Goal: Task Accomplishment & Management: Complete application form

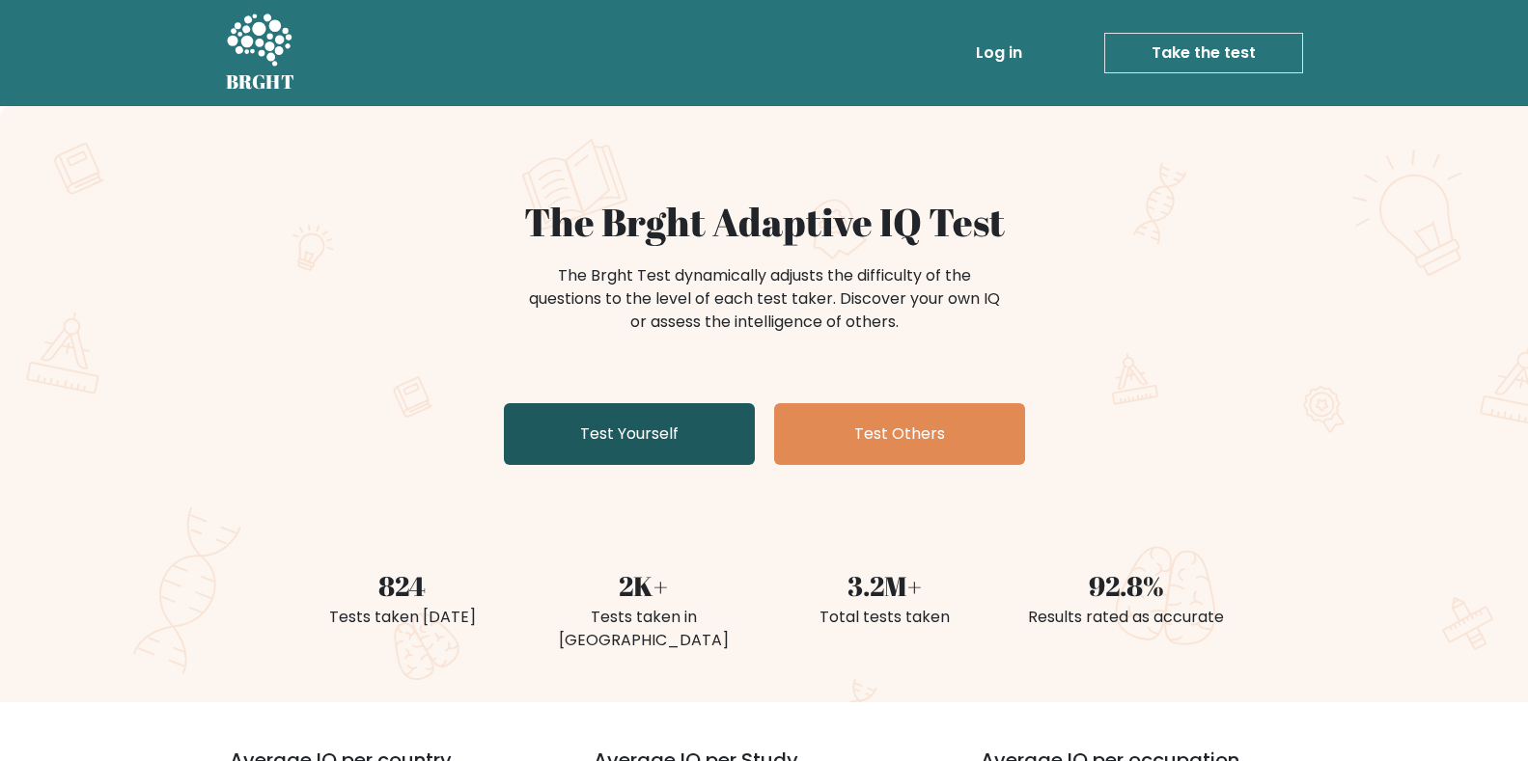
click at [626, 435] on link "Test Yourself" at bounding box center [629, 434] width 251 height 62
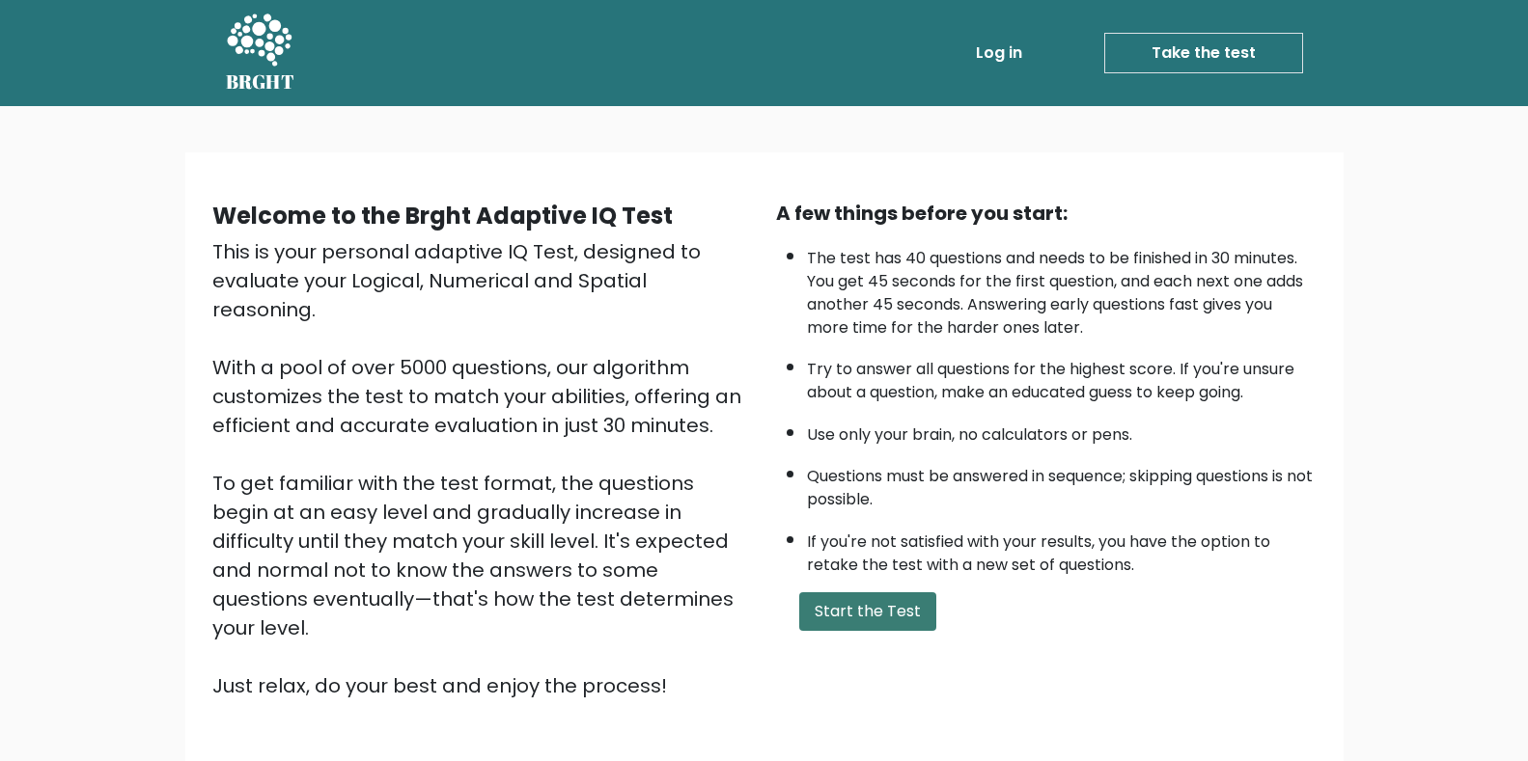
click at [816, 626] on button "Start the Test" at bounding box center [867, 612] width 137 height 39
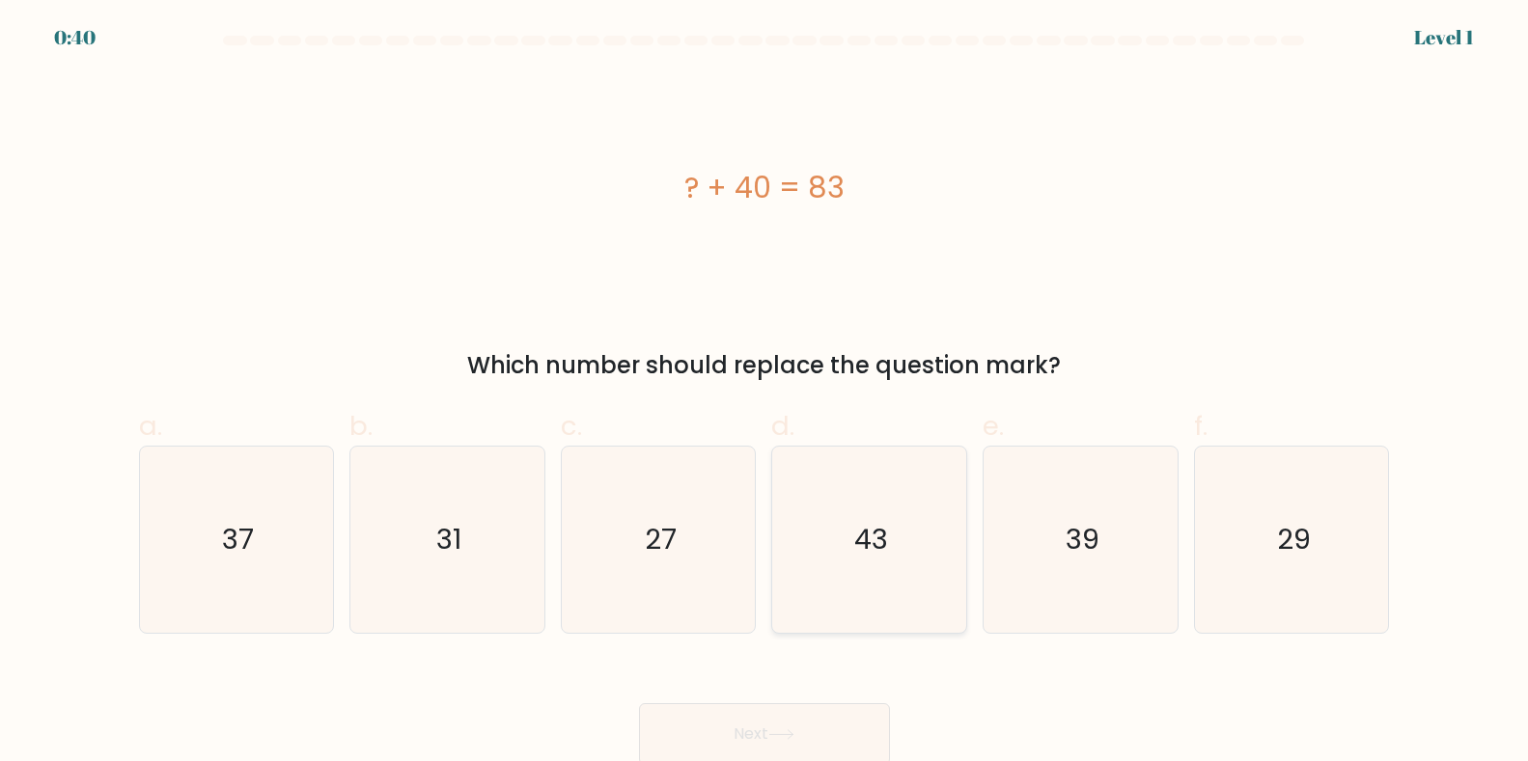
click at [849, 561] on icon "43" at bounding box center [869, 540] width 186 height 186
click at [765, 394] on input "d. 43" at bounding box center [764, 387] width 1 height 13
radio input "true"
click at [761, 745] on button "Next" at bounding box center [764, 735] width 251 height 62
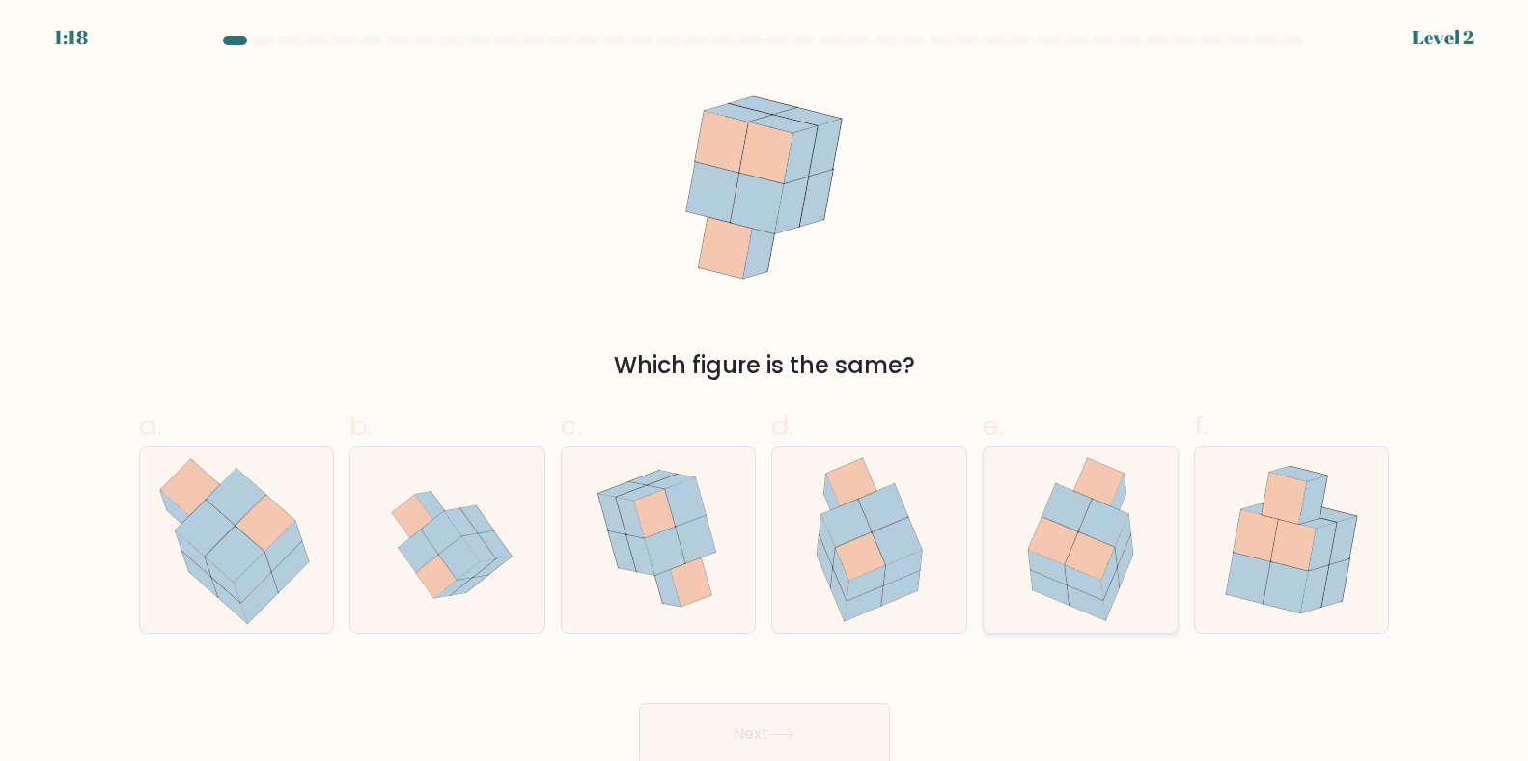
click at [1077, 565] on icon at bounding box center [1089, 556] width 49 height 47
click at [765, 394] on input "e." at bounding box center [764, 387] width 1 height 13
radio input "true"
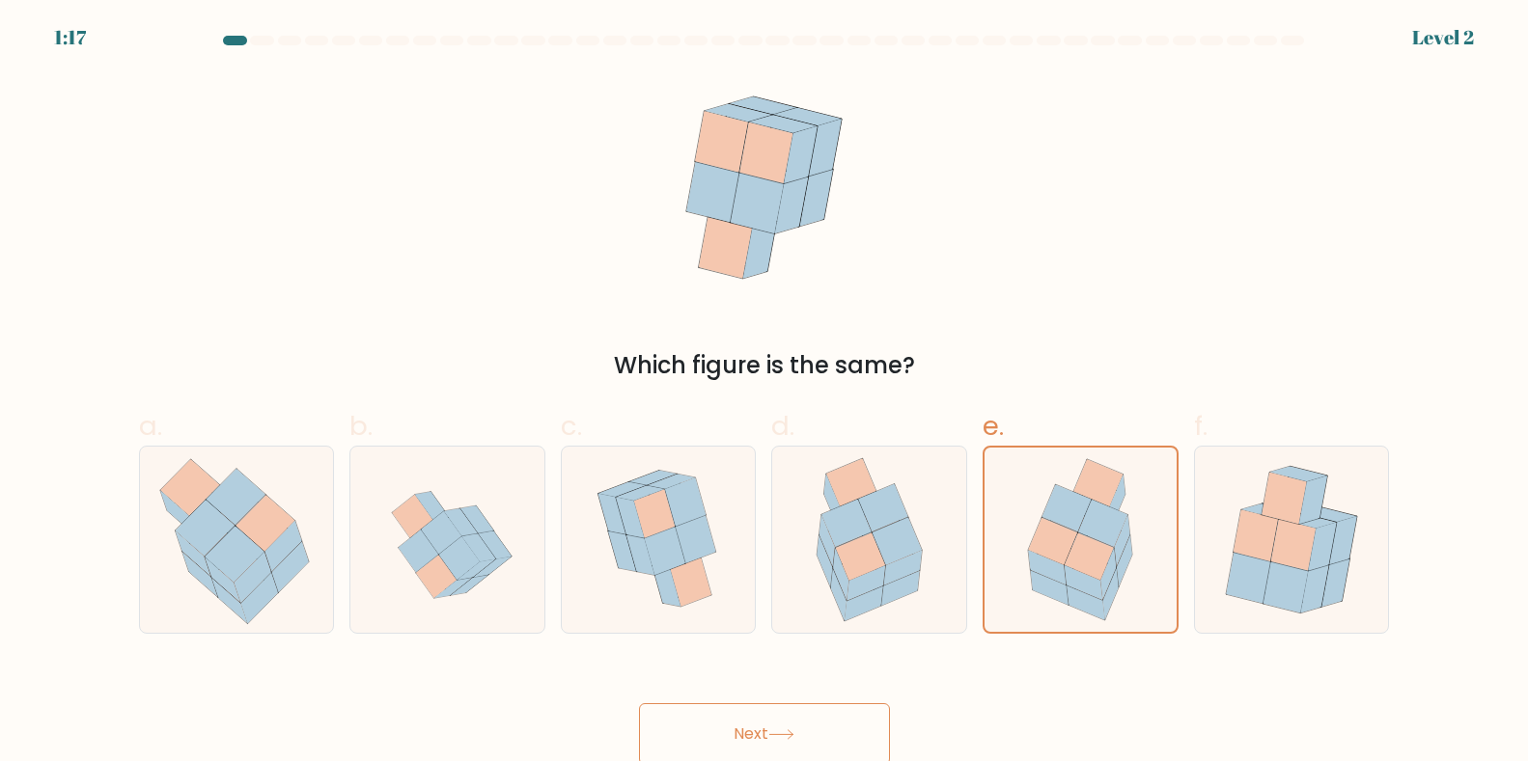
click at [837, 752] on button "Next" at bounding box center [764, 735] width 251 height 62
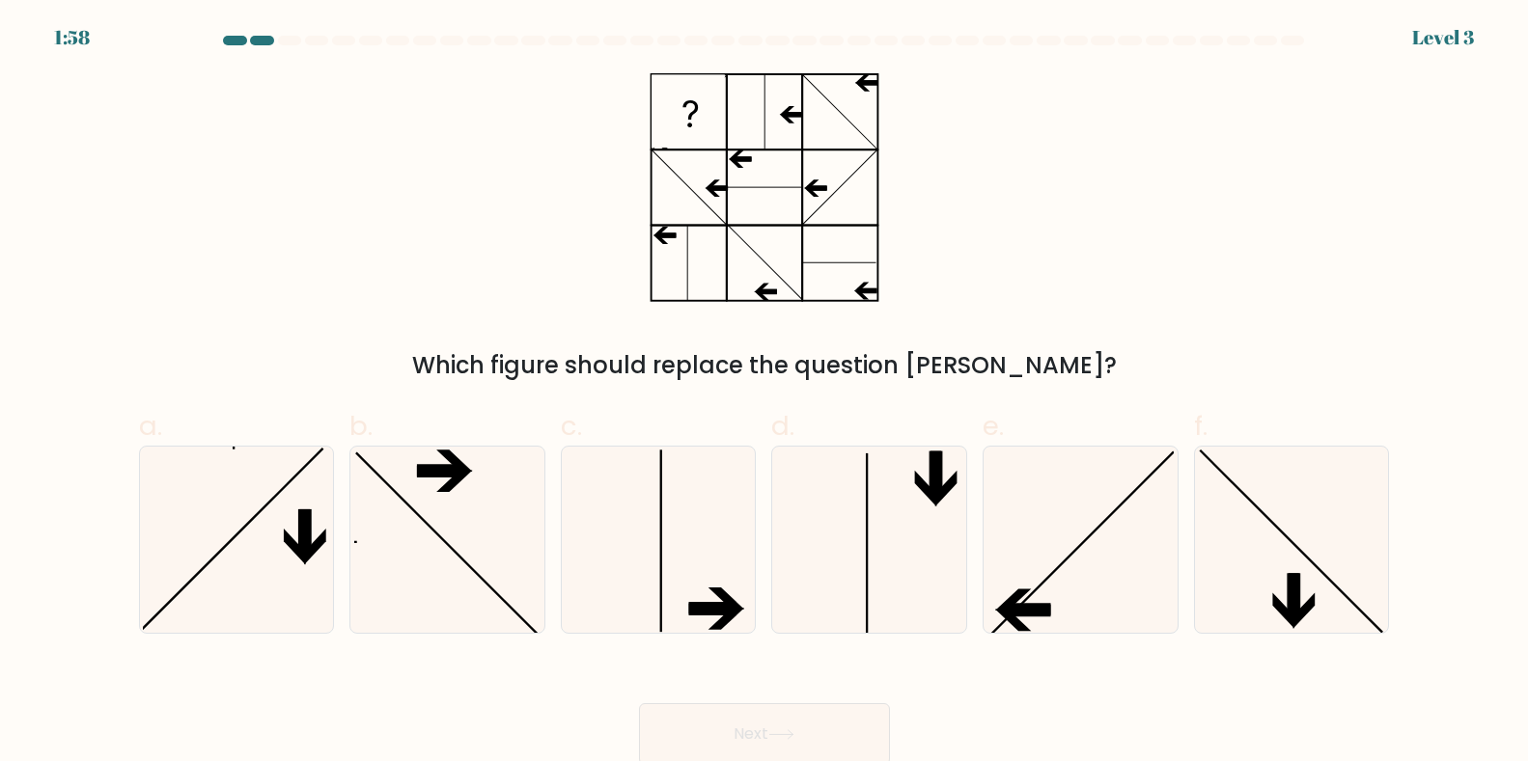
drag, startPoint x: 595, startPoint y: 360, endPoint x: 1110, endPoint y: 308, distance: 517.0
click at [1119, 312] on div "Which figure should replace the question [PERSON_NAME]?" at bounding box center [764, 228] width 1274 height 310
click at [1110, 264] on div "Which figure should replace the question [PERSON_NAME]?" at bounding box center [764, 228] width 1274 height 310
click at [414, 590] on icon at bounding box center [447, 540] width 186 height 186
click at [764, 394] on input "b." at bounding box center [764, 387] width 1 height 13
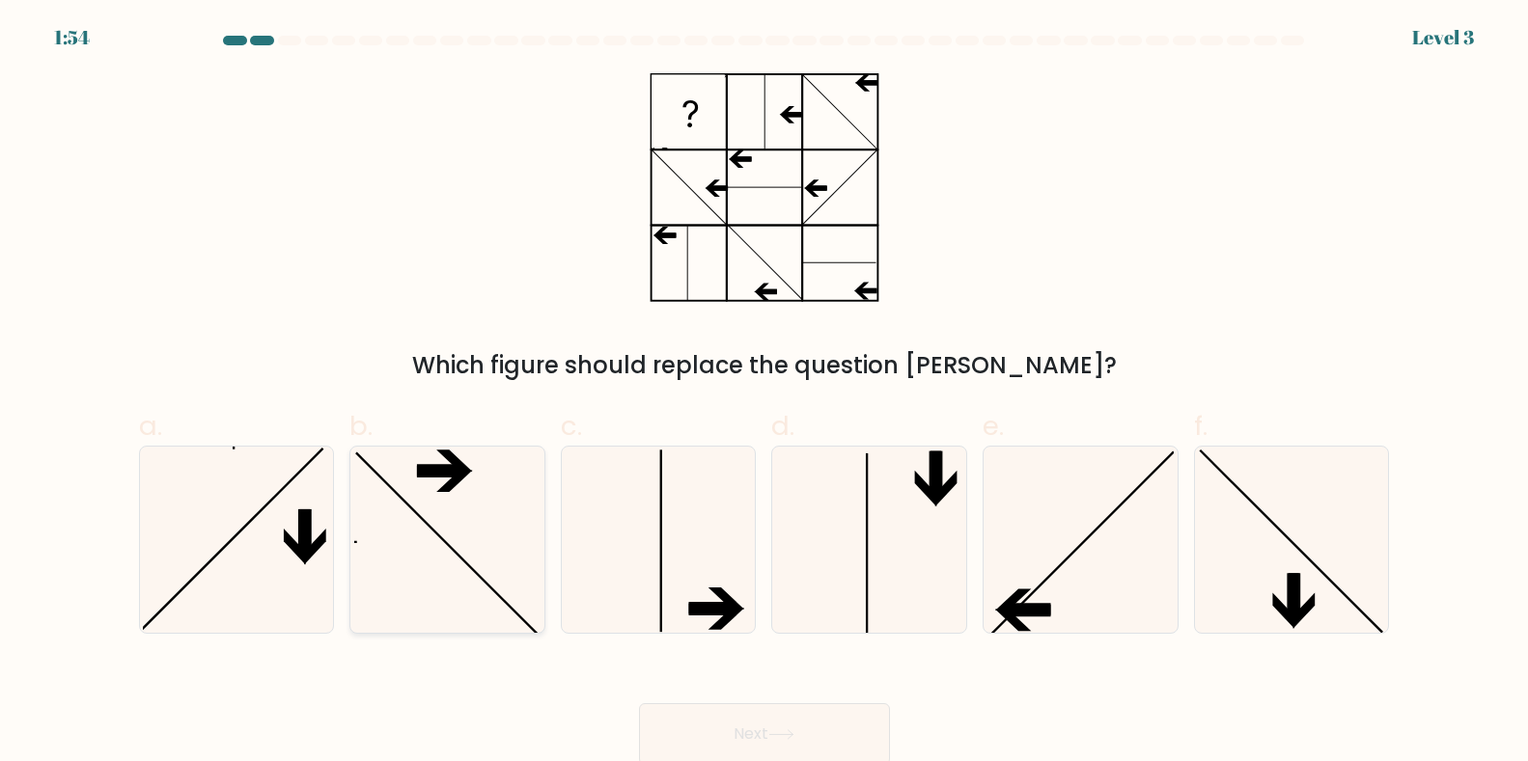
radio input "true"
click at [246, 557] on icon at bounding box center [236, 540] width 186 height 186
click at [764, 394] on input "a." at bounding box center [764, 387] width 1 height 13
radio input "true"
click at [827, 571] on icon at bounding box center [869, 540] width 186 height 186
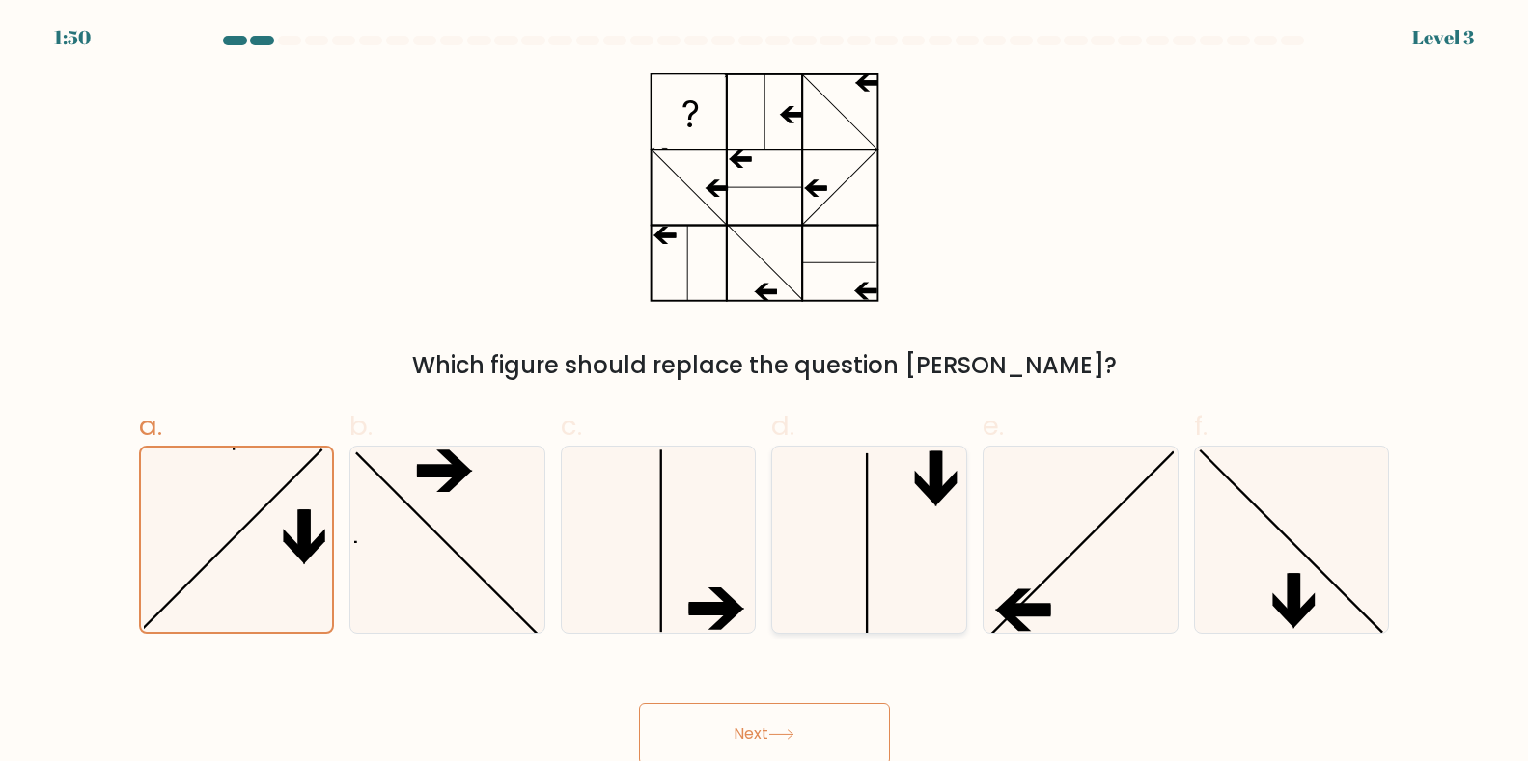
click at [765, 394] on input "d." at bounding box center [764, 387] width 1 height 13
radio input "true"
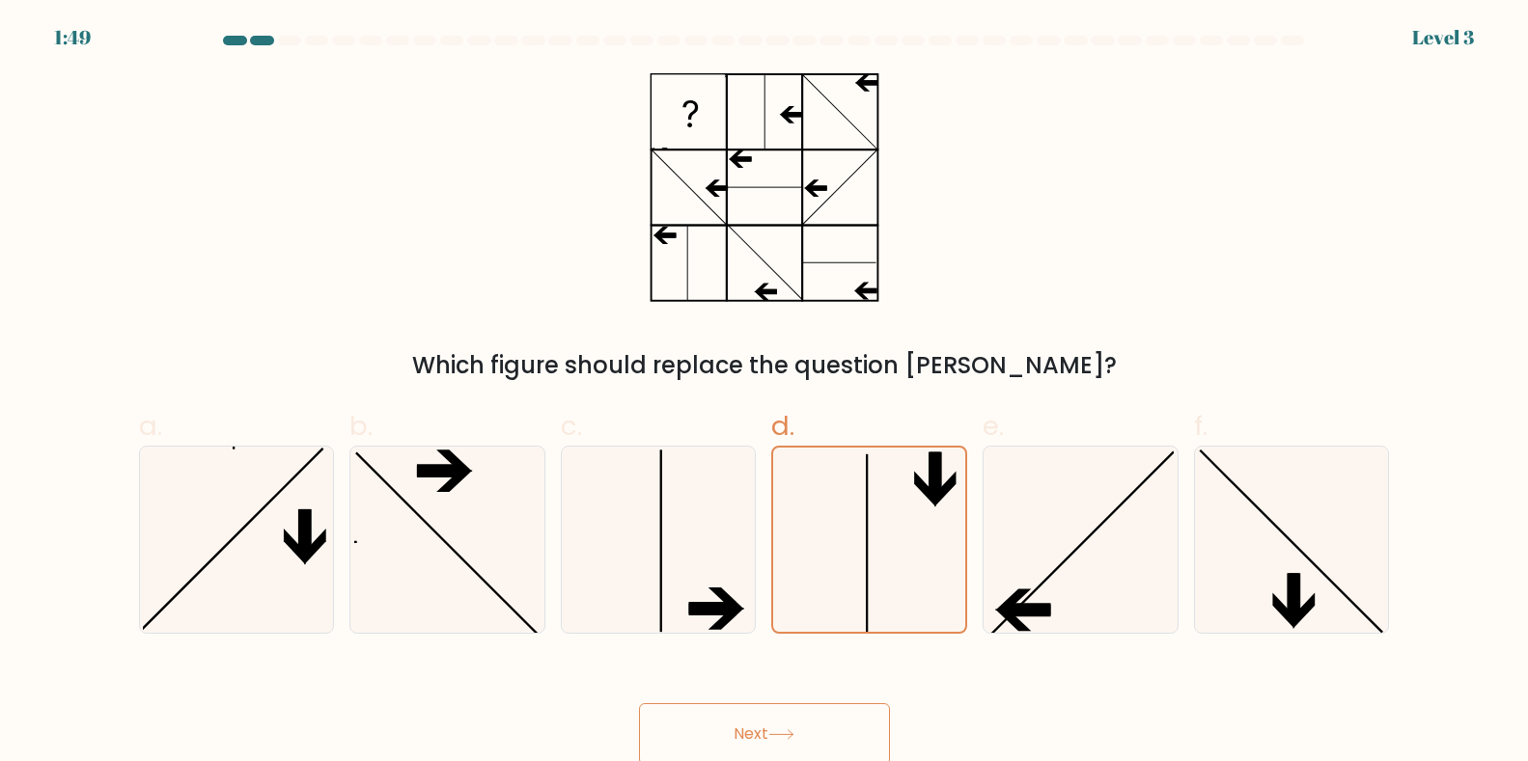
click at [714, 726] on button "Next" at bounding box center [764, 735] width 251 height 62
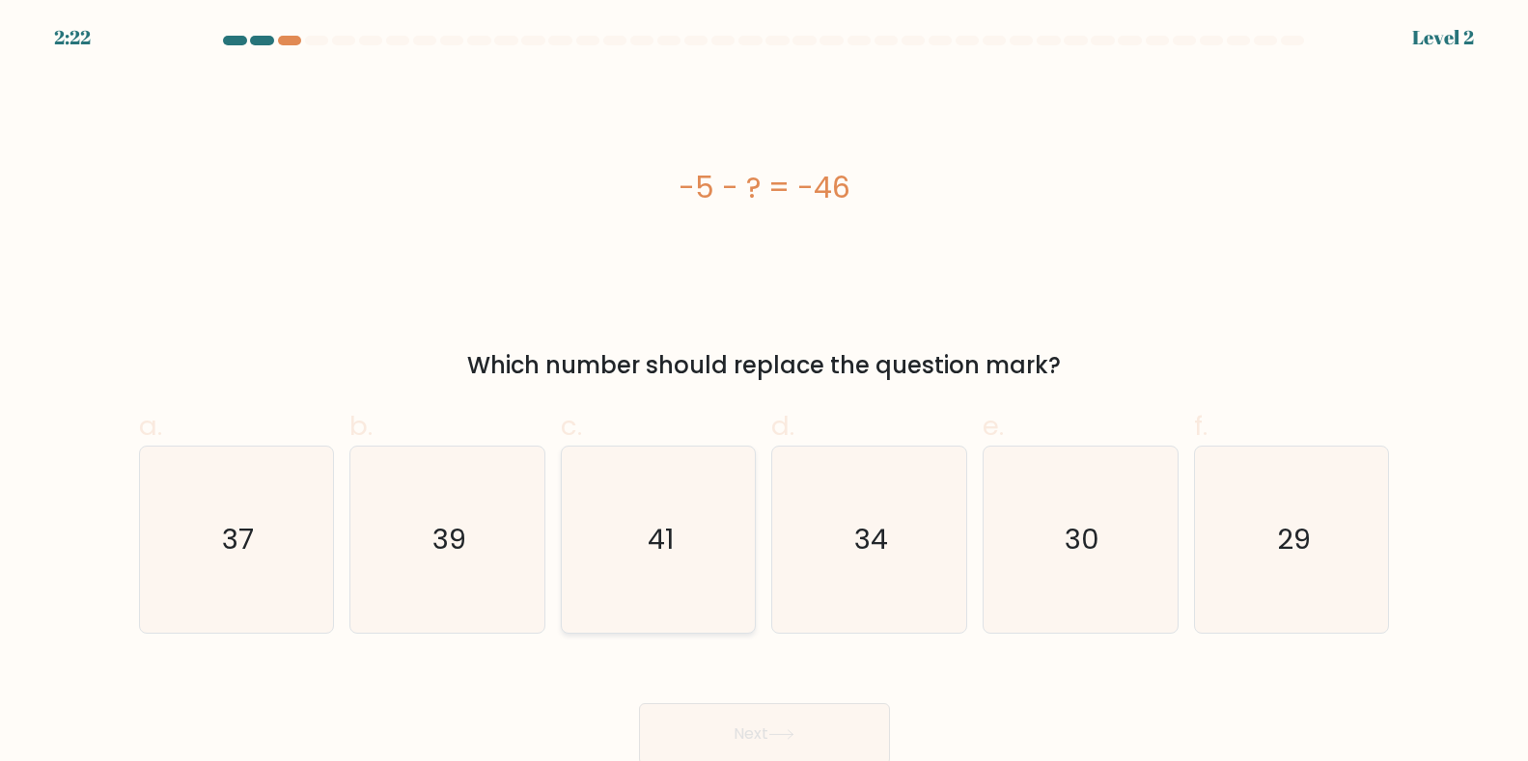
click at [617, 572] on icon "41" at bounding box center [659, 540] width 186 height 186
click at [764, 394] on input "c. 41" at bounding box center [764, 387] width 1 height 13
radio input "true"
click at [753, 739] on button "Next" at bounding box center [764, 735] width 251 height 62
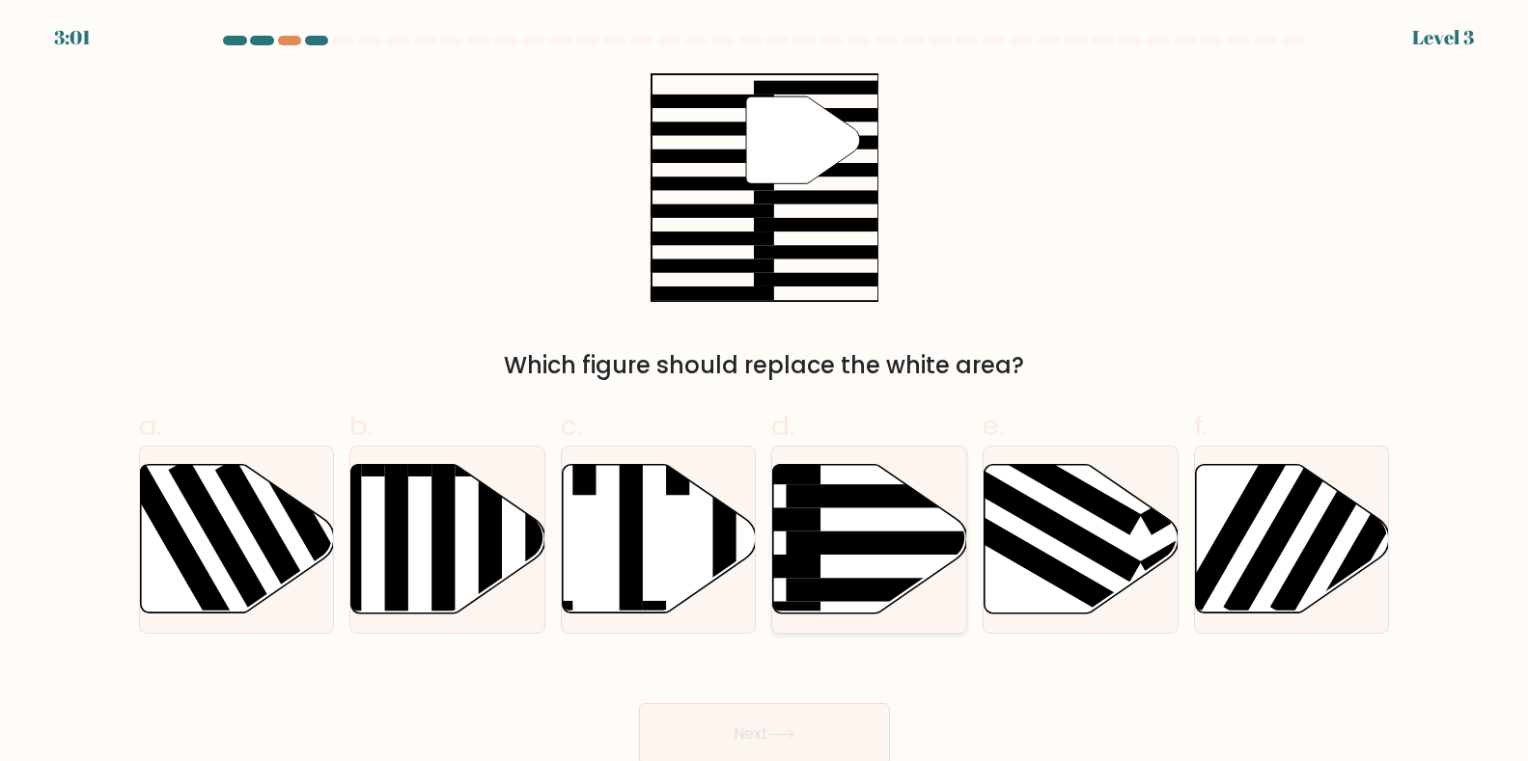
click at [846, 540] on rect at bounding box center [892, 543] width 210 height 23
click at [765, 394] on input "d." at bounding box center [764, 387] width 1 height 13
radio input "true"
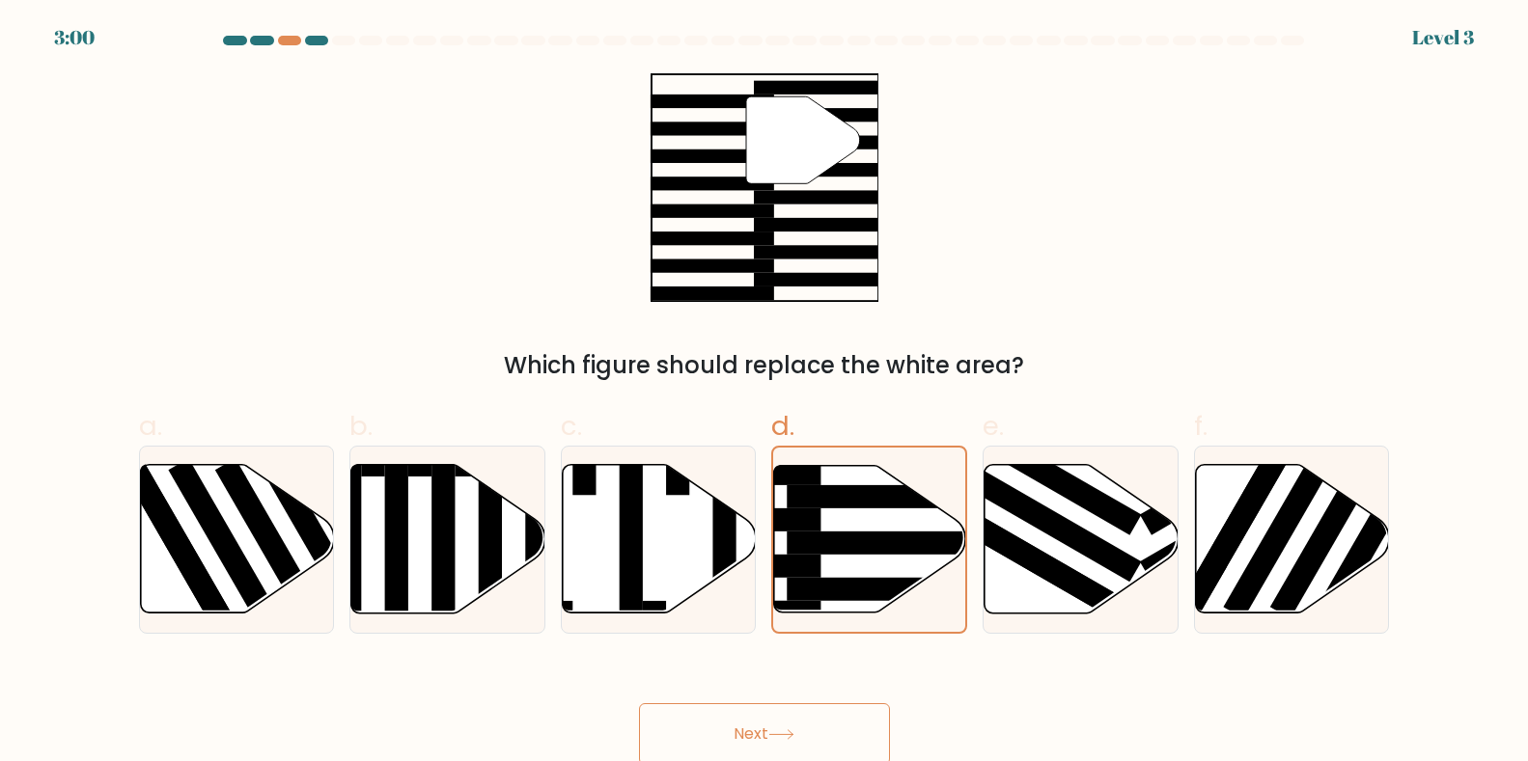
click at [705, 749] on button "Next" at bounding box center [764, 735] width 251 height 62
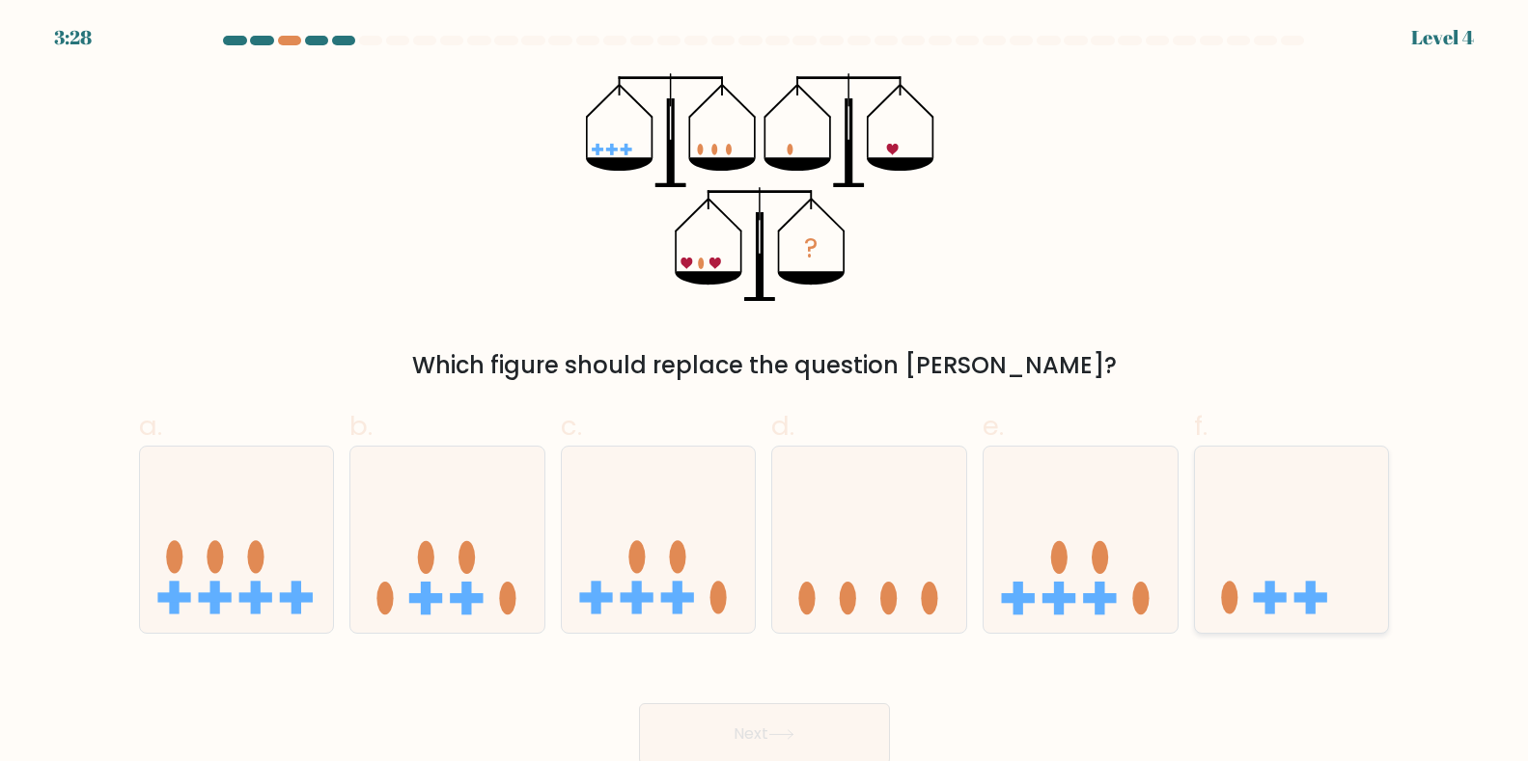
click at [1336, 539] on icon at bounding box center [1292, 539] width 194 height 160
click at [765, 394] on input "f." at bounding box center [764, 387] width 1 height 13
radio input "true"
click at [679, 743] on button "Next" at bounding box center [764, 735] width 251 height 62
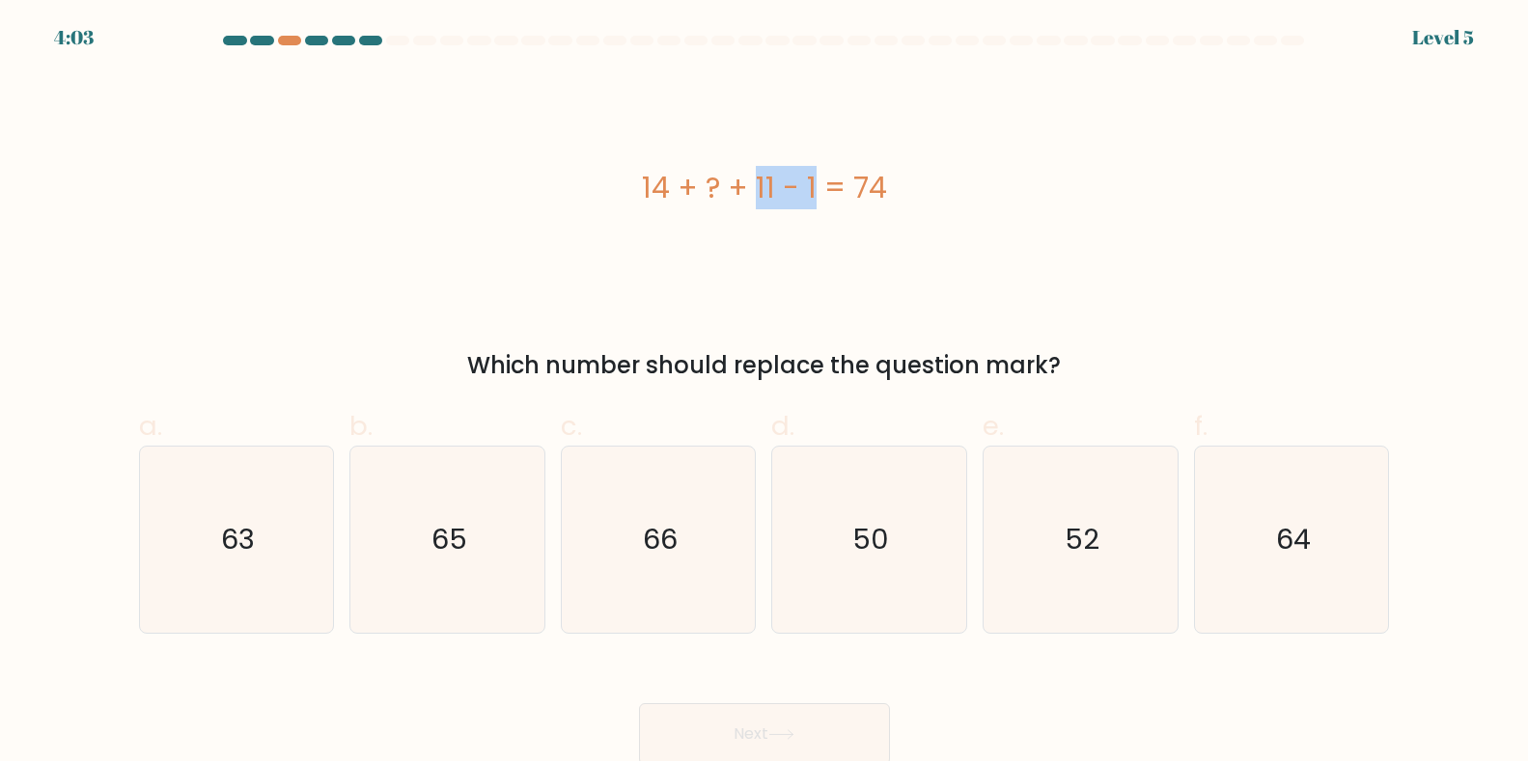
drag, startPoint x: 647, startPoint y: 174, endPoint x: 722, endPoint y: 182, distance: 75.8
click at [722, 182] on div "14 + ? + 11 - 1 = 74" at bounding box center [764, 187] width 1251 height 43
click at [1271, 207] on div "14 + ? + 11 - 1 = 74" at bounding box center [764, 187] width 1251 height 43
click at [264, 582] on icon "63" at bounding box center [236, 540] width 186 height 186
click at [764, 394] on input "a. 63" at bounding box center [764, 387] width 1 height 13
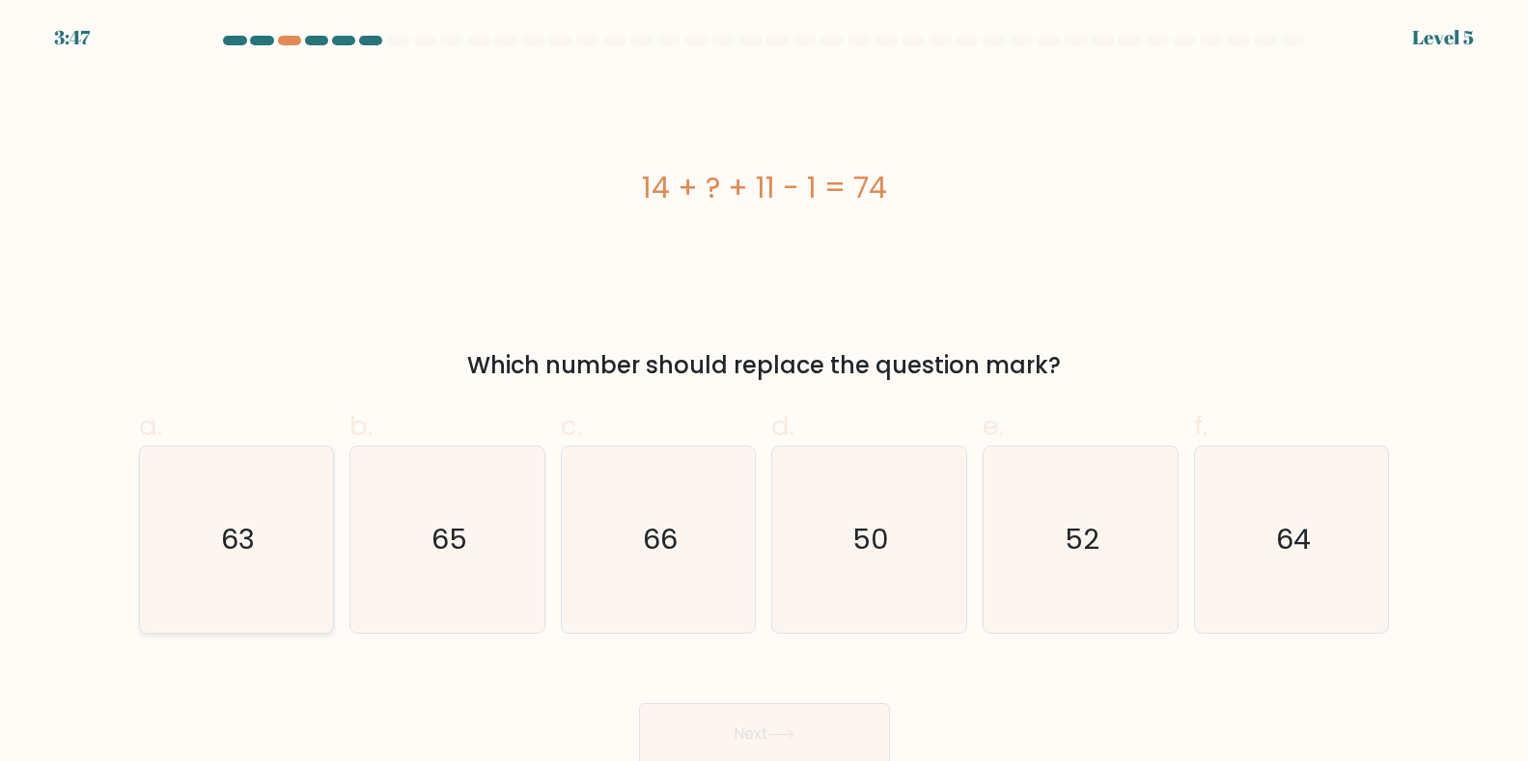
radio input "true"
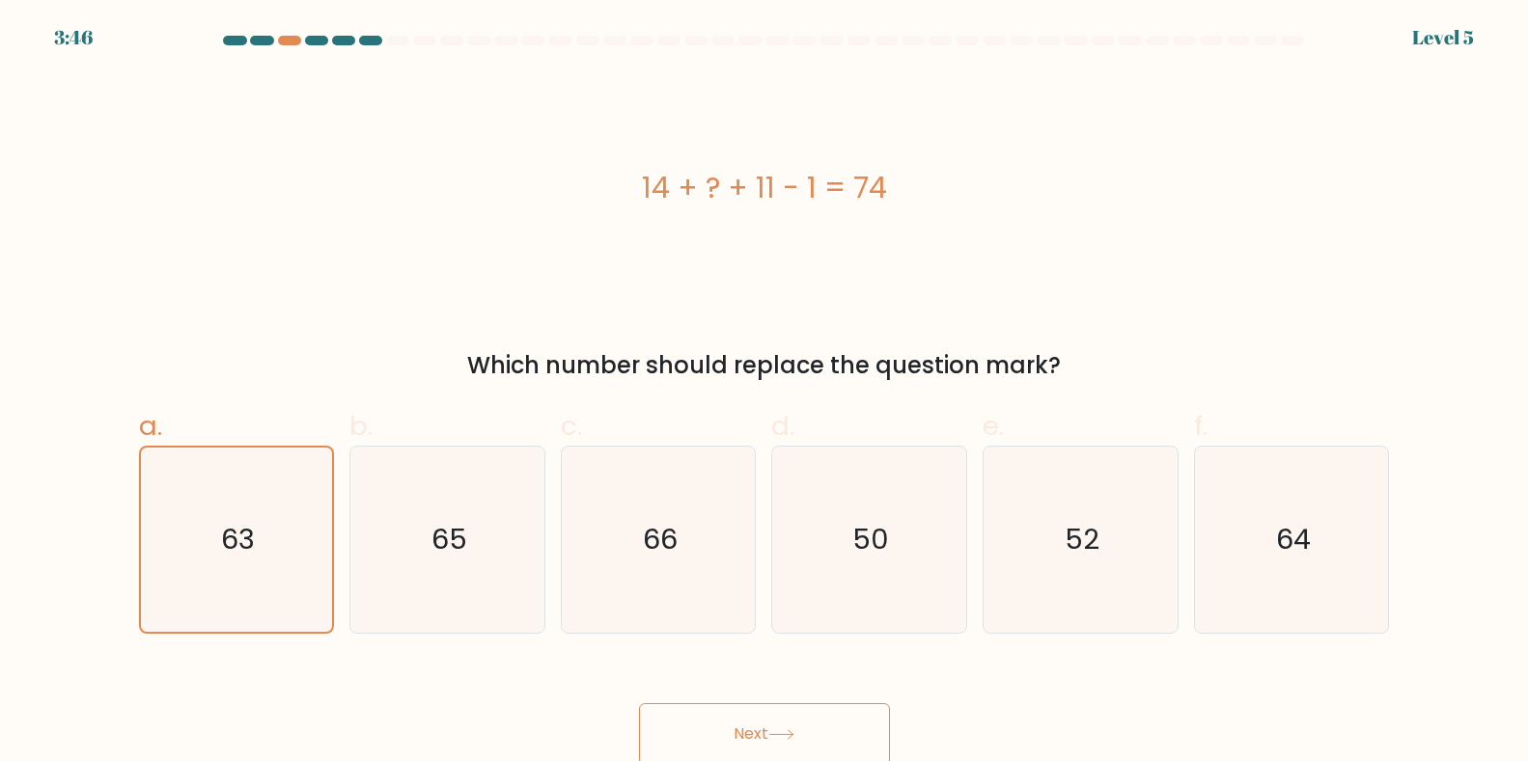
click at [808, 741] on button "Next" at bounding box center [764, 735] width 251 height 62
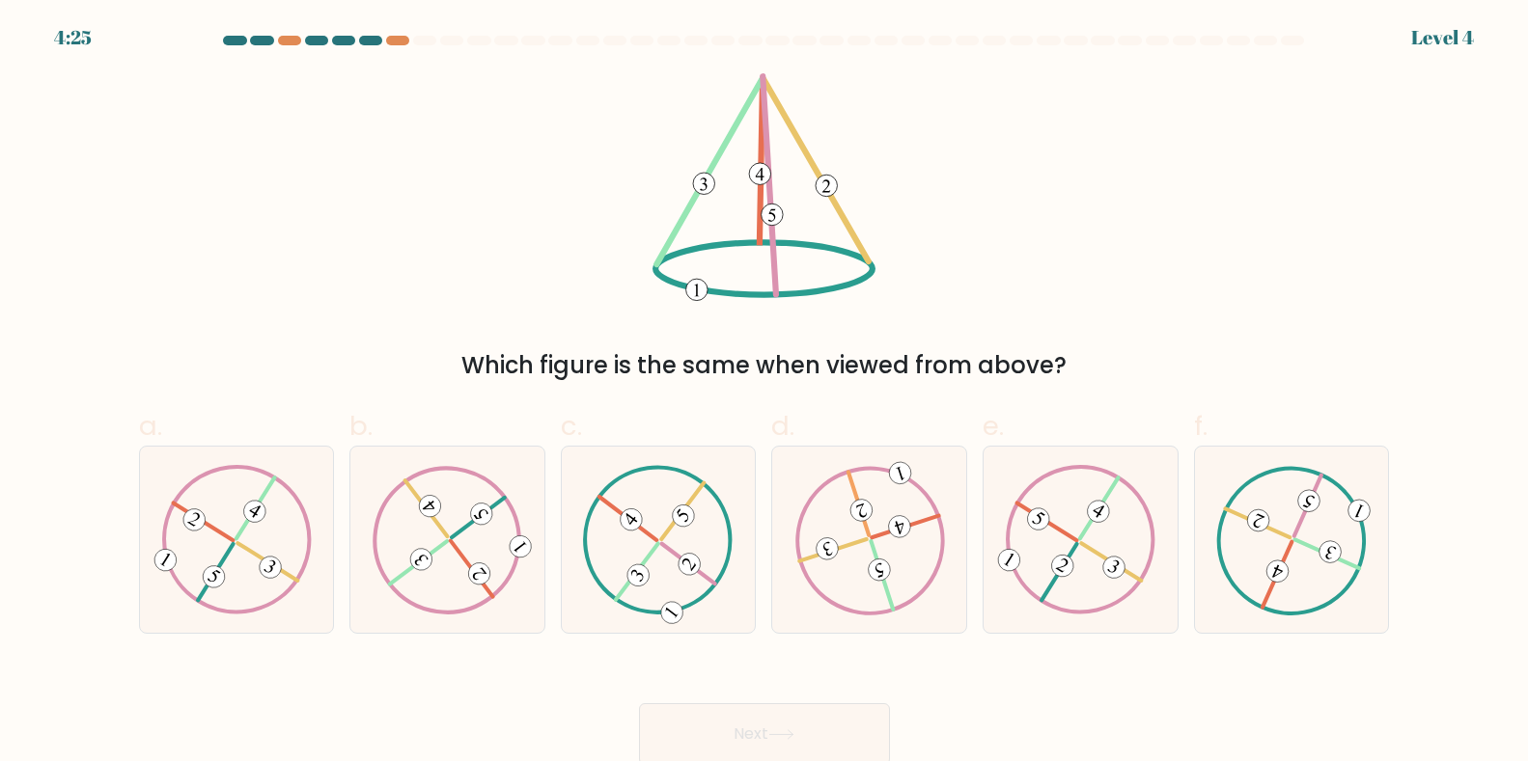
drag, startPoint x: 456, startPoint y: 385, endPoint x: 1172, endPoint y: 347, distance: 717.1
click at [1172, 347] on form at bounding box center [764, 401] width 1528 height 730
click at [1136, 307] on div "Which figure is the same when viewed from above?" at bounding box center [764, 228] width 1274 height 310
drag, startPoint x: 758, startPoint y: 74, endPoint x: 788, endPoint y: 296, distance: 224.1
click at [788, 296] on icon at bounding box center [764, 187] width 224 height 229
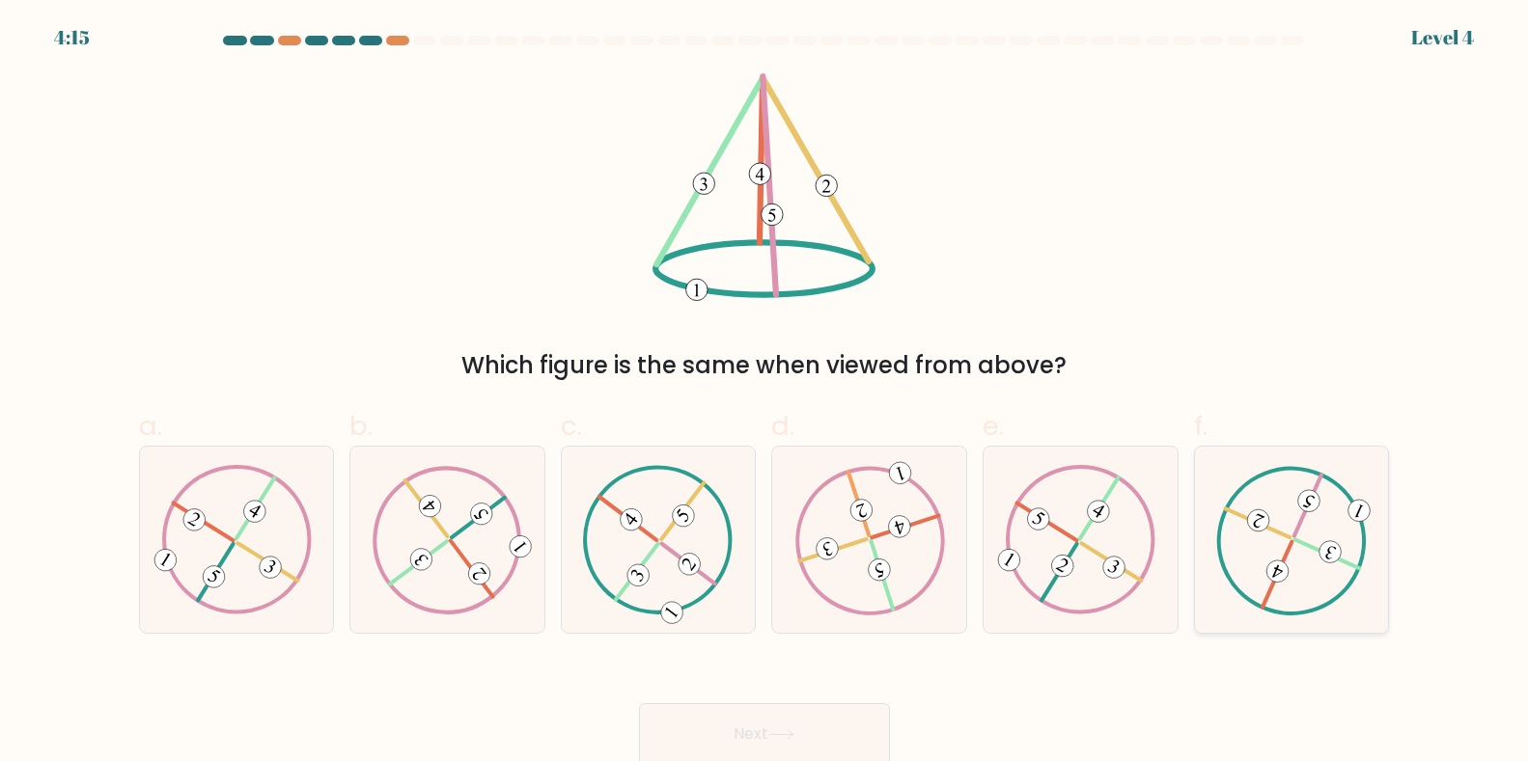
click at [1292, 516] on icon at bounding box center [1291, 539] width 151 height 149
click at [765, 394] on input "f." at bounding box center [764, 387] width 1 height 13
radio input "true"
click at [806, 733] on button "Next" at bounding box center [764, 735] width 251 height 62
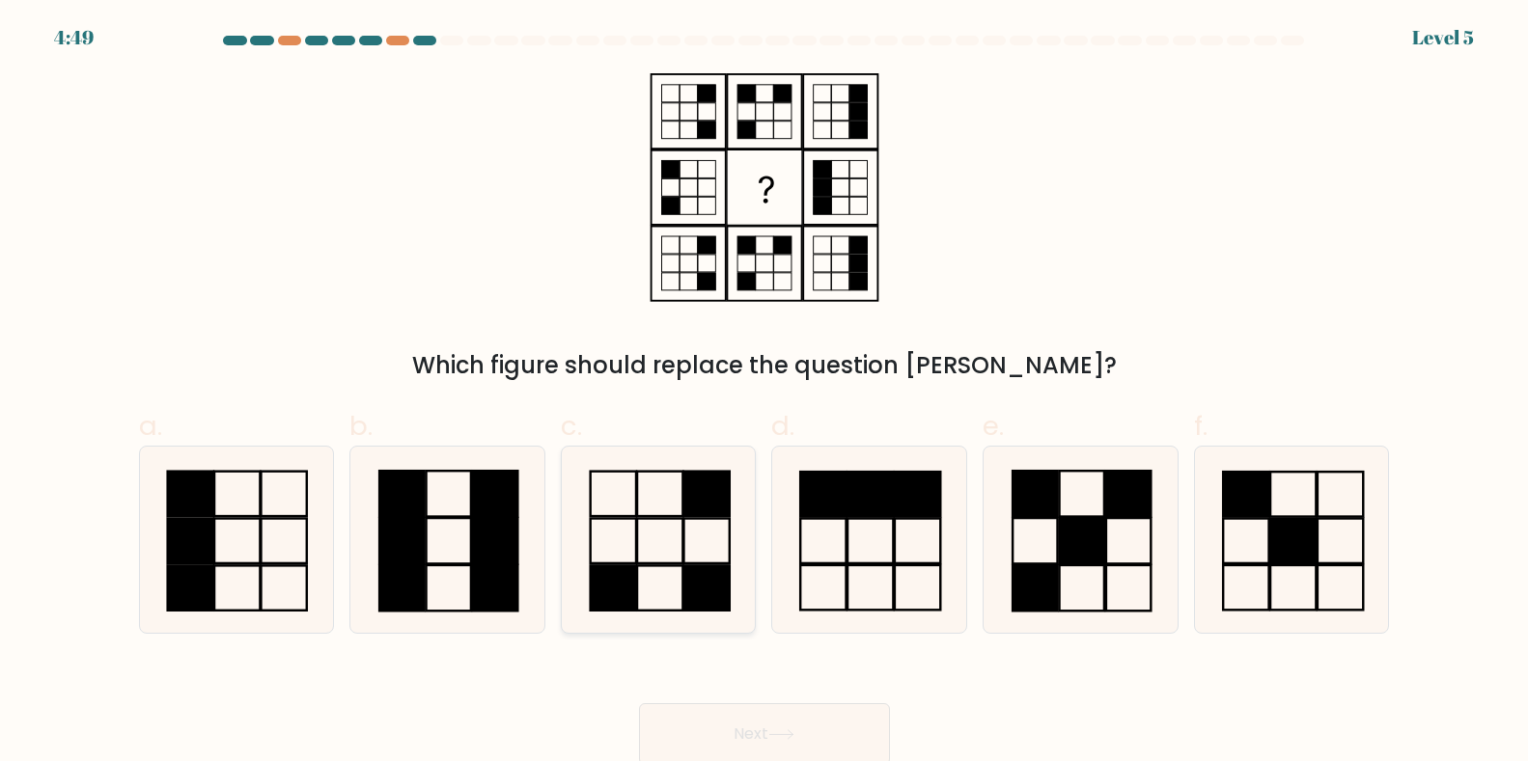
click at [667, 510] on icon at bounding box center [659, 540] width 186 height 186
click at [764, 394] on input "c." at bounding box center [764, 387] width 1 height 13
radio input "true"
click at [850, 730] on button "Next" at bounding box center [764, 735] width 251 height 62
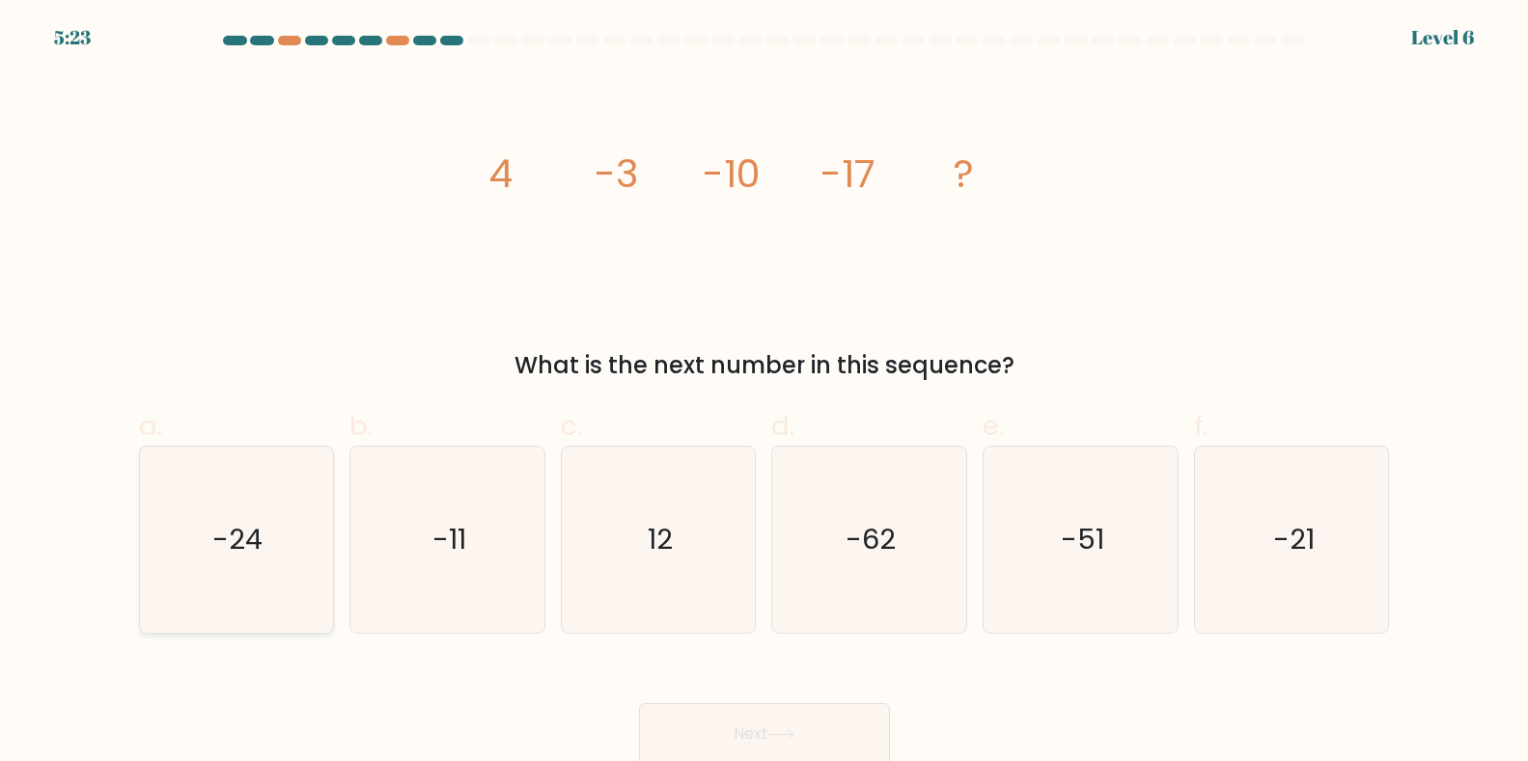
click at [199, 579] on icon "-24" at bounding box center [236, 540] width 186 height 186
click at [764, 394] on input "a. -24" at bounding box center [764, 387] width 1 height 13
radio input "true"
click at [841, 733] on button "Next" at bounding box center [764, 735] width 251 height 62
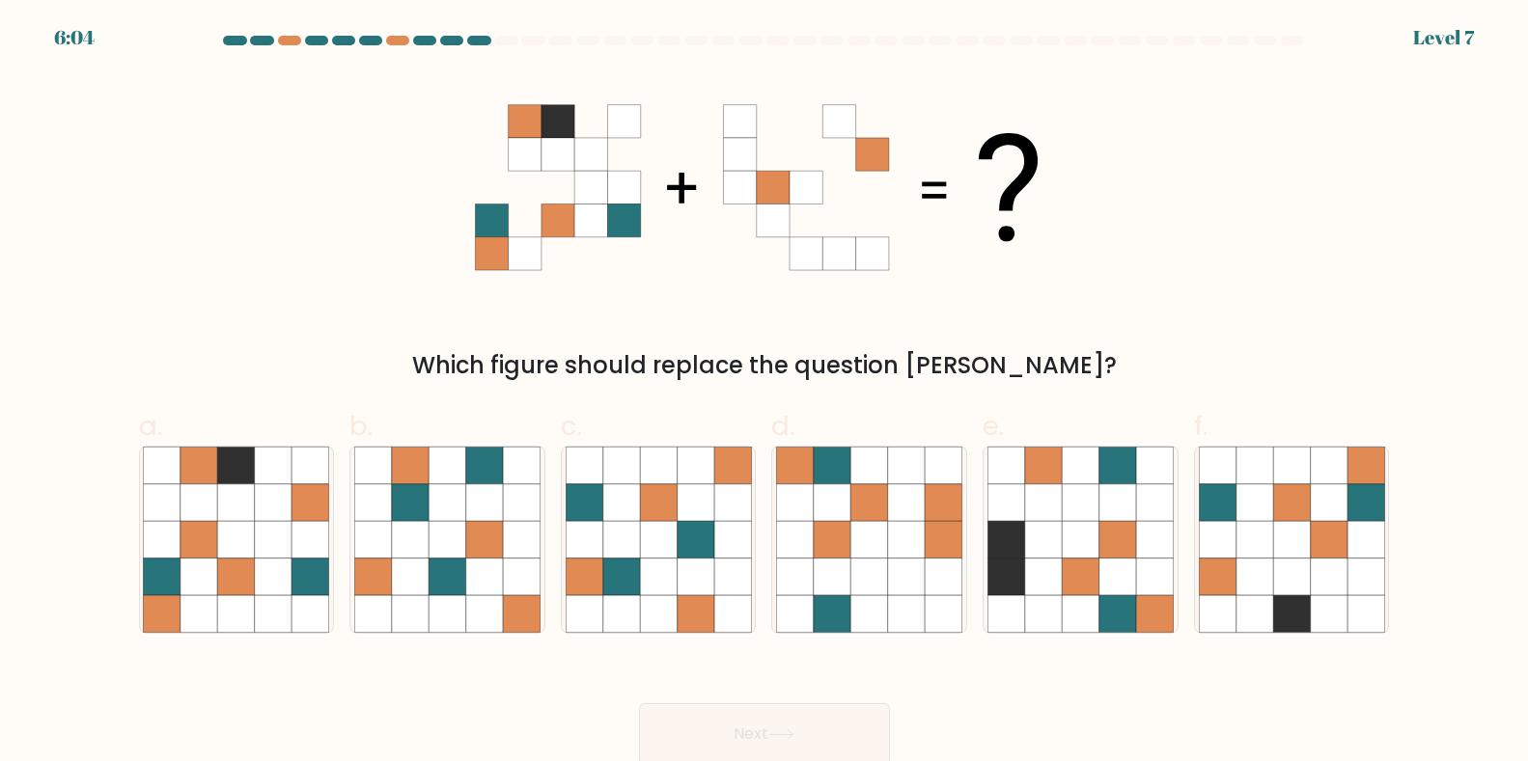
drag, startPoint x: 632, startPoint y: 113, endPoint x: 601, endPoint y: 122, distance: 32.1
click at [626, 116] on icon at bounding box center [623, 121] width 33 height 33
drag, startPoint x: 571, startPoint y: 105, endPoint x: 484, endPoint y: 130, distance: 91.3
click at [569, 105] on icon at bounding box center [556, 121] width 33 height 33
drag, startPoint x: 517, startPoint y: 155, endPoint x: 567, endPoint y: 182, distance: 56.2
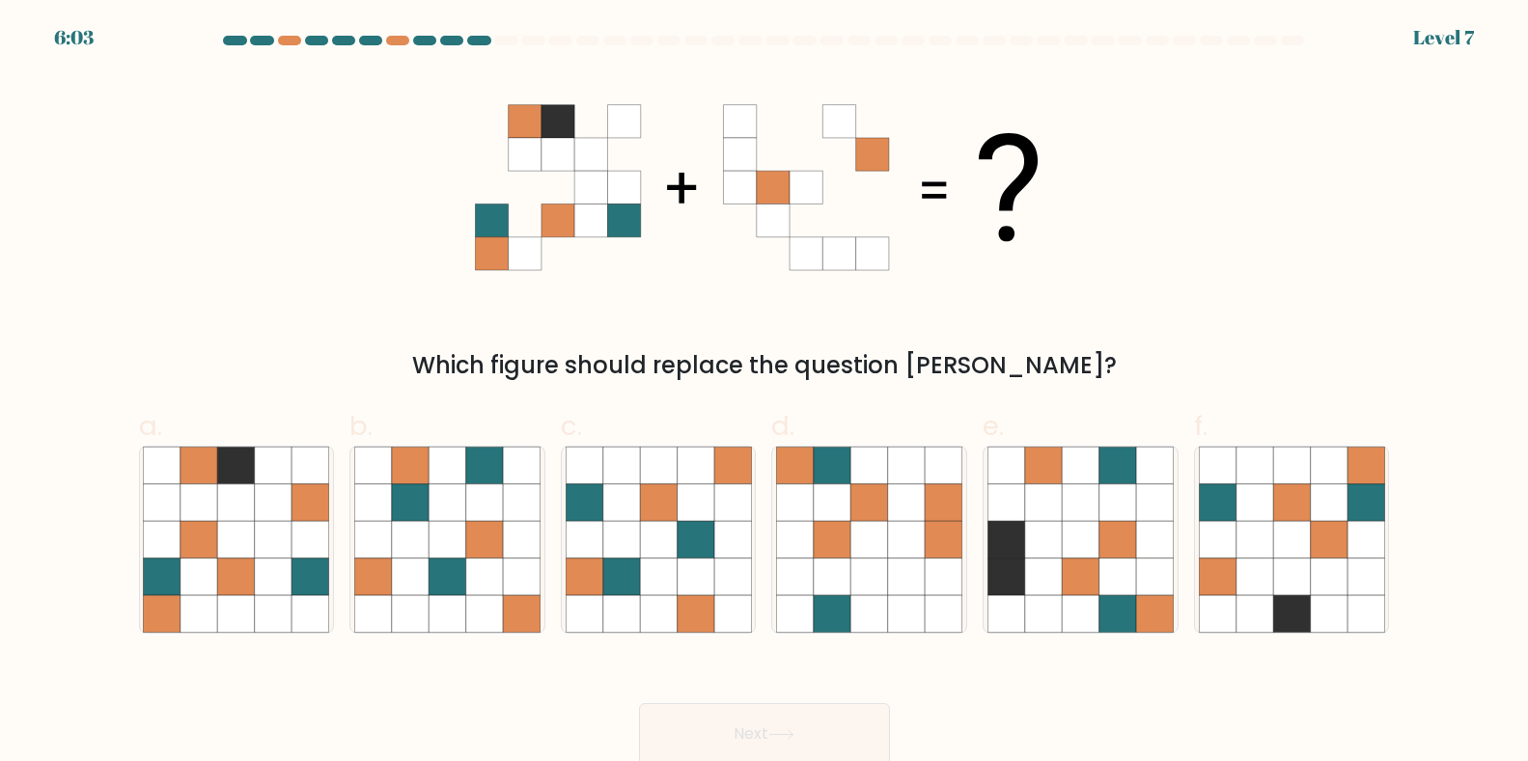
click at [536, 166] on icon at bounding box center [524, 154] width 33 height 33
drag, startPoint x: 586, startPoint y: 178, endPoint x: 484, endPoint y: 188, distance: 102.9
click at [484, 188] on g at bounding box center [557, 187] width 165 height 165
click at [1186, 547] on div "f." at bounding box center [1291, 520] width 211 height 228
click at [1452, 413] on form at bounding box center [764, 401] width 1528 height 730
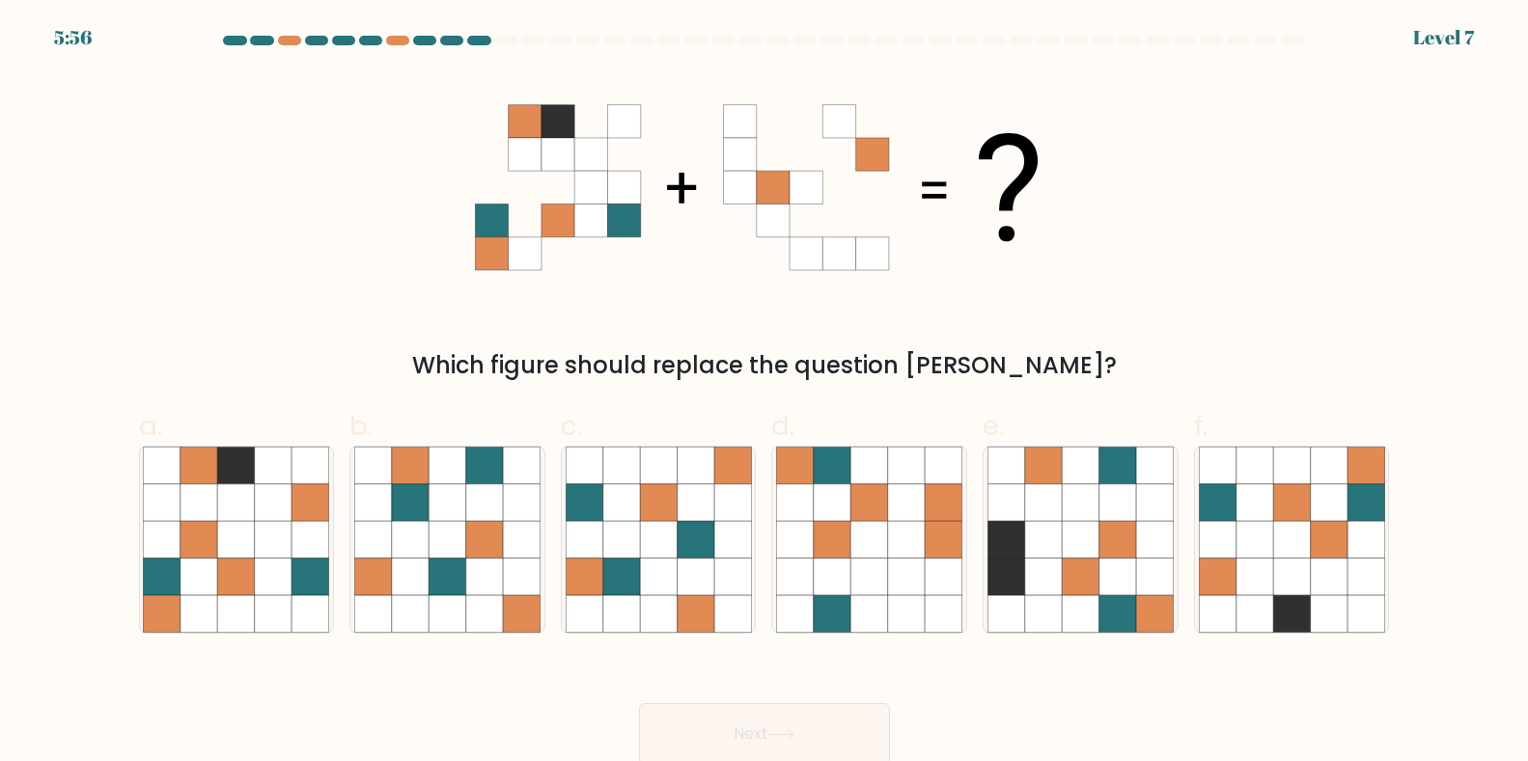
drag, startPoint x: 1369, startPoint y: 495, endPoint x: 1036, endPoint y: 702, distance: 391.8
click at [1368, 495] on icon at bounding box center [1365, 502] width 37 height 37
click at [765, 394] on input "f." at bounding box center [764, 387] width 1 height 13
radio input "true"
click at [832, 729] on button "Next" at bounding box center [764, 735] width 251 height 62
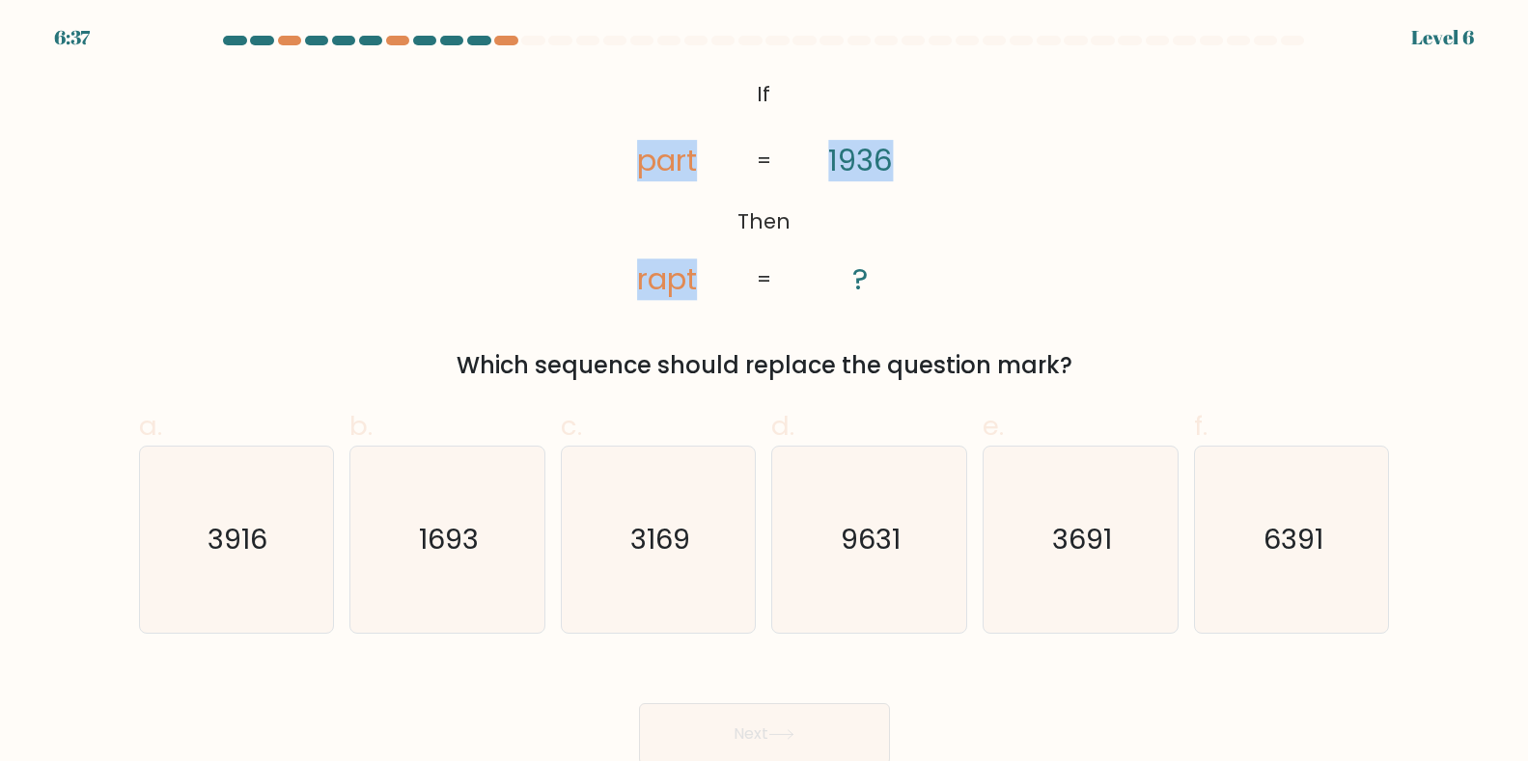
drag, startPoint x: 641, startPoint y: 173, endPoint x: 1263, endPoint y: 272, distance: 630.4
click at [1267, 275] on div "@import url('https://fonts.googleapis.com/css?family=Abril+Fatface:400,100,100i…" at bounding box center [764, 228] width 1274 height 310
click at [1248, 262] on div "@import url('https://fonts.googleapis.com/css?family=Abril+Fatface:400,100,100i…" at bounding box center [764, 228] width 1274 height 310
click at [1295, 562] on icon "6391" at bounding box center [1292, 540] width 186 height 186
click at [765, 394] on input "f. 6391" at bounding box center [764, 387] width 1 height 13
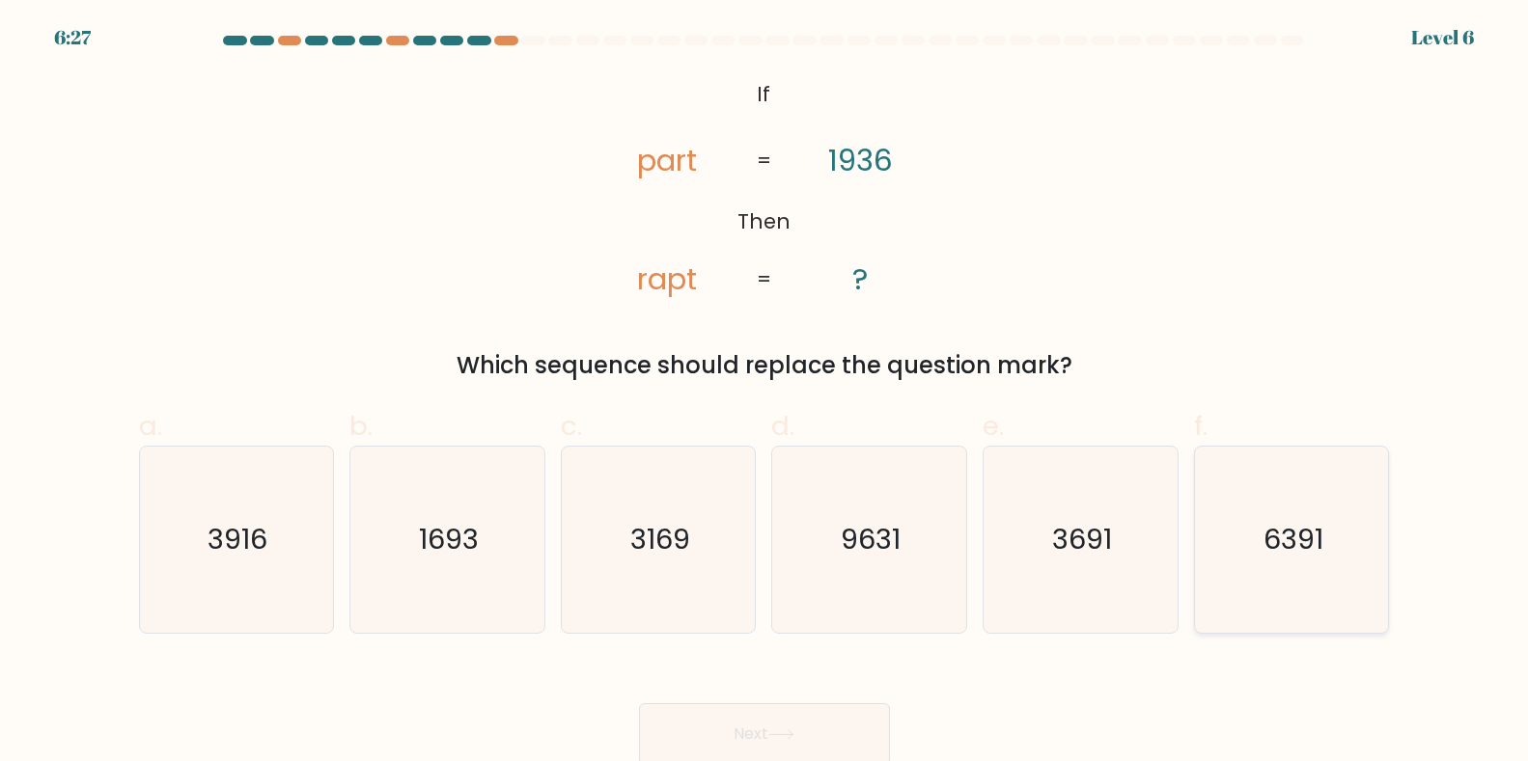
radio input "true"
click at [818, 732] on button "Next" at bounding box center [764, 735] width 251 height 62
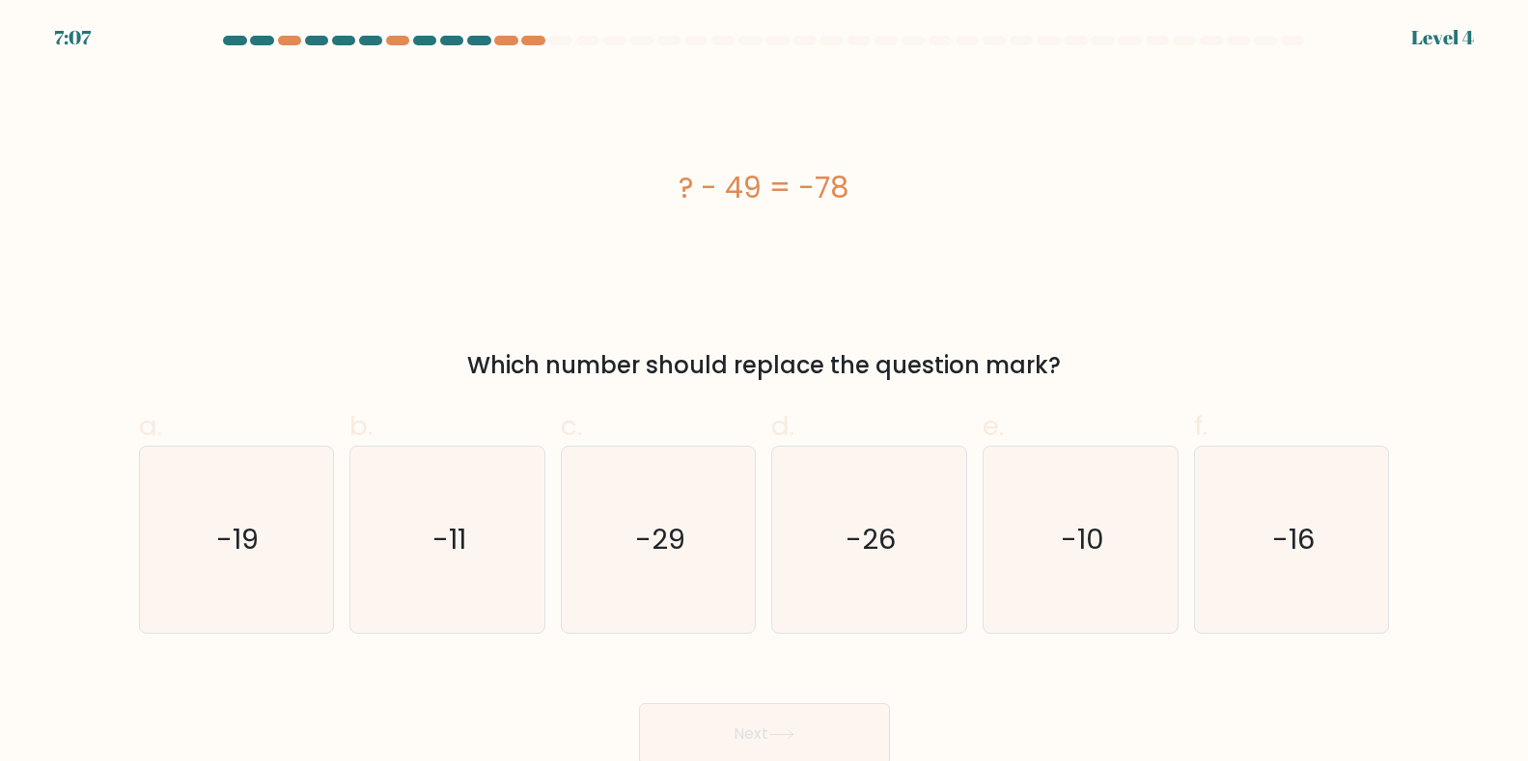
drag, startPoint x: 704, startPoint y: 180, endPoint x: 775, endPoint y: 206, distance: 76.0
click at [775, 206] on div "? - 49 = -78" at bounding box center [764, 187] width 1251 height 43
click at [1274, 154] on div "? - 49 = -78" at bounding box center [764, 187] width 1251 height 229
click at [626, 564] on icon "-29" at bounding box center [659, 540] width 186 height 186
click at [764, 394] on input "c. -29" at bounding box center [764, 387] width 1 height 13
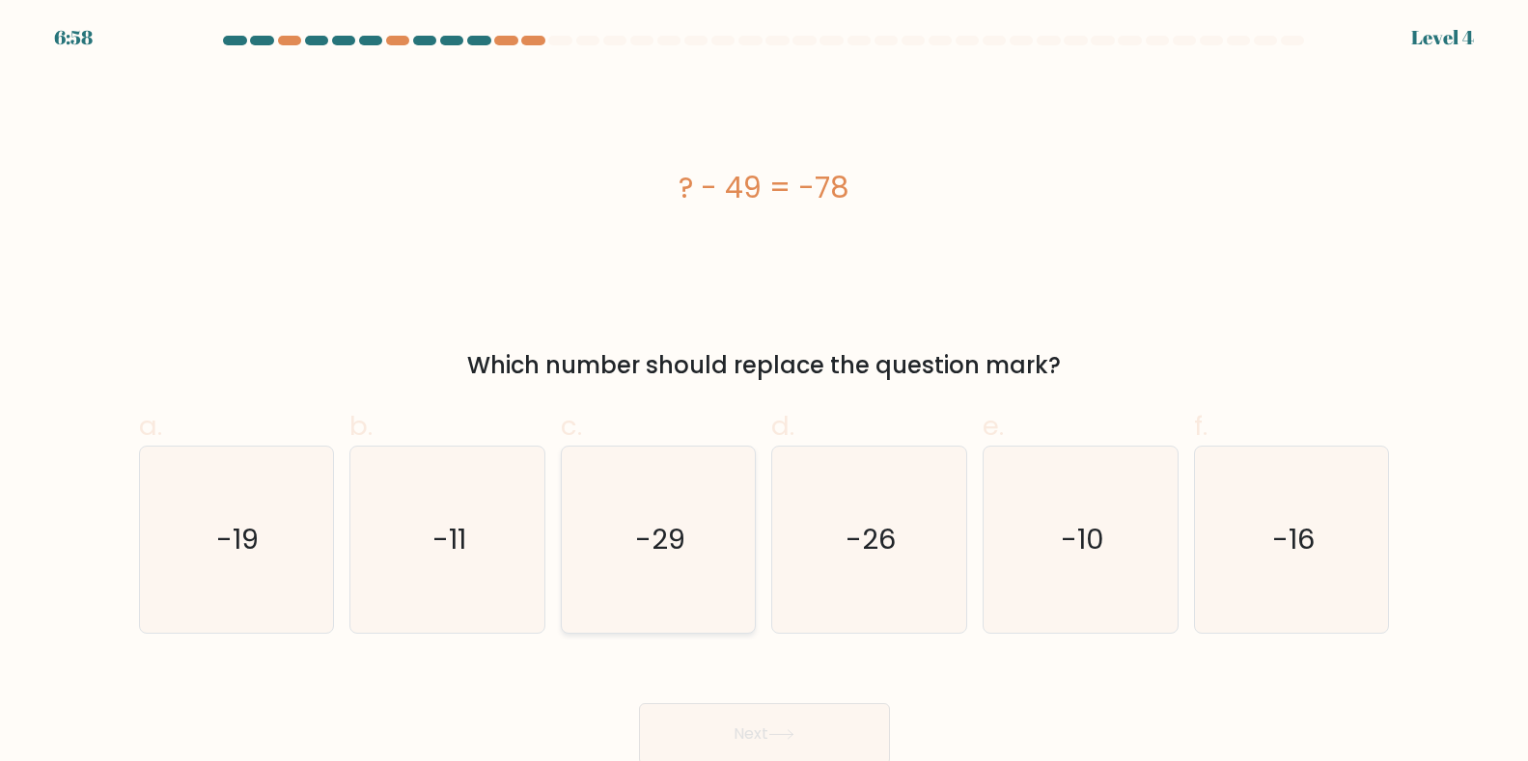
radio input "true"
click at [739, 724] on button "Next" at bounding box center [764, 735] width 251 height 62
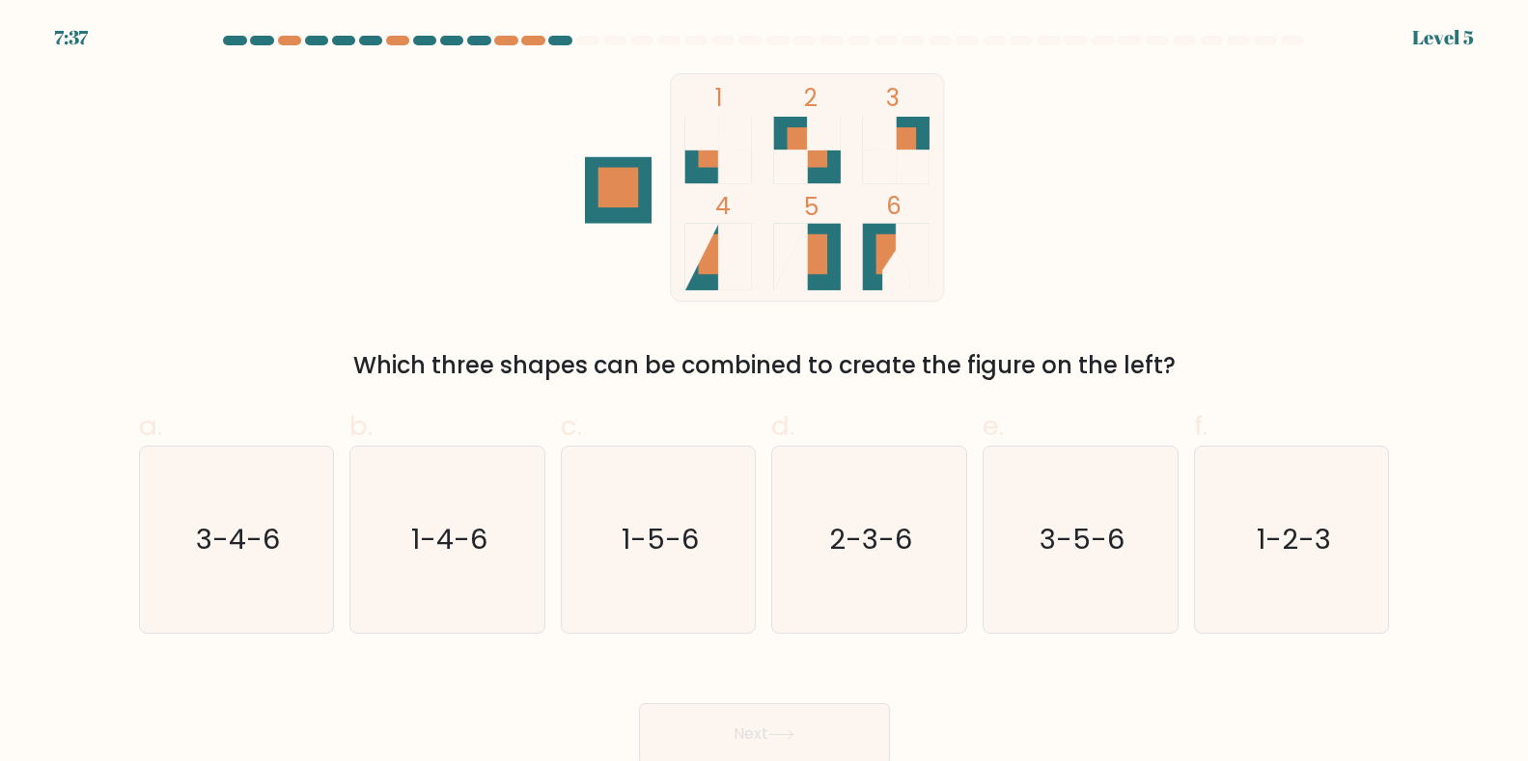
drag, startPoint x: 355, startPoint y: 367, endPoint x: 1296, endPoint y: 307, distance: 942.9
click at [1296, 307] on div "1 2 3 4 5 6 Which three shapes can be combined to create the figure on the left?" at bounding box center [764, 228] width 1274 height 310
click at [1284, 302] on div "1 2 3 4 5 6 Which three shapes can be combined to create the figure on the left?" at bounding box center [764, 228] width 1274 height 310
click at [1244, 548] on icon "1-2-3" at bounding box center [1292, 540] width 186 height 186
click at [765, 394] on input "f. 1-2-3" at bounding box center [764, 387] width 1 height 13
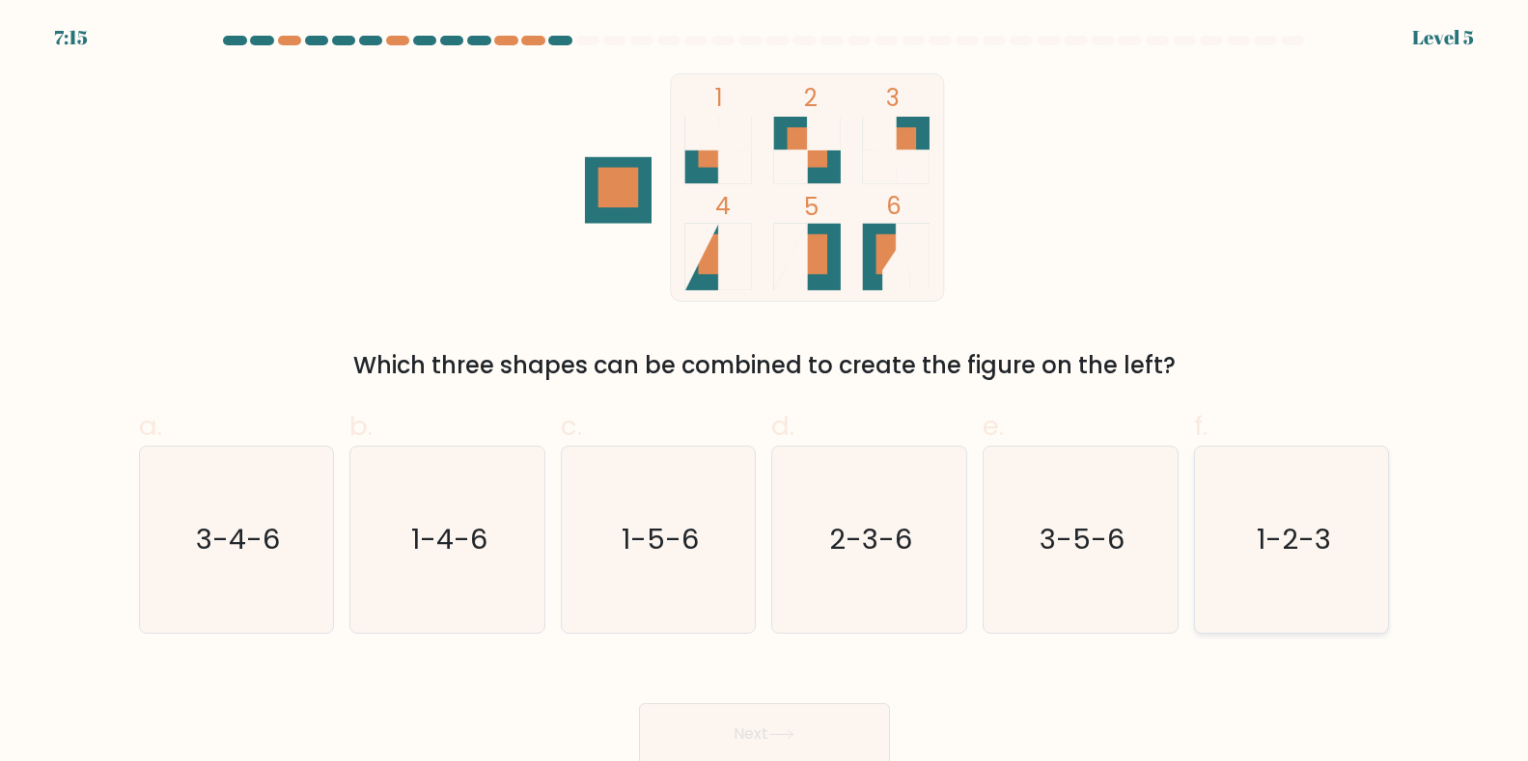
radio input "true"
click at [765, 737] on button "Next" at bounding box center [764, 735] width 251 height 62
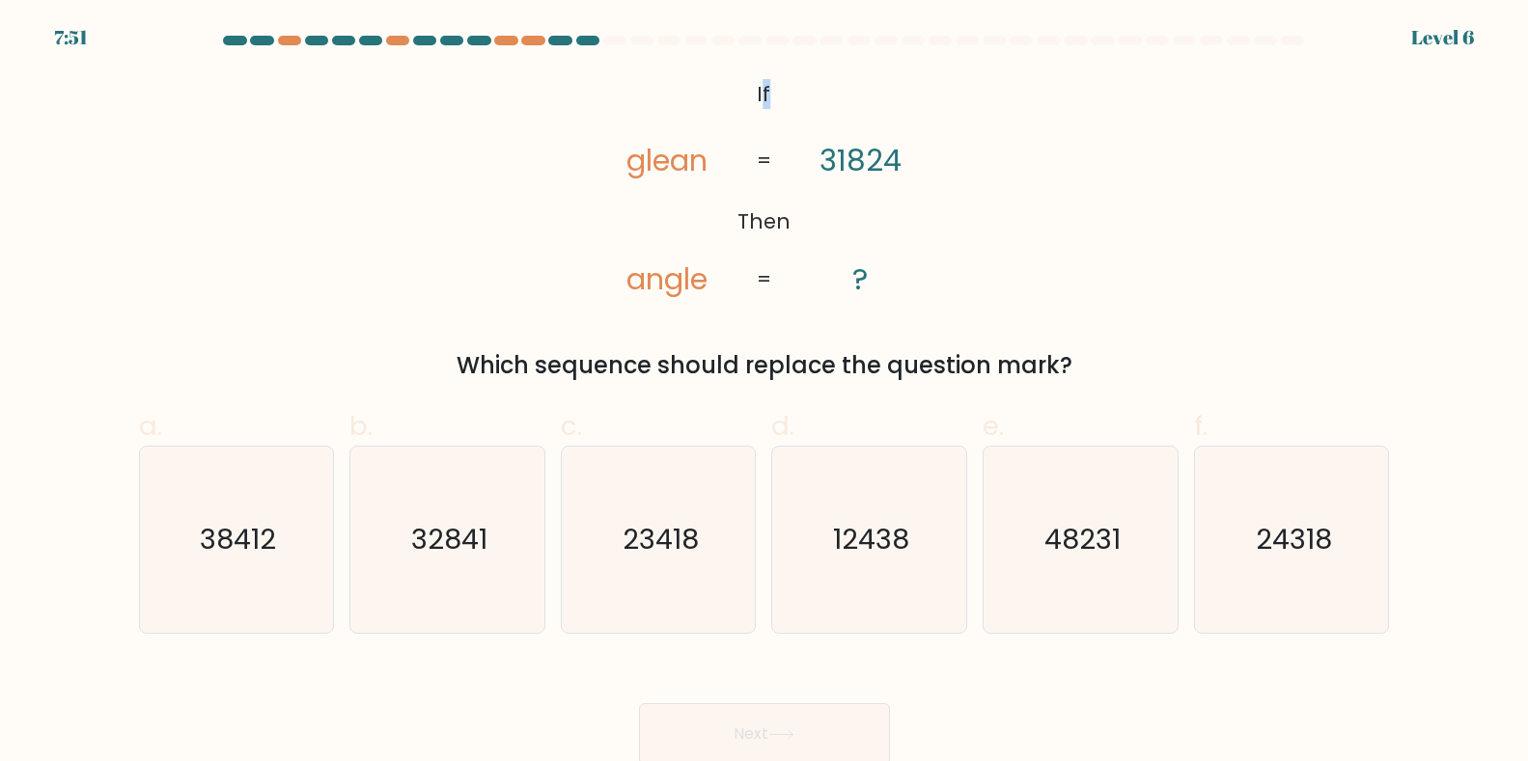
drag, startPoint x: 764, startPoint y: 91, endPoint x: 795, endPoint y: 94, distance: 31.0
click at [795, 94] on icon "@import url('https://fonts.googleapis.com/css?family=Abril+Fatface:400,100,100i…" at bounding box center [763, 187] width 371 height 229
drag, startPoint x: 628, startPoint y: 166, endPoint x: 836, endPoint y: 164, distance: 207.5
click at [836, 164] on icon "@import url('https://fonts.googleapis.com/css?family=Abril+Fatface:400,100,100i…" at bounding box center [763, 187] width 371 height 229
click at [1042, 125] on div "@import url('https://fonts.googleapis.com/css?family=Abril+Fatface:400,100,100i…" at bounding box center [764, 228] width 1274 height 310
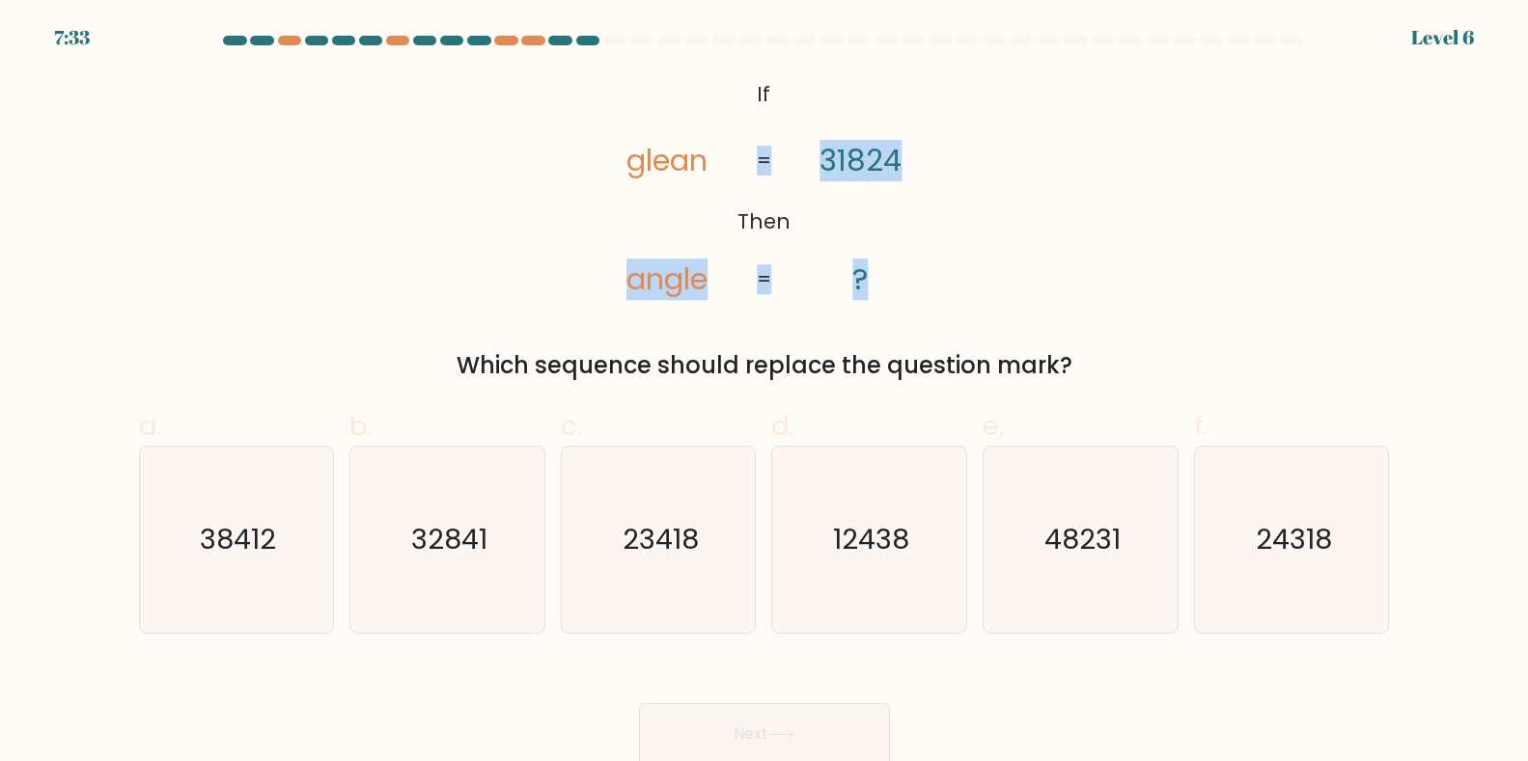
drag, startPoint x: 617, startPoint y: 272, endPoint x: 769, endPoint y: 265, distance: 152.6
click at [769, 270] on icon "@import url('https://fonts.googleapis.com/css?family=Abril+Fatface:400,100,100i…" at bounding box center [763, 187] width 371 height 229
click at [842, 191] on icon "@import url('https://fonts.googleapis.com/css?family=Abril+Fatface:400,100,100i…" at bounding box center [763, 187] width 371 height 229
click at [904, 165] on icon "@import url('https://fonts.googleapis.com/css?family=Abril+Fatface:400,100,100i…" at bounding box center [763, 187] width 371 height 229
click at [868, 153] on tspan "31824" at bounding box center [860, 160] width 82 height 41
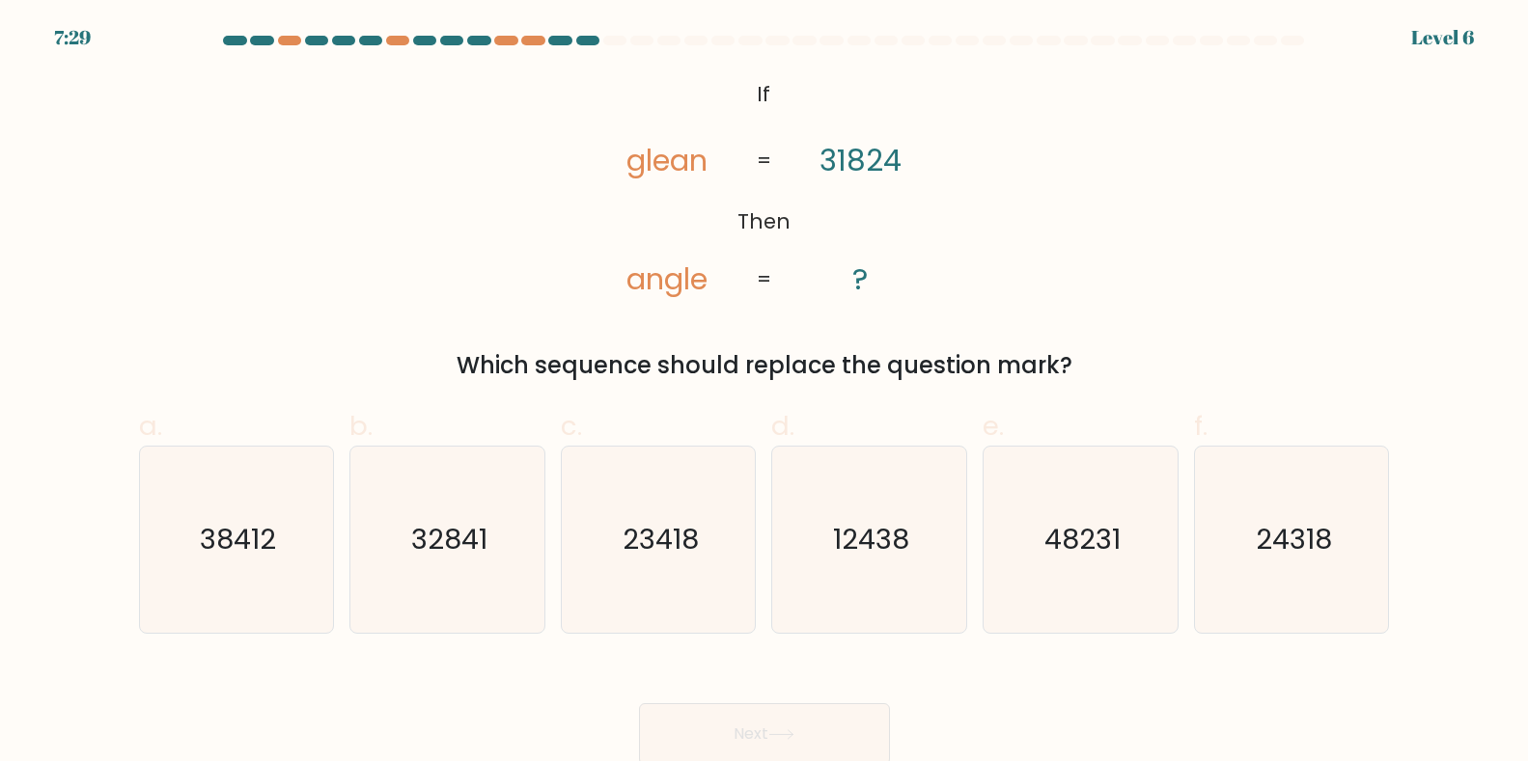
click at [842, 155] on tspan "31824" at bounding box center [860, 160] width 82 height 41
click at [817, 152] on icon "@import url('https://fonts.googleapis.com/css?family=Abril+Fatface:400,100,100i…" at bounding box center [763, 187] width 371 height 229
click at [763, 150] on tspan "=" at bounding box center [764, 161] width 14 height 30
drag, startPoint x: 704, startPoint y: 156, endPoint x: 608, endPoint y: 158, distance: 95.6
click at [608, 158] on icon "@import url('https://fonts.googleapis.com/css?family=Abril+Fatface:400,100,100i…" at bounding box center [763, 187] width 371 height 229
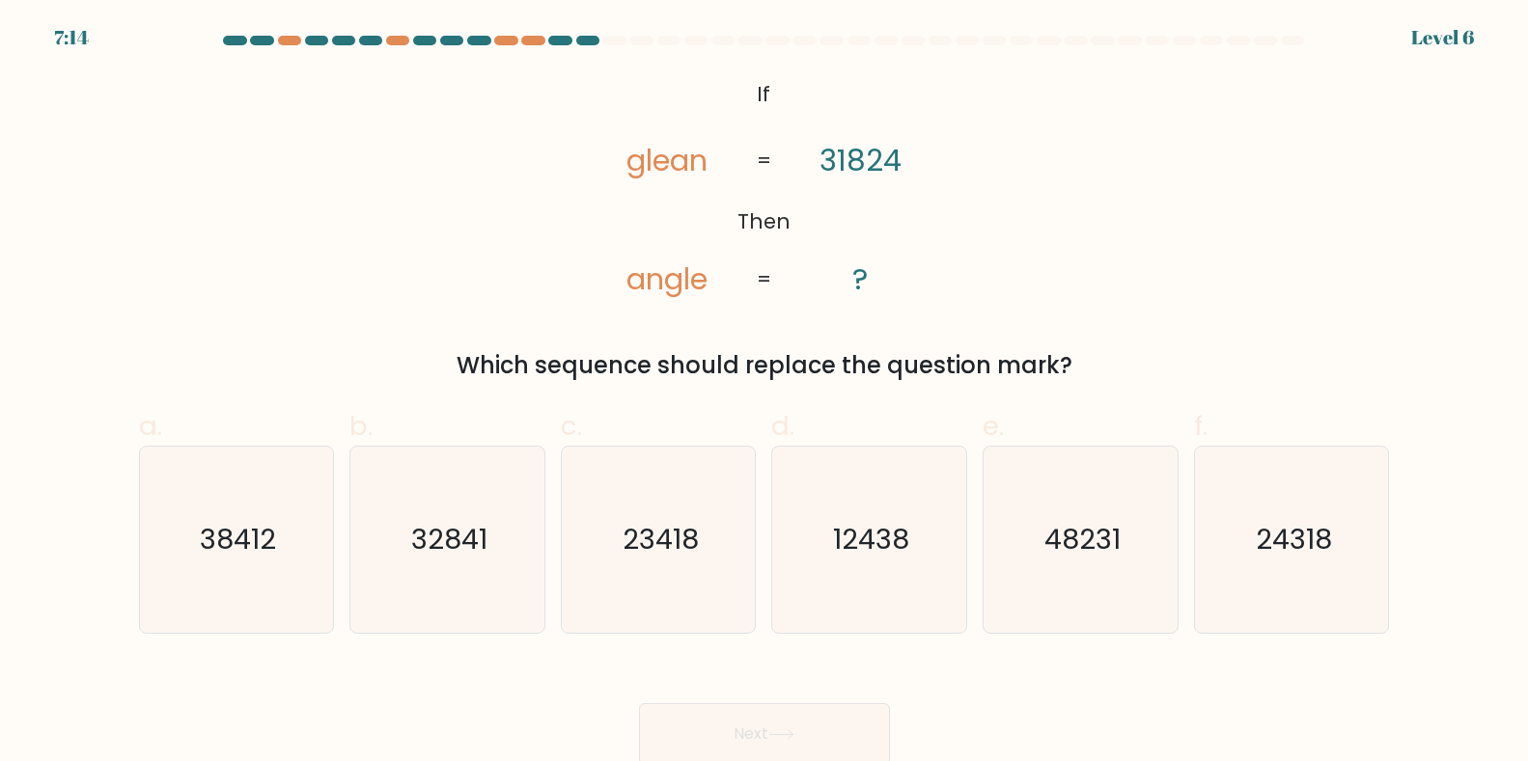
click at [1122, 110] on div "@import url('https://fonts.googleapis.com/css?family=Abril+Fatface:400,100,100i…" at bounding box center [764, 228] width 1274 height 310
drag, startPoint x: 845, startPoint y: 163, endPoint x: 933, endPoint y: 145, distance: 89.7
click at [933, 145] on icon "@import url('https://fonts.googleapis.com/css?family=Abril+Fatface:400,100,100i…" at bounding box center [763, 187] width 371 height 229
drag, startPoint x: 631, startPoint y: 160, endPoint x: 669, endPoint y: 154, distance: 38.1
click at [669, 154] on tspan "glean" at bounding box center [667, 160] width 81 height 41
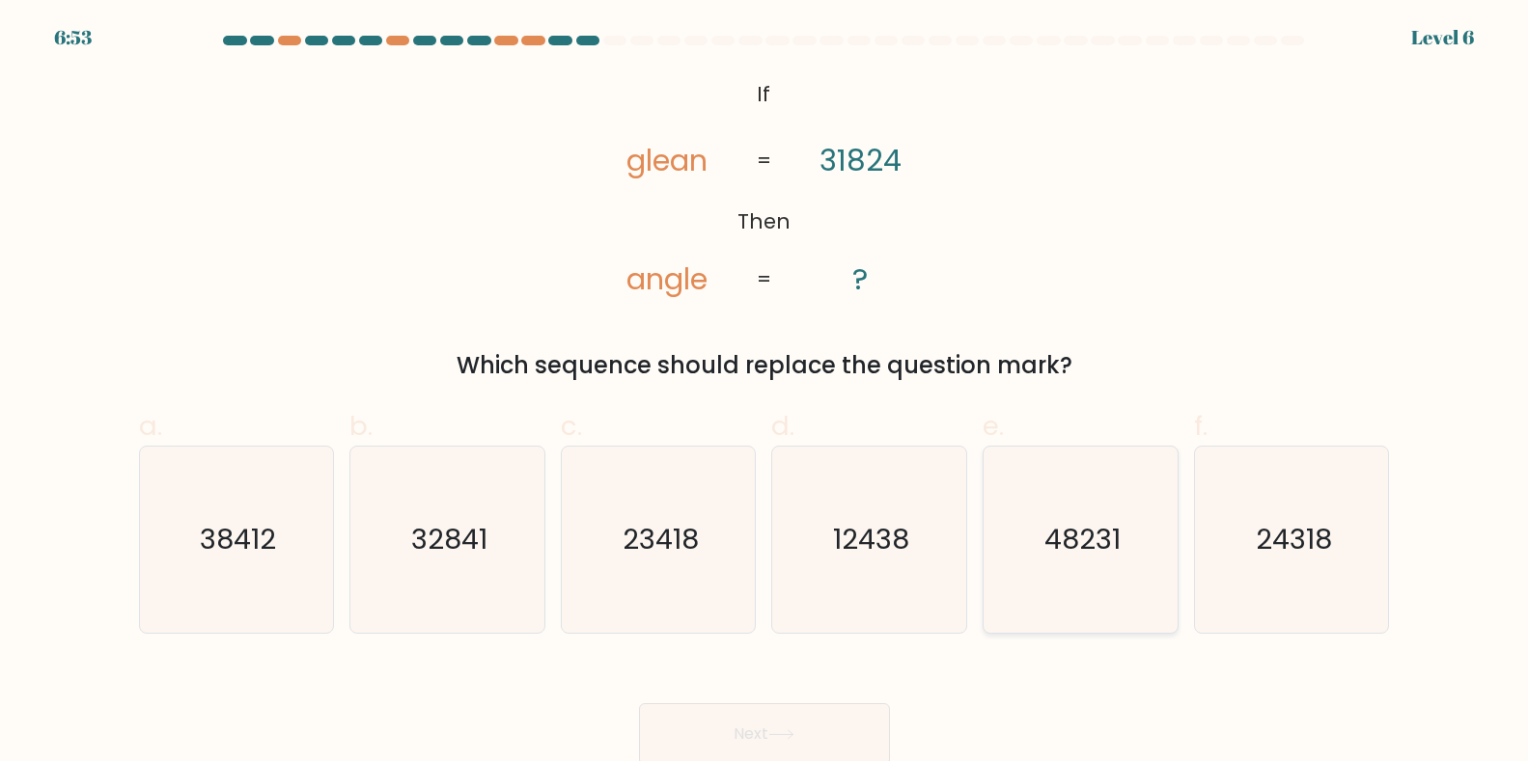
click at [1037, 551] on icon "48231" at bounding box center [1080, 540] width 186 height 186
click at [765, 394] on input "e. 48231" at bounding box center [764, 387] width 1 height 13
radio input "true"
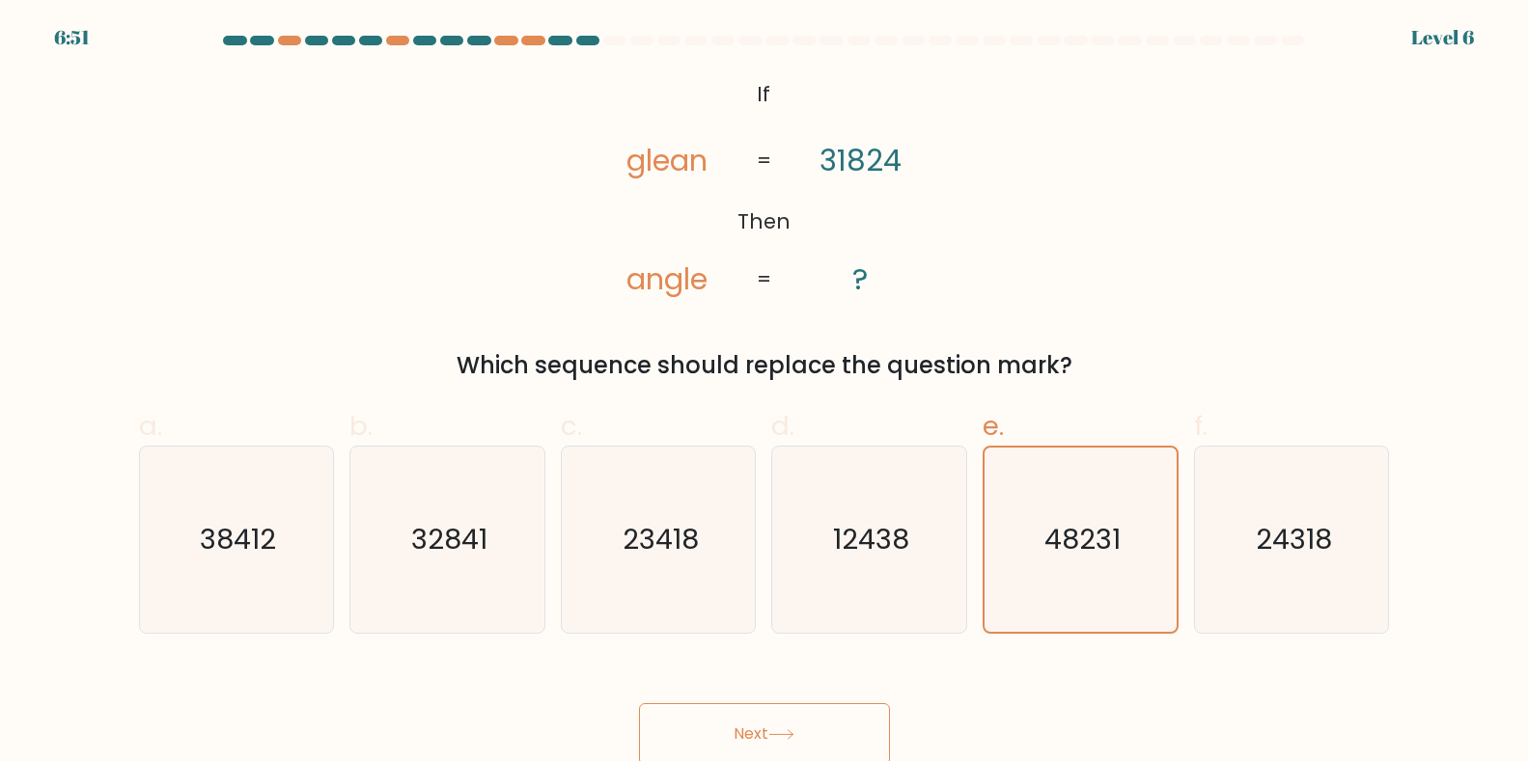
click at [738, 738] on button "Next" at bounding box center [764, 735] width 251 height 62
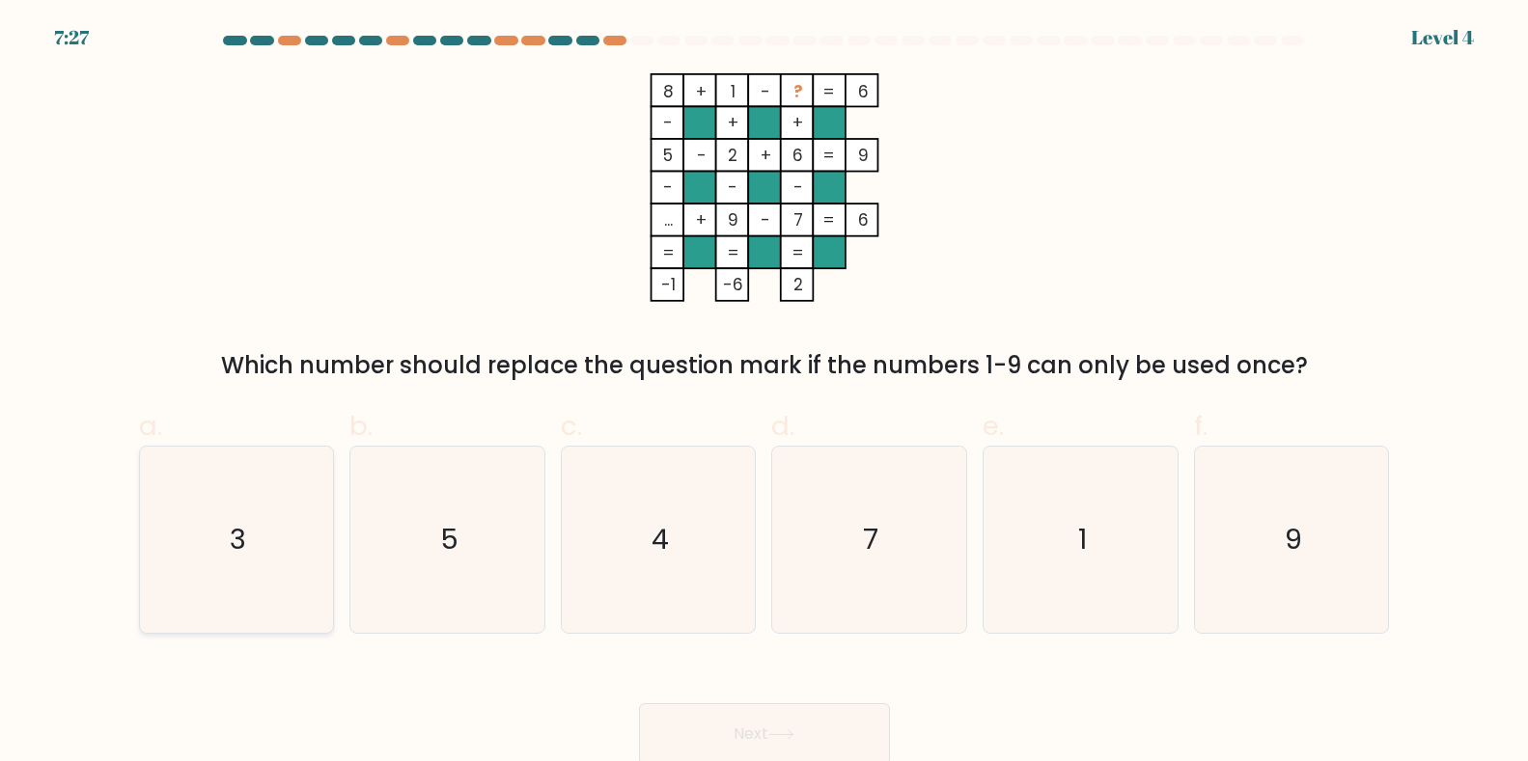
click at [228, 542] on icon "3" at bounding box center [236, 540] width 186 height 186
click at [764, 394] on input "a. 3" at bounding box center [764, 387] width 1 height 13
radio input "true"
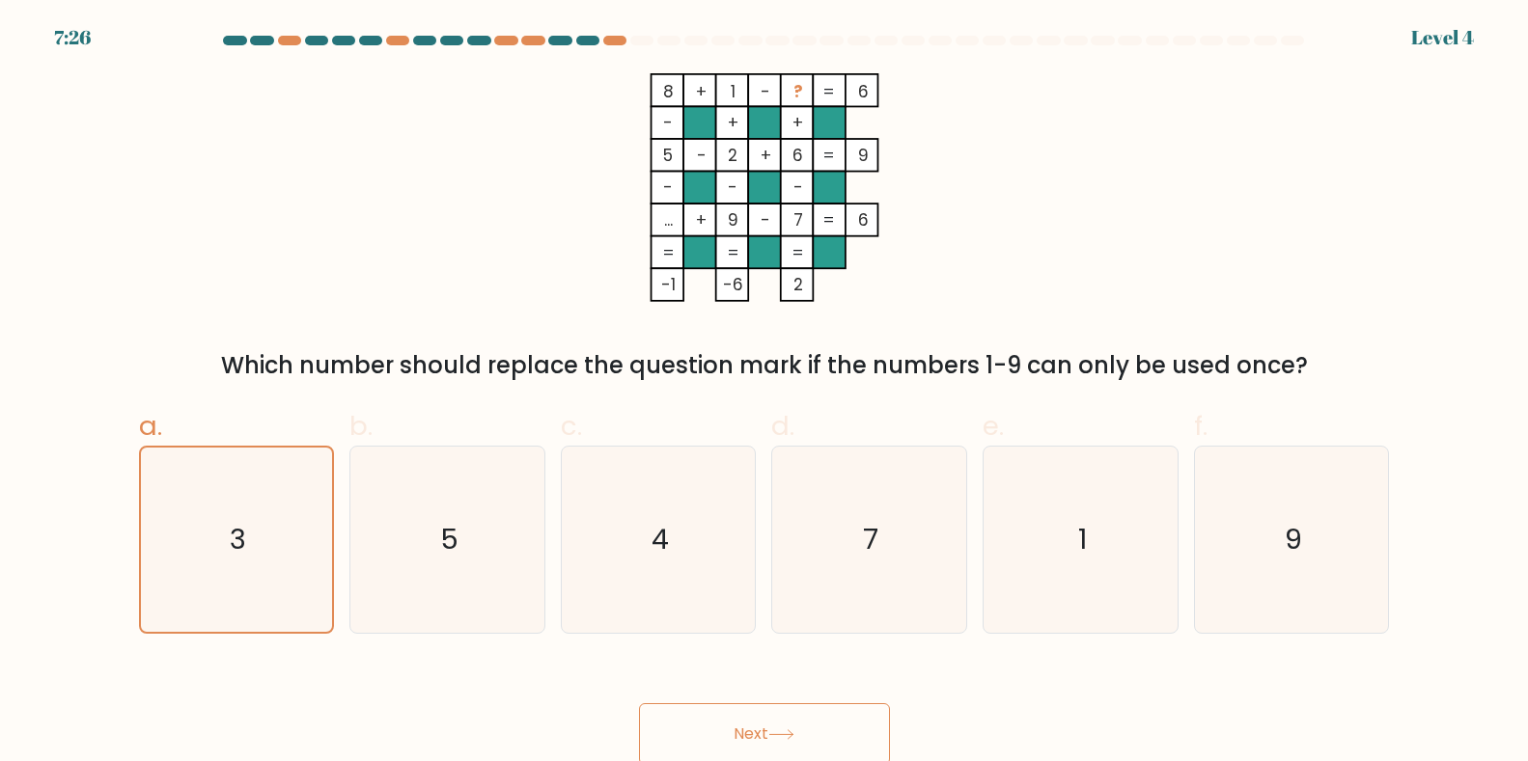
click at [771, 753] on button "Next" at bounding box center [764, 735] width 251 height 62
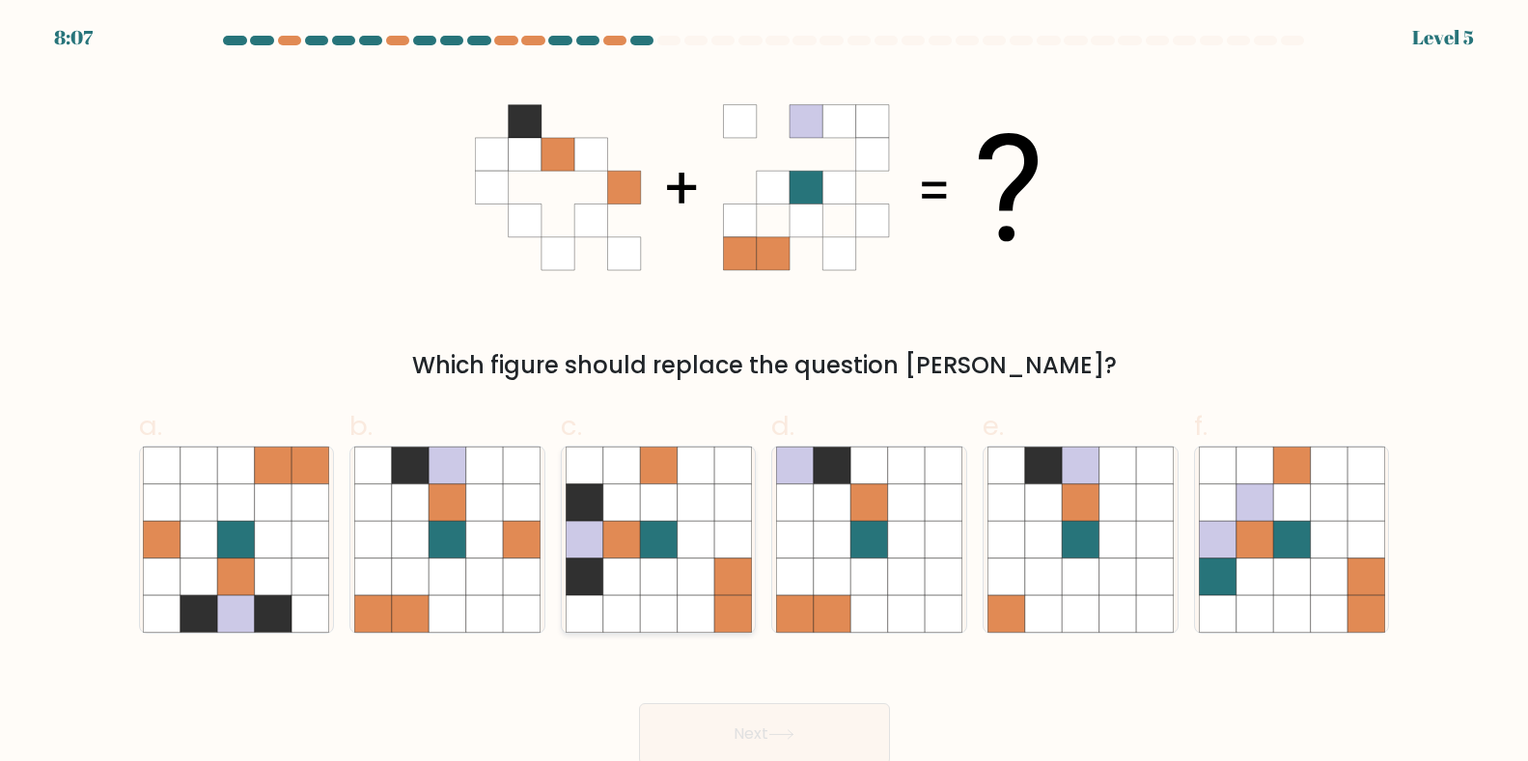
click at [680, 583] on icon at bounding box center [695, 577] width 37 height 37
click at [764, 394] on input "c." at bounding box center [764, 387] width 1 height 13
radio input "true"
click at [843, 750] on button "Next" at bounding box center [764, 735] width 251 height 62
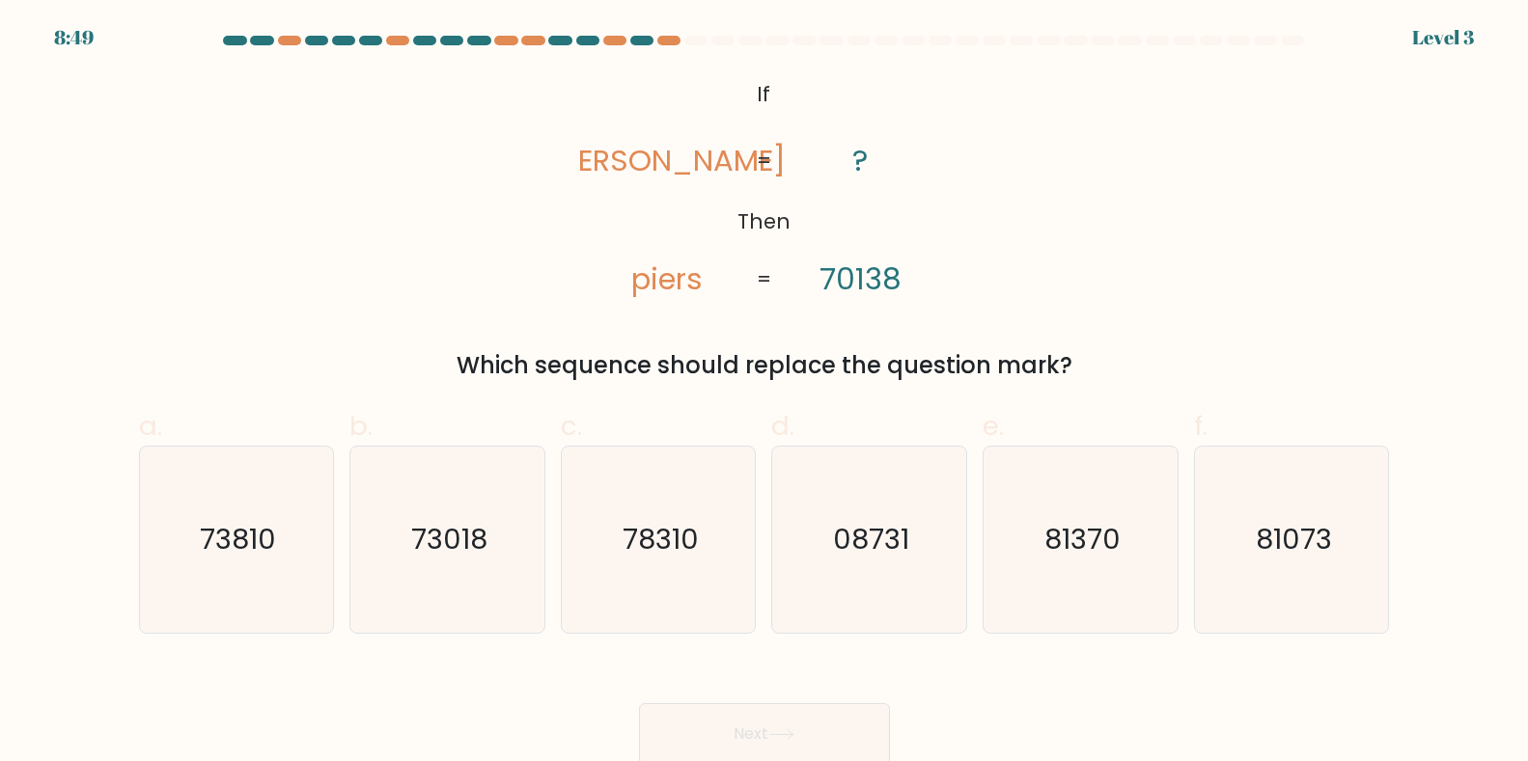
drag, startPoint x: 776, startPoint y: 83, endPoint x: 773, endPoint y: 95, distance: 11.9
click at [780, 92] on icon "@import url('https://fonts.googleapis.com/css?family=Abril+Fatface:400,100,100i…" at bounding box center [763, 187] width 371 height 229
drag, startPoint x: 767, startPoint y: 96, endPoint x: 716, endPoint y: 110, distance: 53.2
click at [745, 100] on icon "@import url('https://fonts.googleapis.com/css?family=Abril+Fatface:400,100,100i…" at bounding box center [763, 187] width 371 height 229
drag, startPoint x: 644, startPoint y: 167, endPoint x: 709, endPoint y: 181, distance: 67.2
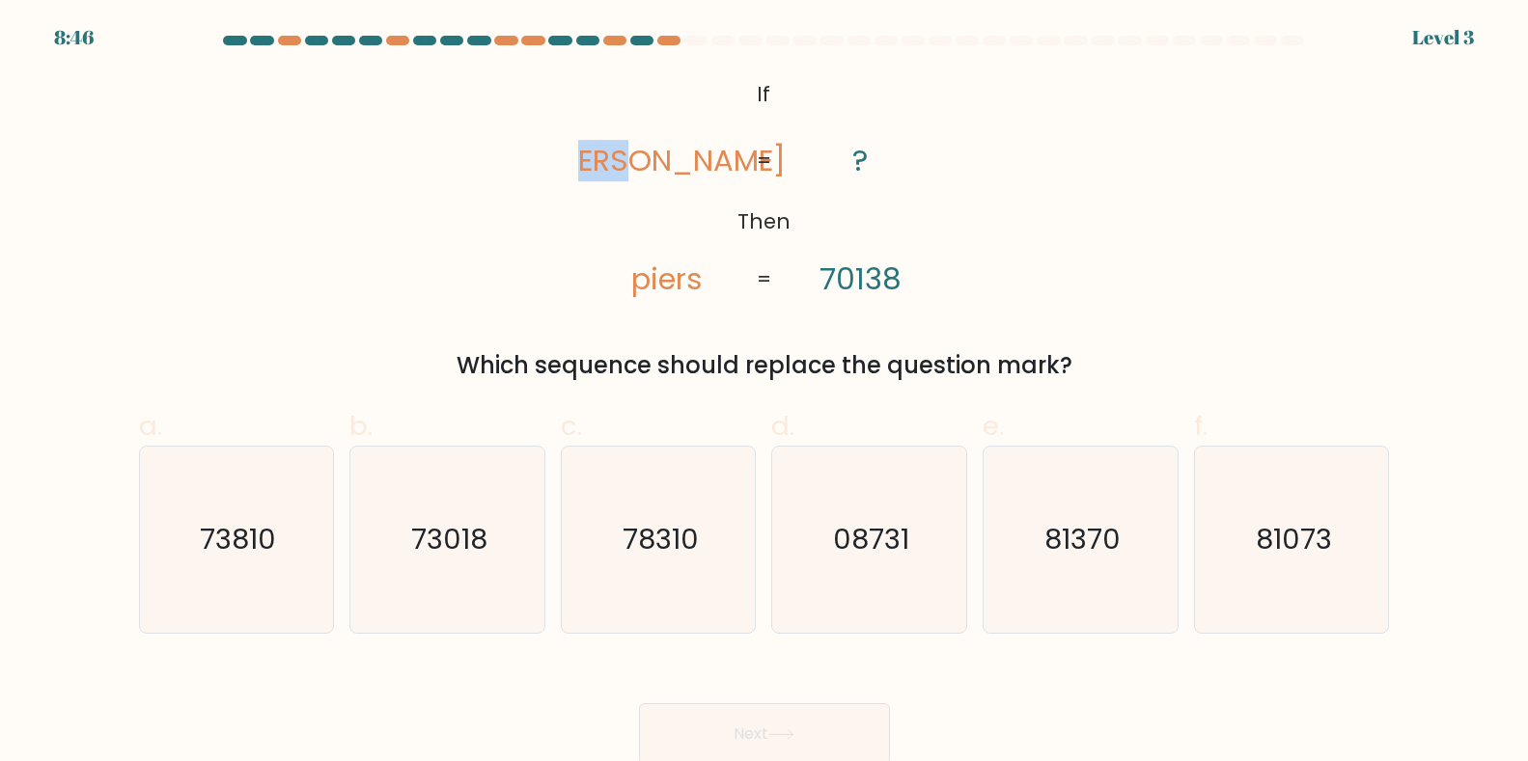
click at [703, 177] on tspan "pries" at bounding box center [667, 160] width 236 height 41
click at [1068, 204] on div "@import url('https://fonts.googleapis.com/css?family=Abril+Fatface:400,100,100i…" at bounding box center [764, 228] width 1274 height 310
drag, startPoint x: 683, startPoint y: 280, endPoint x: 649, endPoint y: 284, distance: 35.0
click at [649, 284] on tspan "piers" at bounding box center [667, 279] width 71 height 41
drag, startPoint x: 884, startPoint y: 282, endPoint x: 844, endPoint y: 275, distance: 41.1
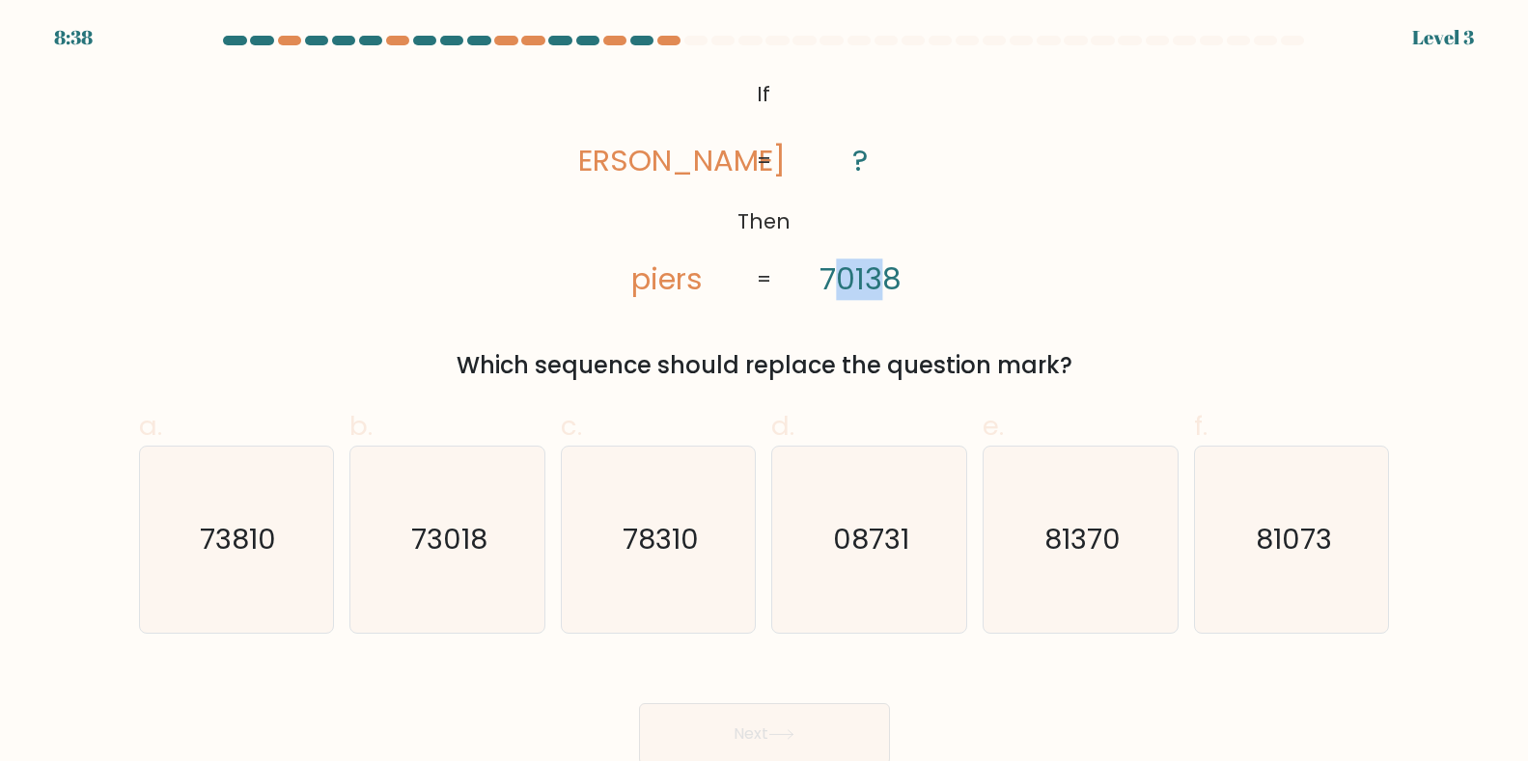
click at [844, 275] on tspan "70138" at bounding box center [860, 279] width 82 height 41
click at [679, 562] on icon "78310" at bounding box center [659, 540] width 186 height 186
click at [764, 394] on input "c. 78310" at bounding box center [764, 387] width 1 height 13
radio input "true"
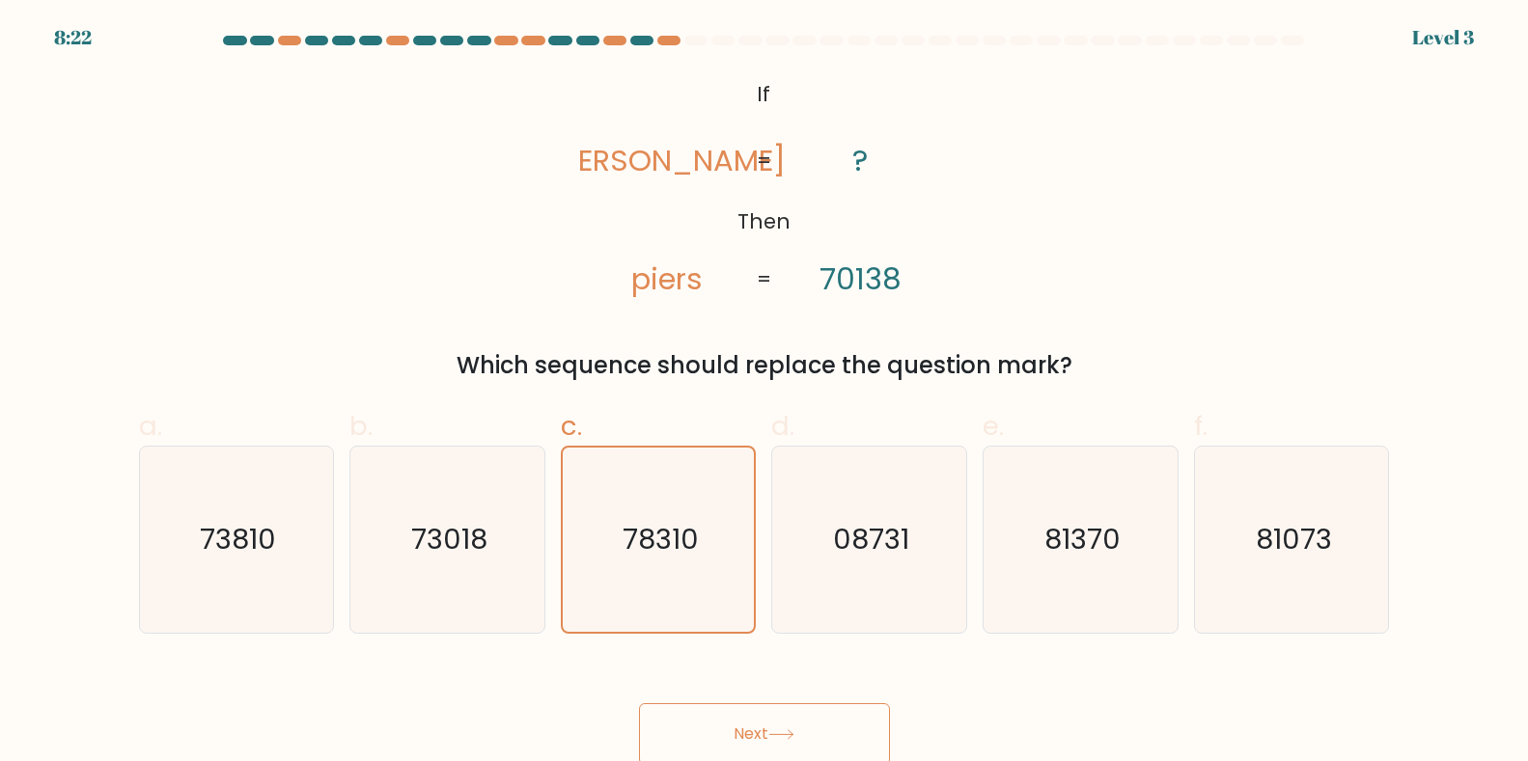
drag, startPoint x: 736, startPoint y: 702, endPoint x: 728, endPoint y: 708, distance: 11.0
click at [738, 702] on div "Next" at bounding box center [764, 711] width 1274 height 108
click at [733, 726] on button "Next" at bounding box center [764, 735] width 251 height 62
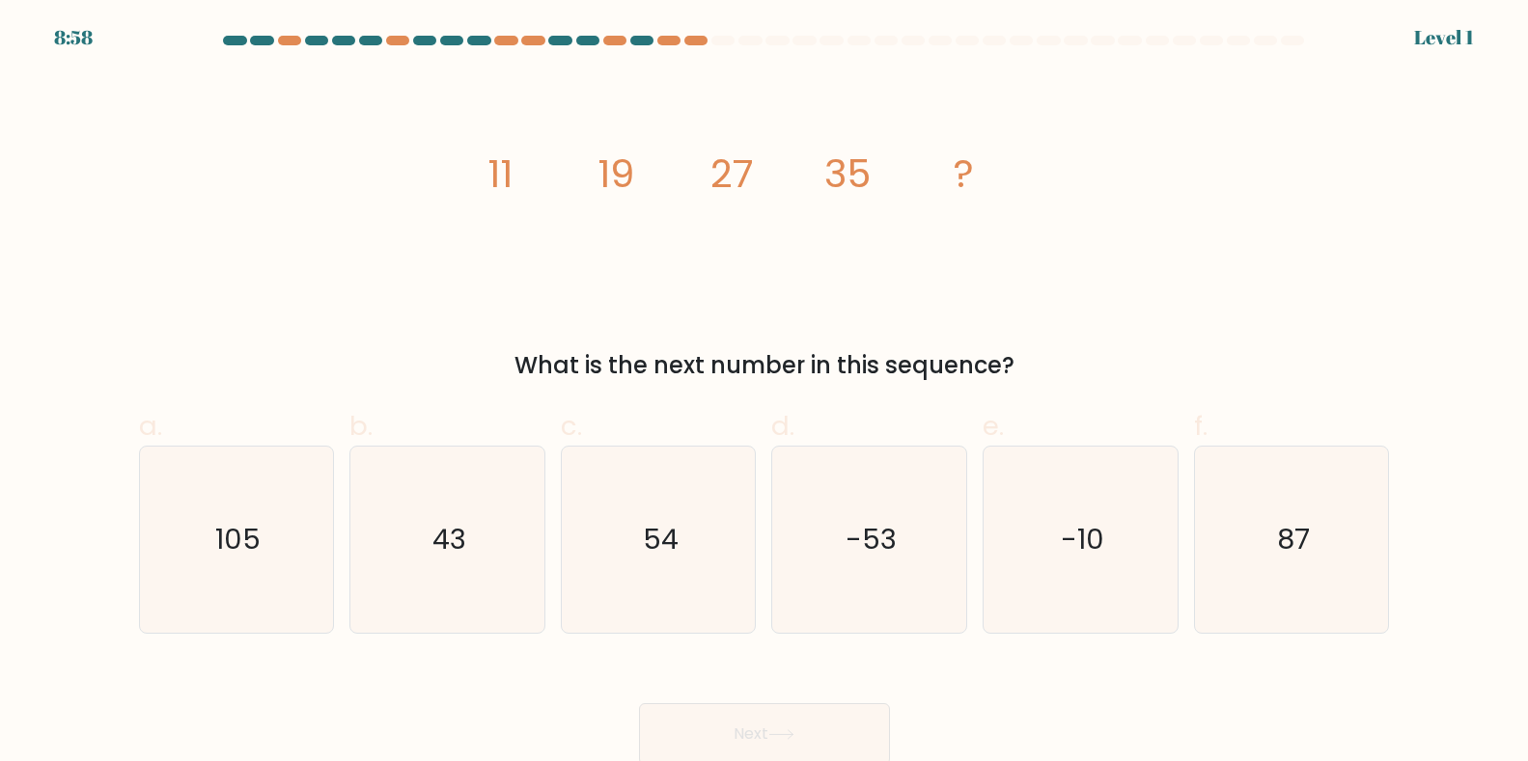
drag, startPoint x: 612, startPoint y: 168, endPoint x: 628, endPoint y: 164, distance: 16.9
click at [628, 164] on tspan "19" at bounding box center [615, 174] width 37 height 54
click at [581, 176] on icon "image/svg+xml 11 19 27 35 ?" at bounding box center [764, 187] width 579 height 229
drag, startPoint x: 488, startPoint y: 161, endPoint x: 702, endPoint y: 216, distance: 220.3
click at [729, 220] on icon "image/svg+xml 11 19 27 35 ?" at bounding box center [764, 187] width 579 height 229
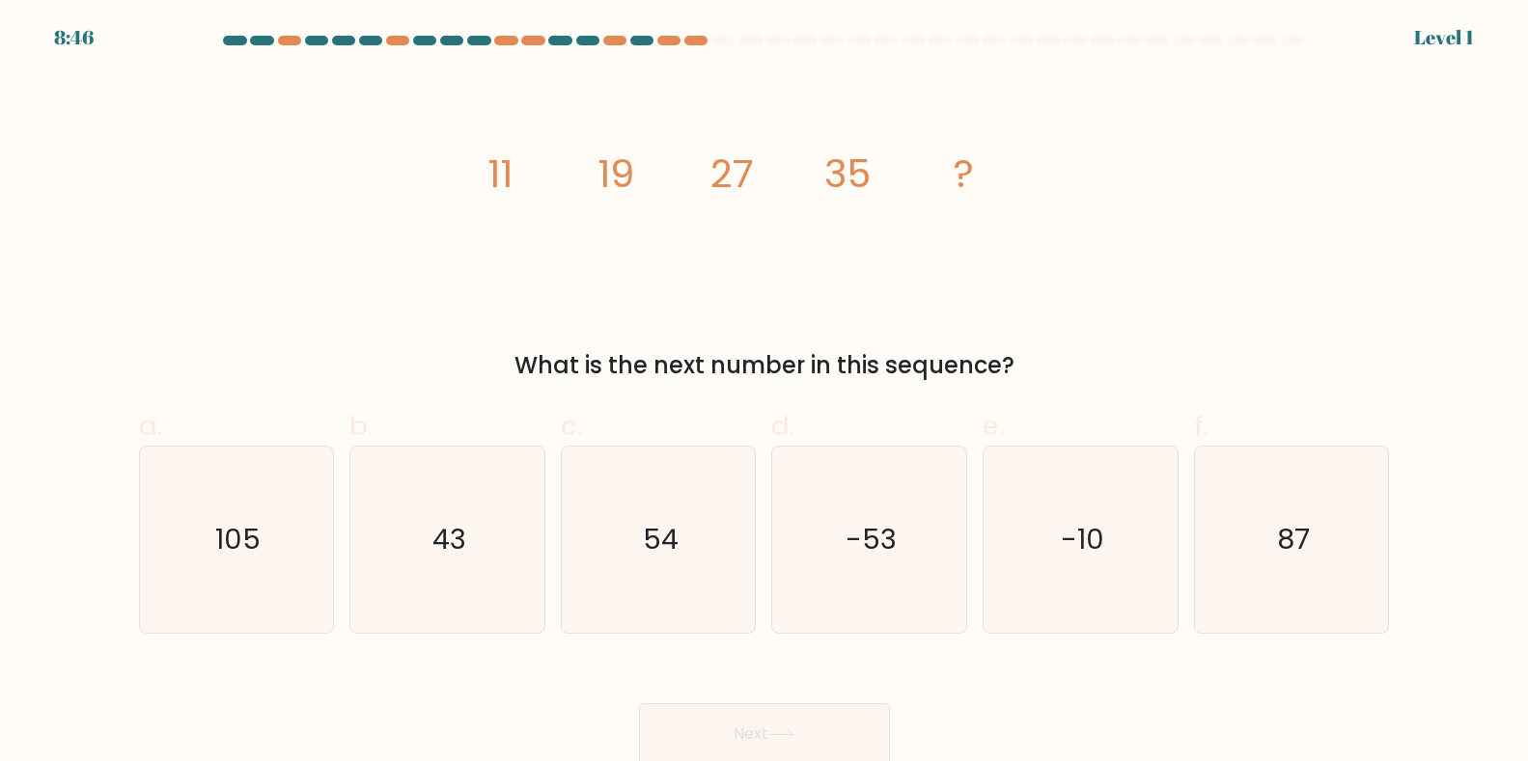
drag, startPoint x: 1303, startPoint y: 436, endPoint x: 1232, endPoint y: 373, distance: 95.0
click at [1276, 418] on label "f. 87" at bounding box center [1292, 520] width 196 height 228
click at [765, 394] on input "f. 87" at bounding box center [764, 387] width 1 height 13
radio input "true"
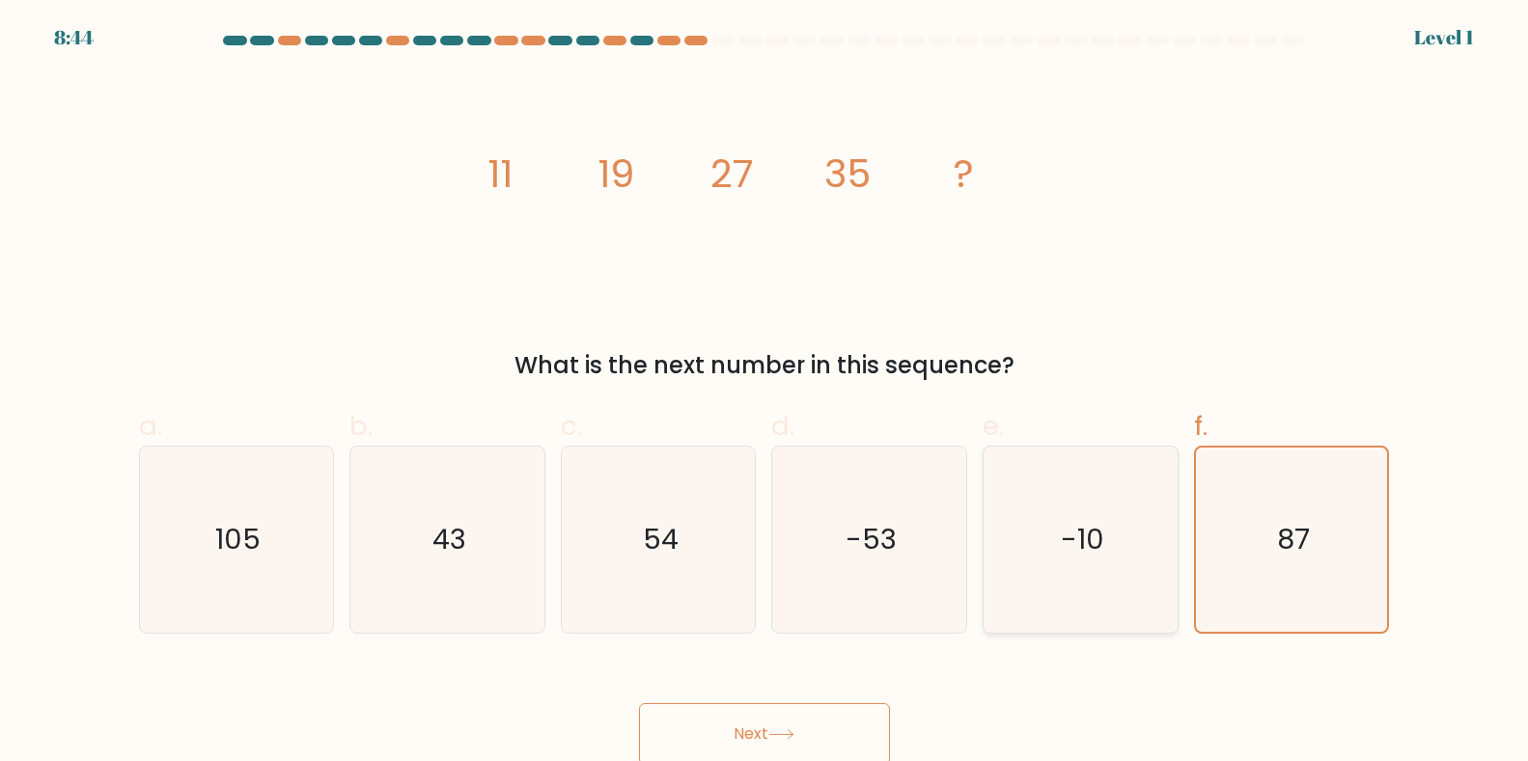
click at [1079, 572] on icon "-10" at bounding box center [1080, 540] width 186 height 186
click at [765, 394] on input "e. -10" at bounding box center [764, 387] width 1 height 13
radio input "true"
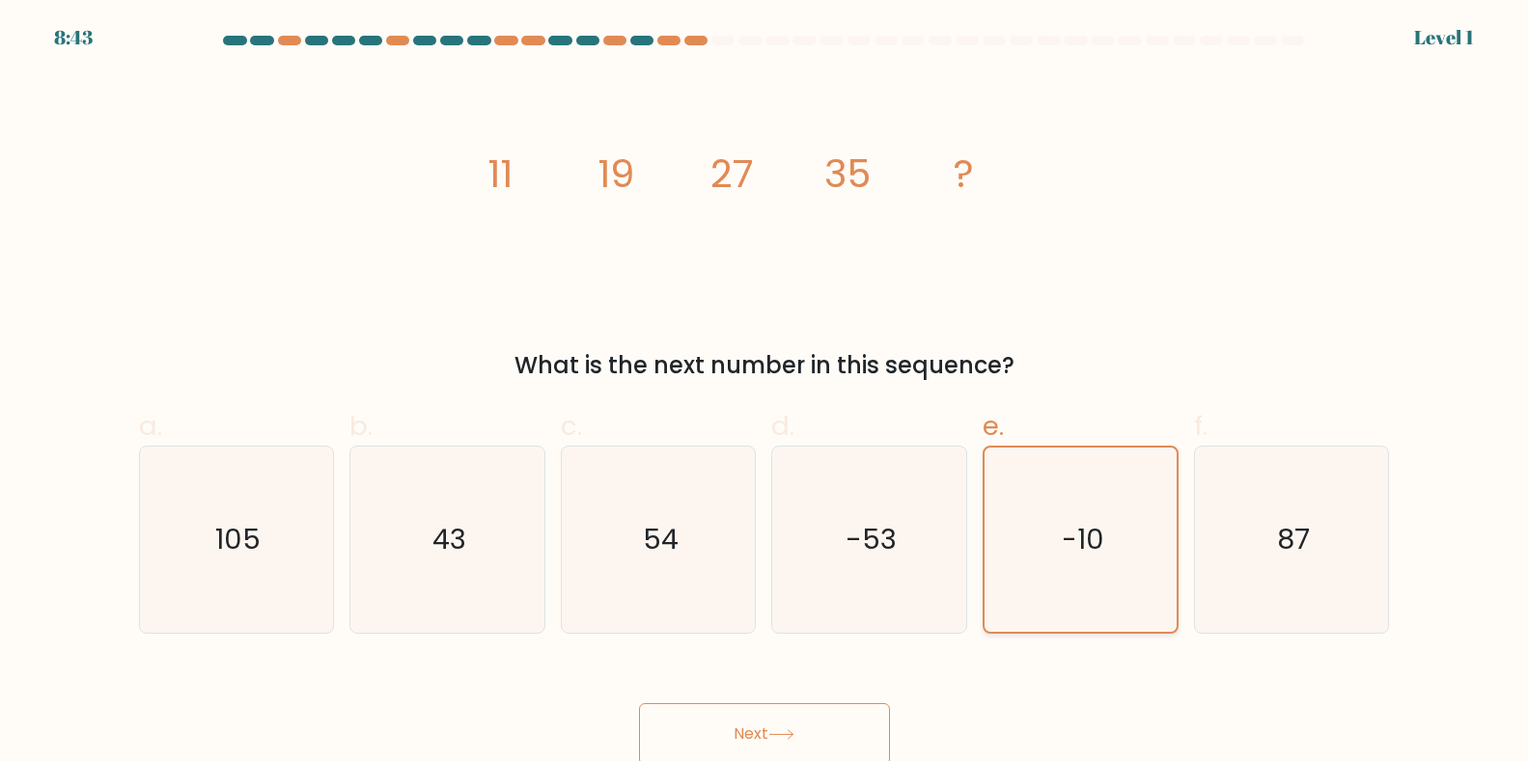
click at [1007, 565] on icon "-10" at bounding box center [1080, 540] width 184 height 184
click at [765, 394] on input "e. -10" at bounding box center [764, 387] width 1 height 13
click at [781, 546] on icon "-53" at bounding box center [869, 540] width 186 height 186
click at [765, 394] on input "d. -53" at bounding box center [764, 387] width 1 height 13
radio input "true"
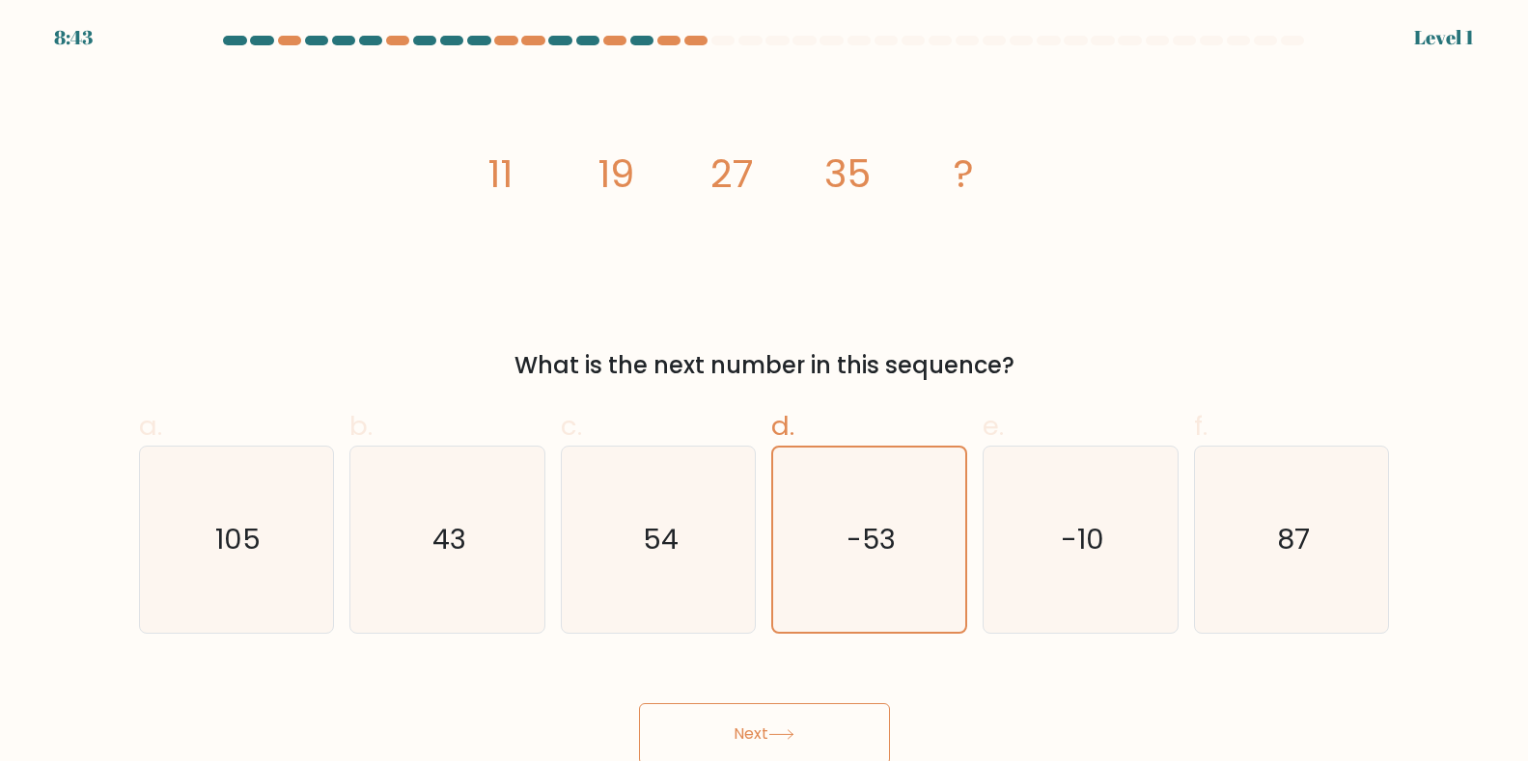
drag, startPoint x: 335, startPoint y: 552, endPoint x: 0, endPoint y: 590, distance: 337.0
click at [263, 574] on div "a. 105" at bounding box center [236, 520] width 211 height 228
click at [1070, 542] on icon "-10" at bounding box center [1080, 540] width 186 height 186
click at [1307, 551] on text "87" at bounding box center [1293, 539] width 33 height 39
click at [765, 394] on input "f. 87" at bounding box center [764, 387] width 1 height 13
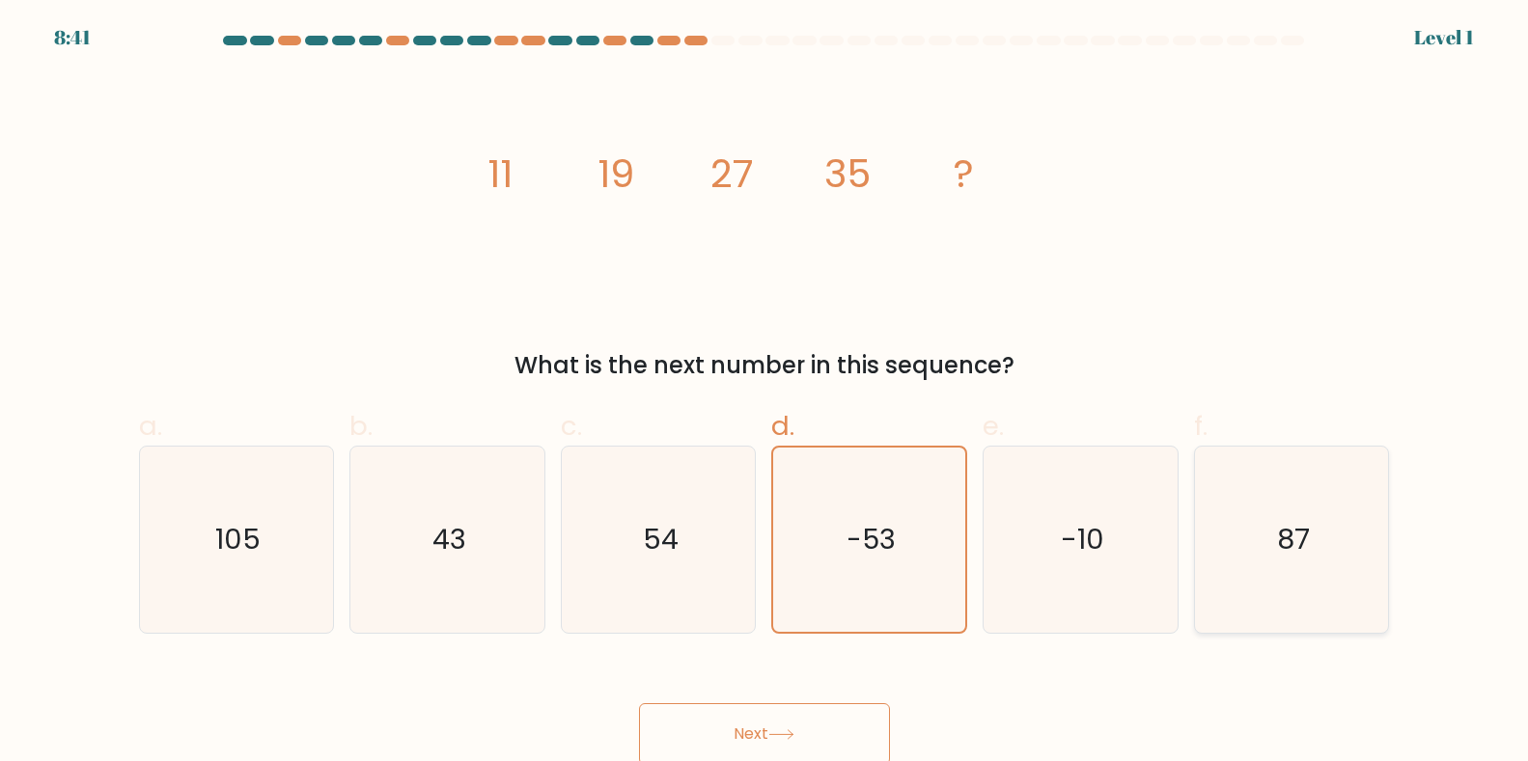
radio input "true"
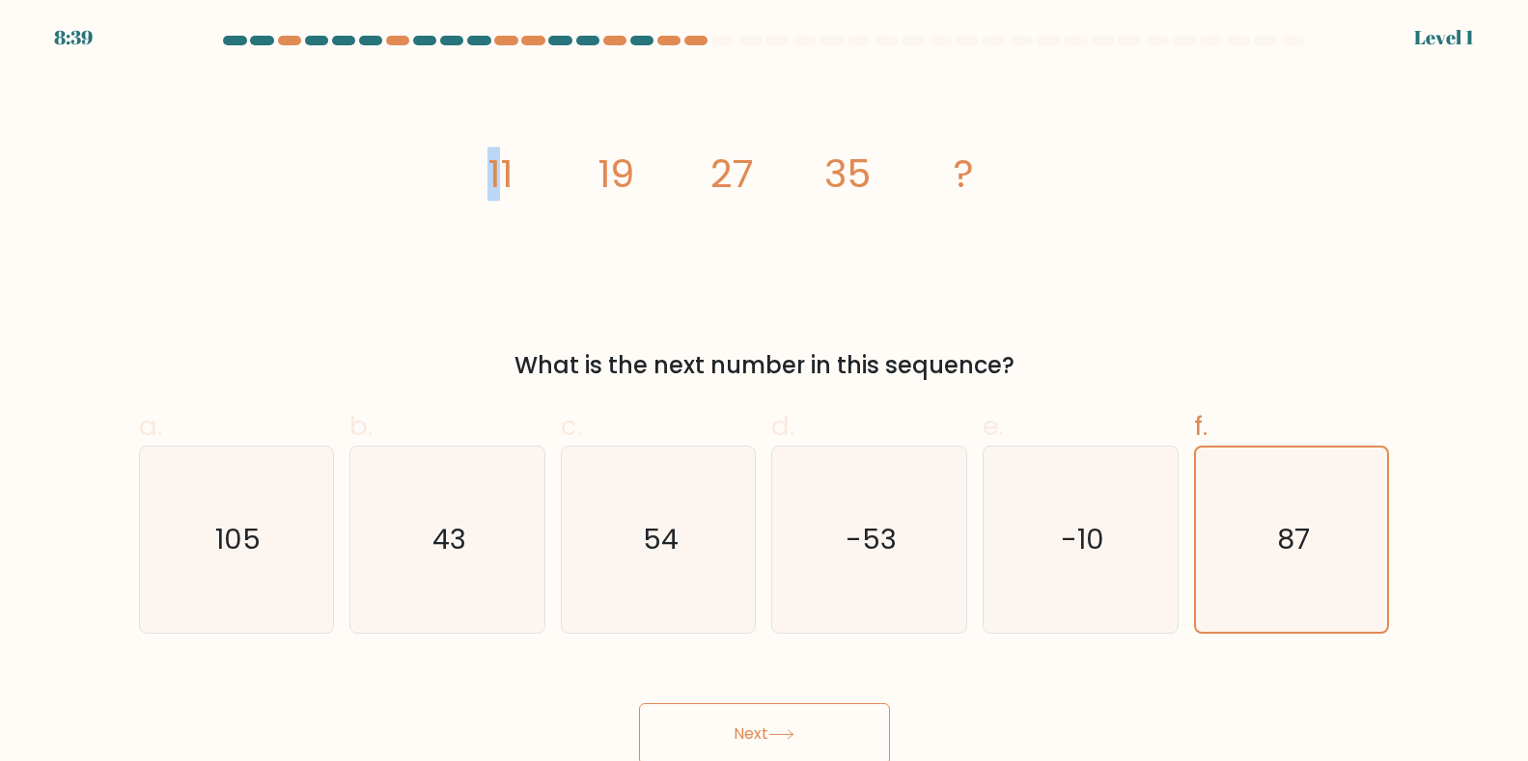
drag, startPoint x: 478, startPoint y: 167, endPoint x: 555, endPoint y: 186, distance: 79.6
click at [510, 173] on icon "image/svg+xml 11 19 27 35 ?" at bounding box center [764, 187] width 579 height 229
drag, startPoint x: 604, startPoint y: 180, endPoint x: 631, endPoint y: 175, distance: 27.5
click at [631, 175] on tspan "19" at bounding box center [615, 174] width 37 height 54
click at [639, 224] on icon "image/svg+xml 11 19 27 35 ?" at bounding box center [764, 187] width 579 height 229
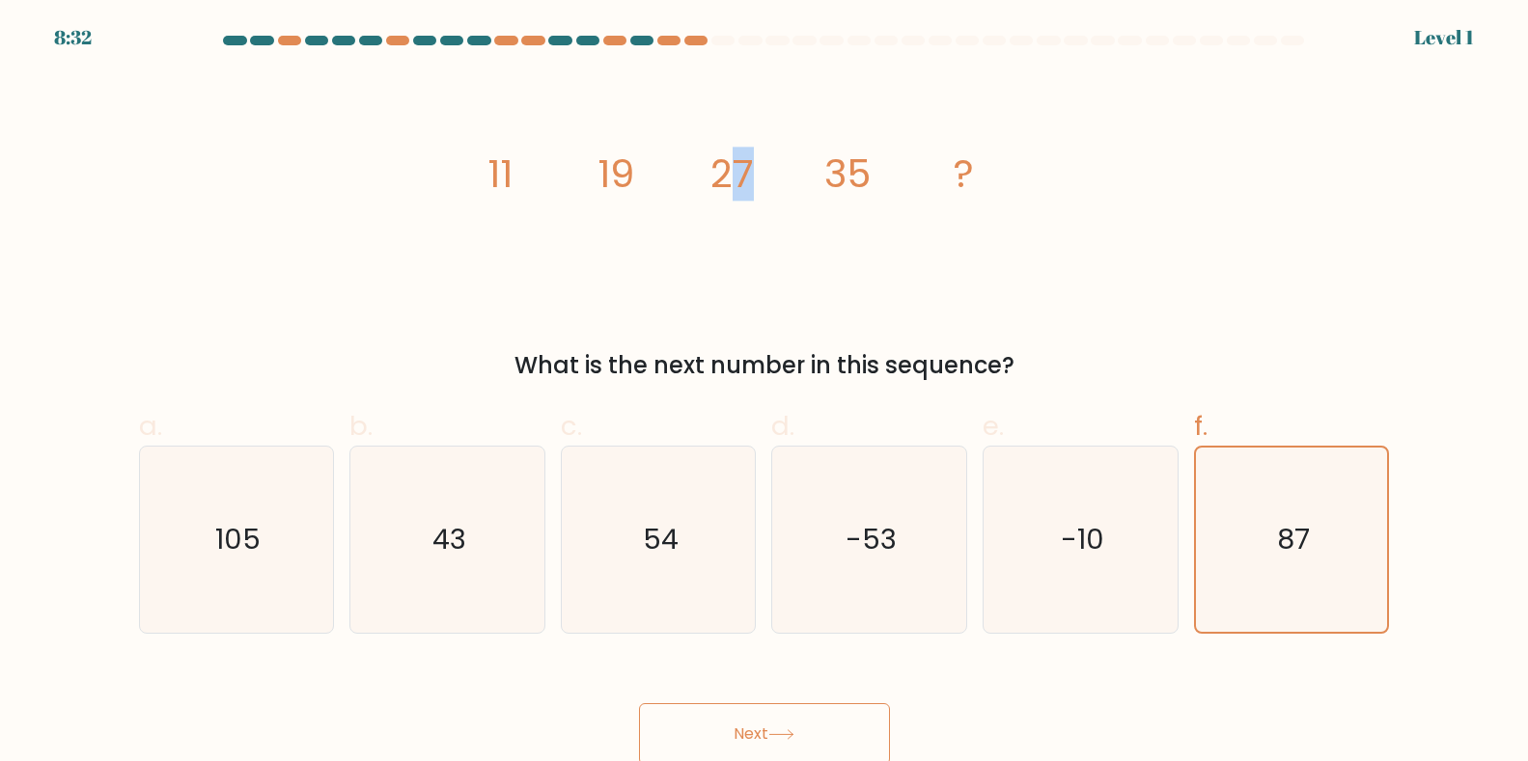
drag, startPoint x: 725, startPoint y: 185, endPoint x: 746, endPoint y: 180, distance: 22.0
click at [746, 180] on tspan "27" at bounding box center [730, 174] width 43 height 54
click at [710, 195] on tspan "27" at bounding box center [730, 174] width 43 height 54
click at [834, 148] on tspan "35" at bounding box center [847, 174] width 46 height 54
click at [403, 570] on icon "43" at bounding box center [447, 540] width 186 height 186
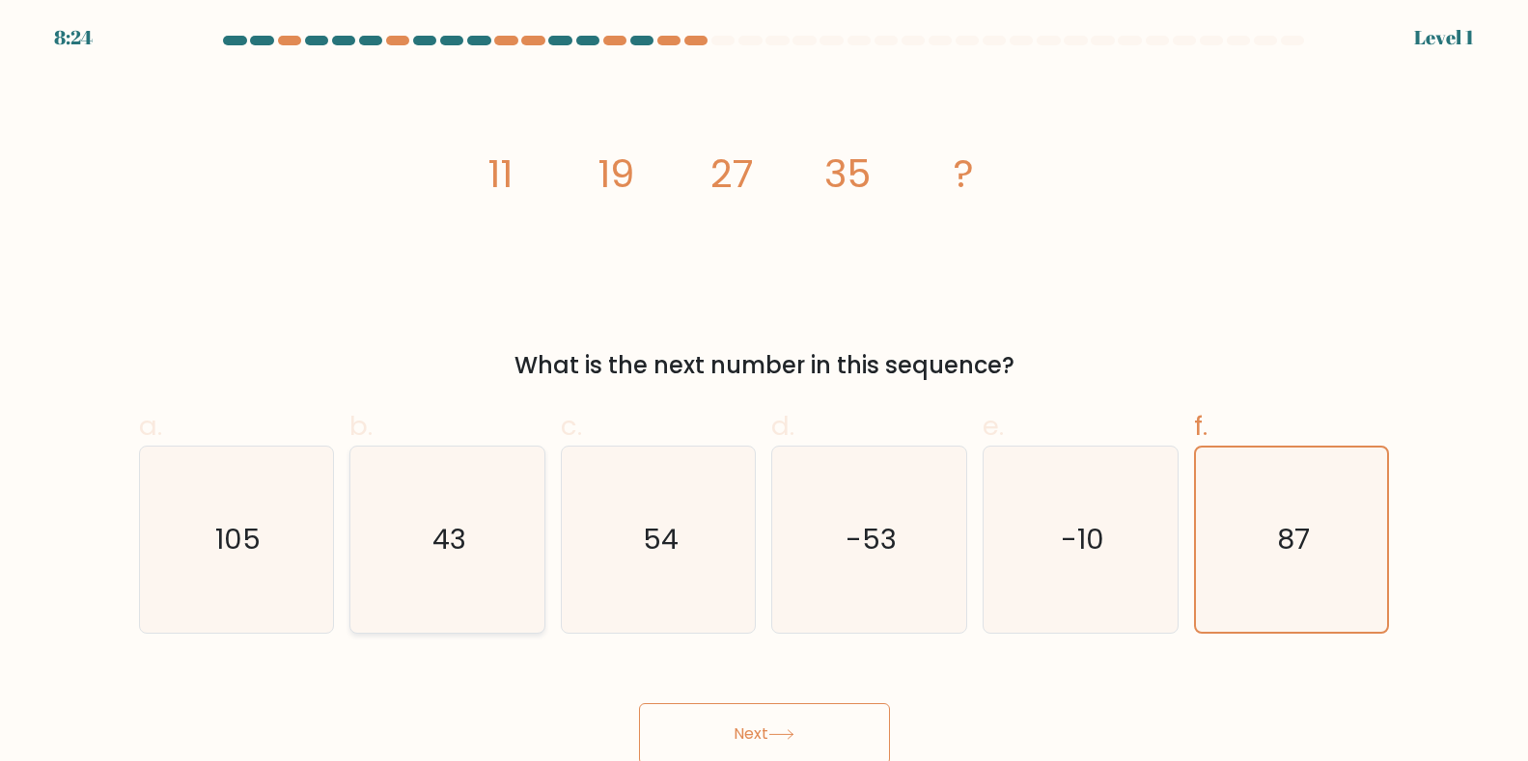
click at [764, 394] on input "b. 43" at bounding box center [764, 387] width 1 height 13
radio input "true"
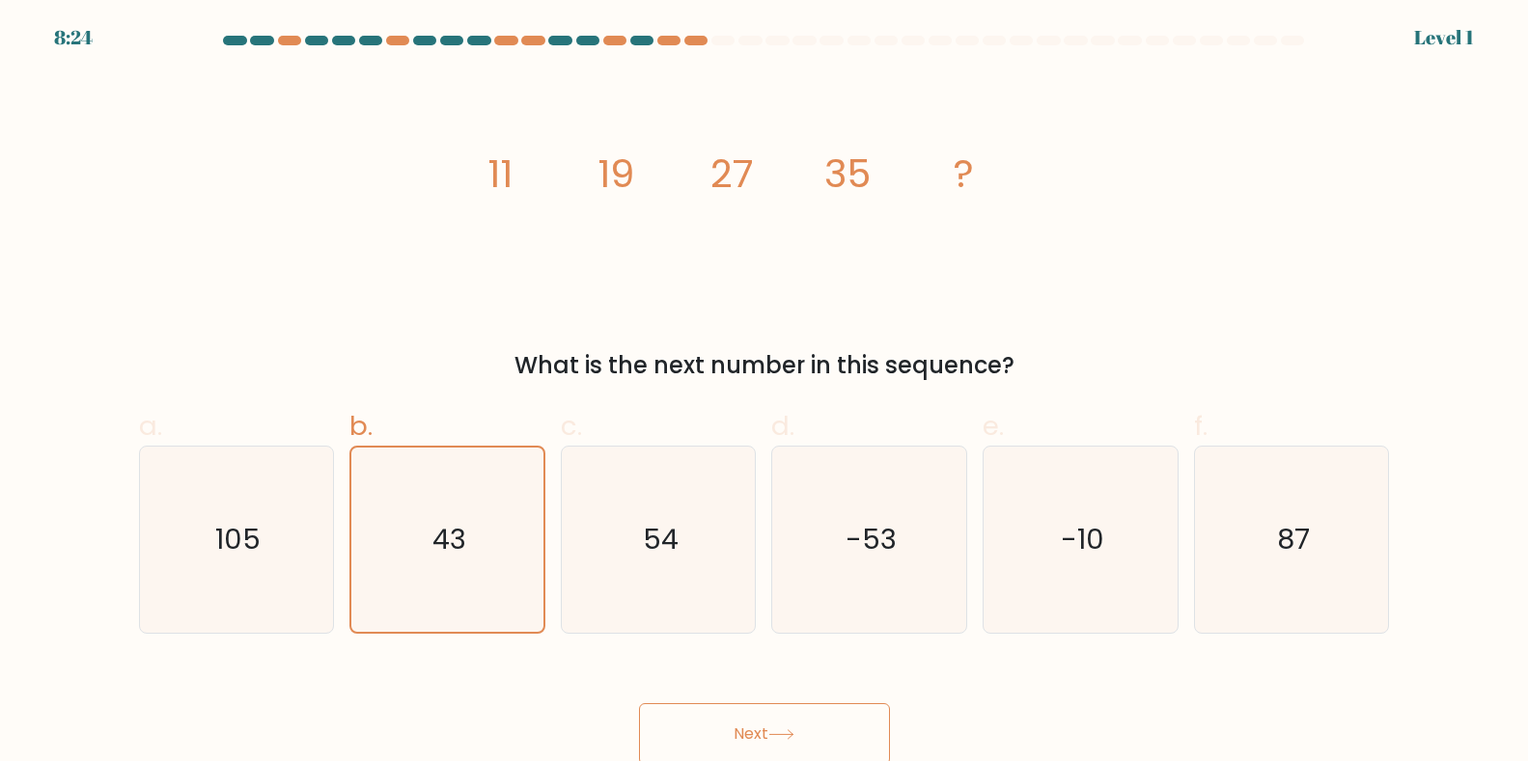
click at [786, 731] on icon at bounding box center [781, 735] width 26 height 11
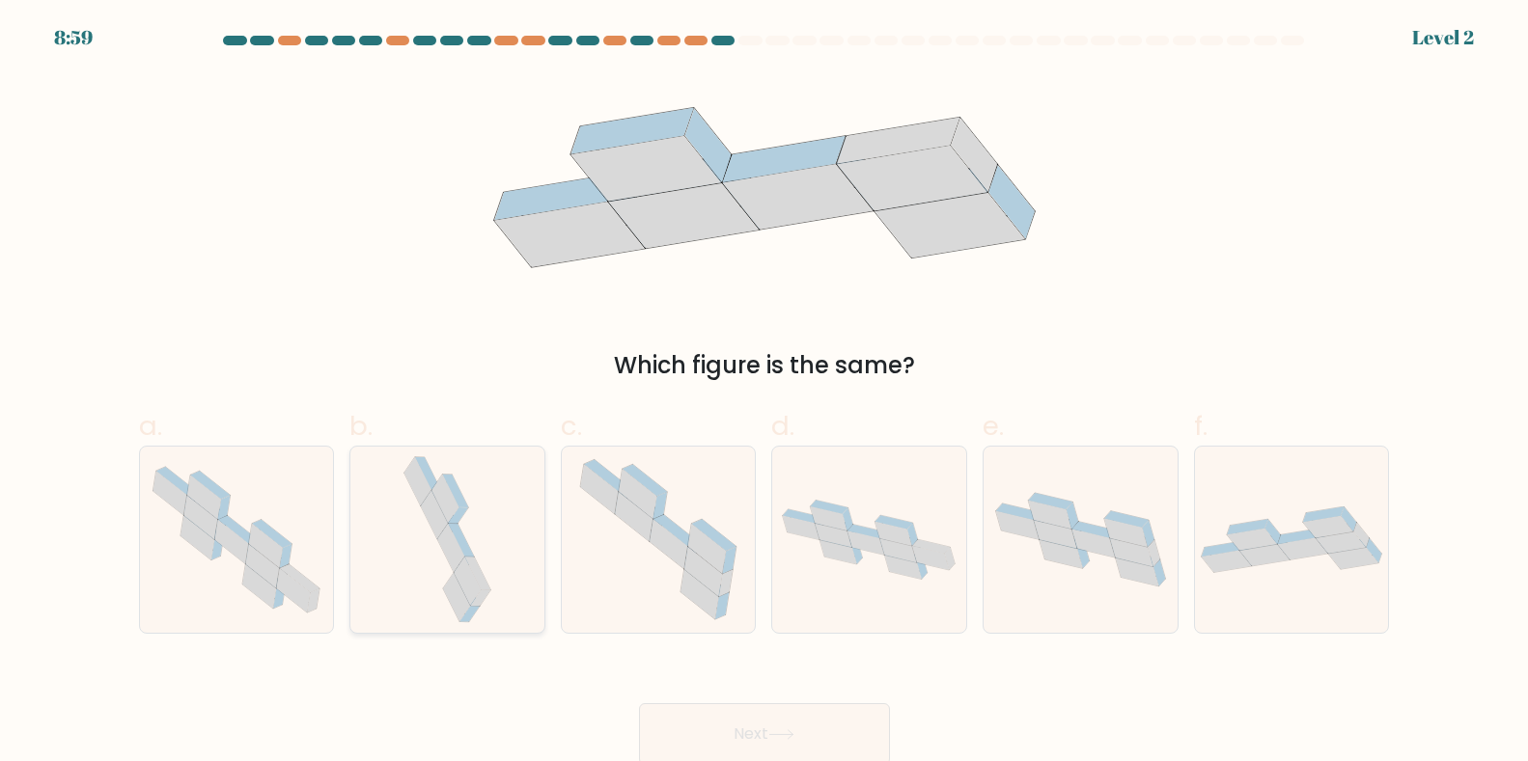
click at [452, 610] on icon at bounding box center [447, 540] width 97 height 186
click at [764, 394] on input "b." at bounding box center [764, 387] width 1 height 13
radio input "true"
click at [829, 731] on button "Next" at bounding box center [764, 735] width 251 height 62
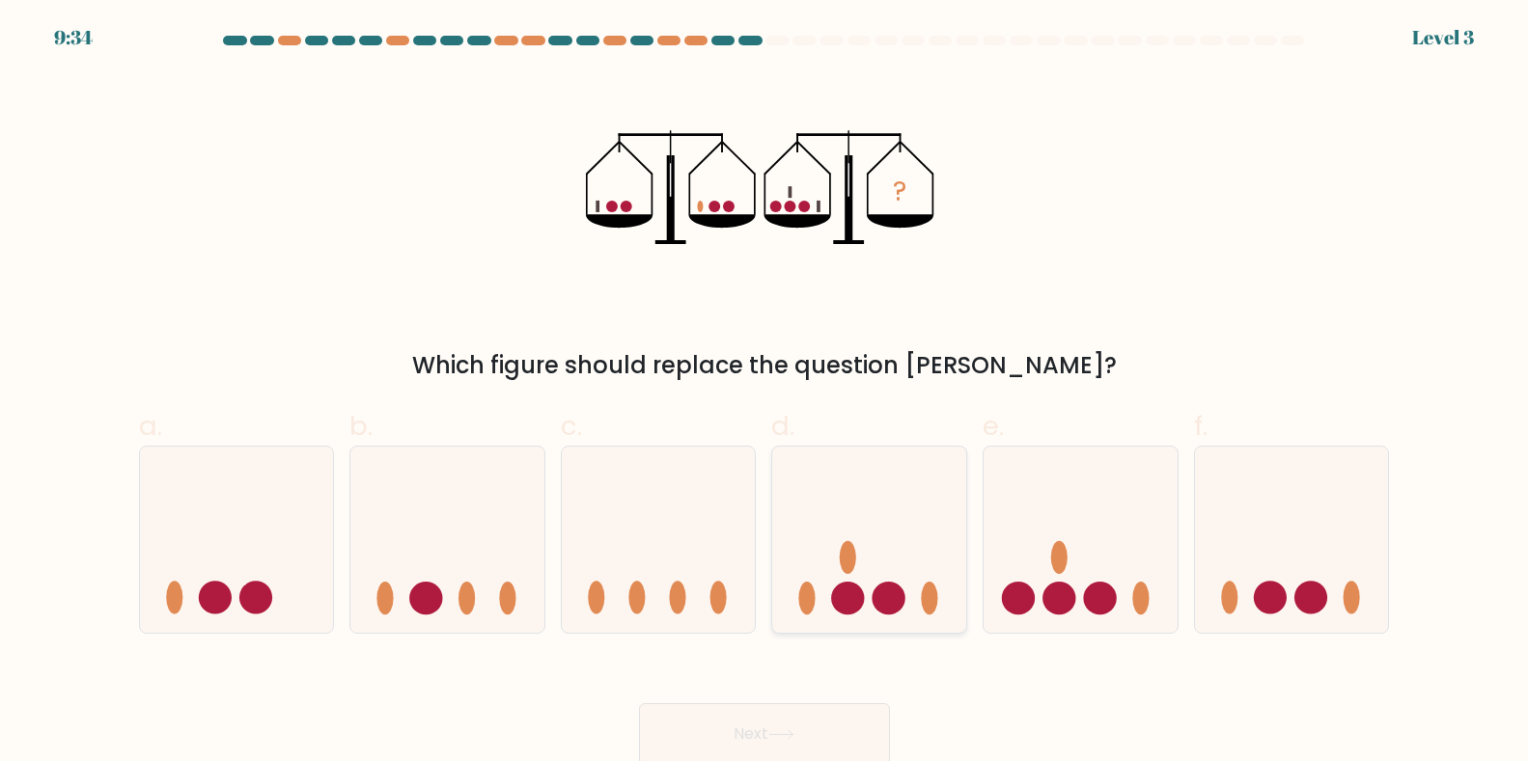
click at [846, 623] on div at bounding box center [869, 540] width 196 height 188
click at [765, 394] on input "d." at bounding box center [764, 387] width 1 height 13
radio input "true"
click at [575, 557] on icon at bounding box center [659, 539] width 194 height 160
click at [764, 394] on input "c." at bounding box center [764, 387] width 1 height 13
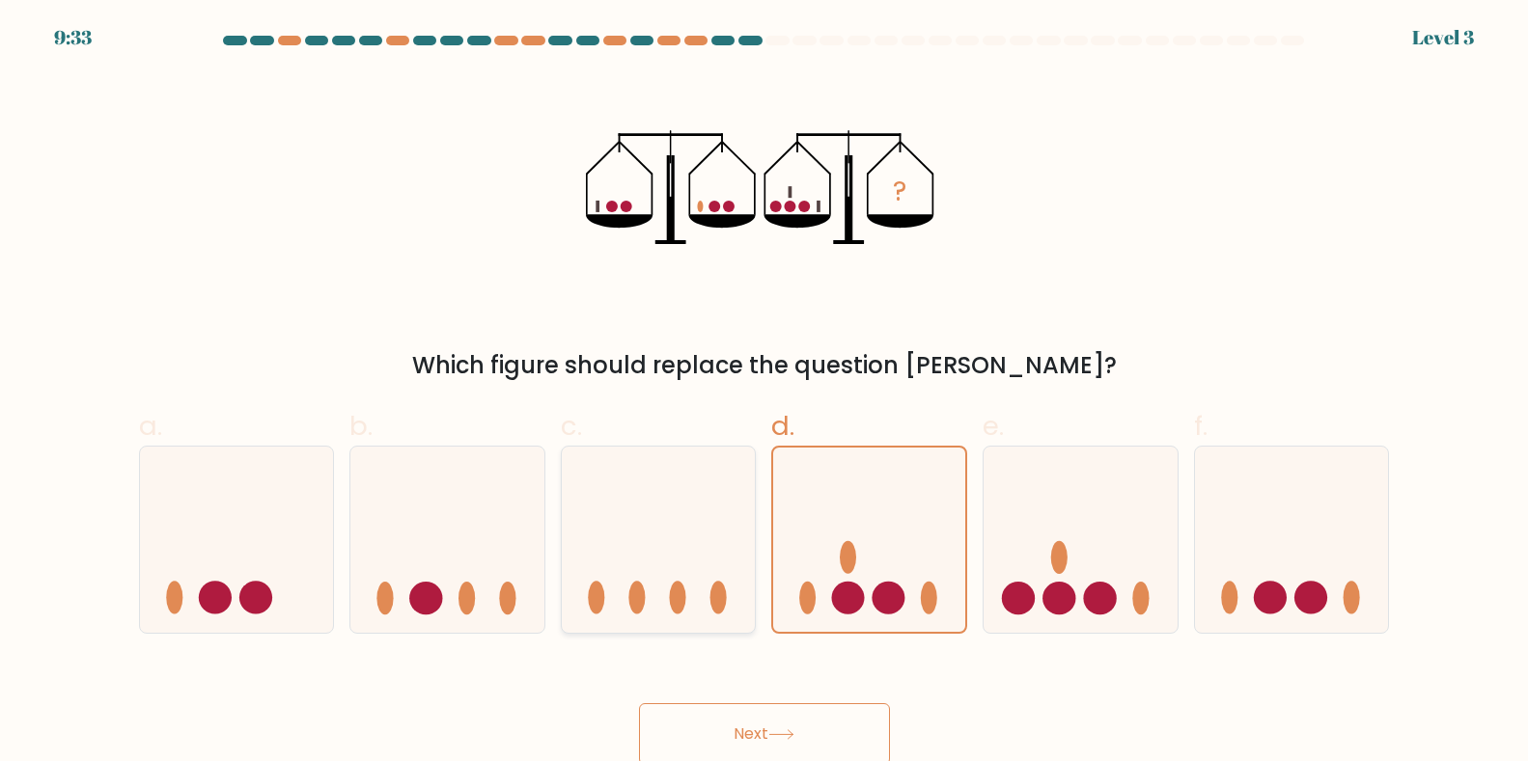
radio input "true"
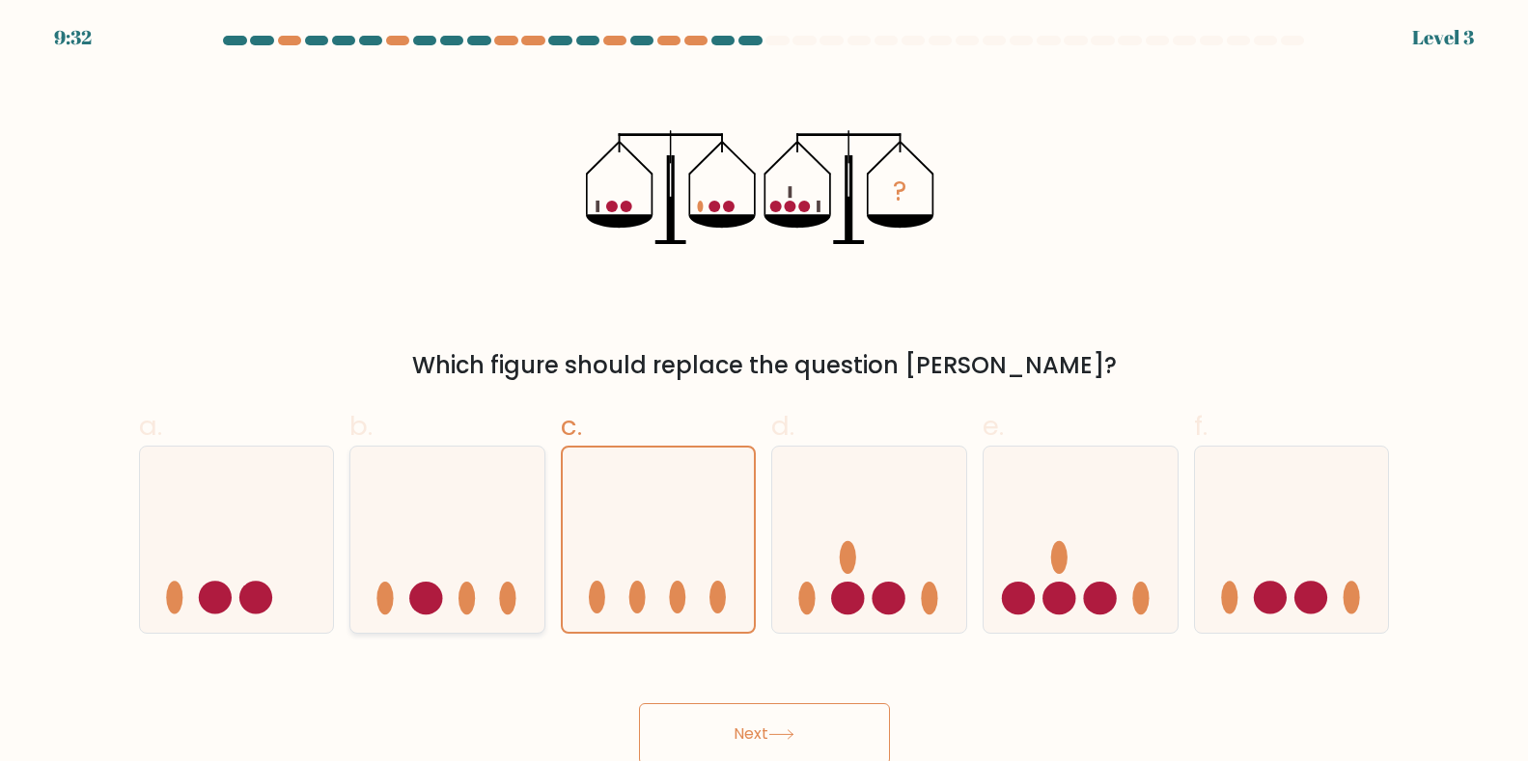
drag, startPoint x: 473, startPoint y: 582, endPoint x: 403, endPoint y: 601, distance: 72.1
click at [415, 600] on icon at bounding box center [447, 539] width 194 height 160
click at [764, 394] on input "b." at bounding box center [764, 387] width 1 height 13
radio input "true"
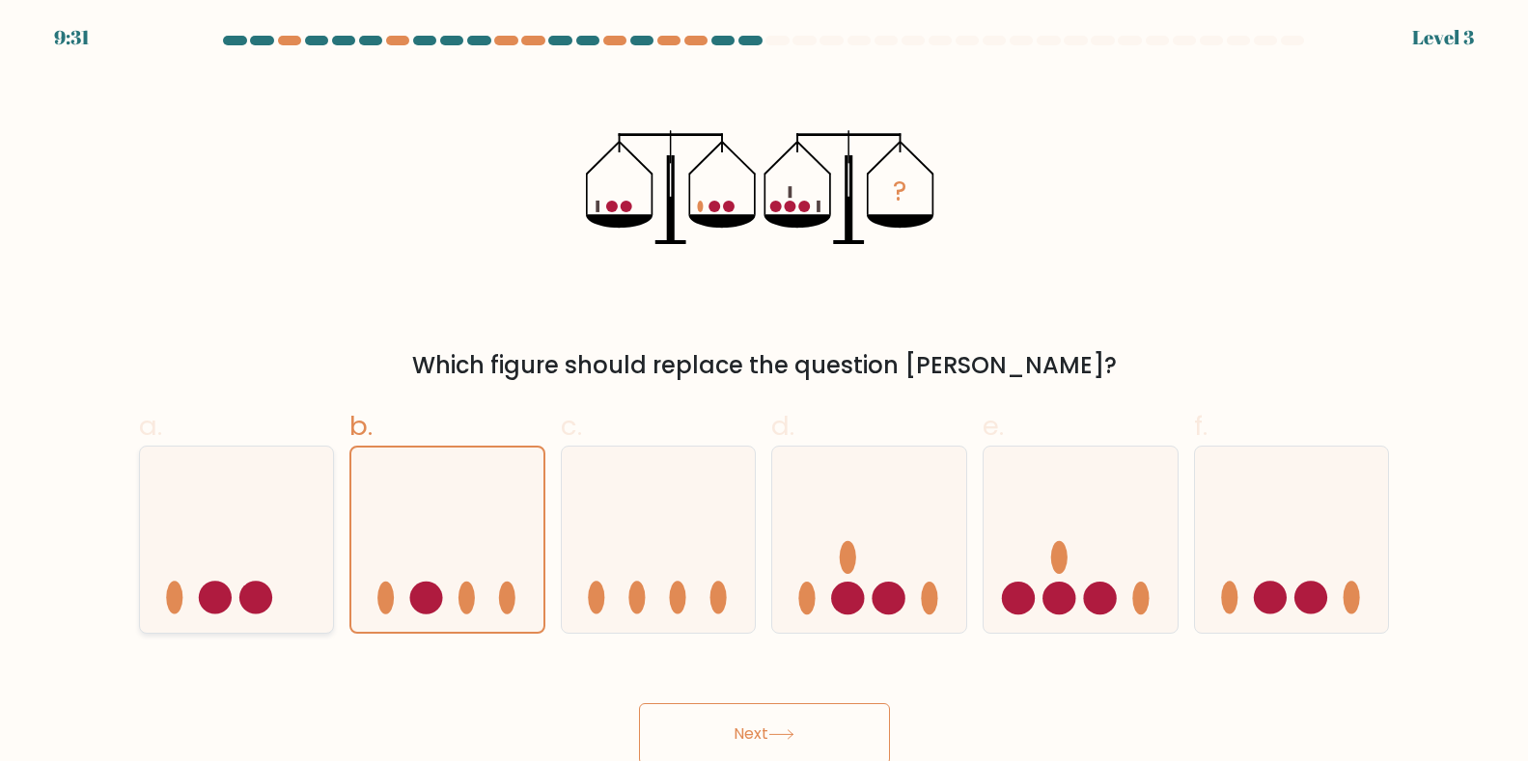
click at [306, 576] on icon at bounding box center [237, 539] width 194 height 160
click at [764, 394] on input "a." at bounding box center [764, 387] width 1 height 13
radio input "true"
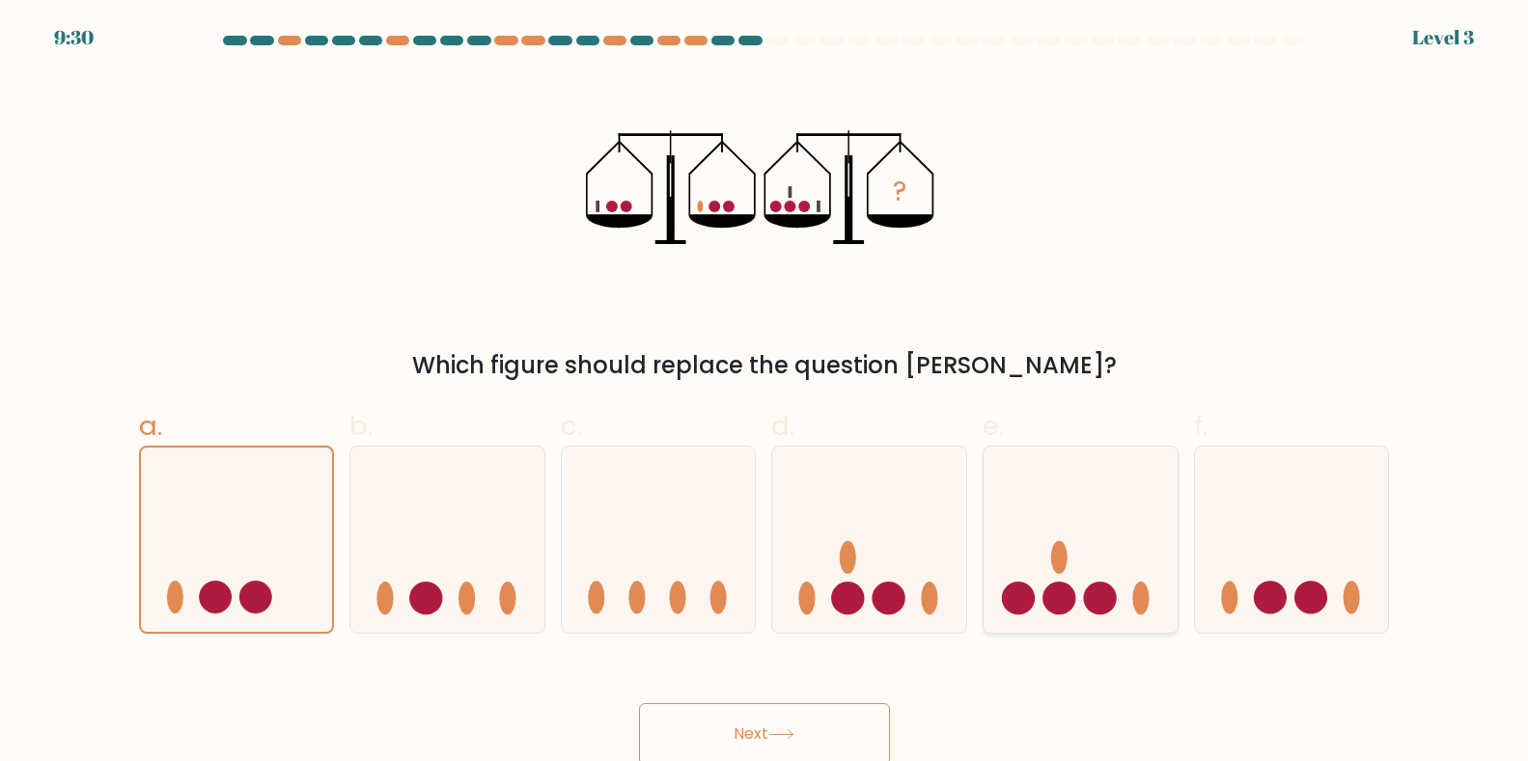
click at [1006, 560] on icon at bounding box center [1080, 539] width 194 height 160
click at [765, 394] on input "e." at bounding box center [764, 387] width 1 height 13
radio input "true"
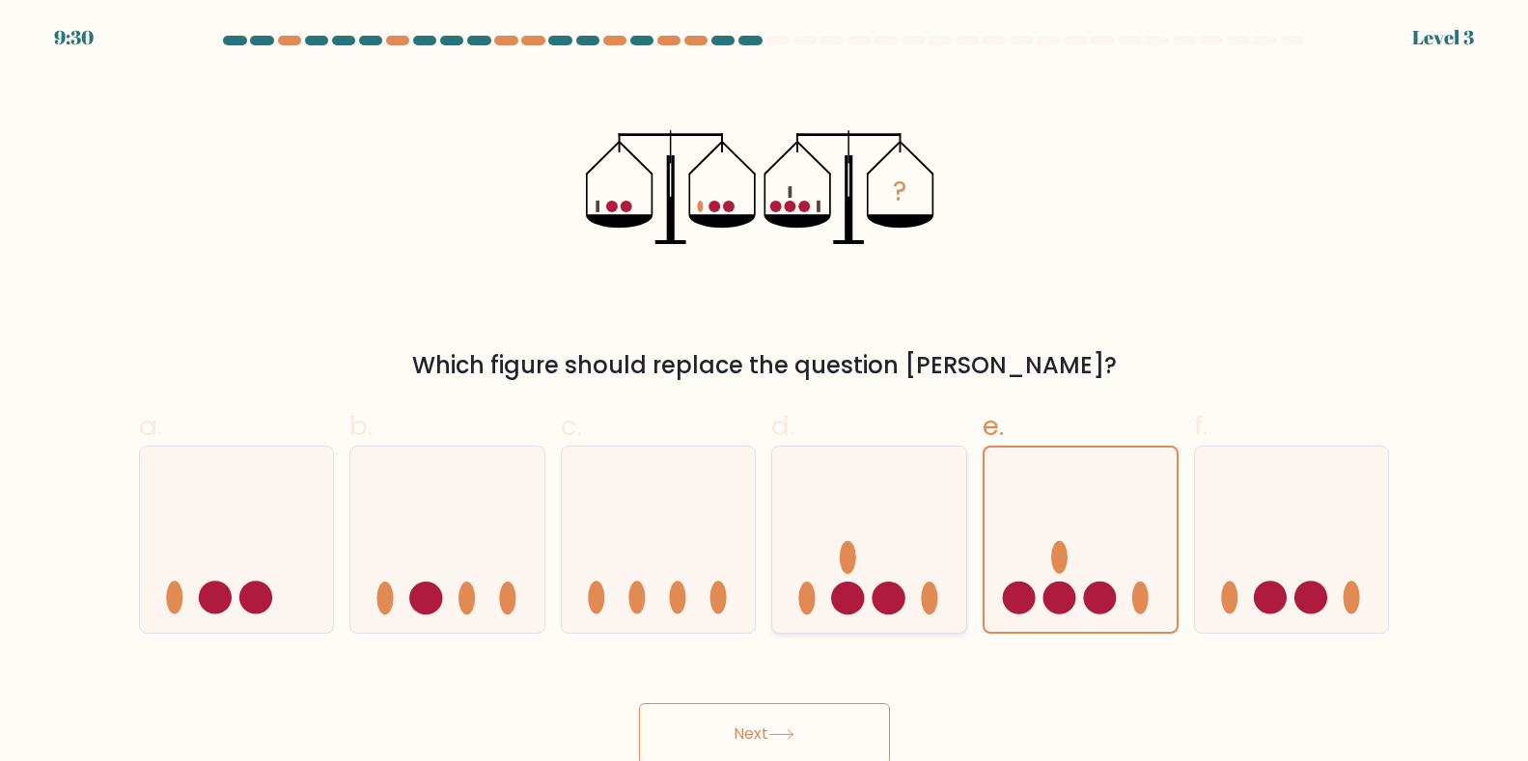
click at [839, 556] on icon at bounding box center [869, 539] width 194 height 160
click at [765, 394] on input "d." at bounding box center [764, 387] width 1 height 13
radio input "true"
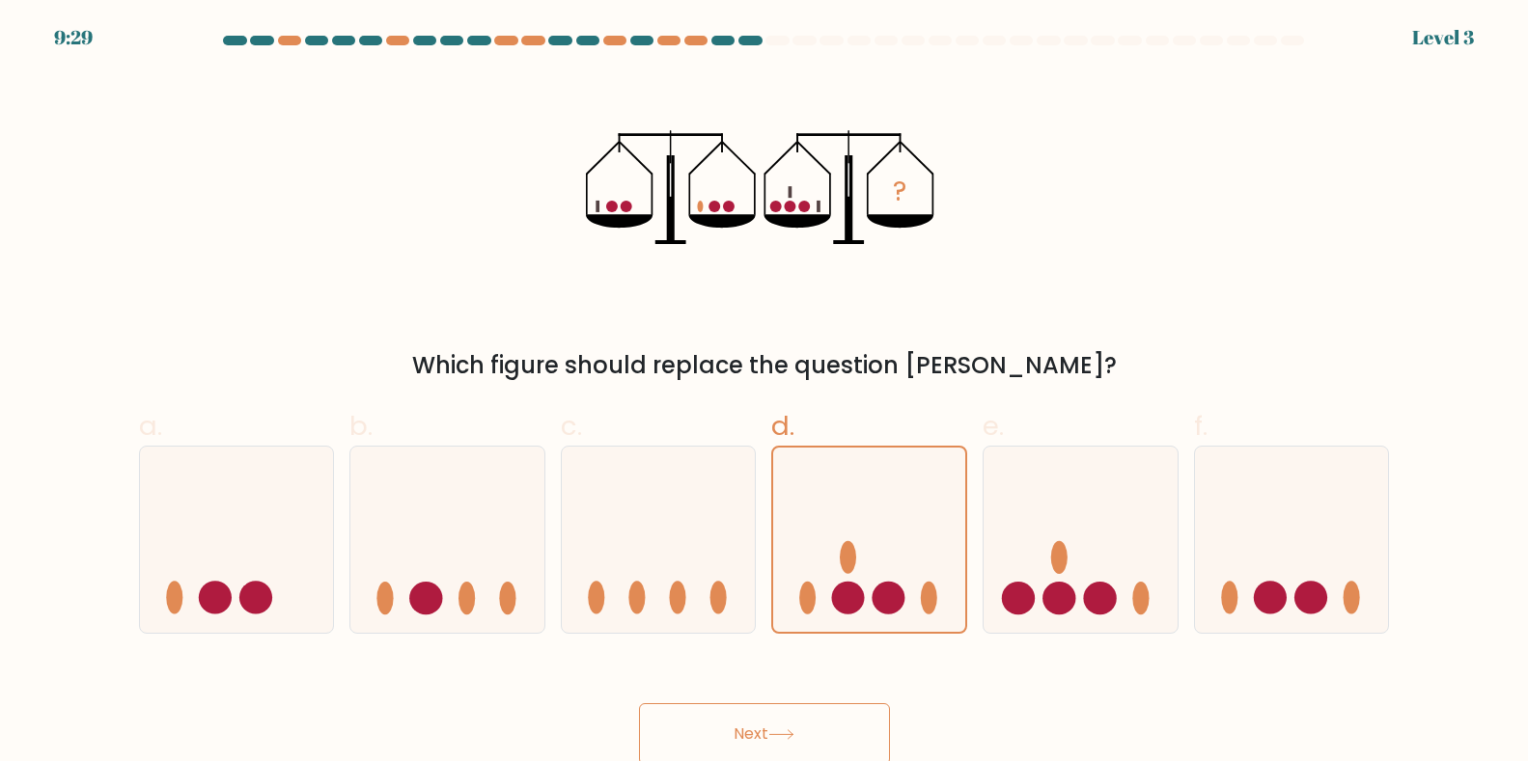
click at [972, 597] on div "d." at bounding box center [868, 520] width 211 height 228
click at [1044, 521] on icon at bounding box center [1080, 539] width 194 height 160
click at [765, 394] on input "e." at bounding box center [764, 387] width 1 height 13
radio input "true"
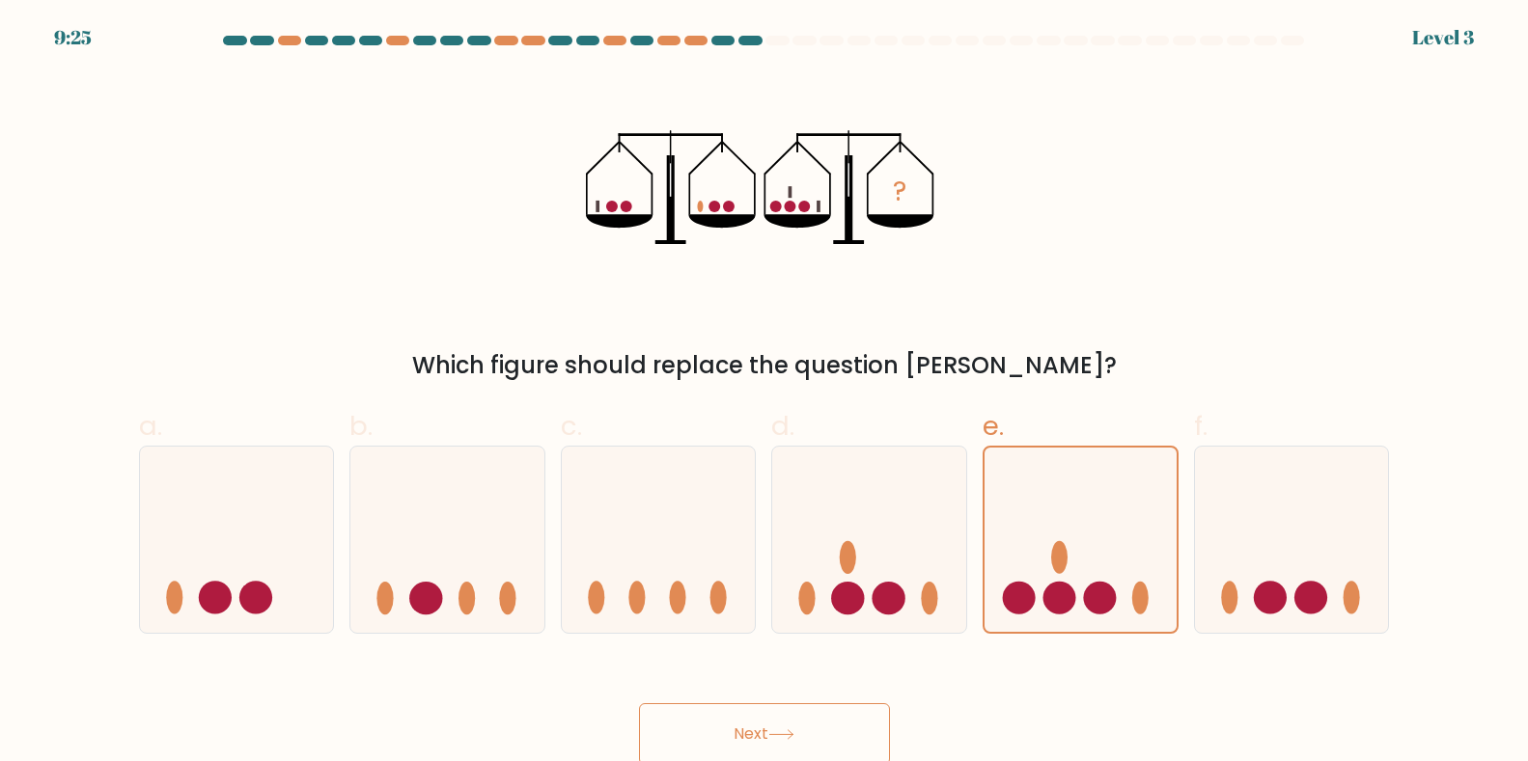
click at [883, 734] on button "Next" at bounding box center [764, 735] width 251 height 62
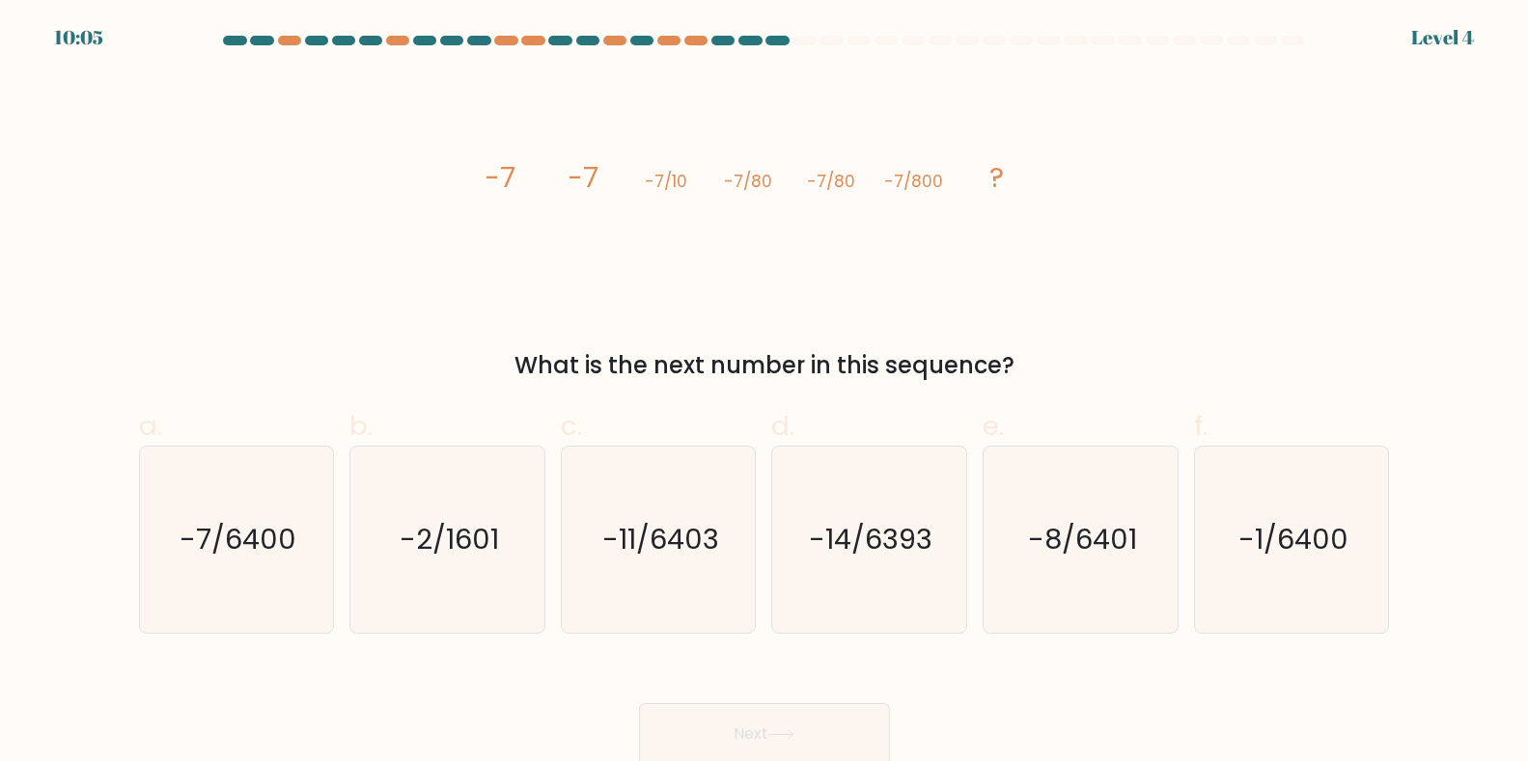
drag, startPoint x: 479, startPoint y: 169, endPoint x: 1071, endPoint y: 209, distance: 594.0
click at [1071, 209] on div "image/svg+xml -7 -7 -7/10 -7/80 -7/80 -7/800 ? What is the next number in this …" at bounding box center [764, 228] width 1274 height 310
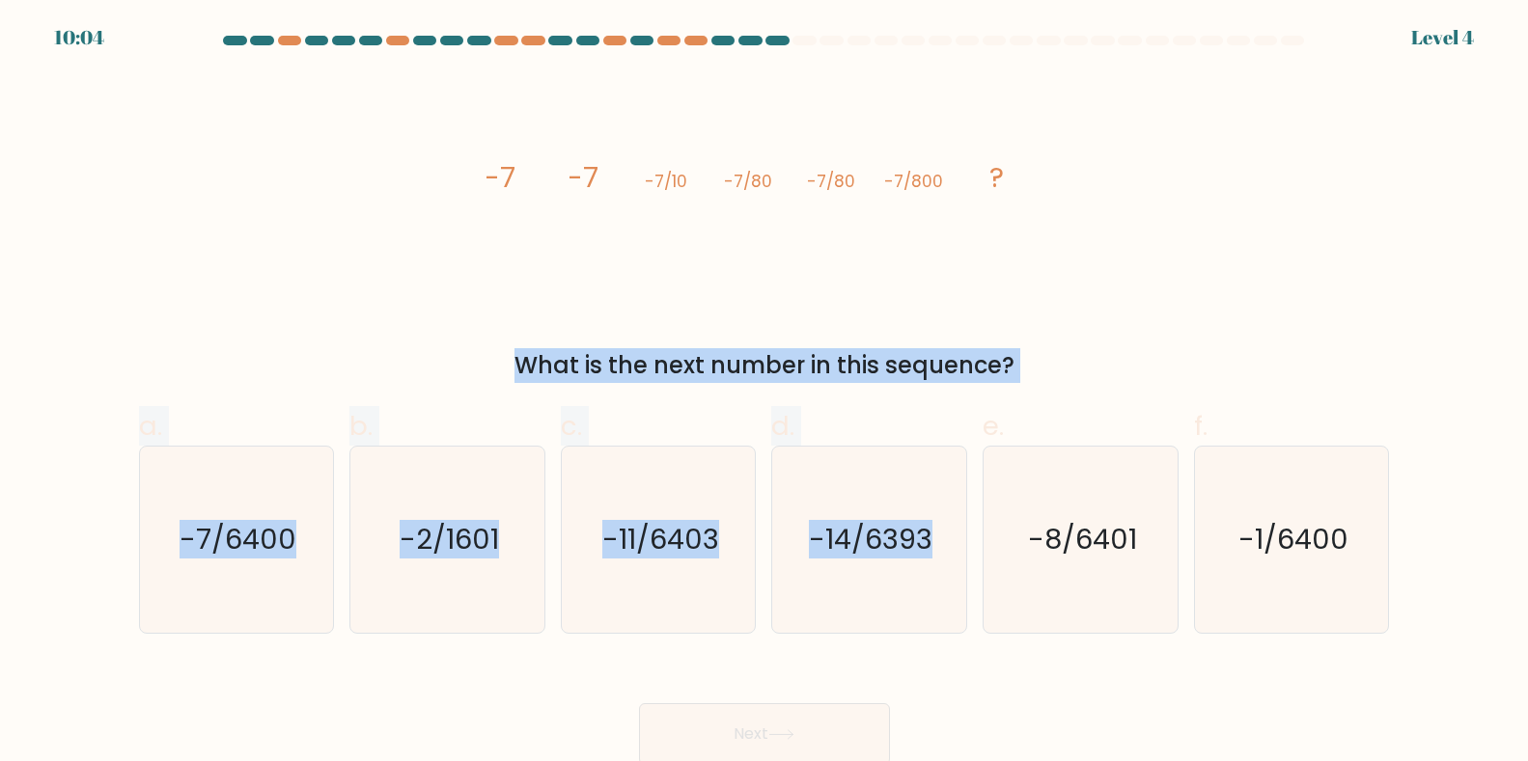
drag, startPoint x: 1068, startPoint y: 213, endPoint x: 986, endPoint y: 389, distance: 193.9
click at [986, 389] on form at bounding box center [764, 401] width 1528 height 730
click at [1187, 264] on div "image/svg+xml -7 -7 -7/10 -7/80 -7/80 -7/800 ? What is the next number in this …" at bounding box center [764, 228] width 1274 height 310
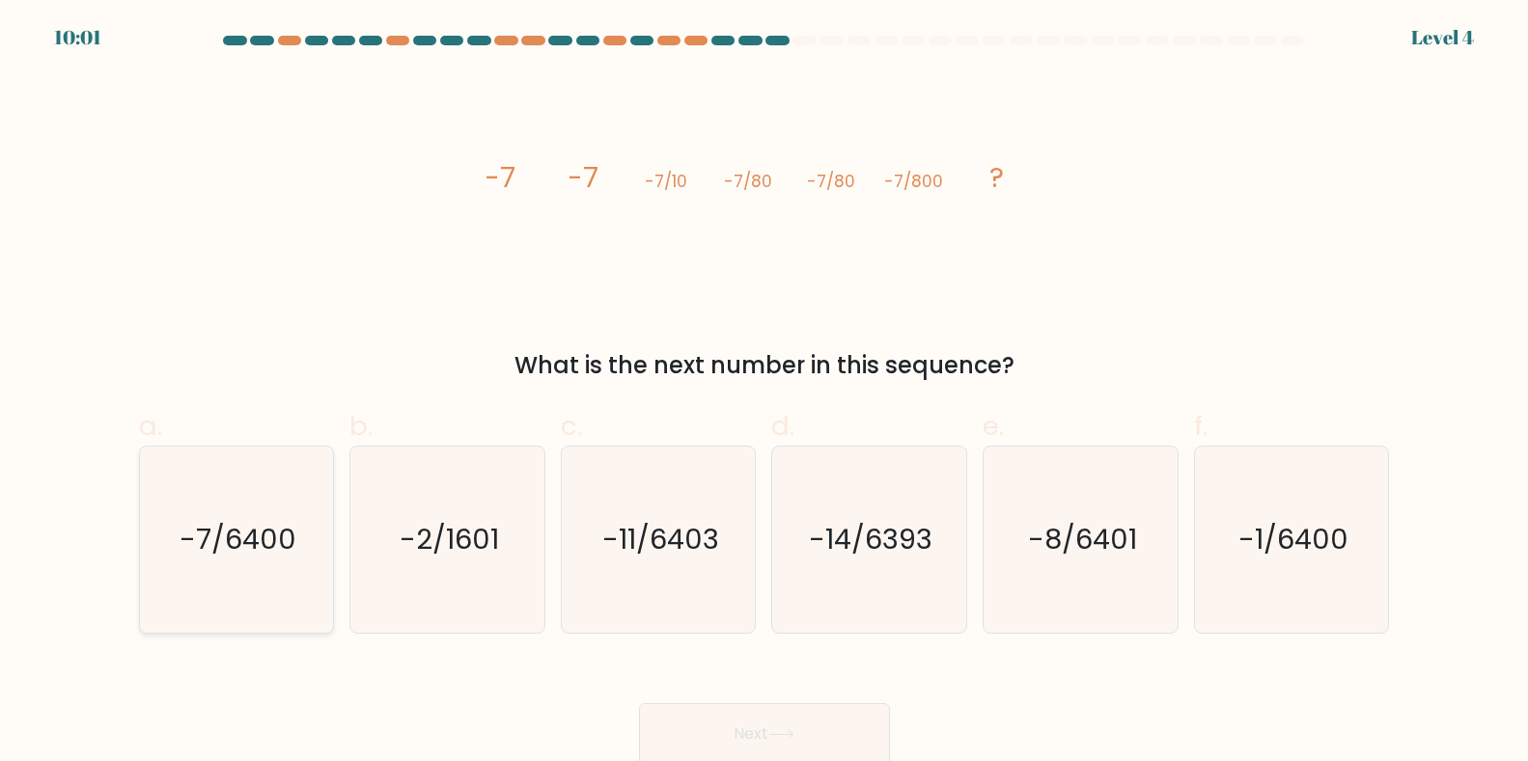
drag, startPoint x: 200, startPoint y: 618, endPoint x: 166, endPoint y: 608, distance: 35.1
click at [204, 620] on icon "-7/6400" at bounding box center [236, 540] width 186 height 186
click at [764, 394] on input "a. -7/6400" at bounding box center [764, 387] width 1 height 13
radio input "true"
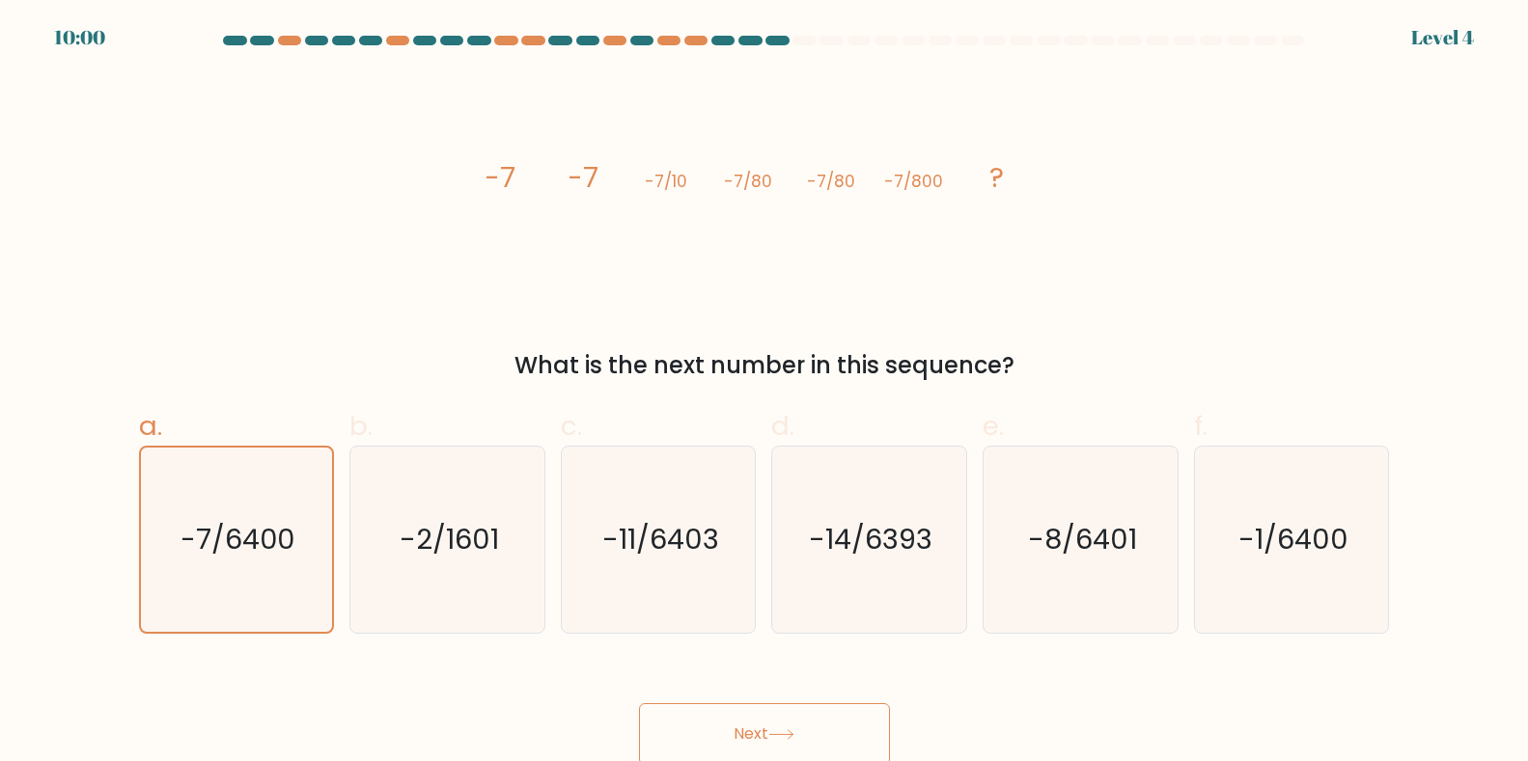
click at [727, 743] on button "Next" at bounding box center [764, 735] width 251 height 62
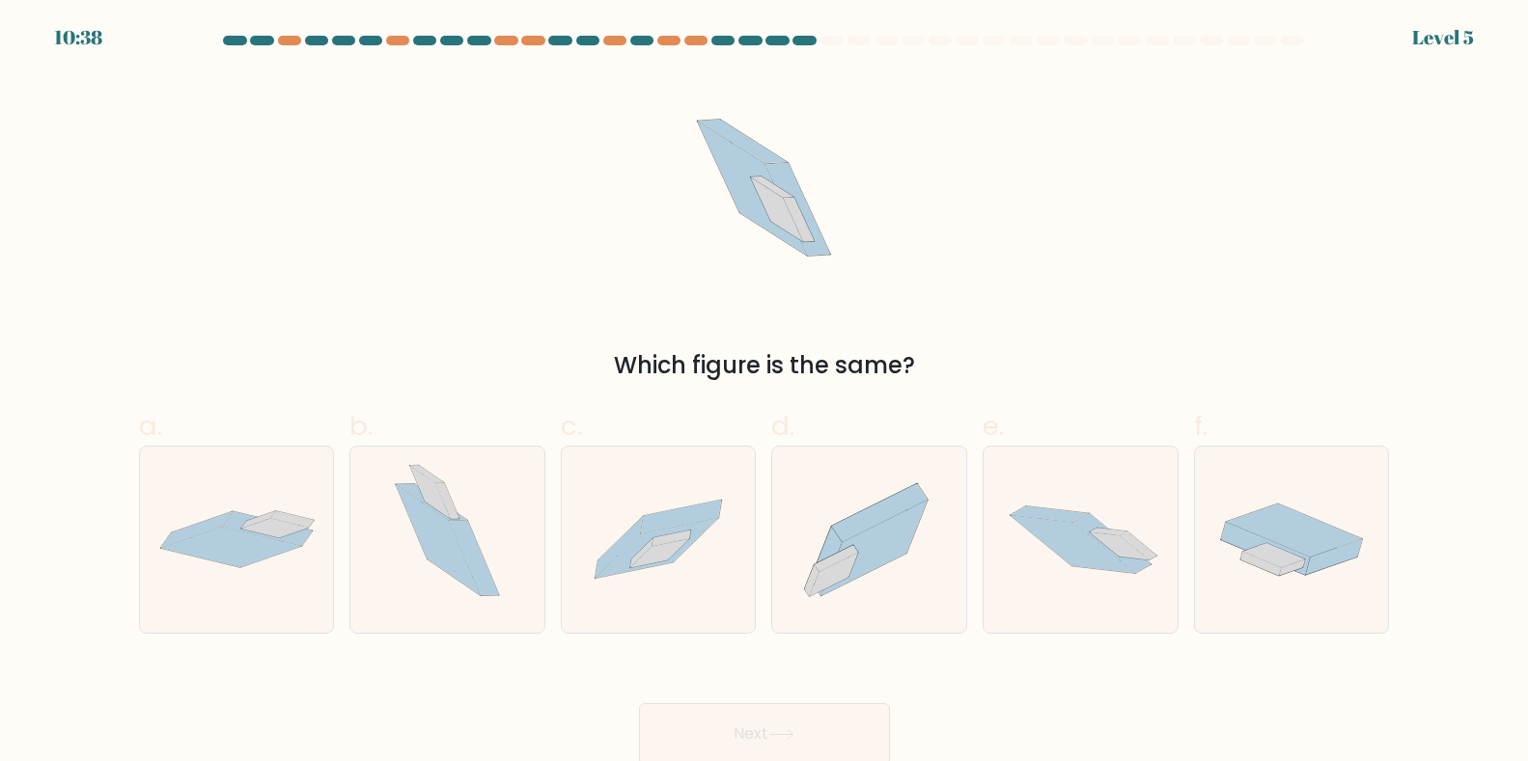
click at [765, 202] on icon at bounding box center [777, 210] width 52 height 64
click at [840, 251] on icon at bounding box center [763, 187] width 203 height 229
click at [492, 546] on icon at bounding box center [447, 540] width 159 height 186
click at [764, 394] on input "b." at bounding box center [764, 387] width 1 height 13
radio input "true"
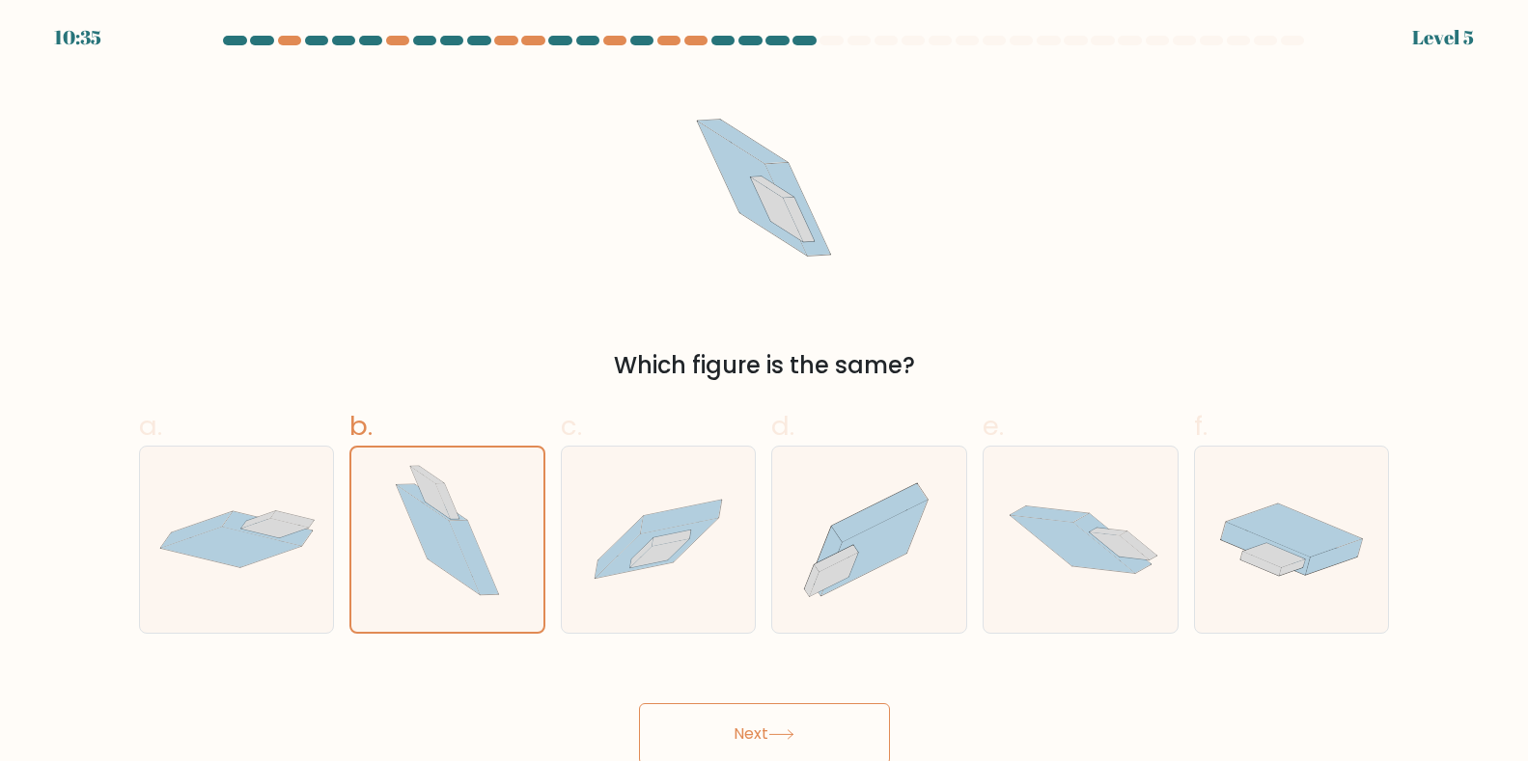
click at [732, 739] on button "Next" at bounding box center [764, 735] width 251 height 62
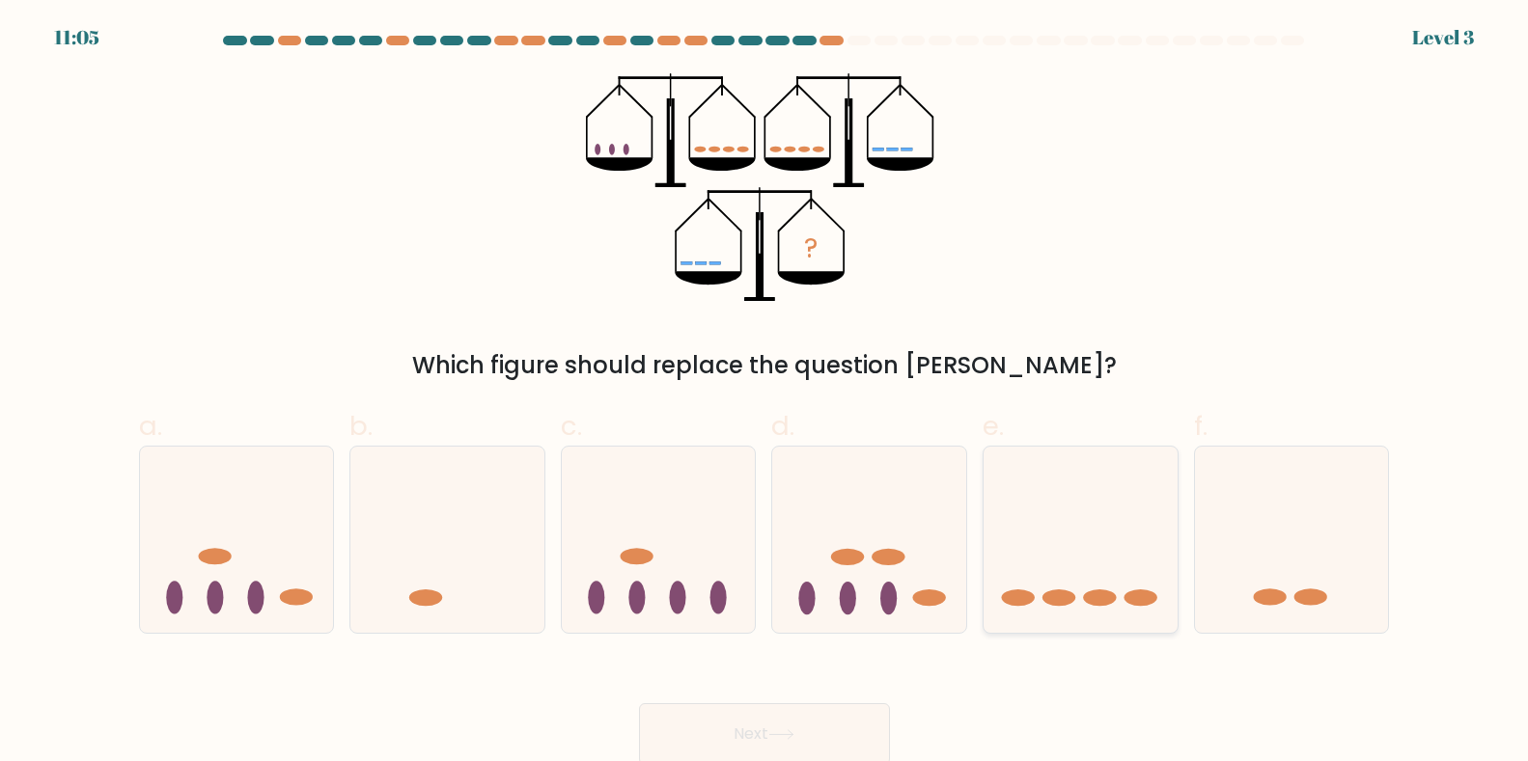
click at [1105, 529] on icon at bounding box center [1080, 539] width 194 height 160
click at [765, 394] on input "e." at bounding box center [764, 387] width 1 height 13
radio input "true"
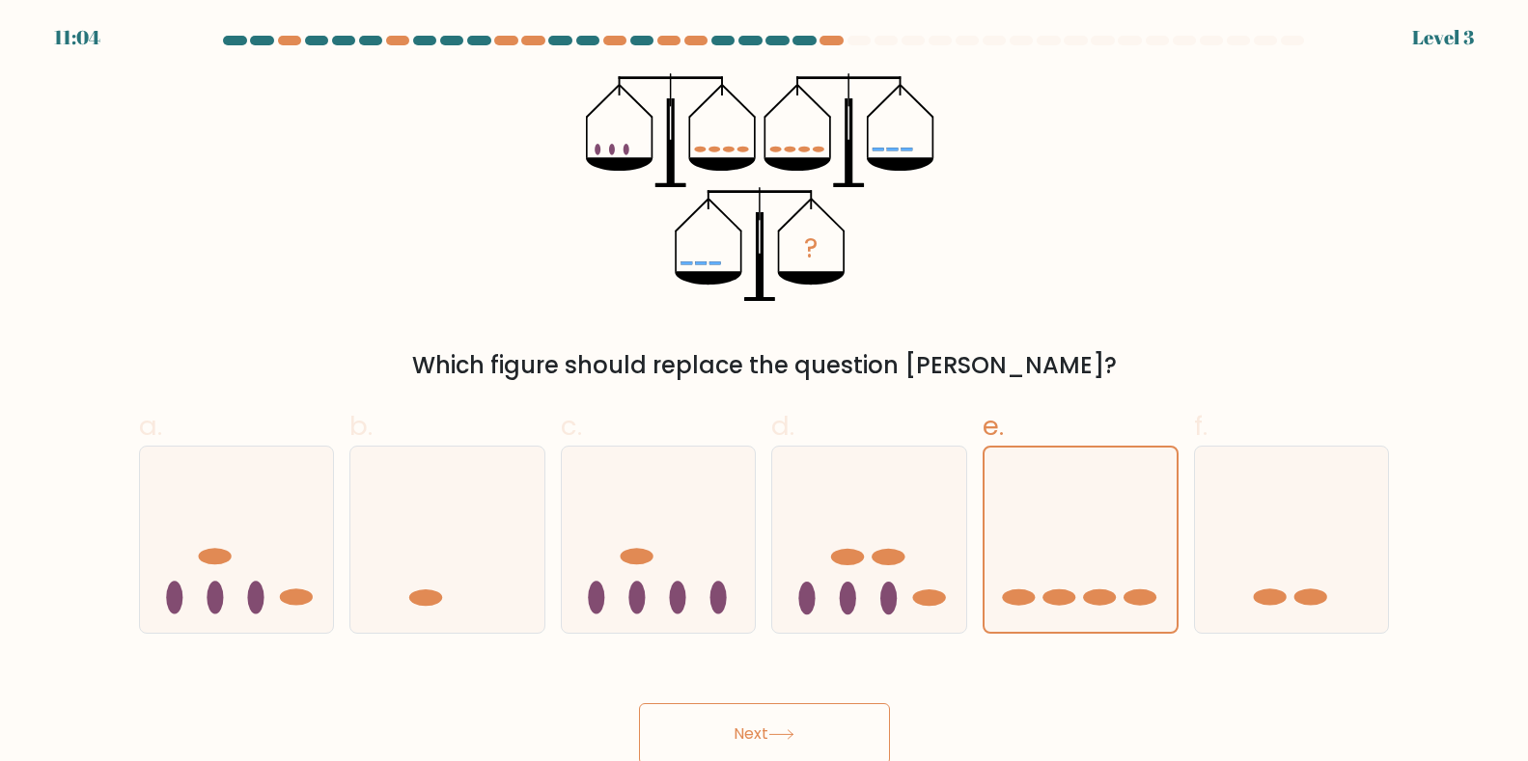
click at [755, 710] on button "Next" at bounding box center [764, 735] width 251 height 62
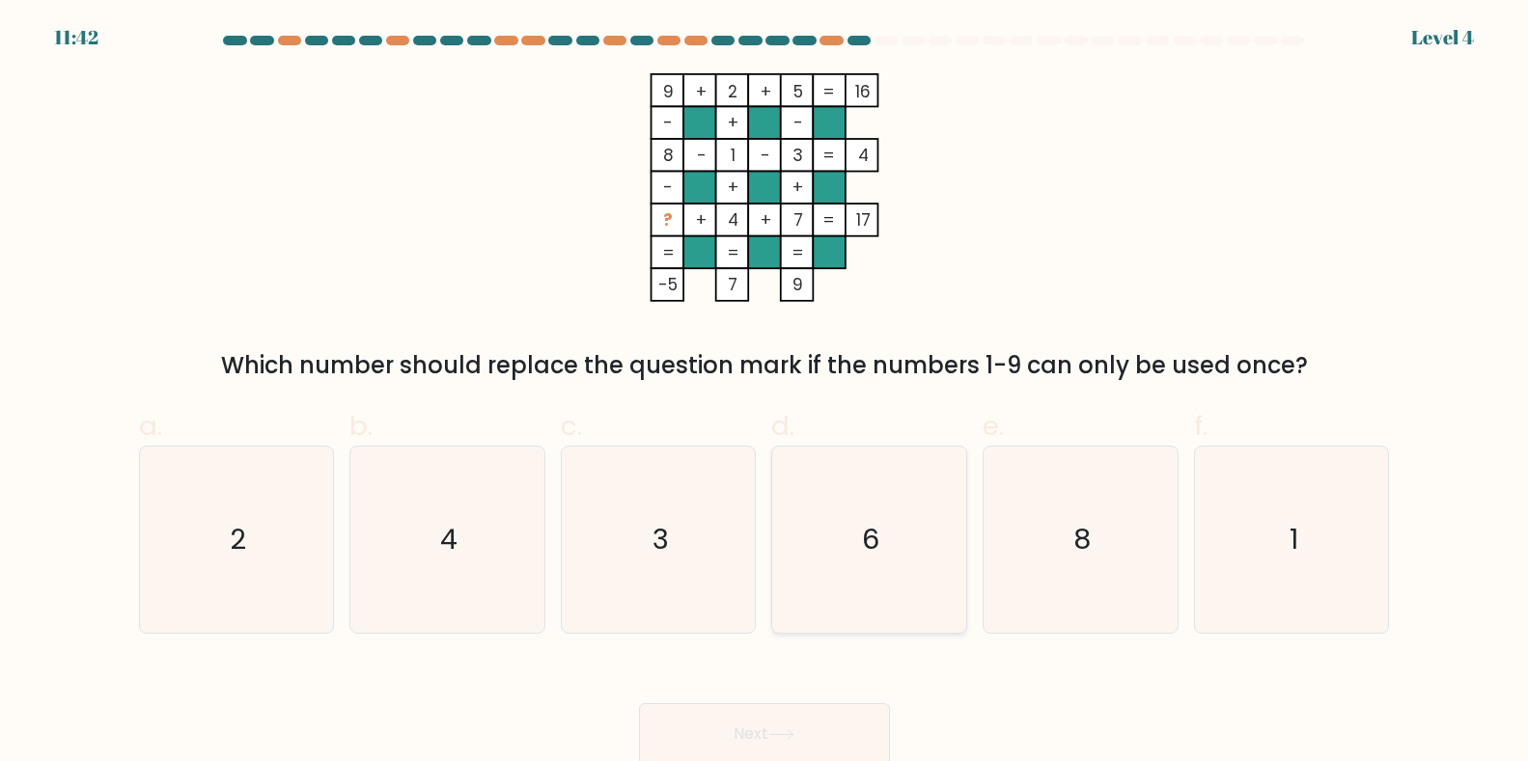
click at [864, 555] on text "6" at bounding box center [871, 539] width 17 height 39
click at [765, 394] on input "d. 6" at bounding box center [764, 387] width 1 height 13
radio input "true"
click at [780, 750] on button "Next" at bounding box center [764, 735] width 251 height 62
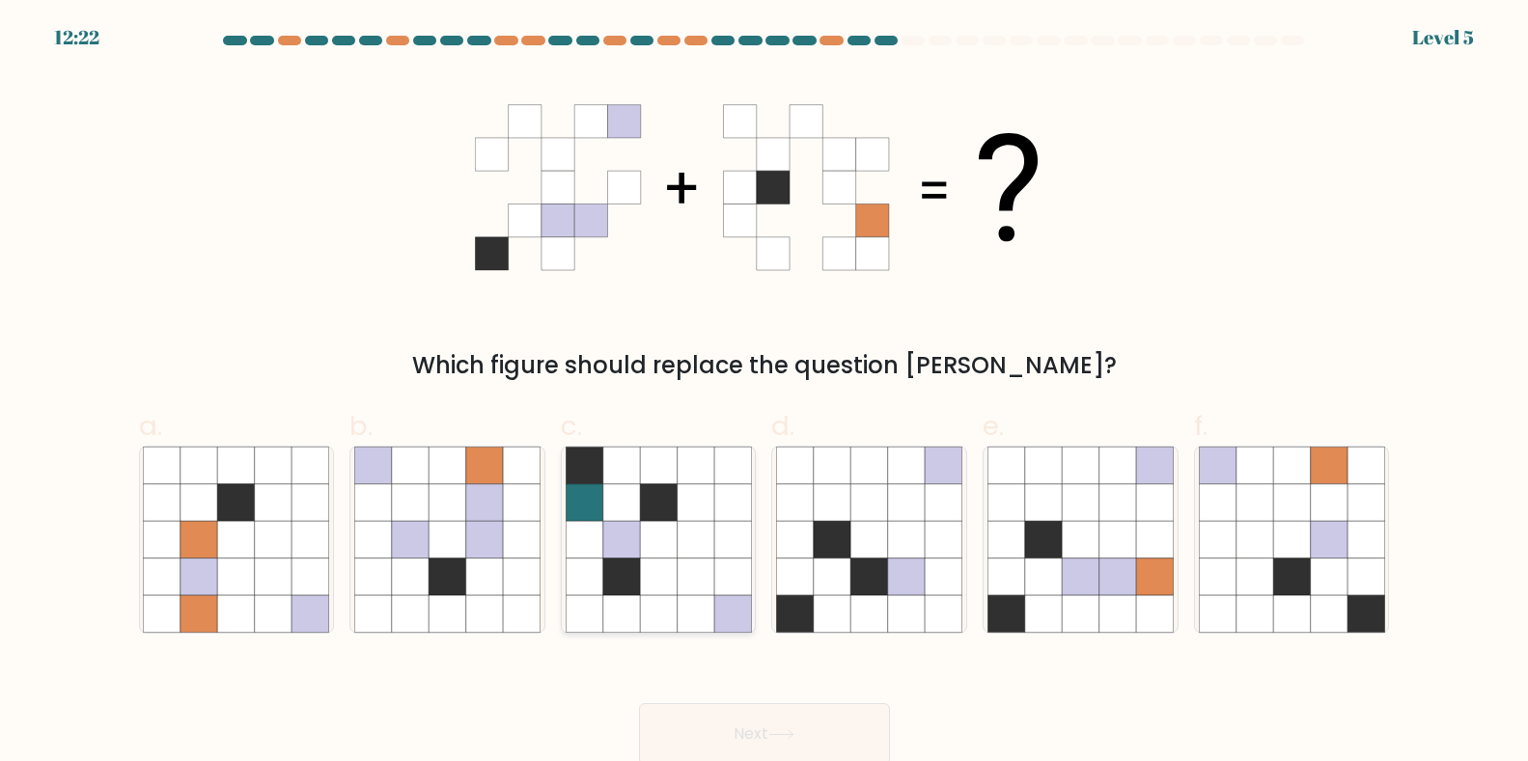
click at [684, 495] on icon at bounding box center [695, 502] width 37 height 37
click at [764, 394] on input "c." at bounding box center [764, 387] width 1 height 13
radio input "true"
click at [786, 755] on button "Next" at bounding box center [764, 735] width 251 height 62
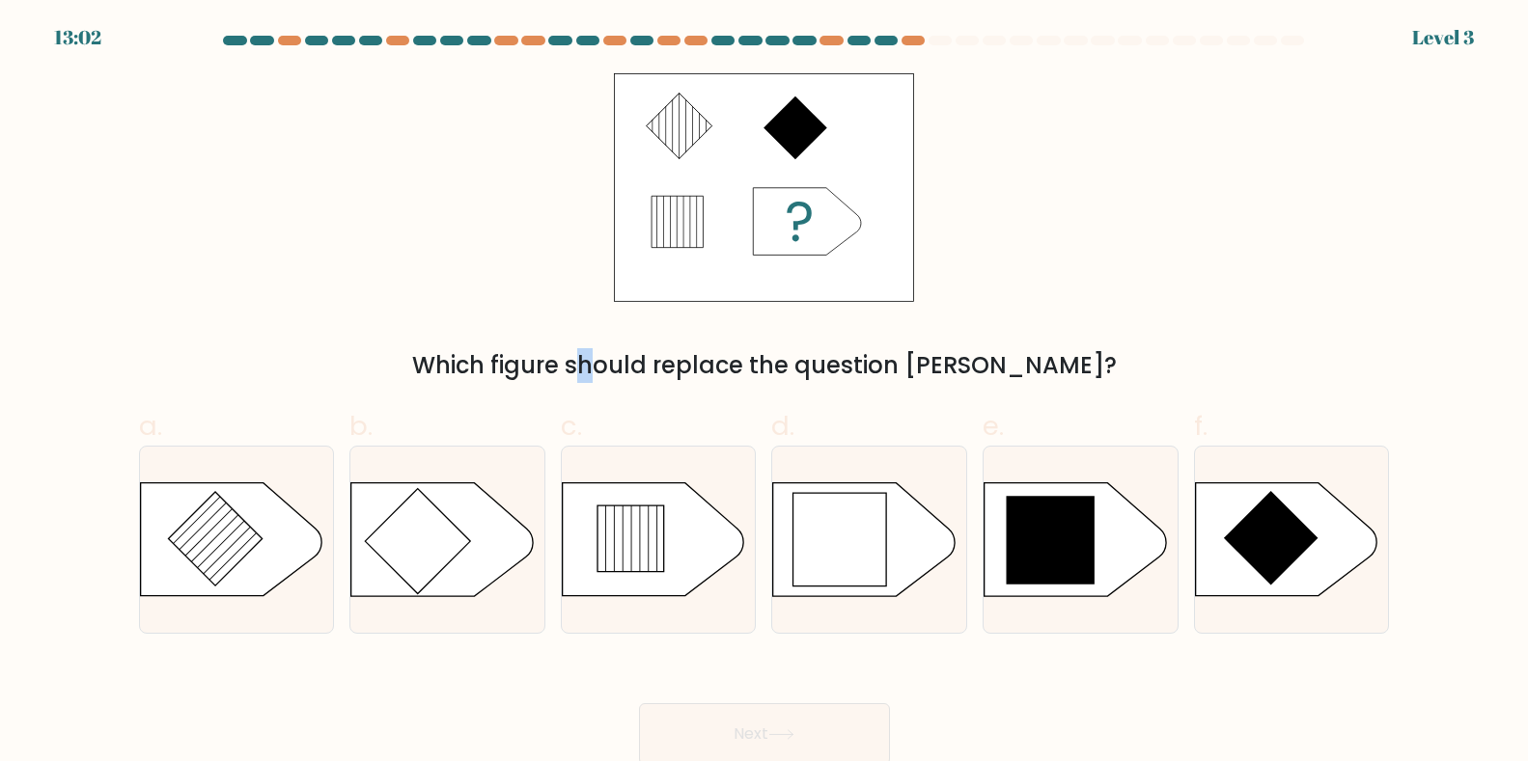
drag, startPoint x: 518, startPoint y: 385, endPoint x: 1220, endPoint y: 291, distance: 707.9
click at [1220, 291] on div "Which figure should replace the question mark?" at bounding box center [764, 228] width 1274 height 310
click at [676, 103] on icon at bounding box center [680, 127] width 66 height 66
click at [650, 183] on rect at bounding box center [763, 187] width 299 height 228
click at [1027, 515] on icon at bounding box center [1051, 541] width 88 height 88
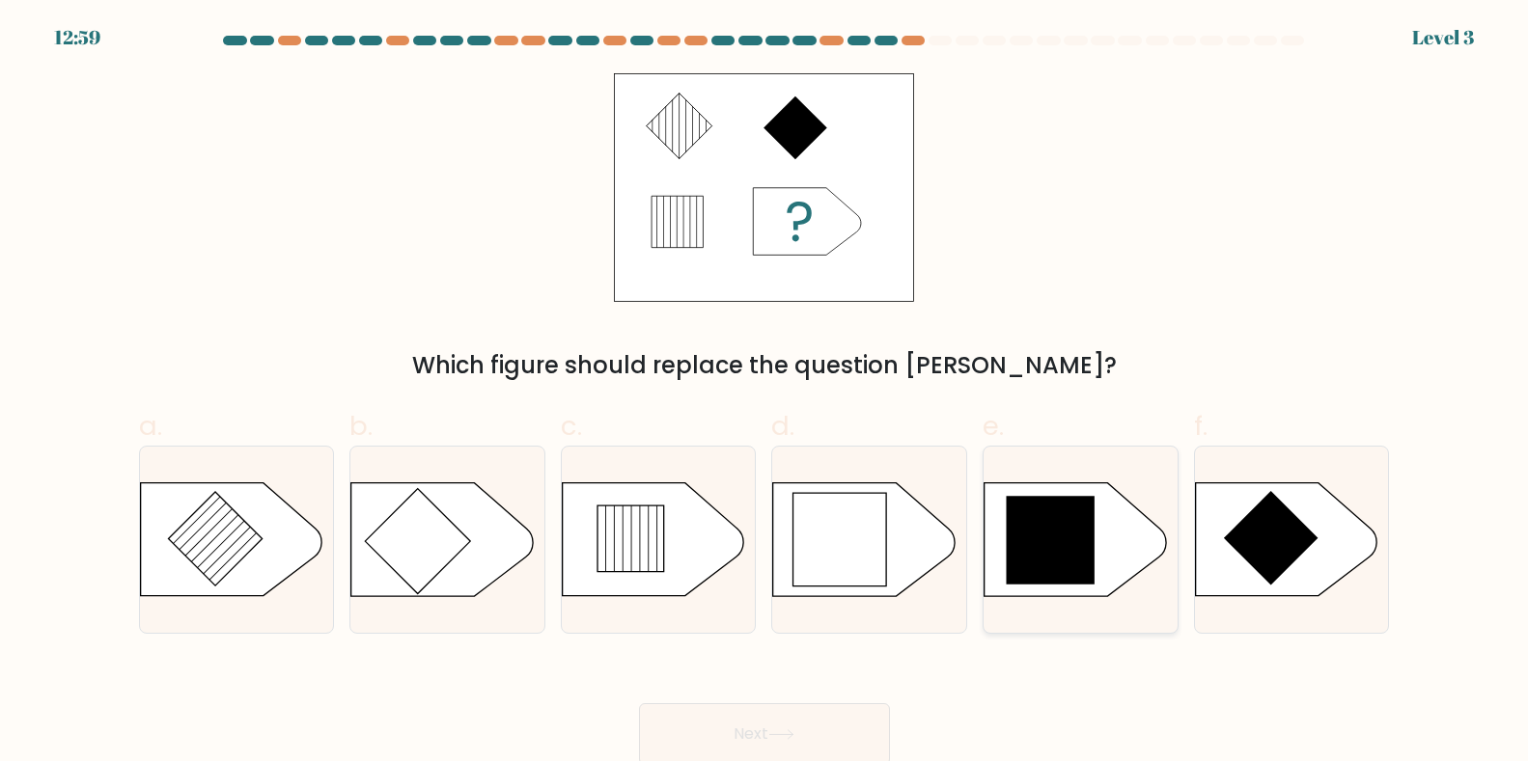
click at [765, 394] on input "e." at bounding box center [764, 387] width 1 height 13
radio input "true"
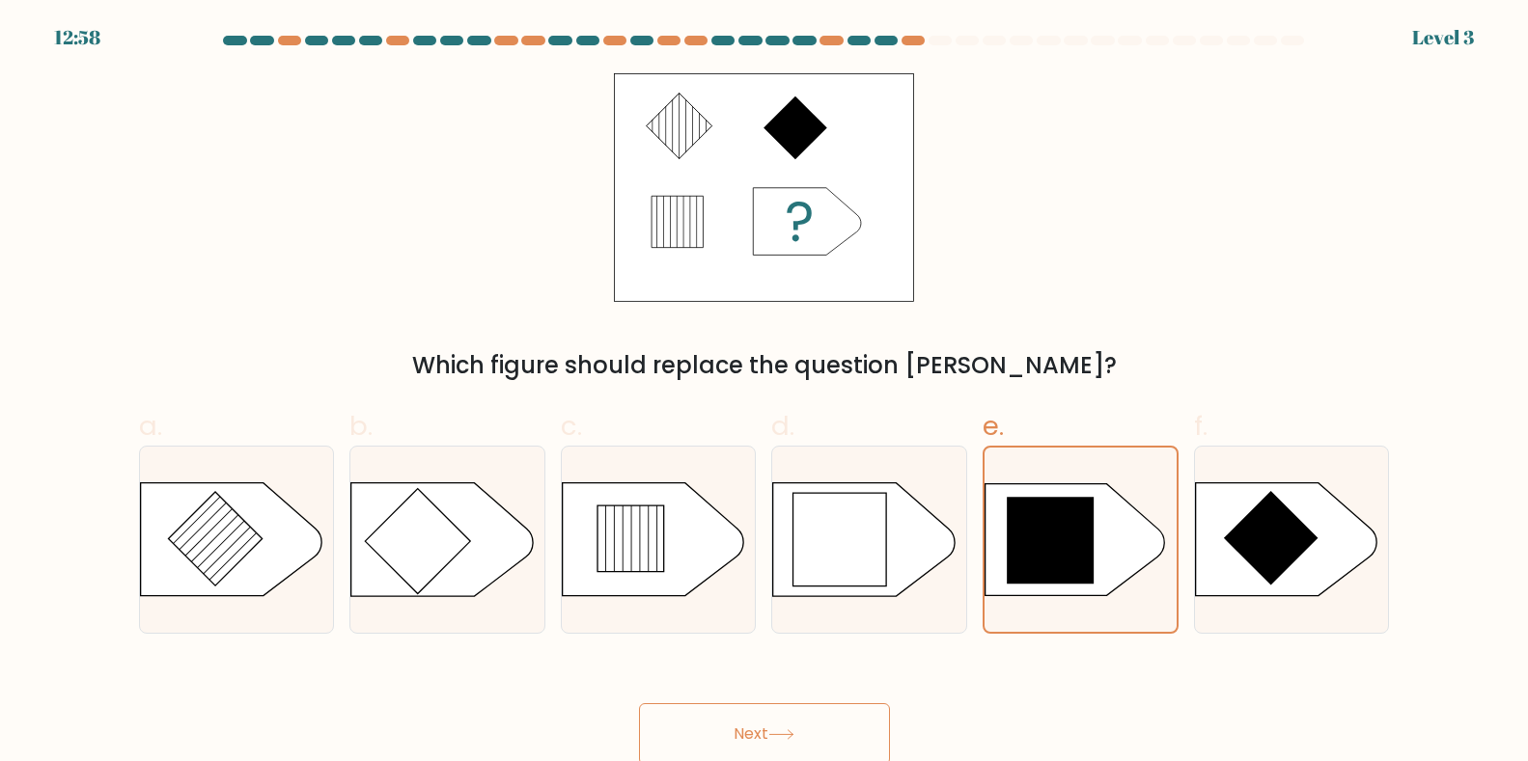
click at [699, 752] on button "Next" at bounding box center [764, 735] width 251 height 62
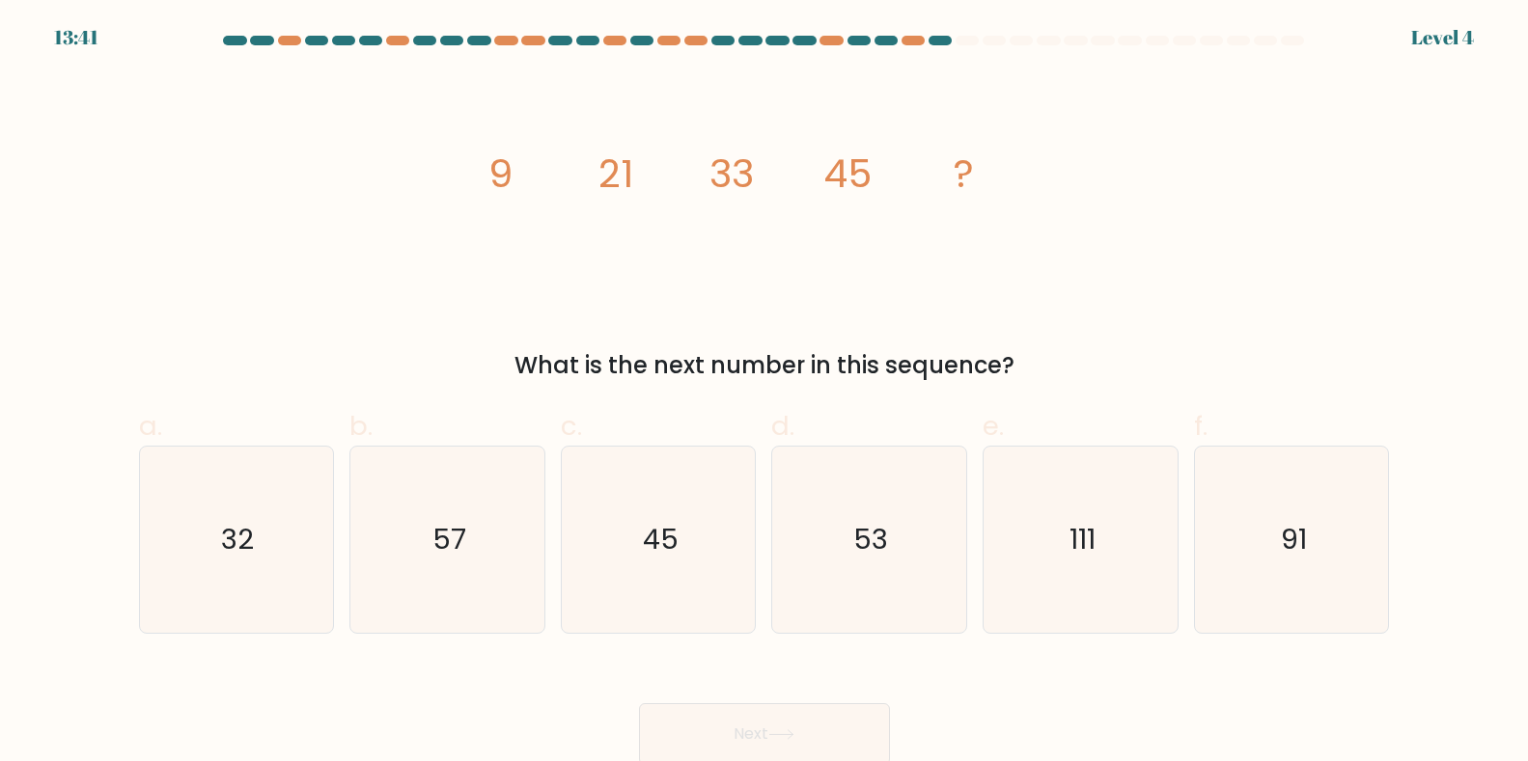
drag, startPoint x: 583, startPoint y: 366, endPoint x: 1290, endPoint y: 285, distance: 712.1
click at [1329, 358] on div "What is the next number in this sequence?" at bounding box center [765, 365] width 1228 height 35
click at [1261, 213] on div "image/svg+xml 9 21 33 45 ? What is the next number in this sequence?" at bounding box center [764, 228] width 1274 height 310
drag, startPoint x: 982, startPoint y: 39, endPoint x: 1543, endPoint y: 29, distance: 561.8
click at [1528, 29] on html "13:39 Level 4" at bounding box center [764, 382] width 1528 height 765
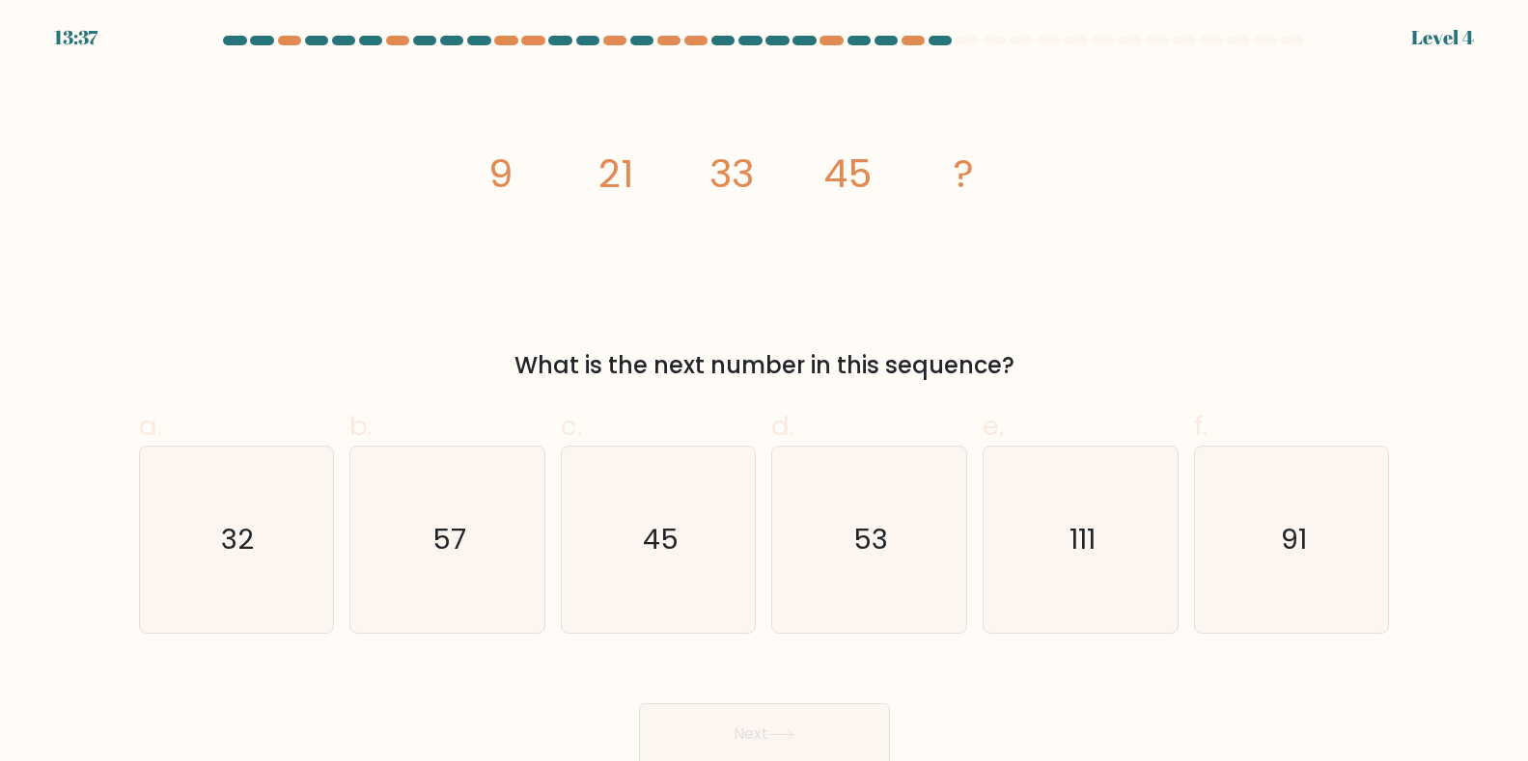
click at [544, 93] on icon "image/svg+xml 9 21 33 45 ?" at bounding box center [764, 187] width 579 height 229
drag, startPoint x: 485, startPoint y: 170, endPoint x: 505, endPoint y: 165, distance: 19.9
click at [505, 165] on icon "image/svg+xml 9 21 33 45 ?" at bounding box center [764, 187] width 579 height 229
click at [629, 164] on tspan "21" at bounding box center [615, 174] width 35 height 54
drag, startPoint x: 620, startPoint y: 161, endPoint x: 630, endPoint y: 168, distance: 12.6
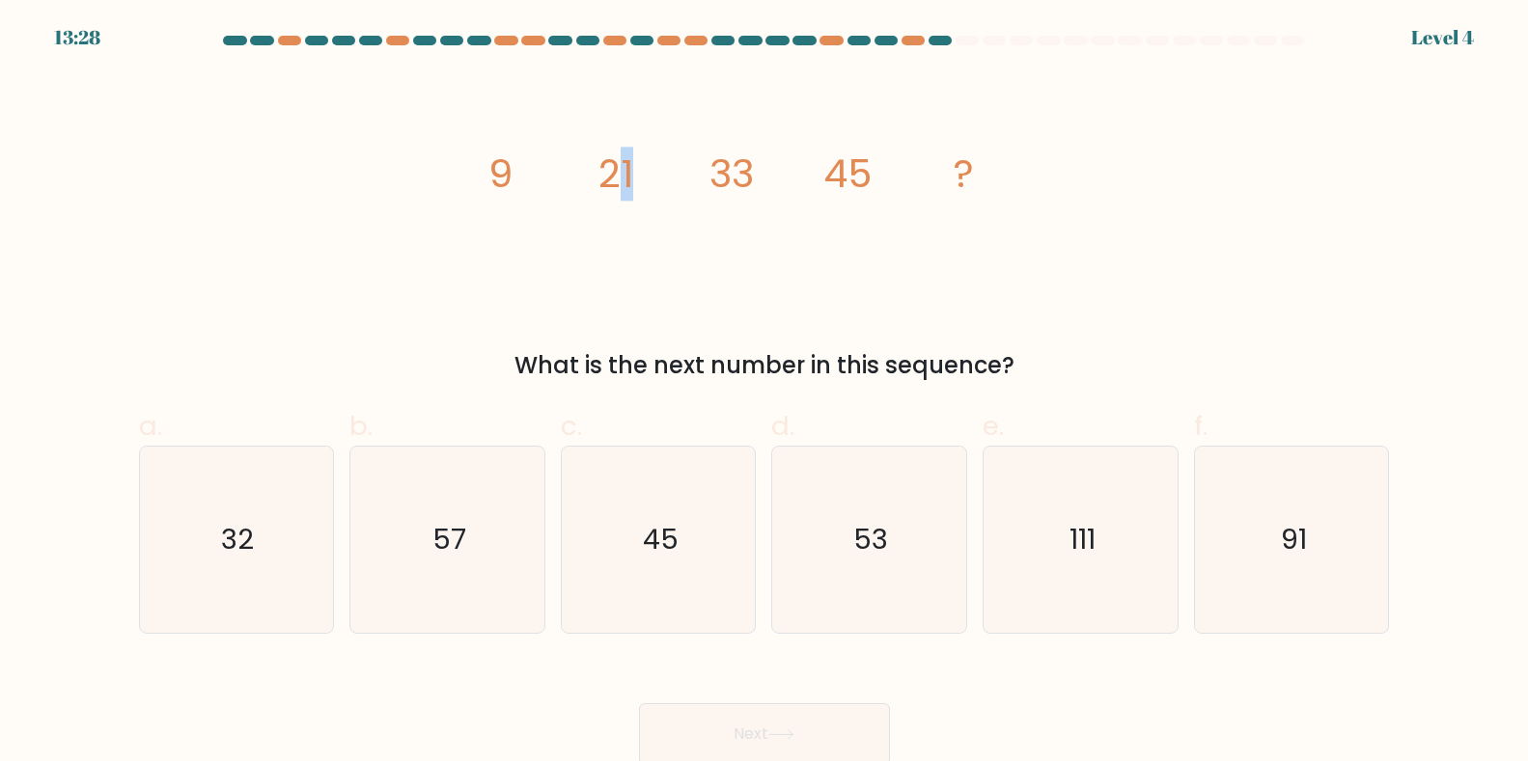
click at [630, 168] on tspan "21" at bounding box center [615, 174] width 35 height 54
drag, startPoint x: 714, startPoint y: 172, endPoint x: 753, endPoint y: 174, distance: 38.7
click at [725, 170] on icon "image/svg+xml 9 21 33 45 ?" at bounding box center [764, 187] width 579 height 229
drag, startPoint x: 816, startPoint y: 154, endPoint x: 850, endPoint y: 149, distance: 34.3
click at [850, 149] on icon "image/svg+xml 9 21 33 45 ?" at bounding box center [764, 187] width 579 height 229
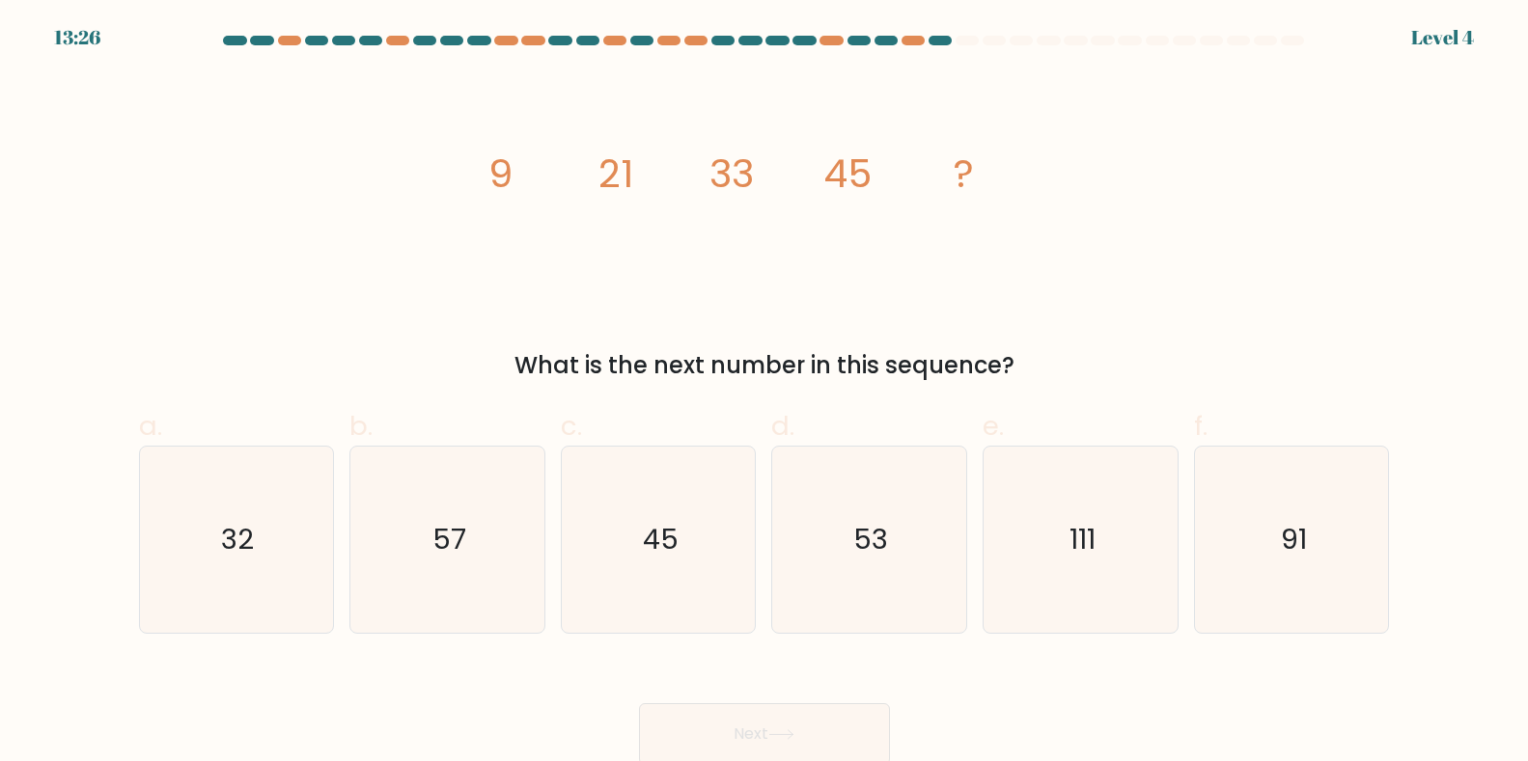
click at [1016, 199] on icon "image/svg+xml 9 21 33 45 ?" at bounding box center [764, 187] width 579 height 229
click at [458, 586] on icon "57" at bounding box center [447, 540] width 186 height 186
click at [764, 394] on input "b. 57" at bounding box center [764, 387] width 1 height 13
radio input "true"
click at [709, 714] on button "Next" at bounding box center [764, 735] width 251 height 62
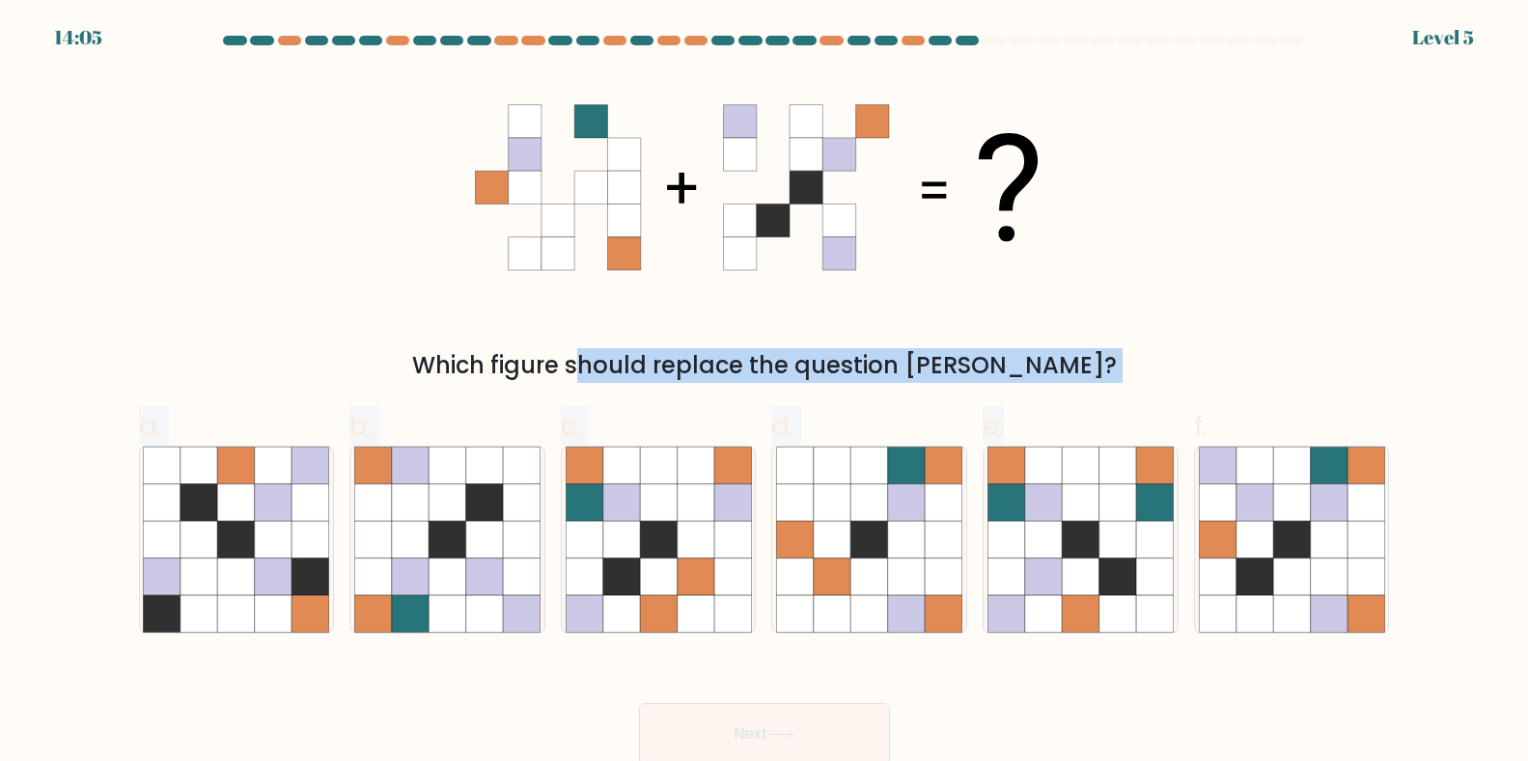
drag, startPoint x: 489, startPoint y: 368, endPoint x: 1057, endPoint y: 375, distance: 567.5
click at [1046, 393] on form at bounding box center [764, 401] width 1528 height 730
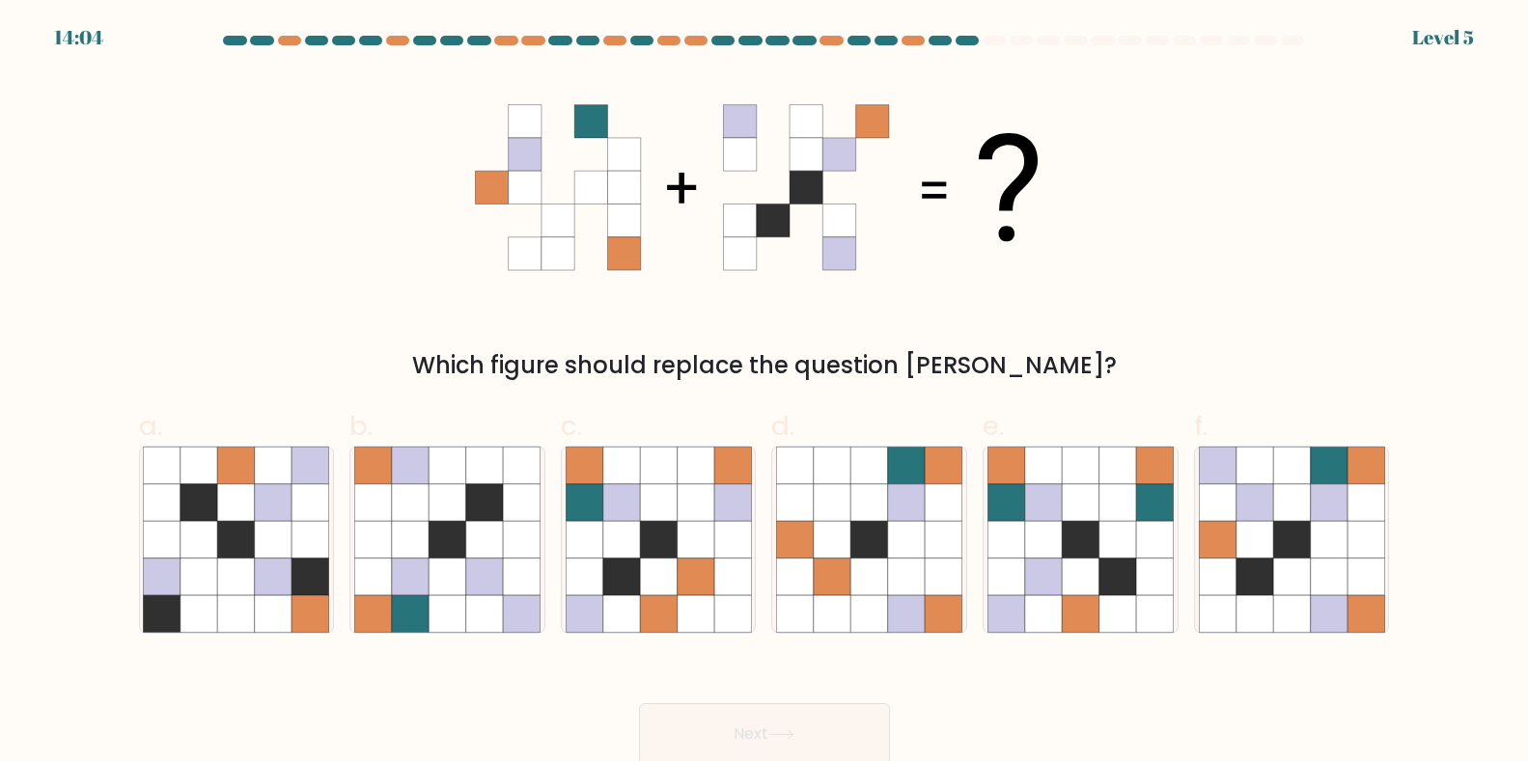
click at [1113, 256] on div "Which figure should replace the question mark?" at bounding box center [764, 228] width 1274 height 310
click at [1009, 579] on icon at bounding box center [1005, 577] width 37 height 37
click at [765, 394] on input "e." at bounding box center [764, 387] width 1 height 13
radio input "true"
click at [687, 753] on button "Next" at bounding box center [764, 735] width 251 height 62
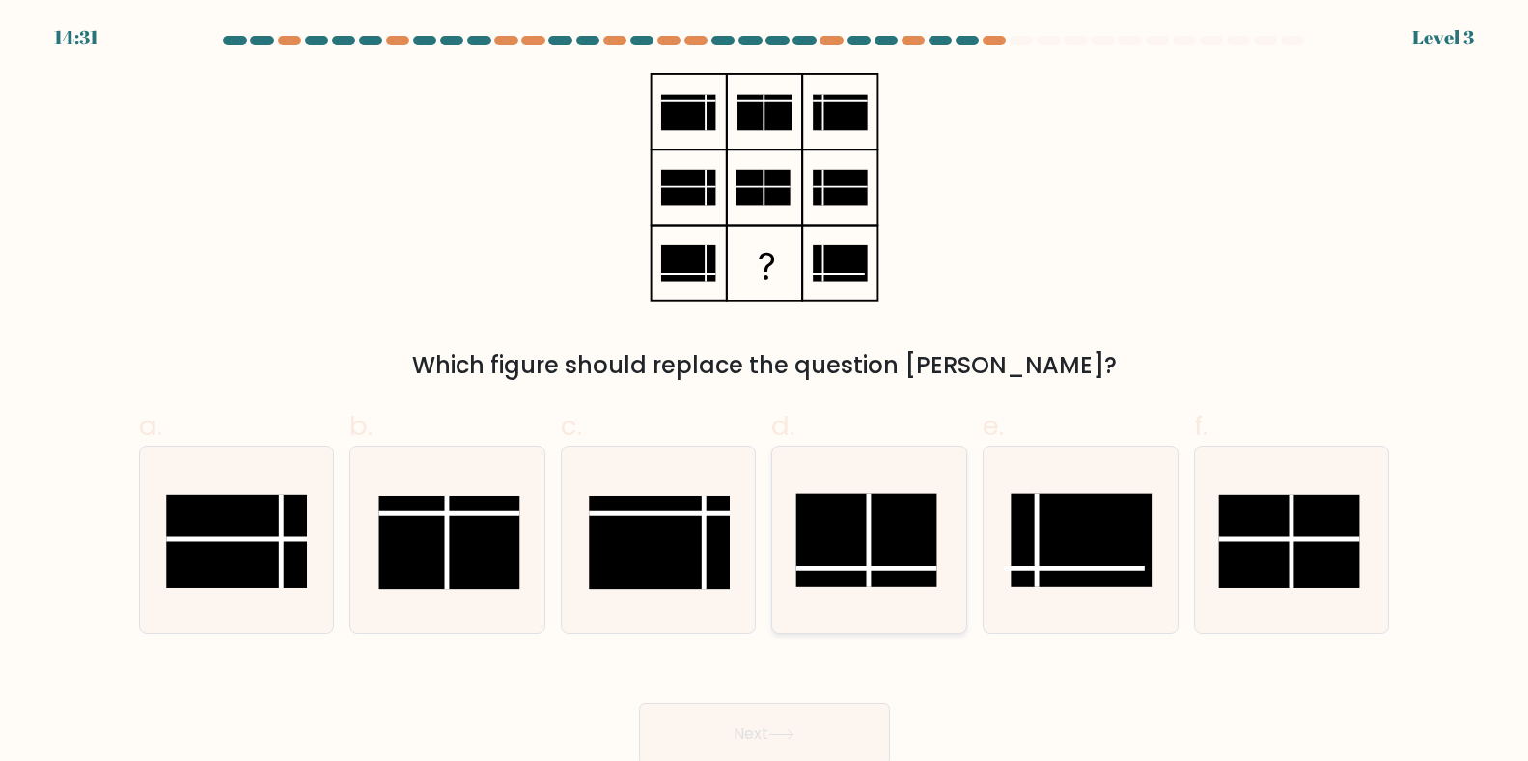
click at [812, 593] on icon at bounding box center [869, 540] width 186 height 186
click at [765, 394] on input "d." at bounding box center [764, 387] width 1 height 13
radio input "true"
click at [772, 742] on button "Next" at bounding box center [764, 735] width 251 height 62
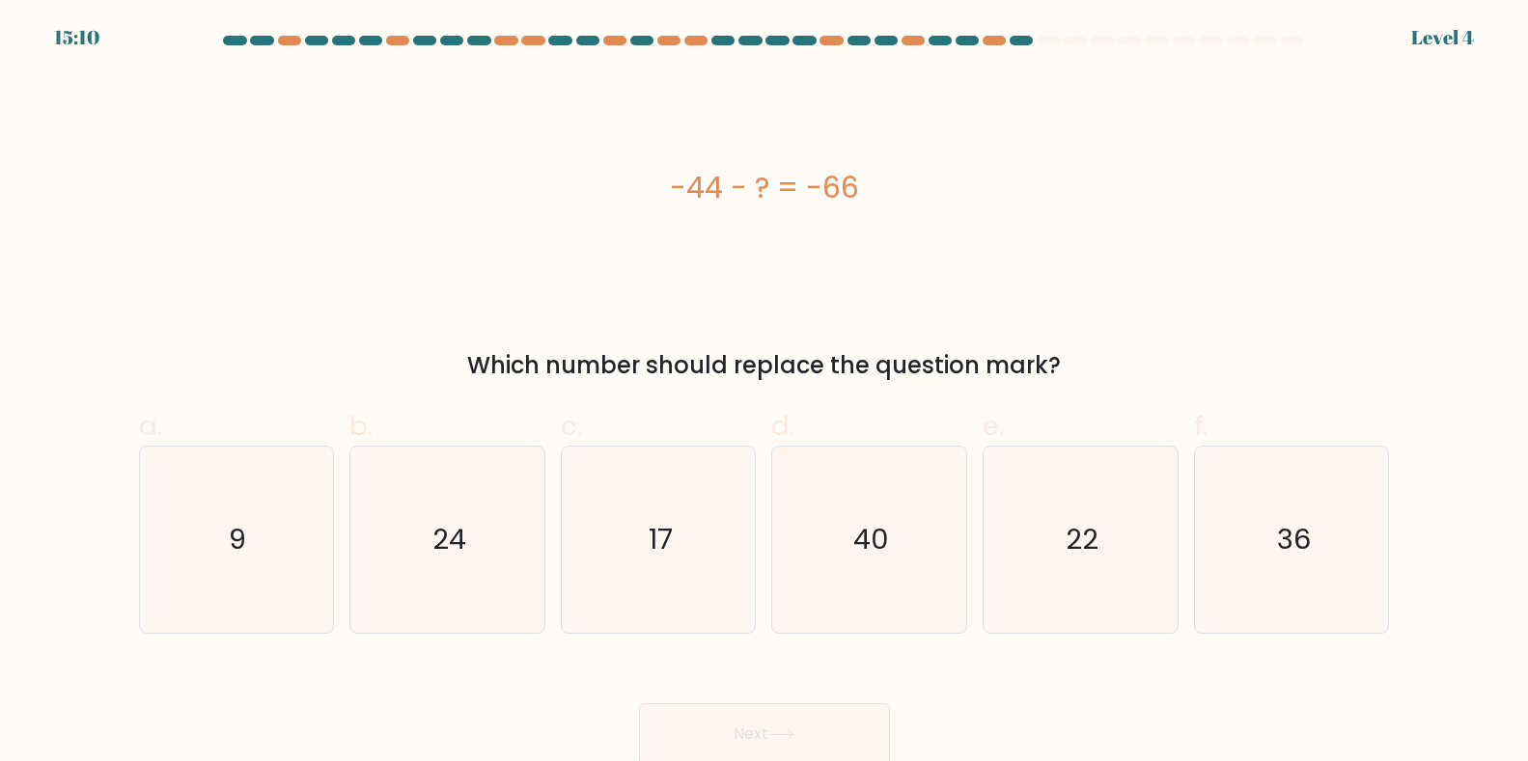
drag, startPoint x: 1060, startPoint y: 542, endPoint x: 946, endPoint y: 680, distance: 178.9
click at [1065, 549] on icon "22" at bounding box center [1080, 540] width 186 height 186
click at [765, 394] on input "e. 22" at bounding box center [764, 387] width 1 height 13
radio input "true"
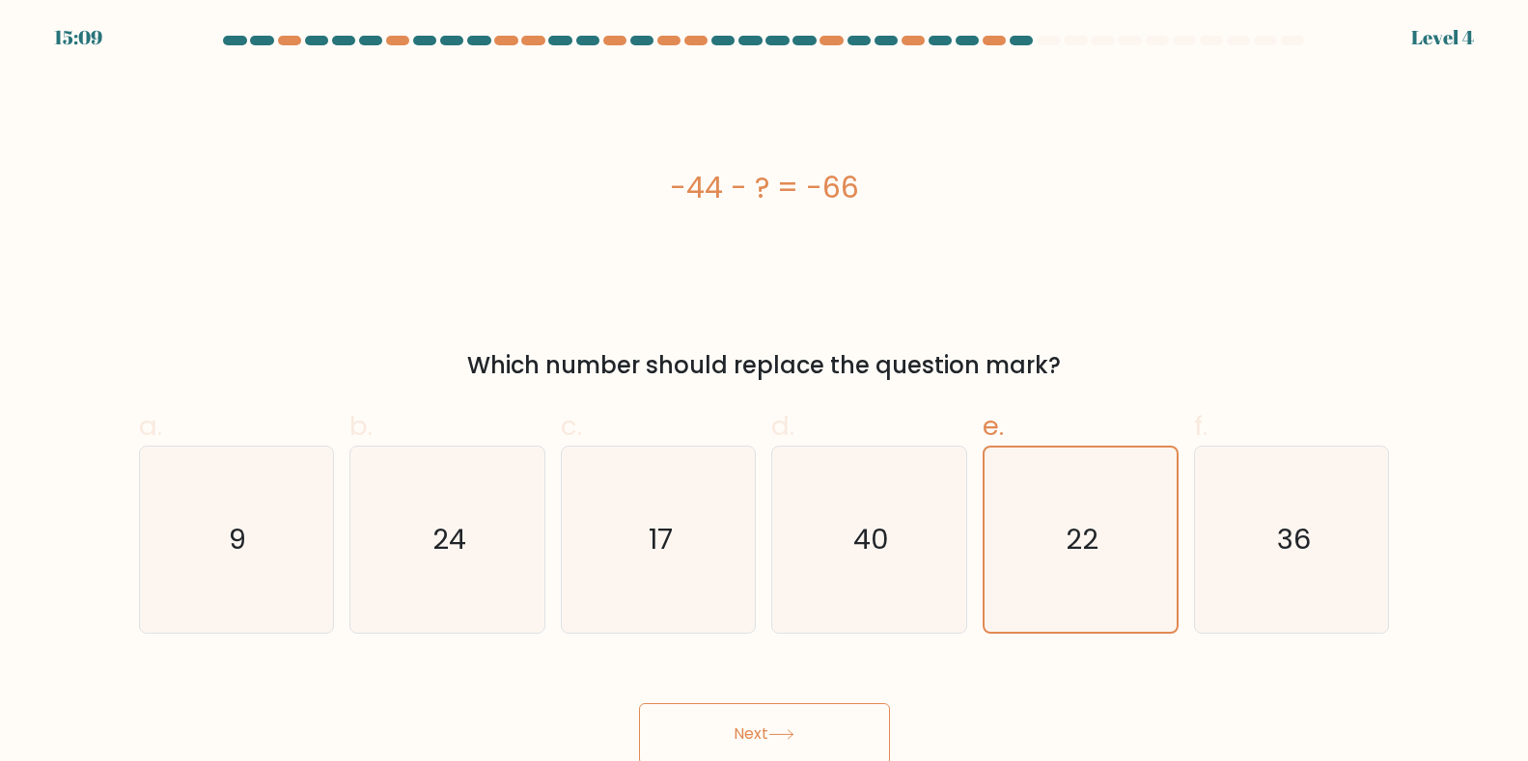
click at [817, 744] on button "Next" at bounding box center [764, 735] width 251 height 62
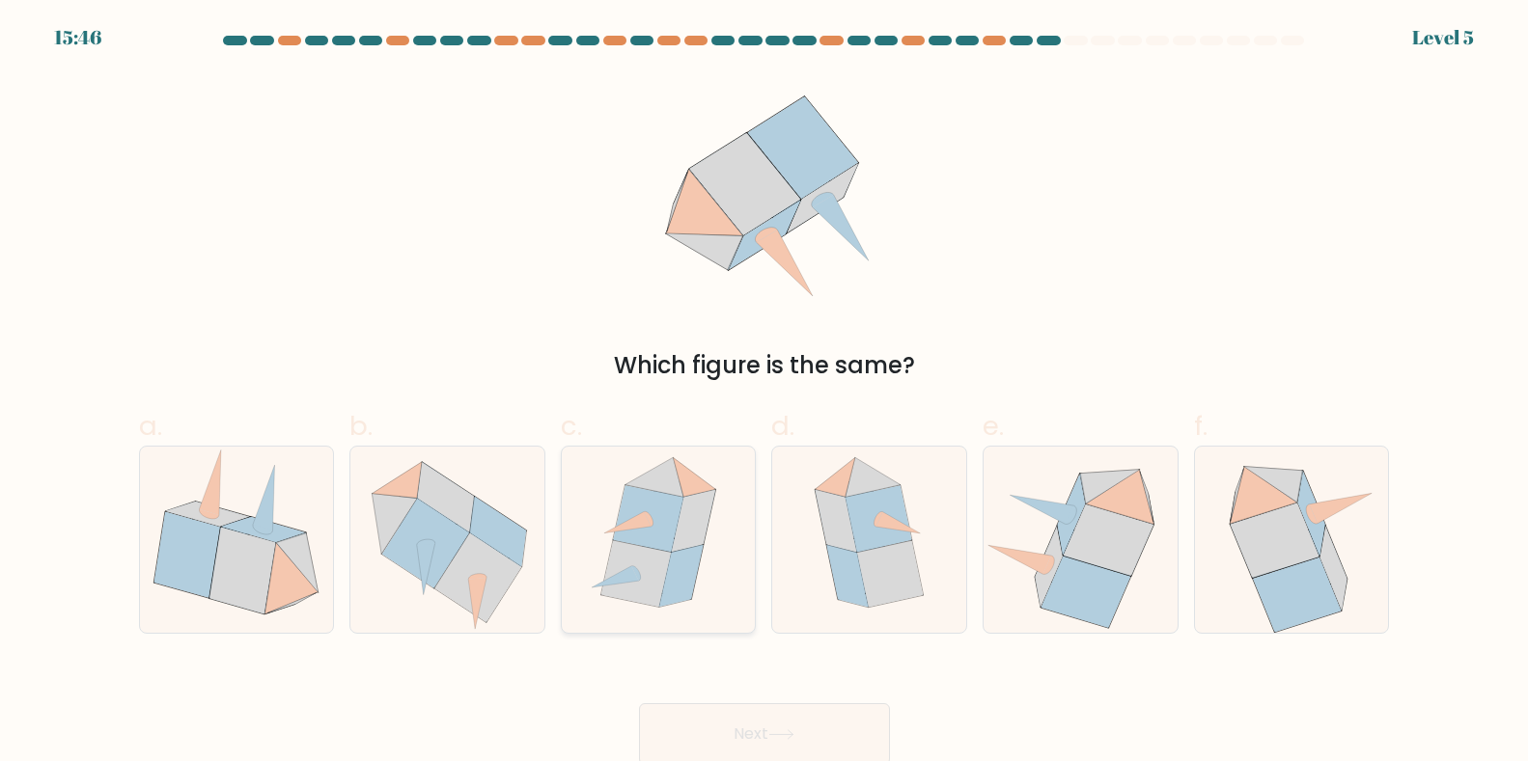
click at [646, 542] on icon at bounding box center [648, 518] width 70 height 67
click at [764, 394] on input "c." at bounding box center [764, 387] width 1 height 13
radio input "true"
click at [734, 701] on div "Next" at bounding box center [764, 711] width 1274 height 108
click at [753, 722] on button "Next" at bounding box center [764, 735] width 251 height 62
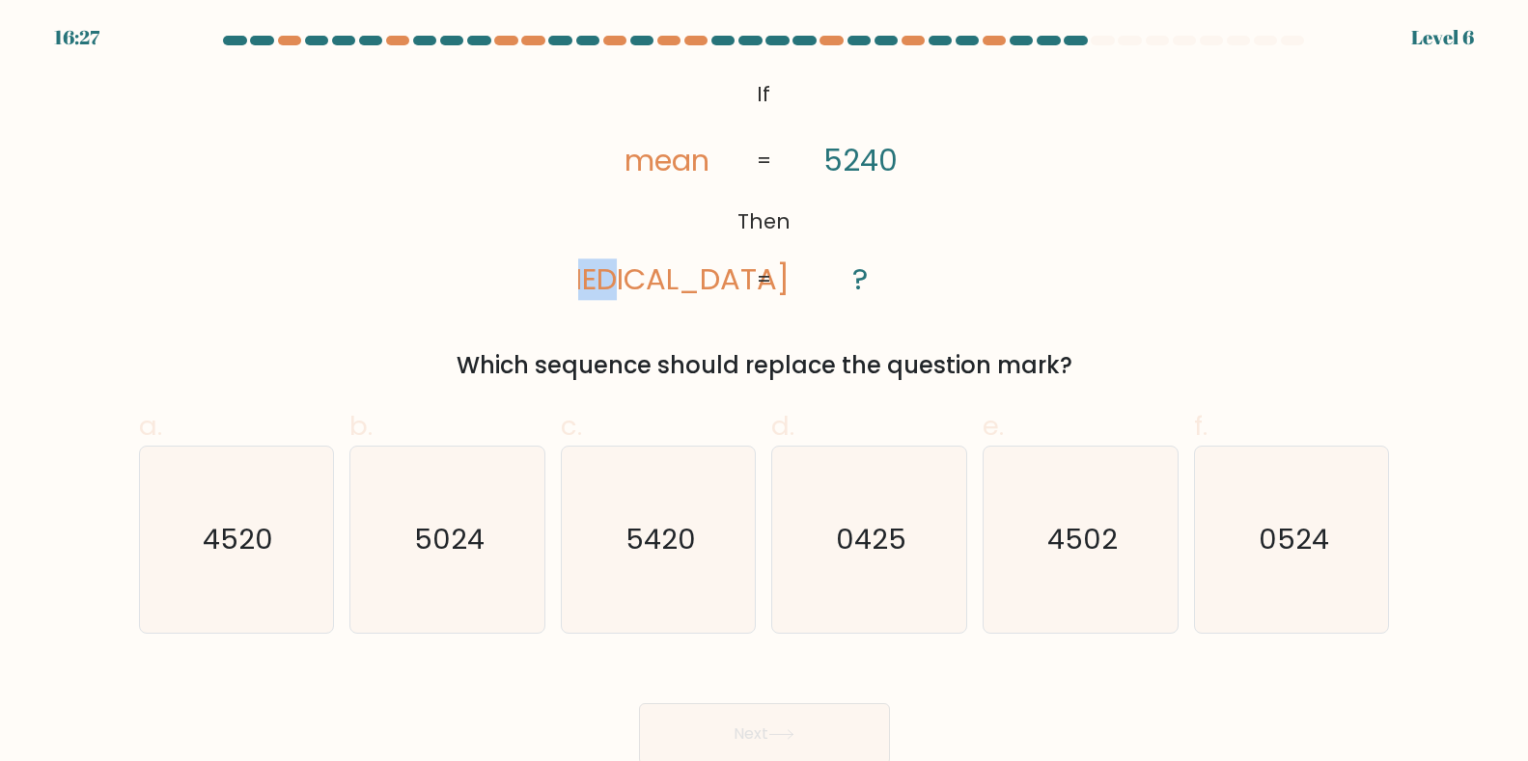
drag, startPoint x: 705, startPoint y: 286, endPoint x: 614, endPoint y: 295, distance: 91.2
click at [614, 295] on icon "@import url('https://fonts.googleapis.com/css?family=Abril+Fatface:400,100,100i…" at bounding box center [763, 187] width 371 height 229
click at [1331, 137] on div "@import url('https://fonts.googleapis.com/css?family=Abril+Fatface:400,100,100i…" at bounding box center [764, 228] width 1274 height 310
drag, startPoint x: 618, startPoint y: 159, endPoint x: 724, endPoint y: 193, distance: 111.4
click at [724, 193] on icon "@import url('https://fonts.googleapis.com/css?family=Abril+Fatface:400,100,100i…" at bounding box center [763, 187] width 371 height 229
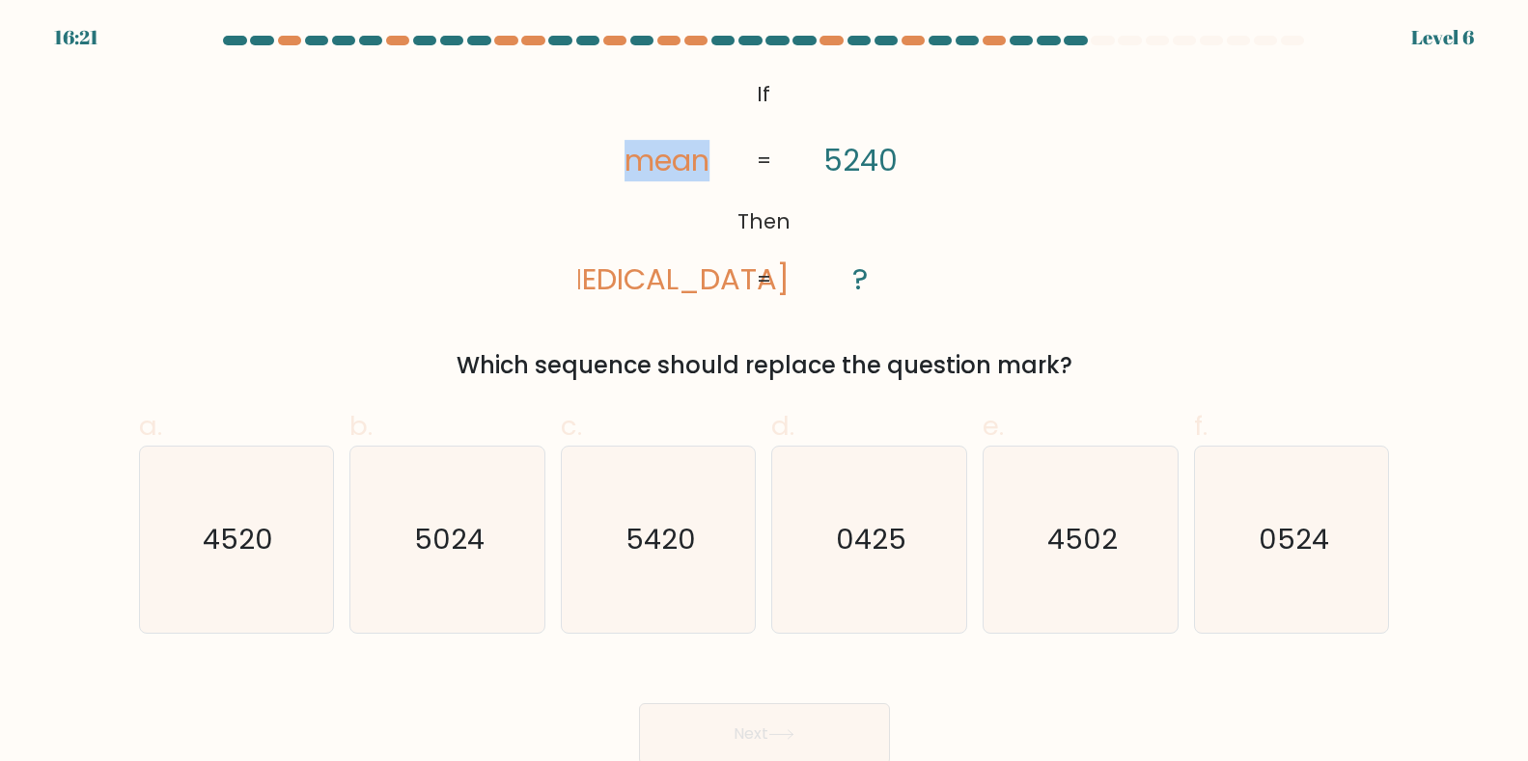
click at [700, 207] on icon "@import url('https://fonts.googleapis.com/css?family=Abril+Fatface:400,100,100i…" at bounding box center [763, 187] width 371 height 229
drag, startPoint x: 690, startPoint y: 169, endPoint x: 668, endPoint y: 158, distance: 24.6
click at [668, 158] on tspan "mean" at bounding box center [667, 160] width 85 height 41
drag, startPoint x: 868, startPoint y: 145, endPoint x: 878, endPoint y: 153, distance: 13.7
click at [878, 153] on tspan "5240" at bounding box center [860, 160] width 74 height 41
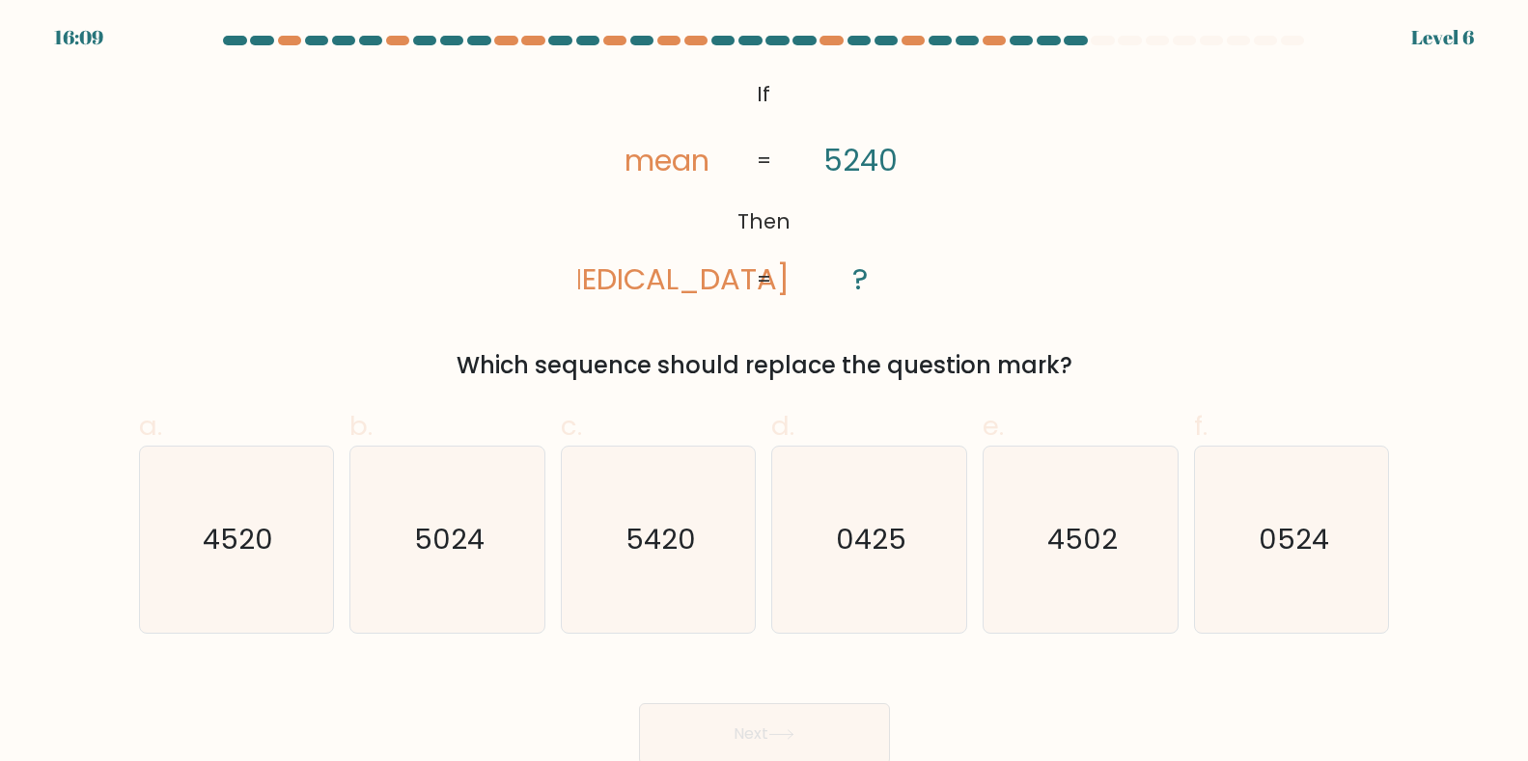
drag, startPoint x: 625, startPoint y: 284, endPoint x: 650, endPoint y: 279, distance: 25.6
click at [650, 279] on tspan "amen" at bounding box center [667, 279] width 245 height 41
click at [669, 565] on icon "5420" at bounding box center [659, 540] width 186 height 186
click at [764, 394] on input "c. 5420" at bounding box center [764, 387] width 1 height 13
radio input "true"
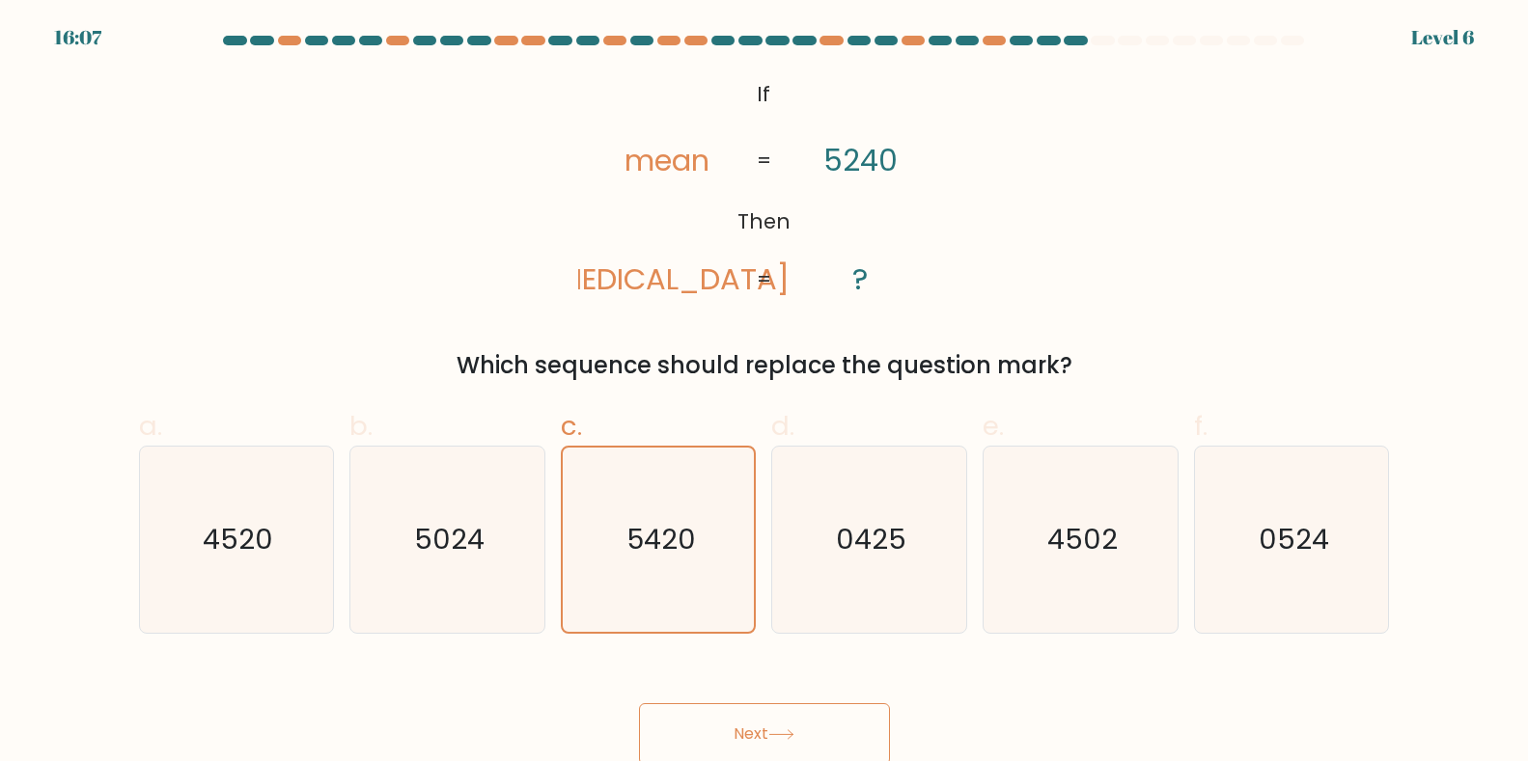
click at [785, 743] on button "Next" at bounding box center [764, 735] width 251 height 62
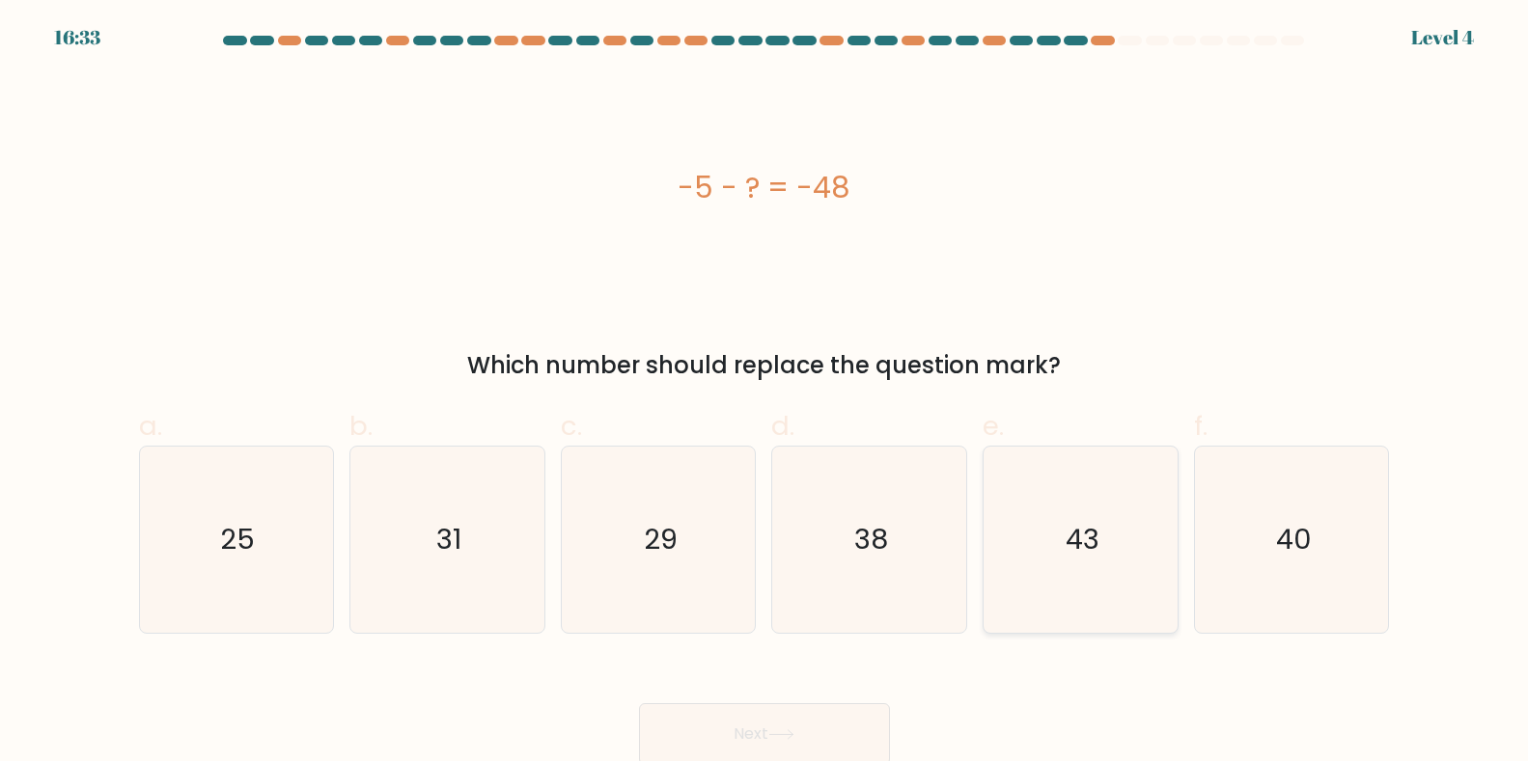
click at [1125, 561] on icon "43" at bounding box center [1080, 540] width 186 height 186
click at [765, 394] on input "e. 43" at bounding box center [764, 387] width 1 height 13
radio input "true"
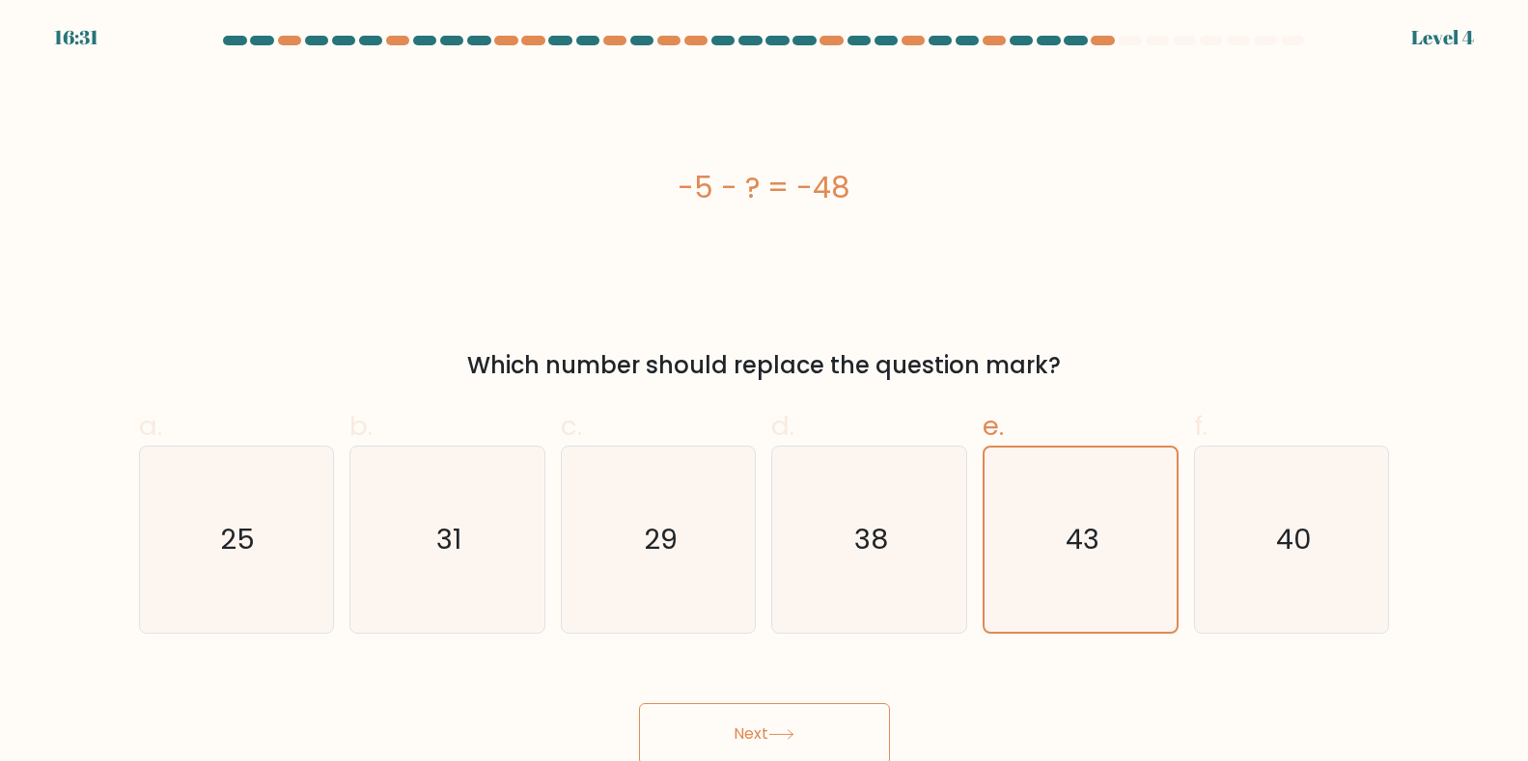
click at [711, 722] on button "Next" at bounding box center [764, 735] width 251 height 62
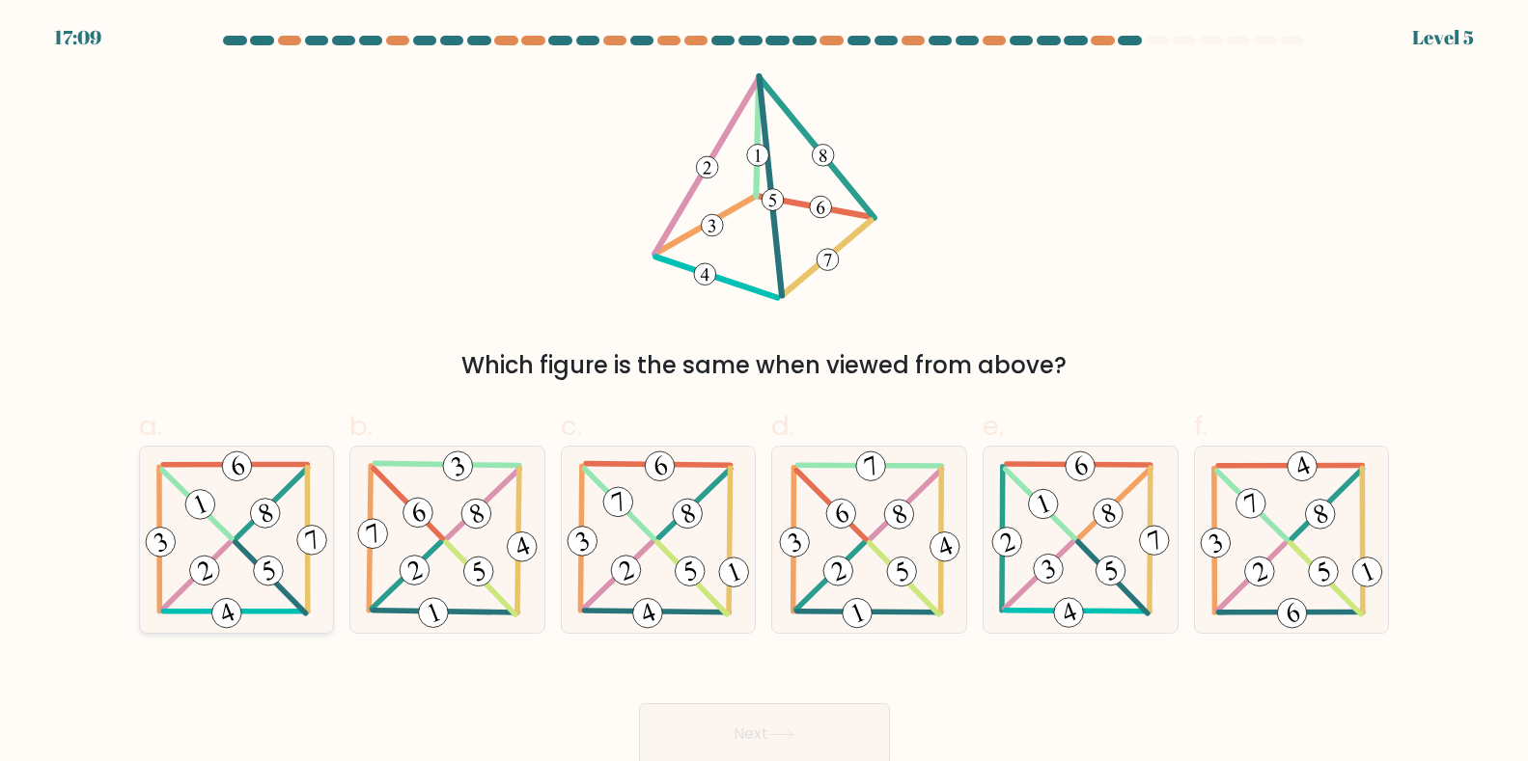
click at [259, 588] on icon at bounding box center [236, 540] width 190 height 186
click at [764, 394] on input "a." at bounding box center [764, 387] width 1 height 13
radio input "true"
click at [824, 723] on button "Next" at bounding box center [764, 735] width 251 height 62
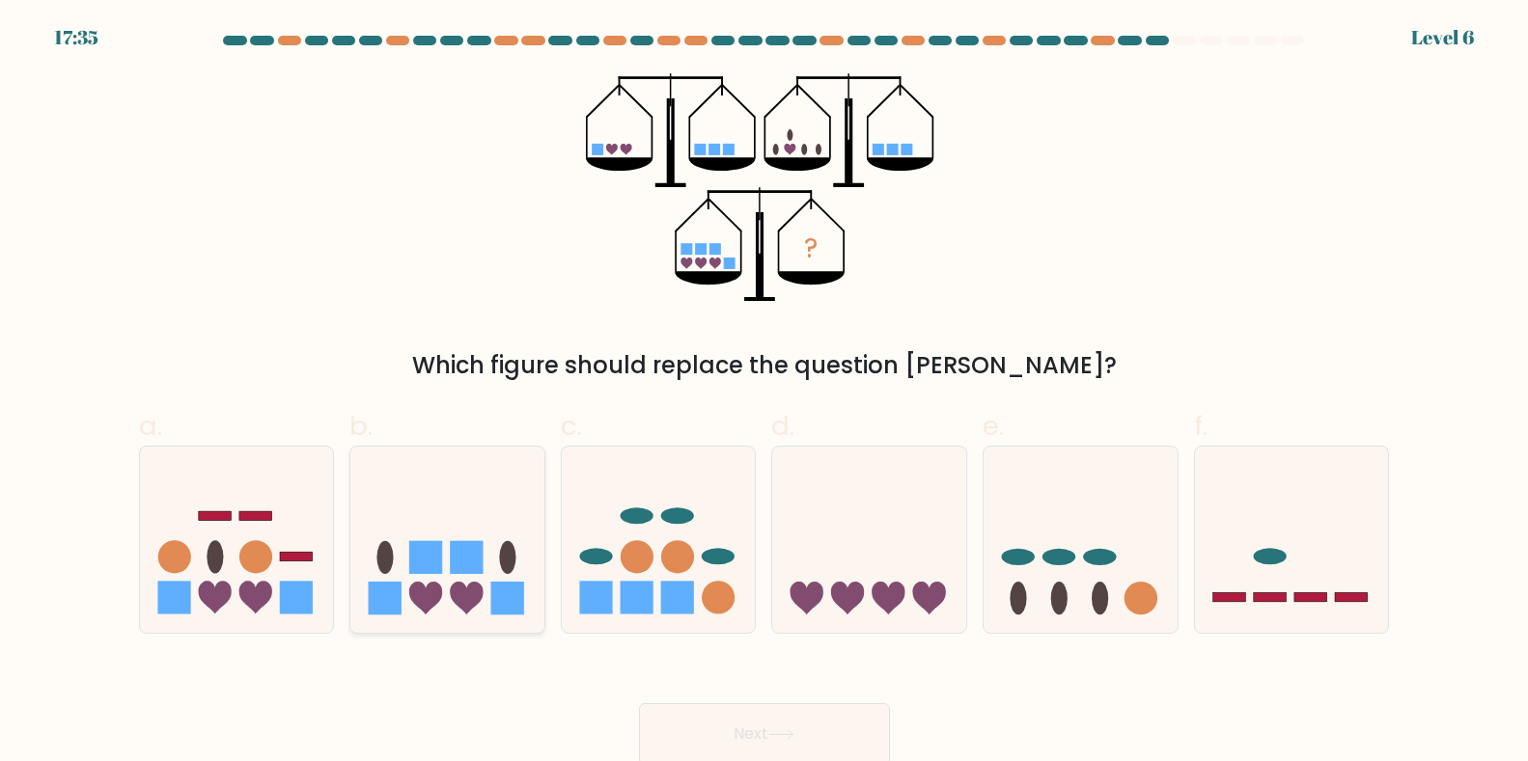
click at [474, 558] on rect at bounding box center [466, 557] width 33 height 33
click at [764, 394] on input "b." at bounding box center [764, 387] width 1 height 13
radio input "true"
click at [764, 714] on button "Next" at bounding box center [764, 735] width 251 height 62
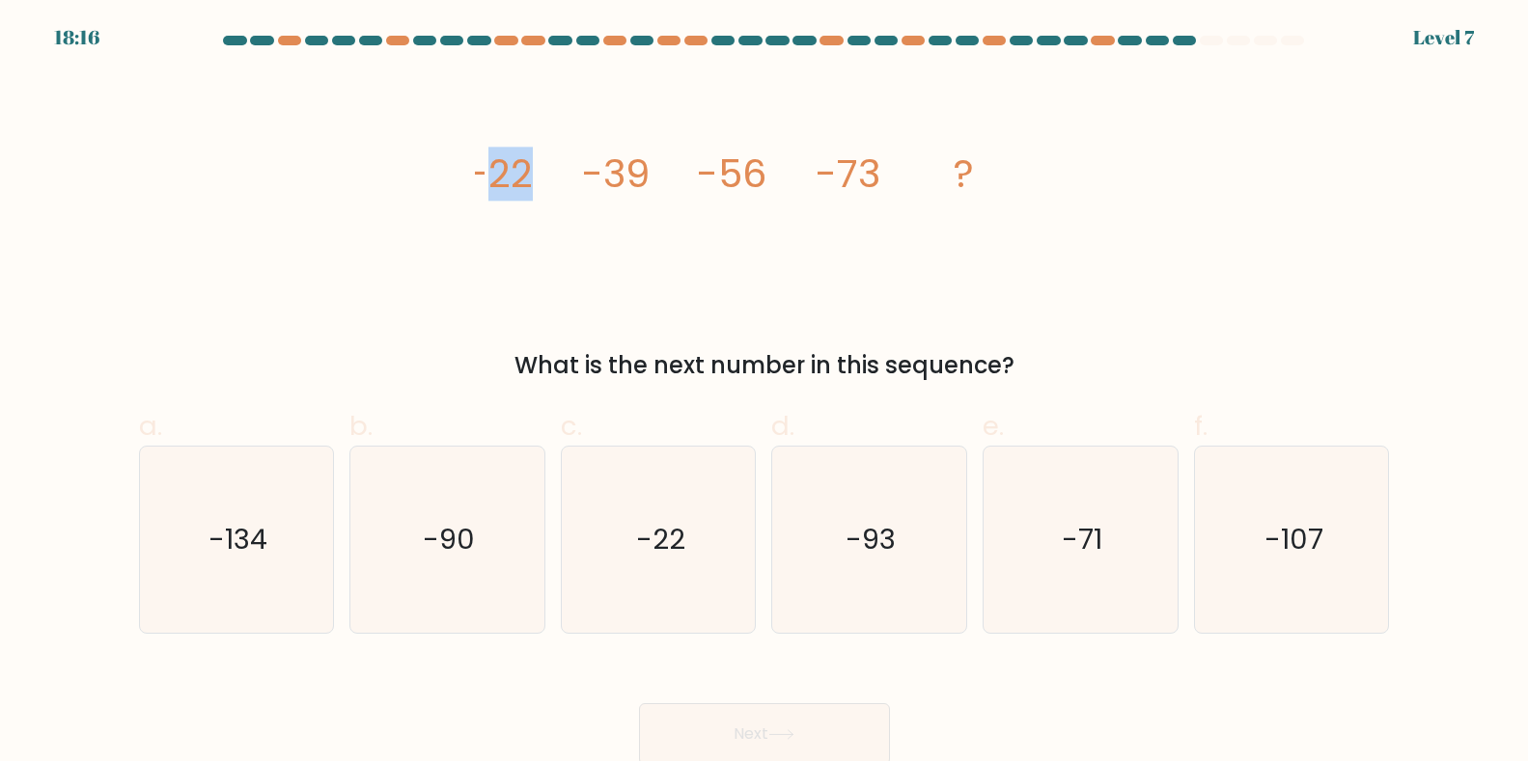
drag, startPoint x: 491, startPoint y: 177, endPoint x: 539, endPoint y: 161, distance: 50.7
click at [539, 161] on icon "image/svg+xml -22 -39 -56 -73 ?" at bounding box center [764, 187] width 579 height 229
drag, startPoint x: 604, startPoint y: 171, endPoint x: 651, endPoint y: 167, distance: 47.4
click at [651, 167] on icon "image/svg+xml -22 -39 -56 -73 ?" at bounding box center [764, 187] width 579 height 229
click at [707, 248] on icon "image/svg+xml -22 -39 -56 -73 ?" at bounding box center [764, 187] width 579 height 229
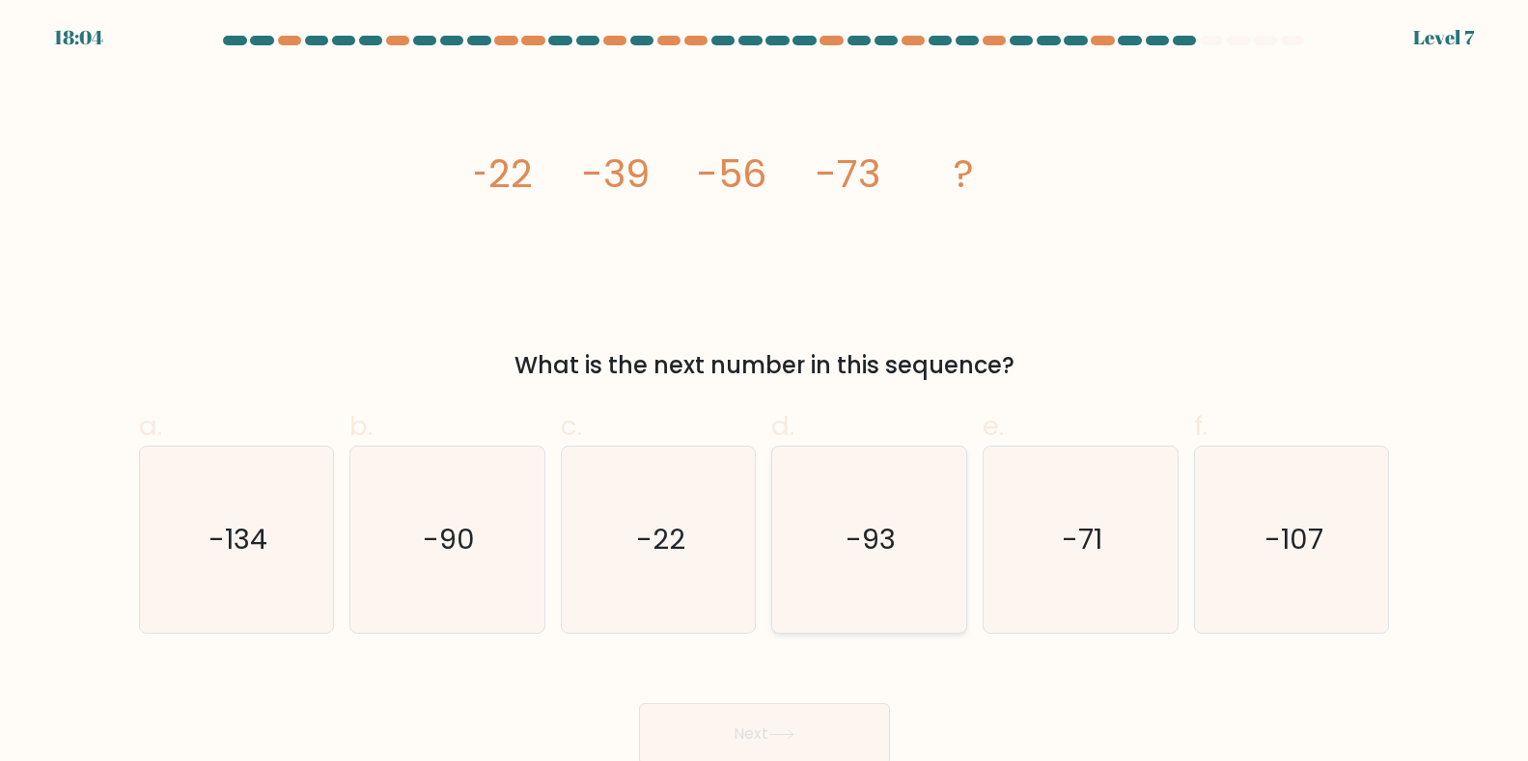
click at [871, 532] on text "-93" at bounding box center [871, 539] width 50 height 39
click at [765, 394] on input "d. -93" at bounding box center [764, 387] width 1 height 13
radio input "true"
click at [825, 512] on icon "-93" at bounding box center [869, 540] width 184 height 184
click at [765, 394] on input "d. -93" at bounding box center [764, 387] width 1 height 13
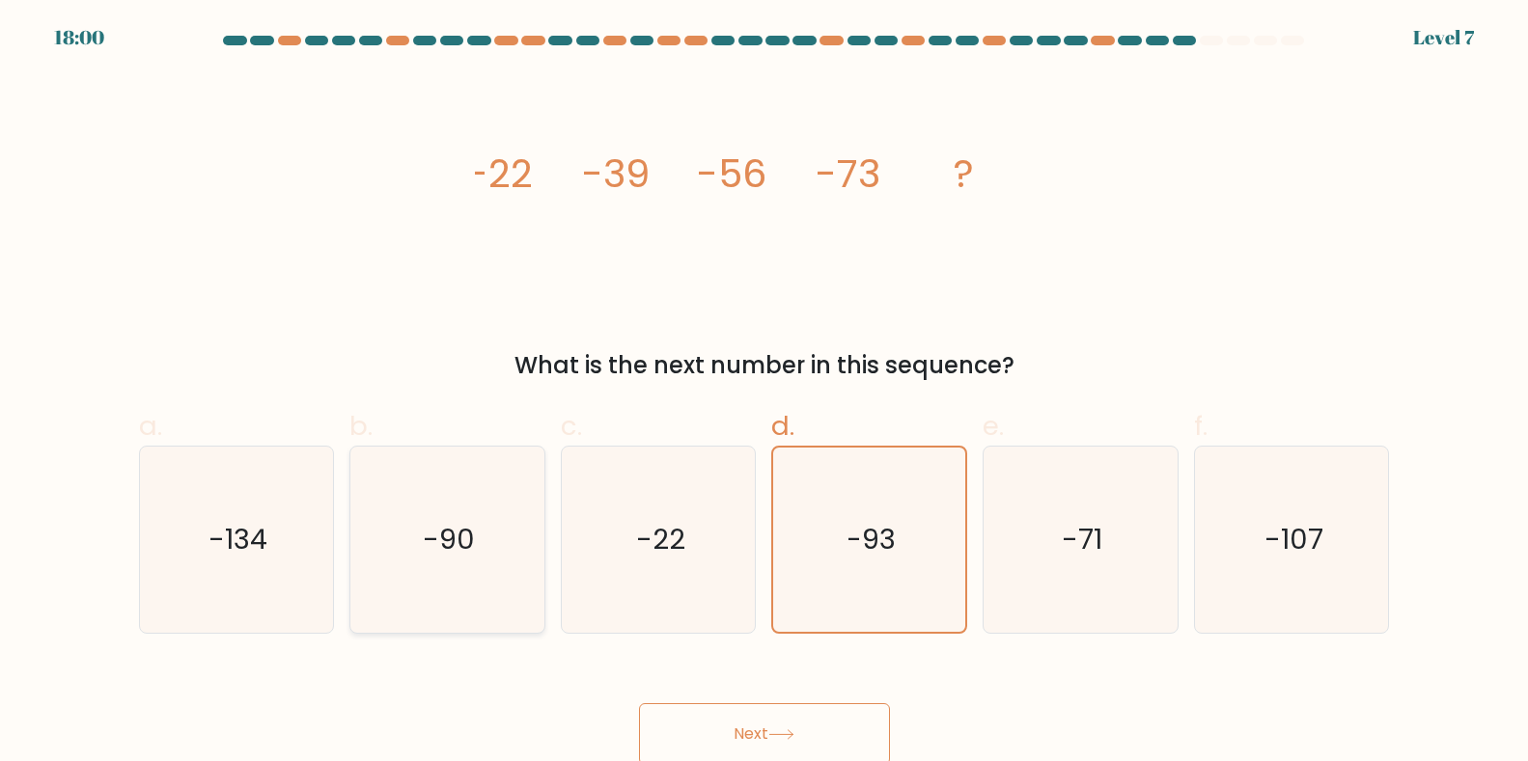
click at [468, 550] on text "-90" at bounding box center [449, 539] width 52 height 39
click at [764, 394] on input "b. -90" at bounding box center [764, 387] width 1 height 13
radio input "true"
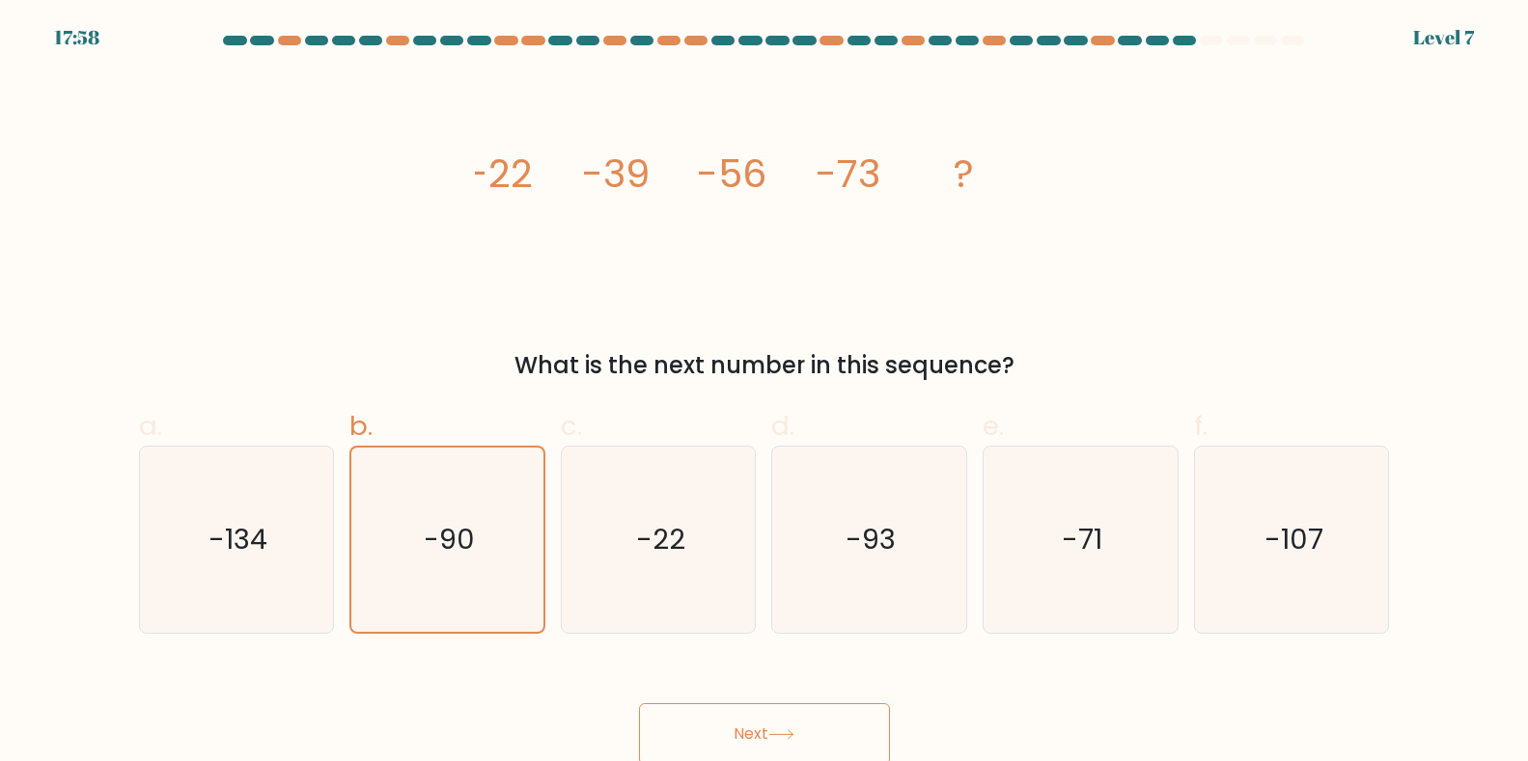
click at [813, 731] on button "Next" at bounding box center [764, 735] width 251 height 62
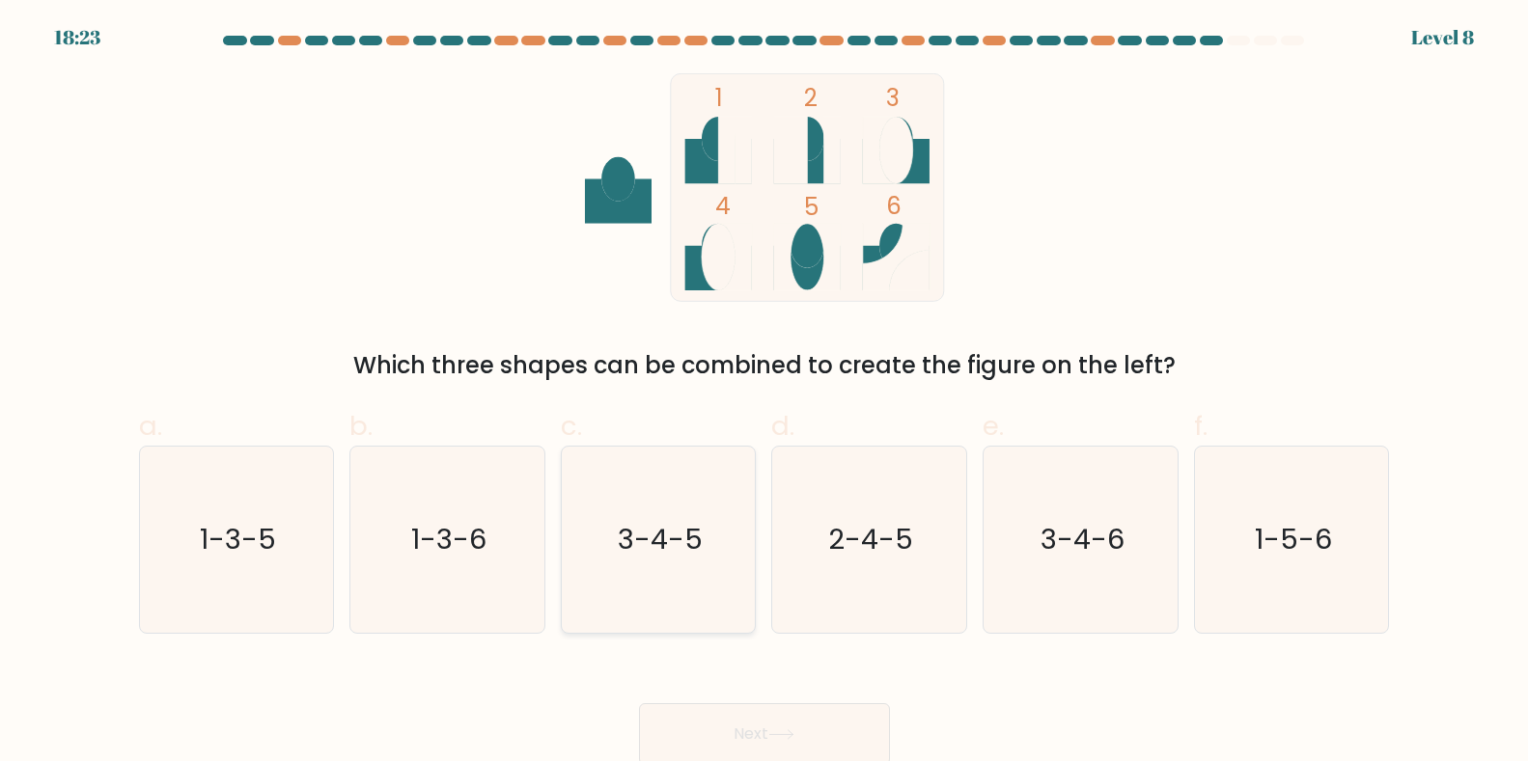
click at [648, 545] on text "3-4-5" at bounding box center [660, 539] width 85 height 39
click at [764, 394] on input "c. 3-4-5" at bounding box center [764, 387] width 1 height 13
radio input "true"
click at [790, 737] on icon at bounding box center [781, 735] width 26 height 11
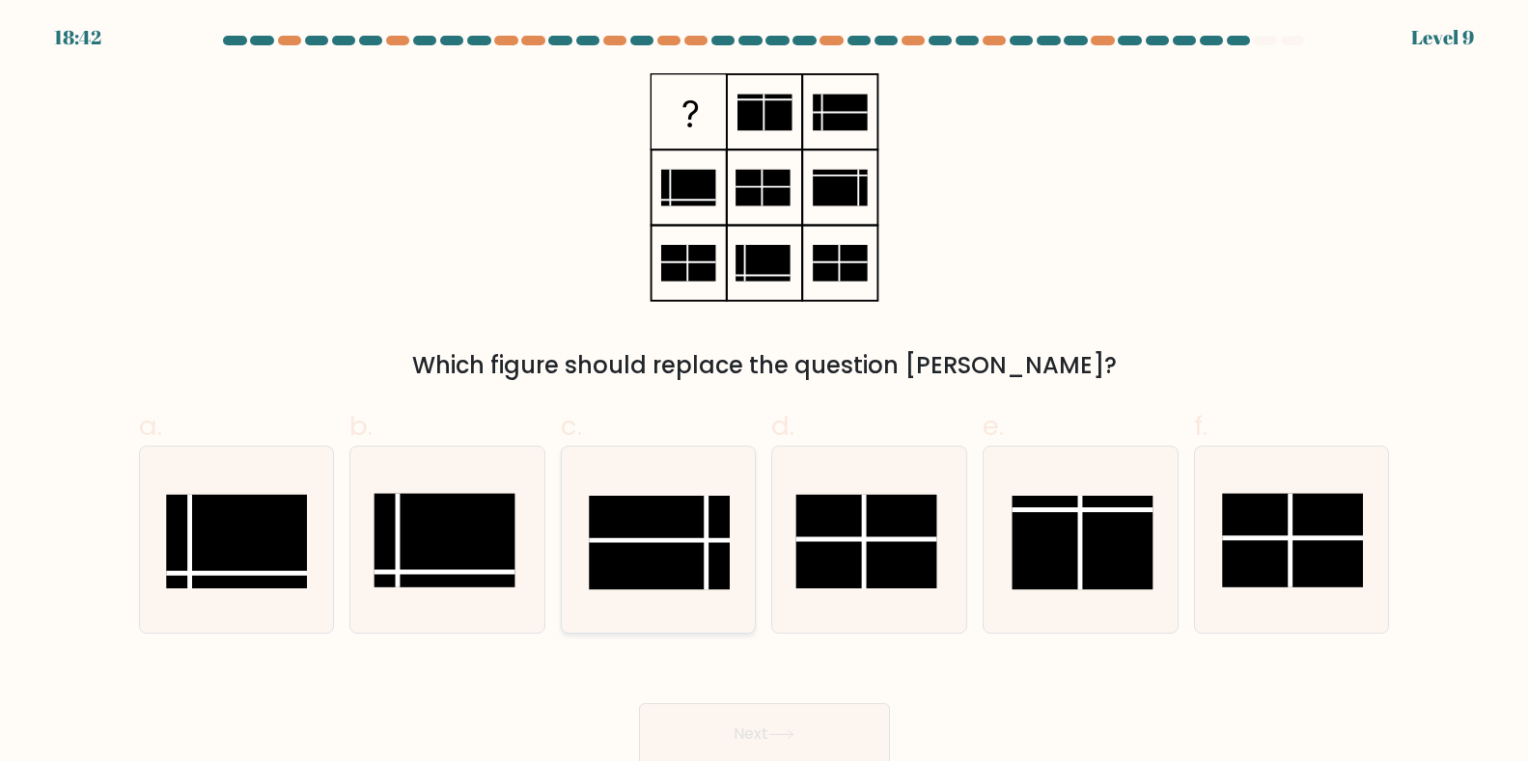
click at [669, 533] on rect at bounding box center [659, 543] width 141 height 94
click at [764, 394] on input "c." at bounding box center [764, 387] width 1 height 13
radio input "true"
click at [739, 754] on button "Next" at bounding box center [764, 735] width 251 height 62
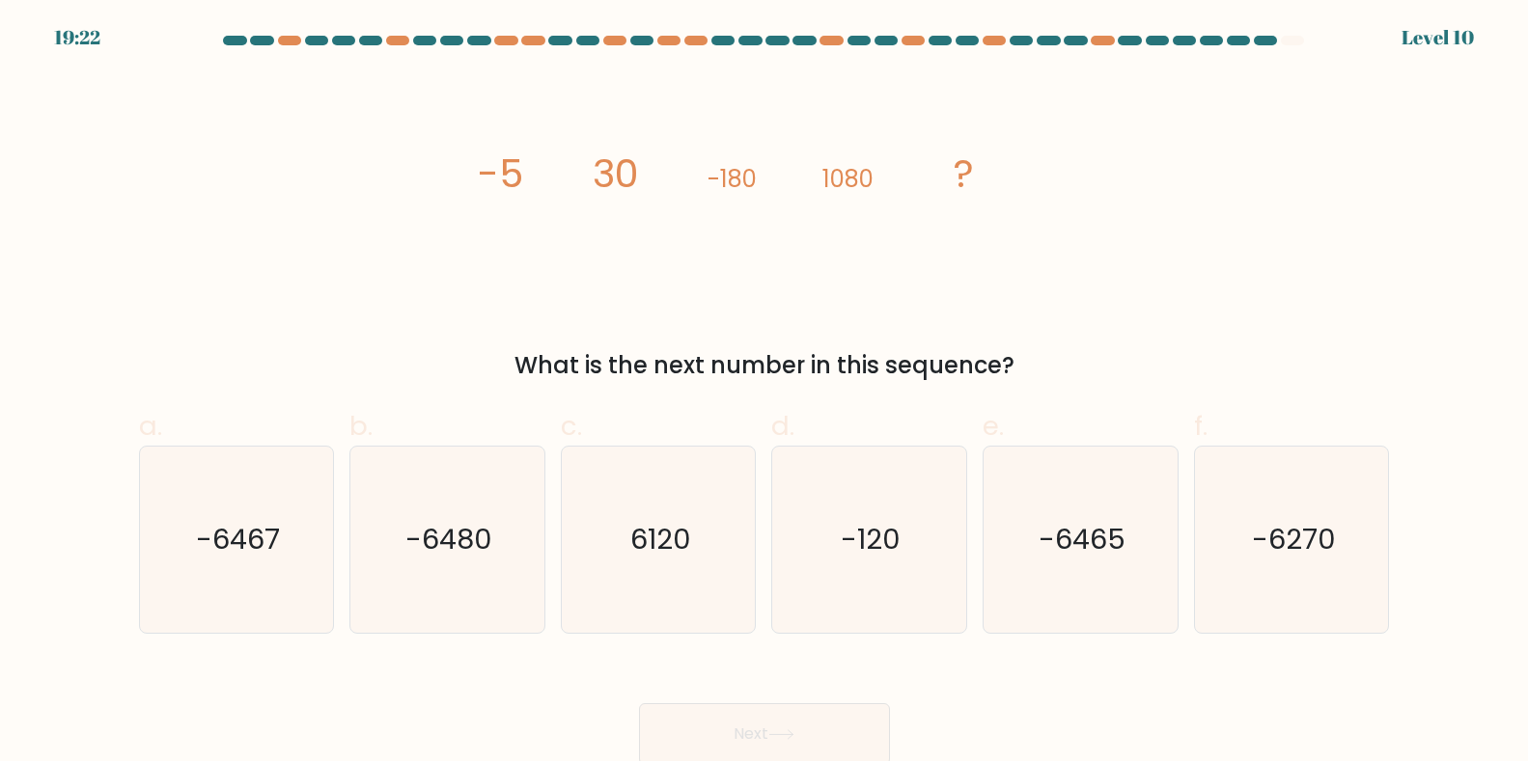
click at [1299, 45] on div at bounding box center [764, 44] width 1274 height 17
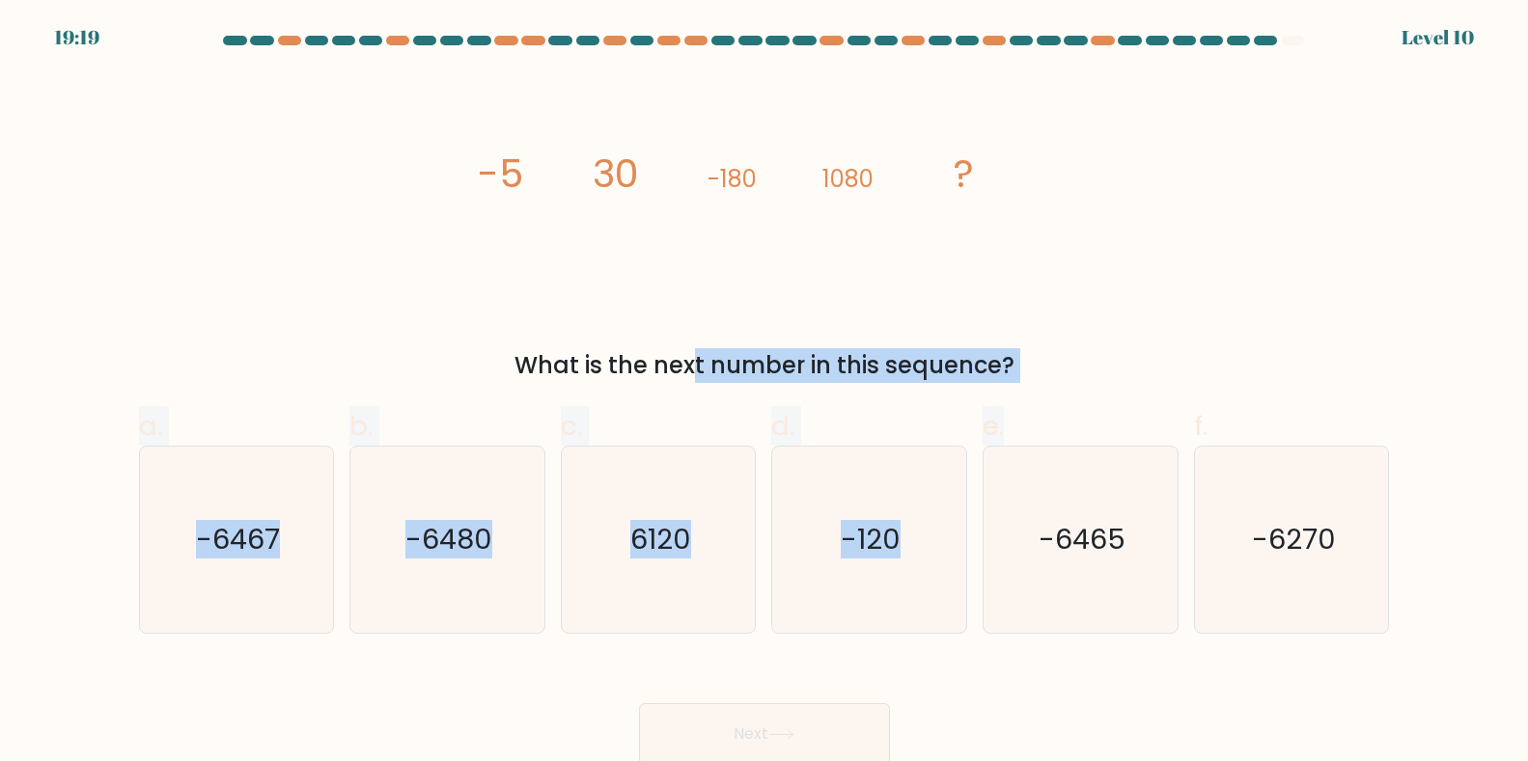
drag, startPoint x: 531, startPoint y: 381, endPoint x: 1042, endPoint y: 324, distance: 514.7
click at [1040, 397] on form at bounding box center [764, 401] width 1528 height 730
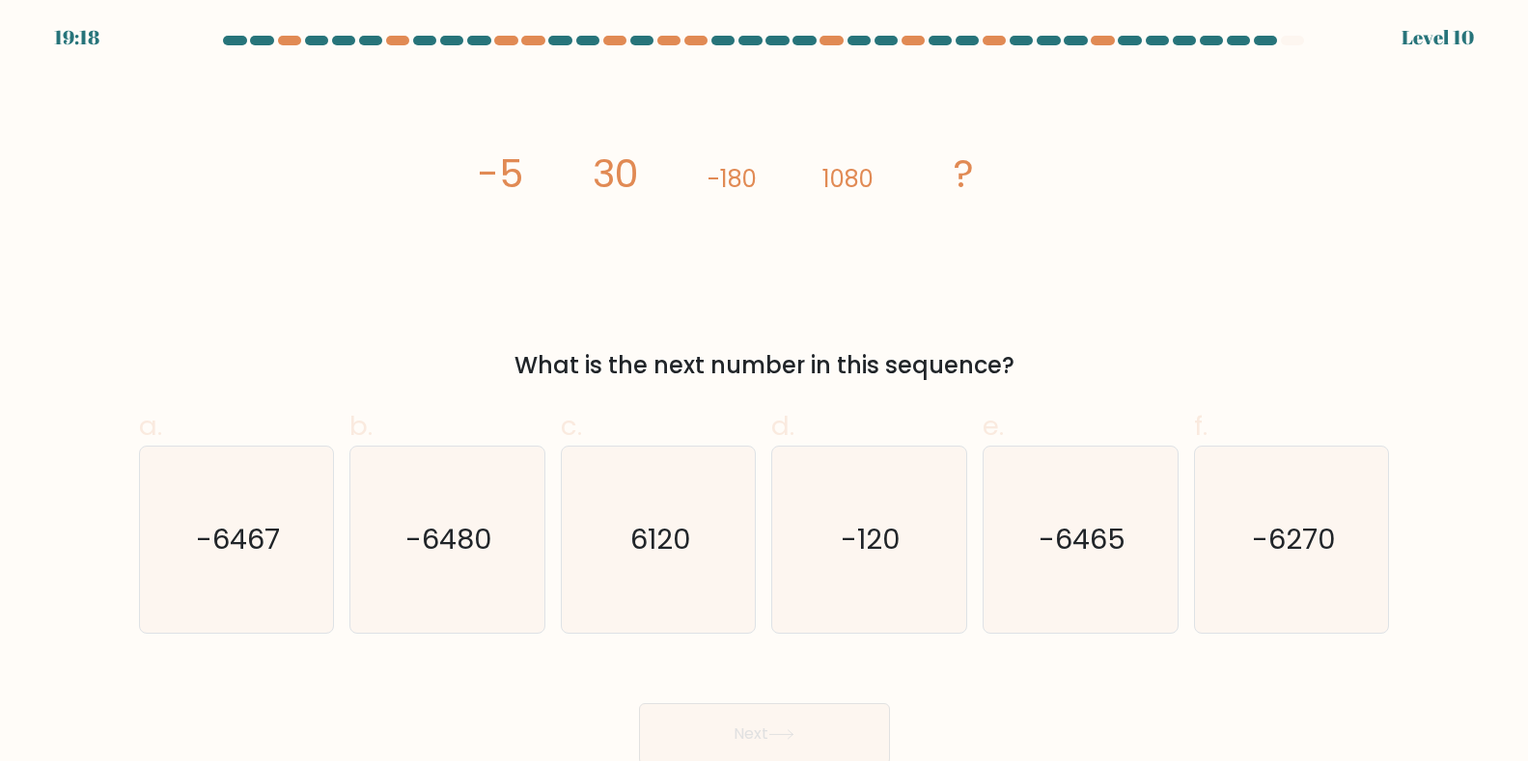
click at [1047, 273] on icon "image/svg+xml -5 30 -180 1080 ?" at bounding box center [764, 187] width 579 height 229
drag, startPoint x: 719, startPoint y: 172, endPoint x: 758, endPoint y: 170, distance: 38.7
click at [758, 170] on icon "image/svg+xml -5 30 -180 1080 ?" at bounding box center [764, 187] width 579 height 229
click at [750, 258] on icon "image/svg+xml -5 30 -180 1080 ?" at bounding box center [764, 187] width 579 height 229
drag, startPoint x: 493, startPoint y: 165, endPoint x: 517, endPoint y: 166, distance: 24.1
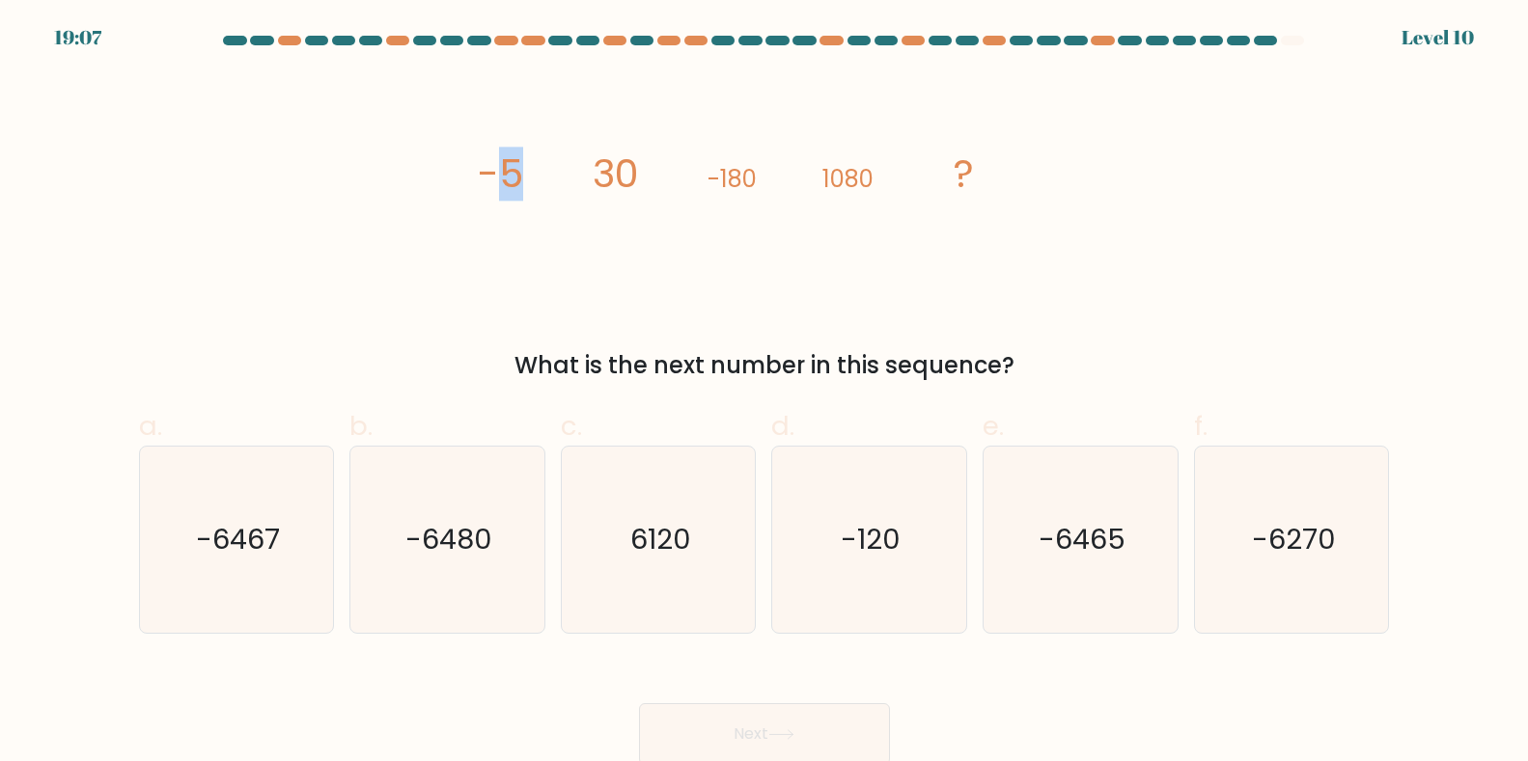
click at [517, 166] on tspan "-5" at bounding box center [499, 174] width 45 height 54
click at [500, 290] on icon "image/svg+xml -5 30 -180 1080 ?" at bounding box center [764, 187] width 579 height 229
click at [419, 141] on div "image/svg+xml -5 30 -180 1080 ? What is the next number in this sequence?" at bounding box center [764, 228] width 1274 height 310
drag, startPoint x: 492, startPoint y: 156, endPoint x: 539, endPoint y: 181, distance: 52.7
click at [511, 173] on tspan "-5" at bounding box center [499, 174] width 45 height 54
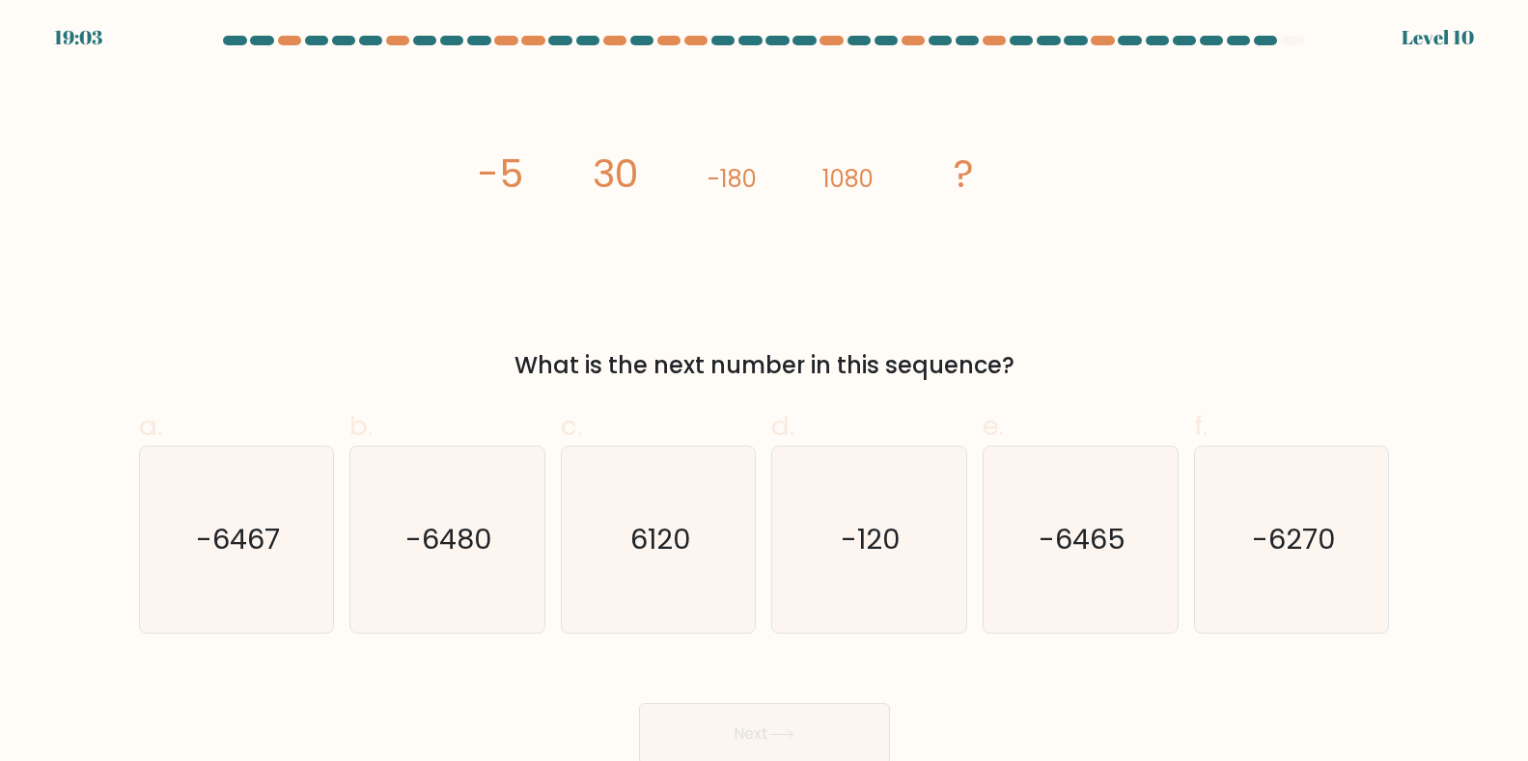
drag, startPoint x: 566, startPoint y: 175, endPoint x: 592, endPoint y: 171, distance: 26.3
click at [592, 171] on icon "image/svg+xml -5 30 -180 1080 ?" at bounding box center [764, 187] width 579 height 229
drag, startPoint x: 513, startPoint y: 355, endPoint x: 1039, endPoint y: 349, distance: 526.0
click at [1039, 349] on div "What is the next number in this sequence?" at bounding box center [765, 365] width 1228 height 35
copy div "What is the next number in this sequence?"
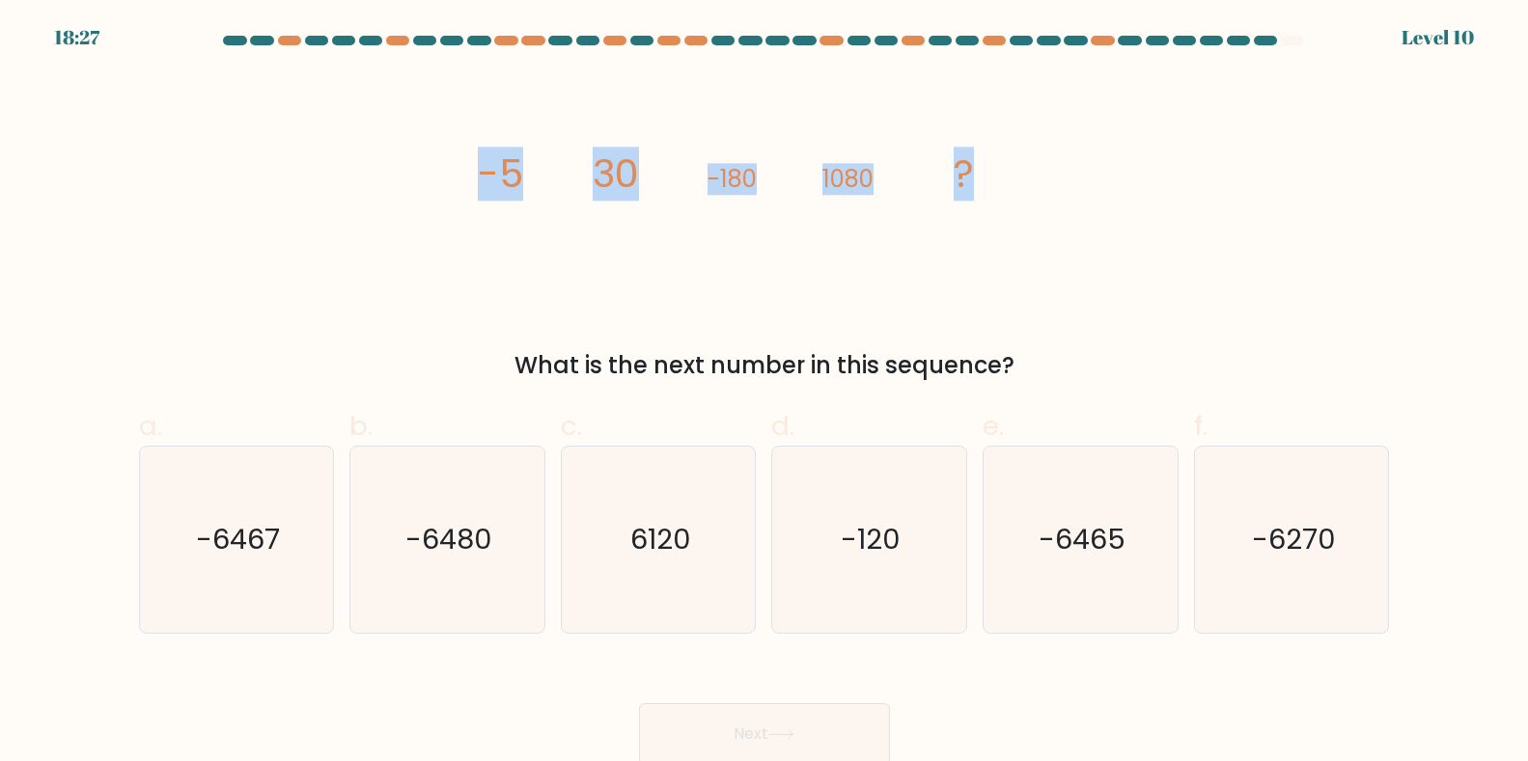
drag, startPoint x: 483, startPoint y: 172, endPoint x: 990, endPoint y: 197, distance: 508.3
click at [990, 197] on icon "image/svg+xml -5 30 -180 1080 ?" at bounding box center [764, 187] width 579 height 229
copy g "-5 30 -180 1080 ?"
click at [422, 566] on icon "-6480" at bounding box center [447, 540] width 186 height 186
click at [764, 394] on input "b. -6480" at bounding box center [764, 387] width 1 height 13
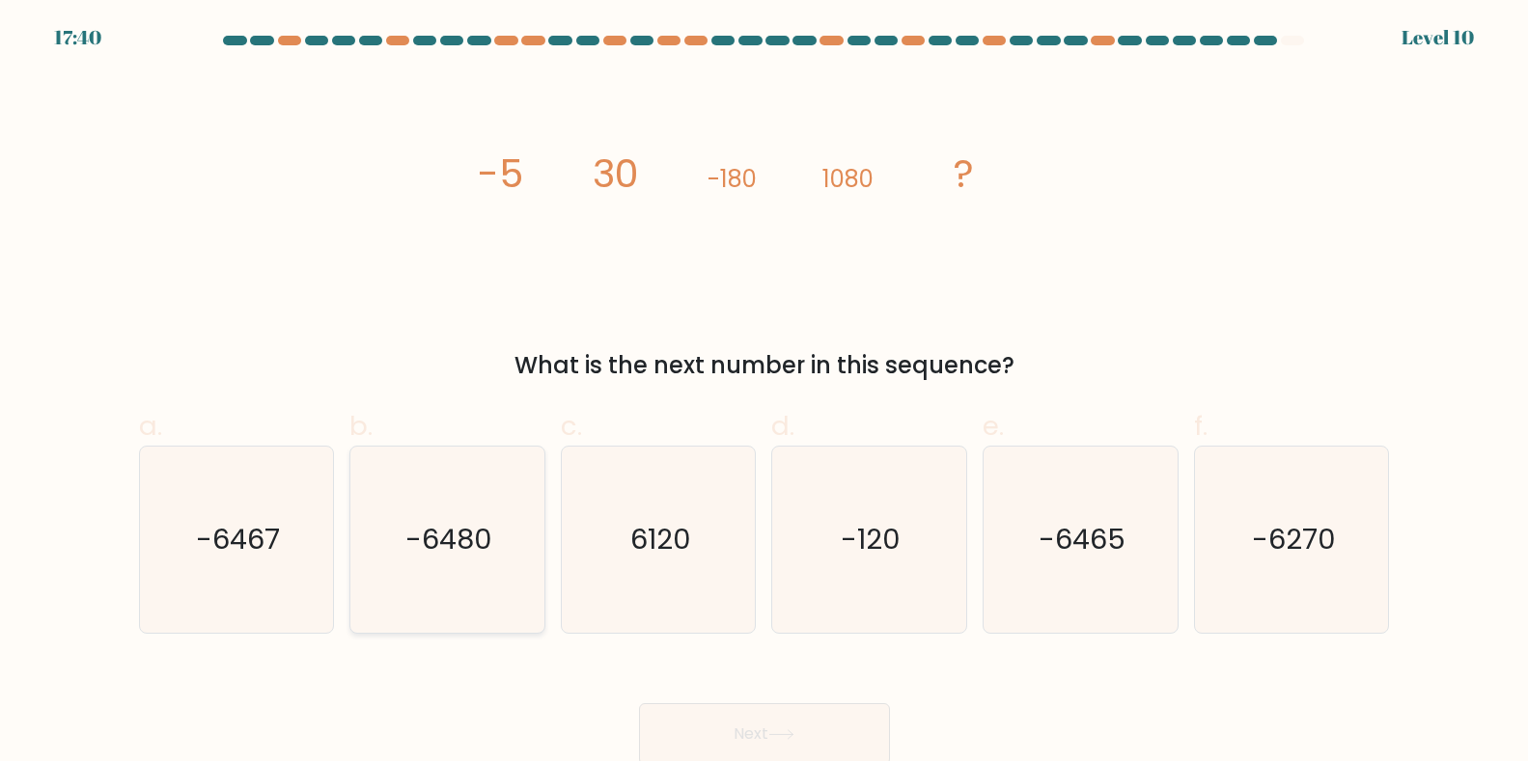
radio input "true"
click at [857, 724] on button "Next" at bounding box center [764, 735] width 251 height 62
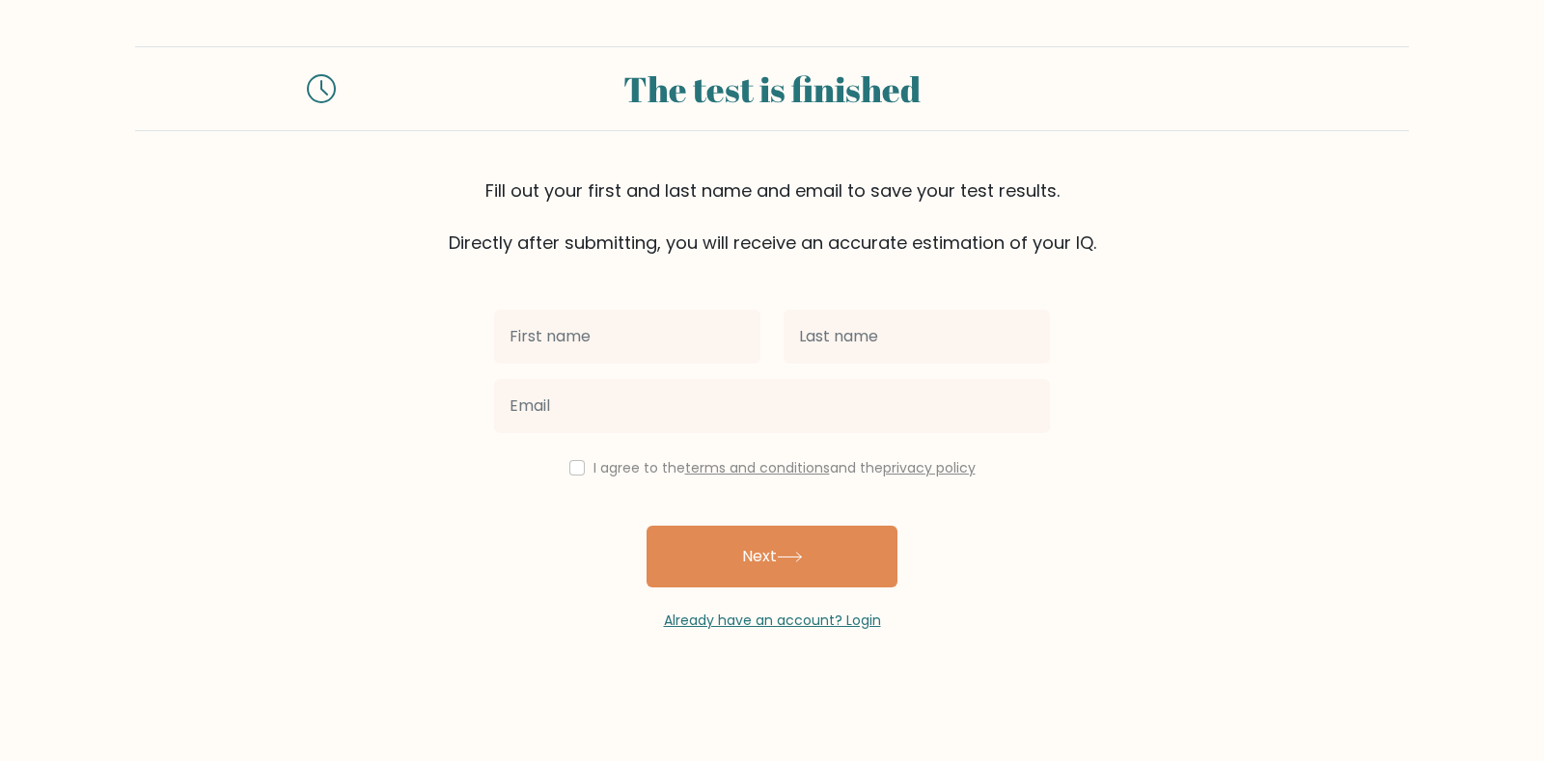
click at [695, 348] on input "text" at bounding box center [627, 337] width 266 height 54
type input "sarah"
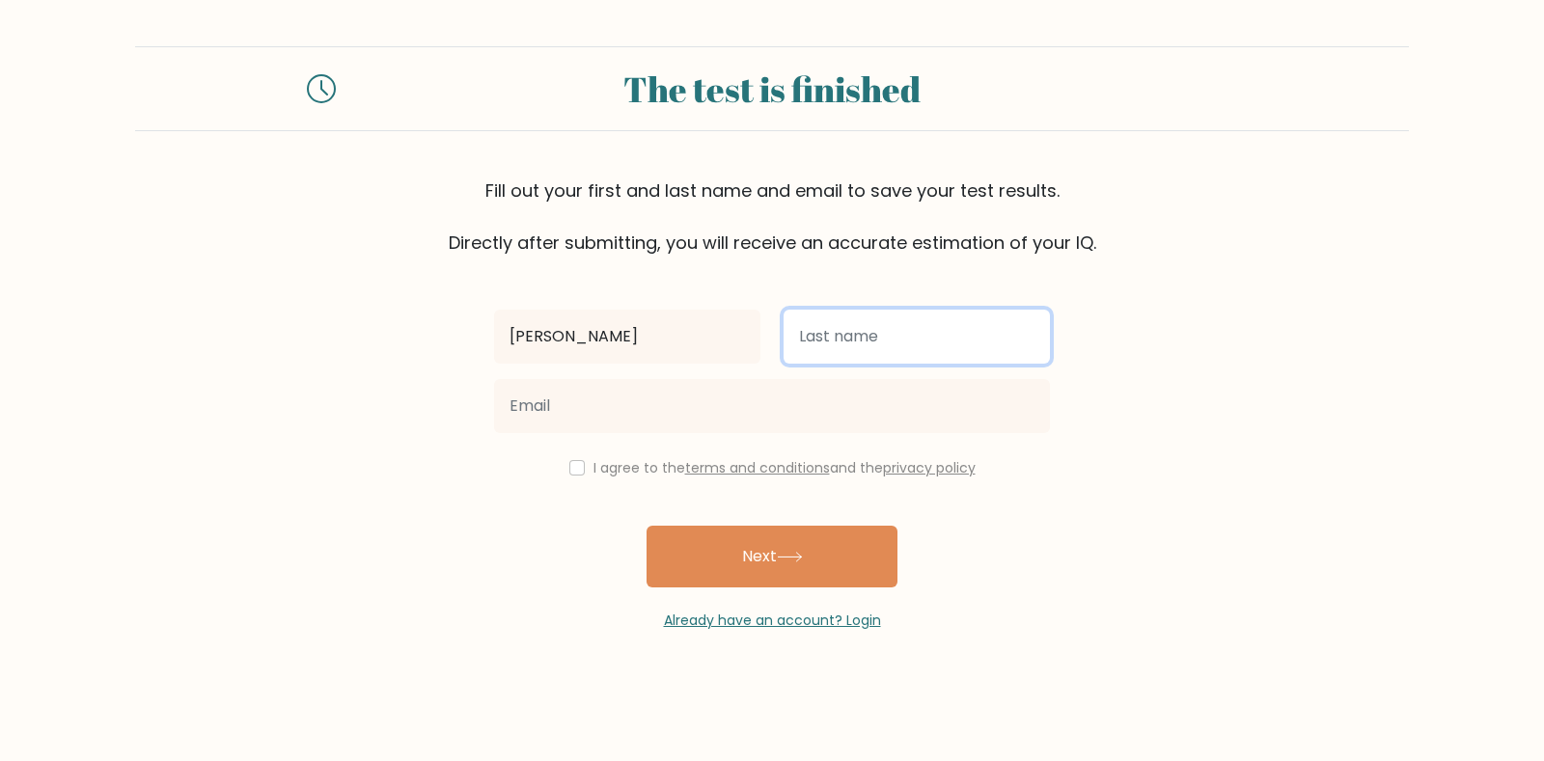
click at [909, 324] on input "text" at bounding box center [917, 337] width 266 height 54
type input "abushalbak"
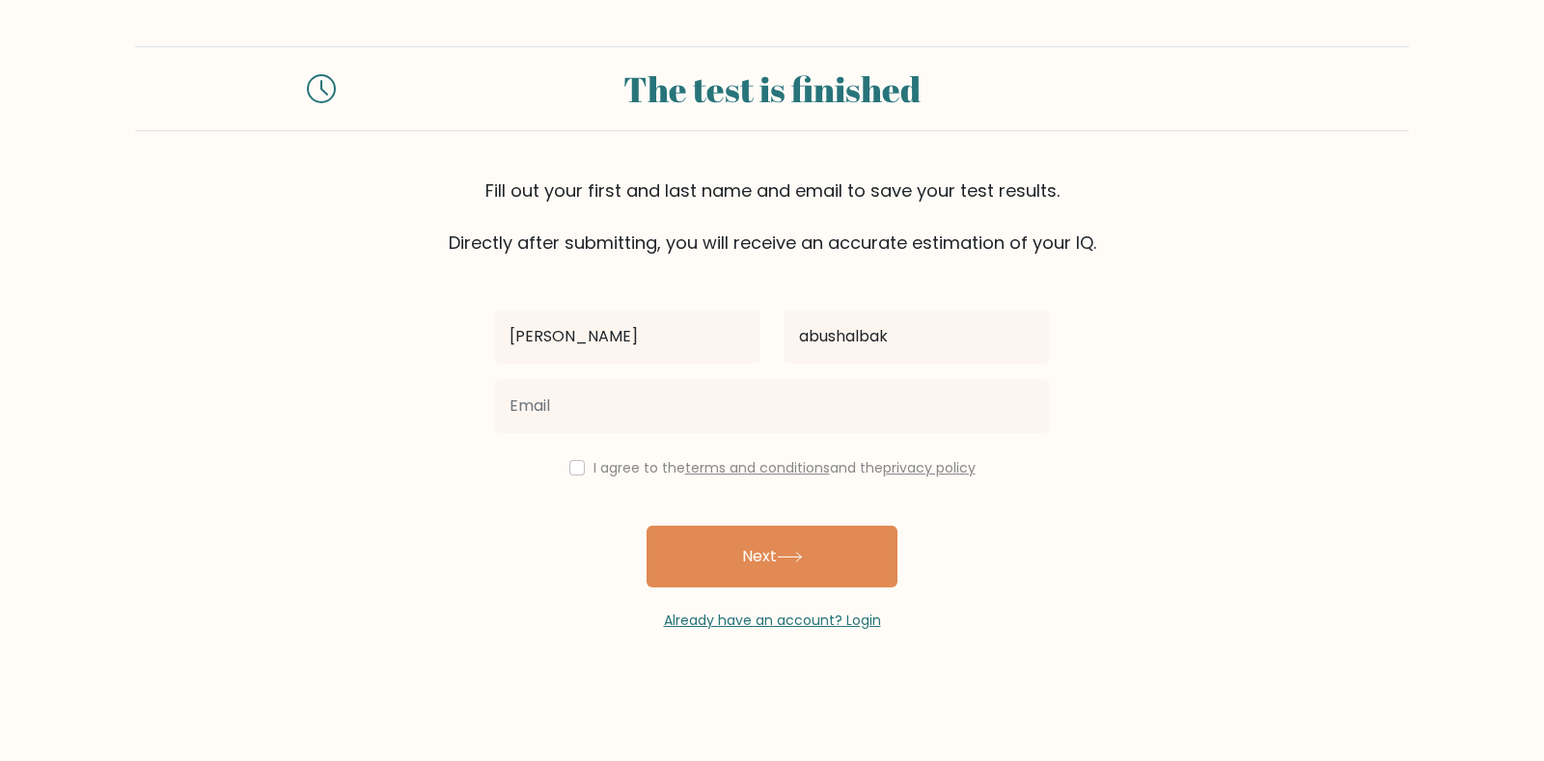
drag, startPoint x: 562, startPoint y: 467, endPoint x: 572, endPoint y: 475, distance: 13.1
click at [566, 471] on div "I agree to the terms and conditions and the privacy policy" at bounding box center [772, 467] width 579 height 23
click at [579, 477] on div "I agree to the terms and conditions and the privacy policy" at bounding box center [772, 467] width 579 height 23
click at [573, 469] on input "checkbox" at bounding box center [576, 467] width 15 height 15
checkbox input "true"
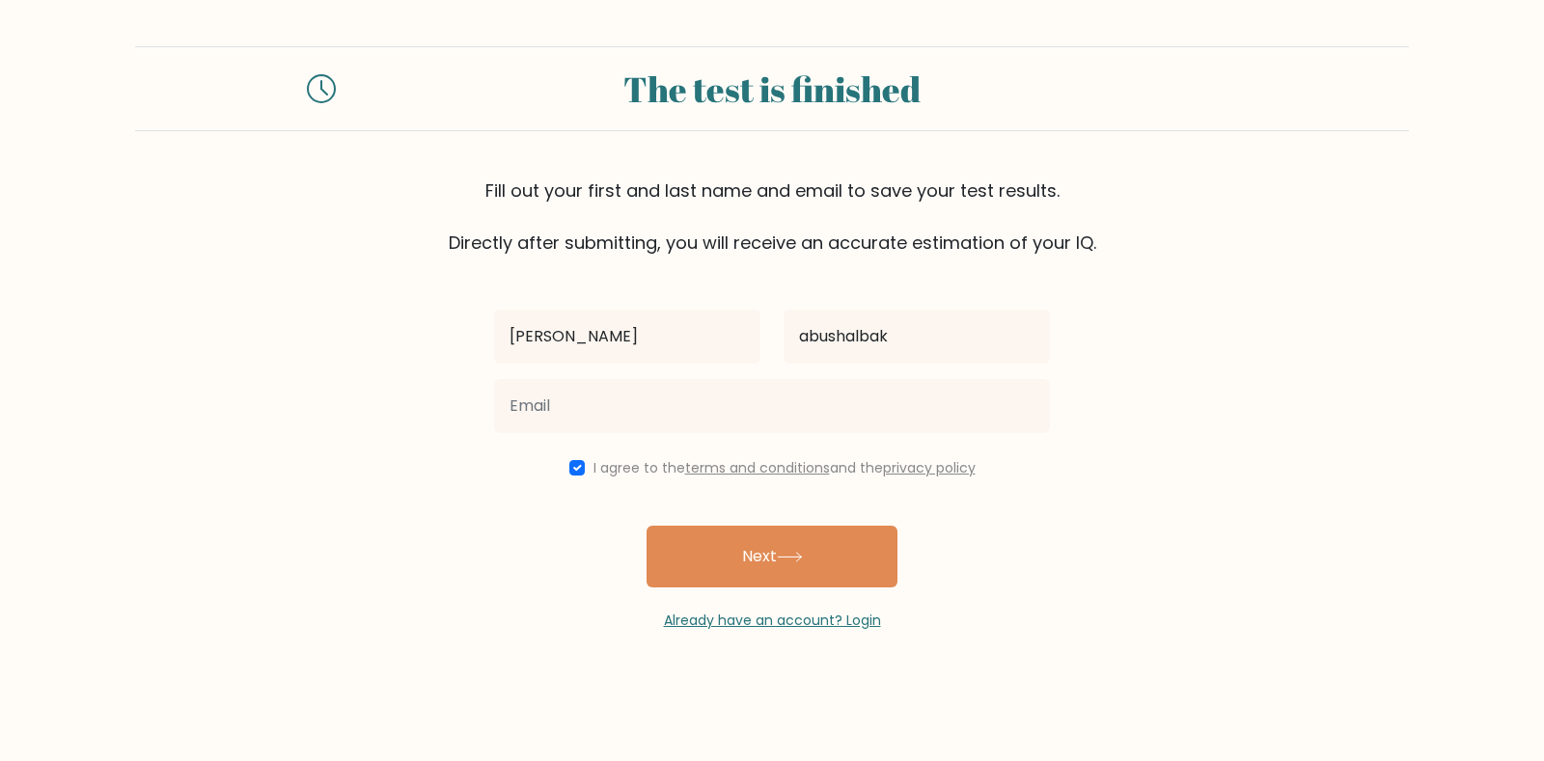
click at [540, 378] on div at bounding box center [772, 406] width 579 height 69
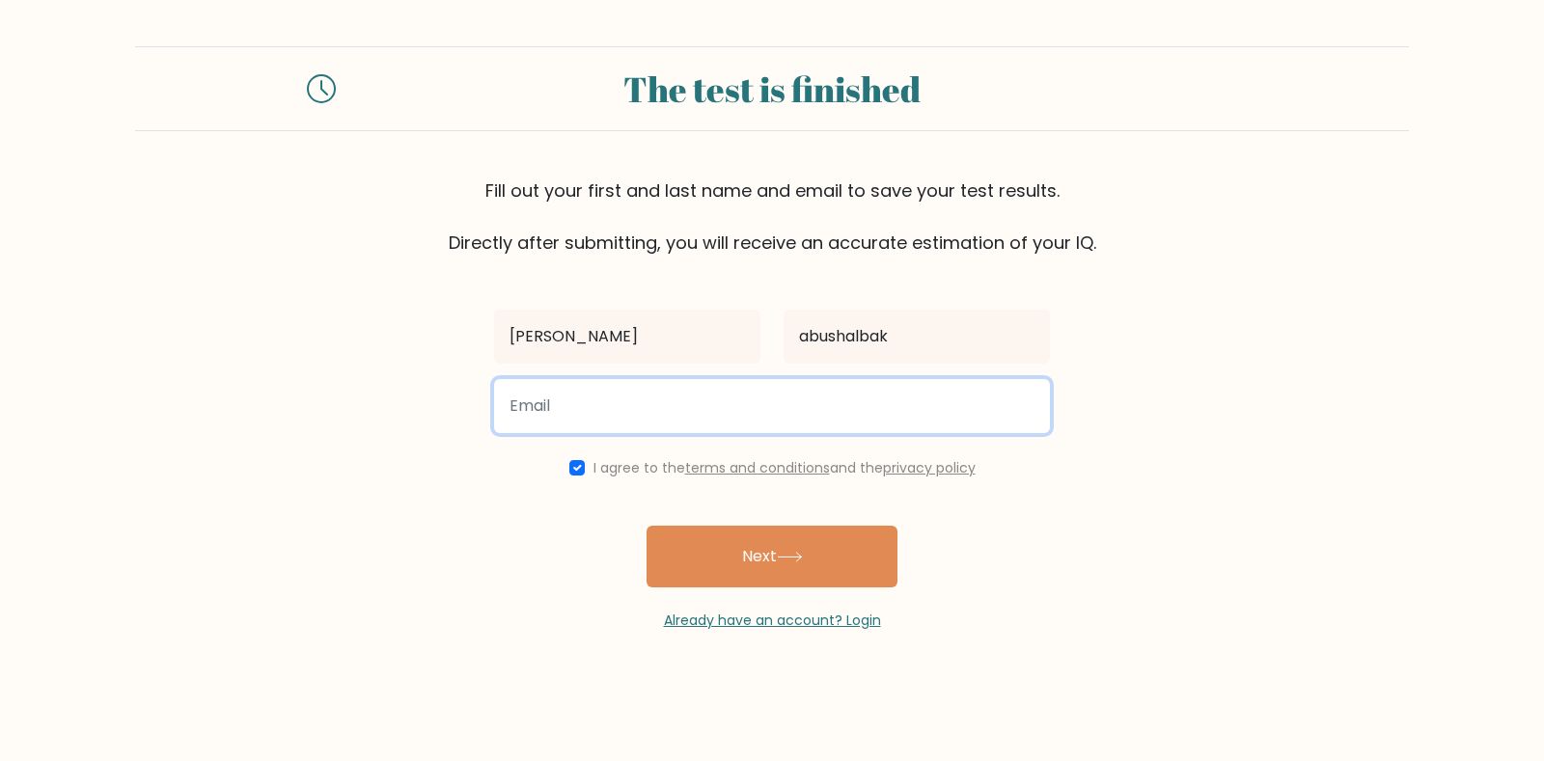
click at [559, 392] on input "email" at bounding box center [772, 406] width 556 height 54
type input "s.shalbak@stu.mustaqbal.edu.ps"
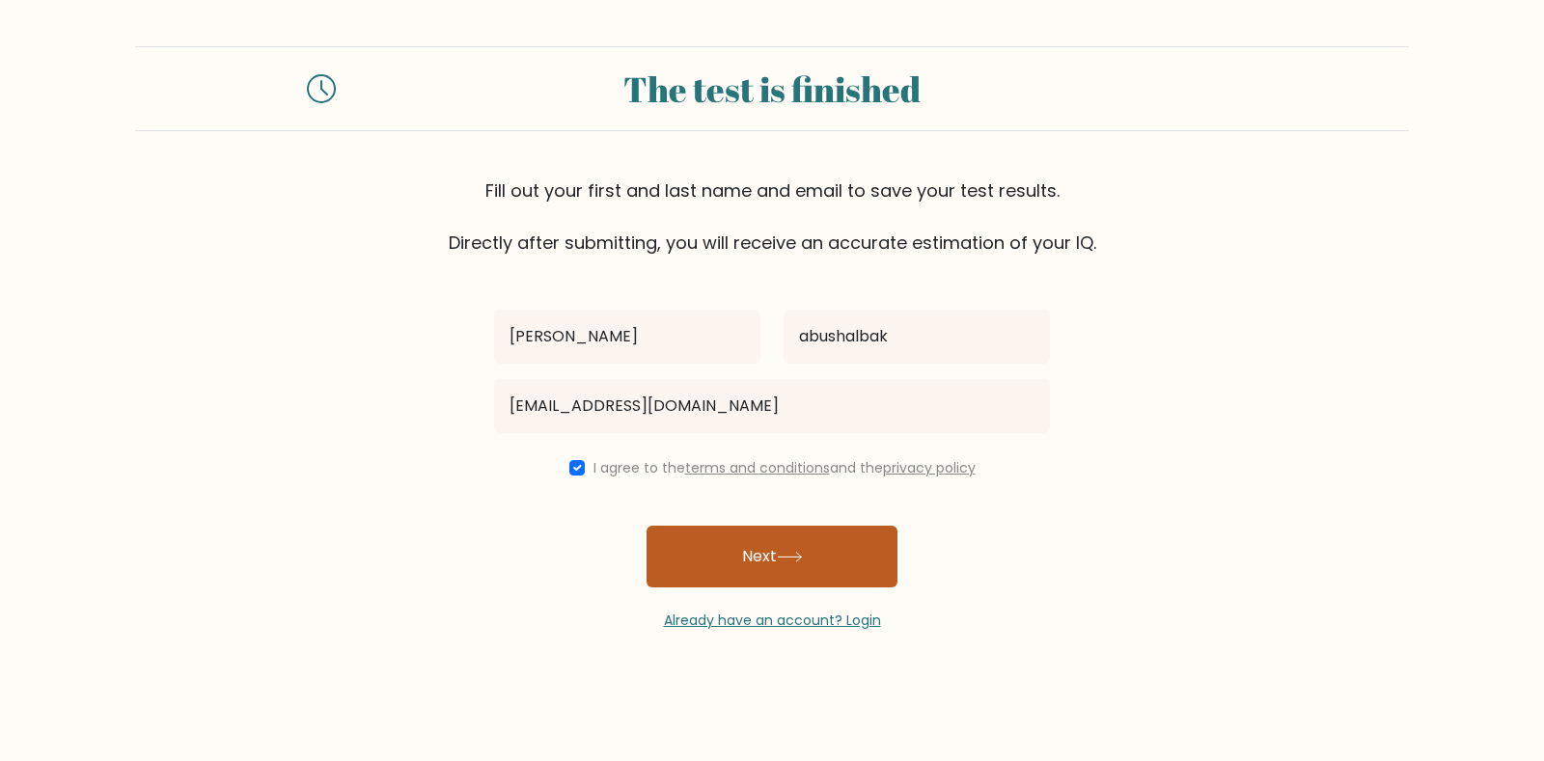
click at [699, 552] on button "Next" at bounding box center [772, 557] width 251 height 62
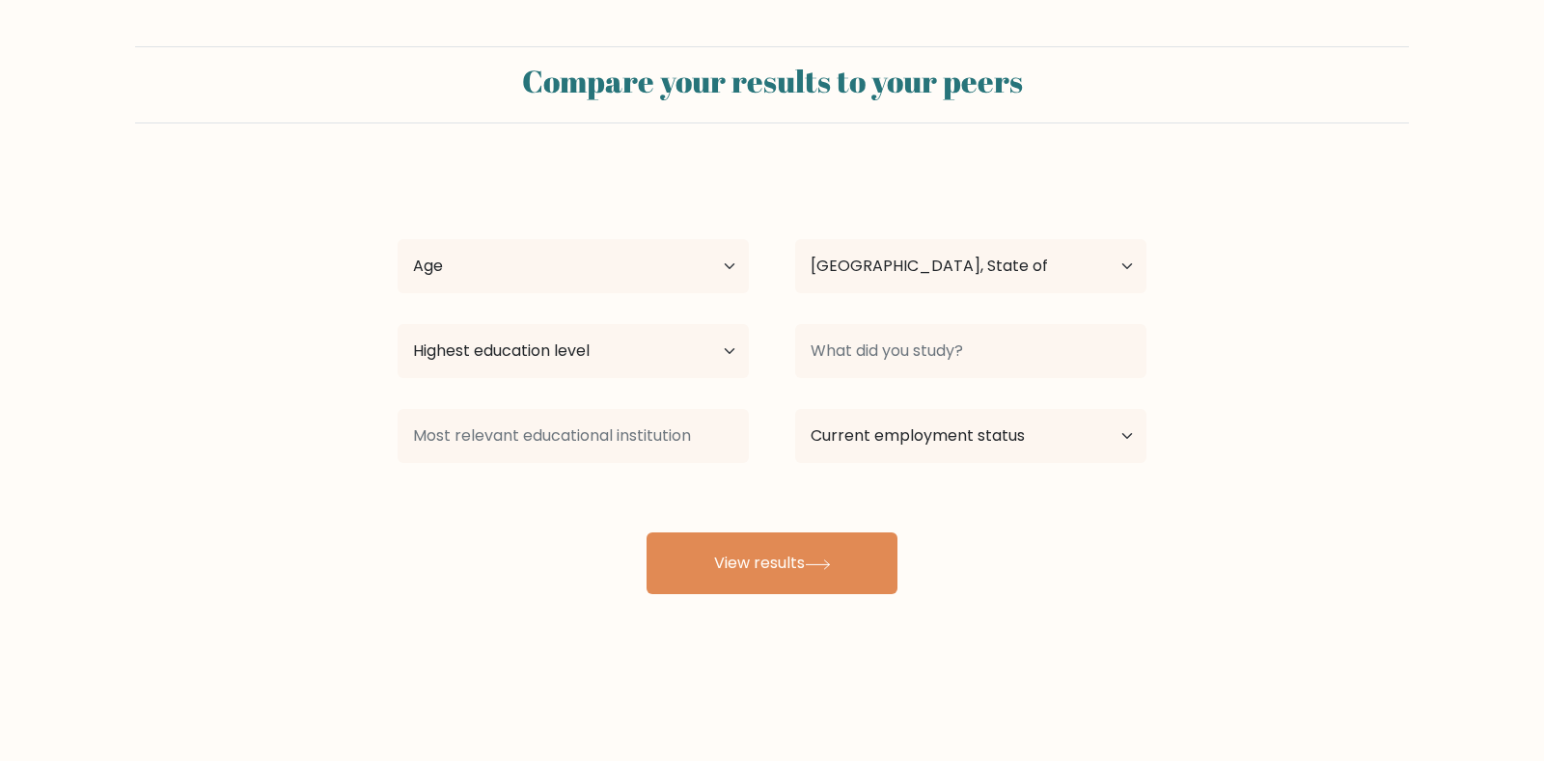
select select "PS"
drag, startPoint x: 665, startPoint y: 250, endPoint x: 683, endPoint y: 262, distance: 21.7
click at [670, 252] on select "Age Under [DEMOGRAPHIC_DATA] [DEMOGRAPHIC_DATA] [DEMOGRAPHIC_DATA] [DEMOGRAPHIC…" at bounding box center [573, 266] width 351 height 54
select select "min_18"
click at [398, 239] on select "Age Under [DEMOGRAPHIC_DATA] [DEMOGRAPHIC_DATA] [DEMOGRAPHIC_DATA] [DEMOGRAPHIC…" at bounding box center [573, 266] width 351 height 54
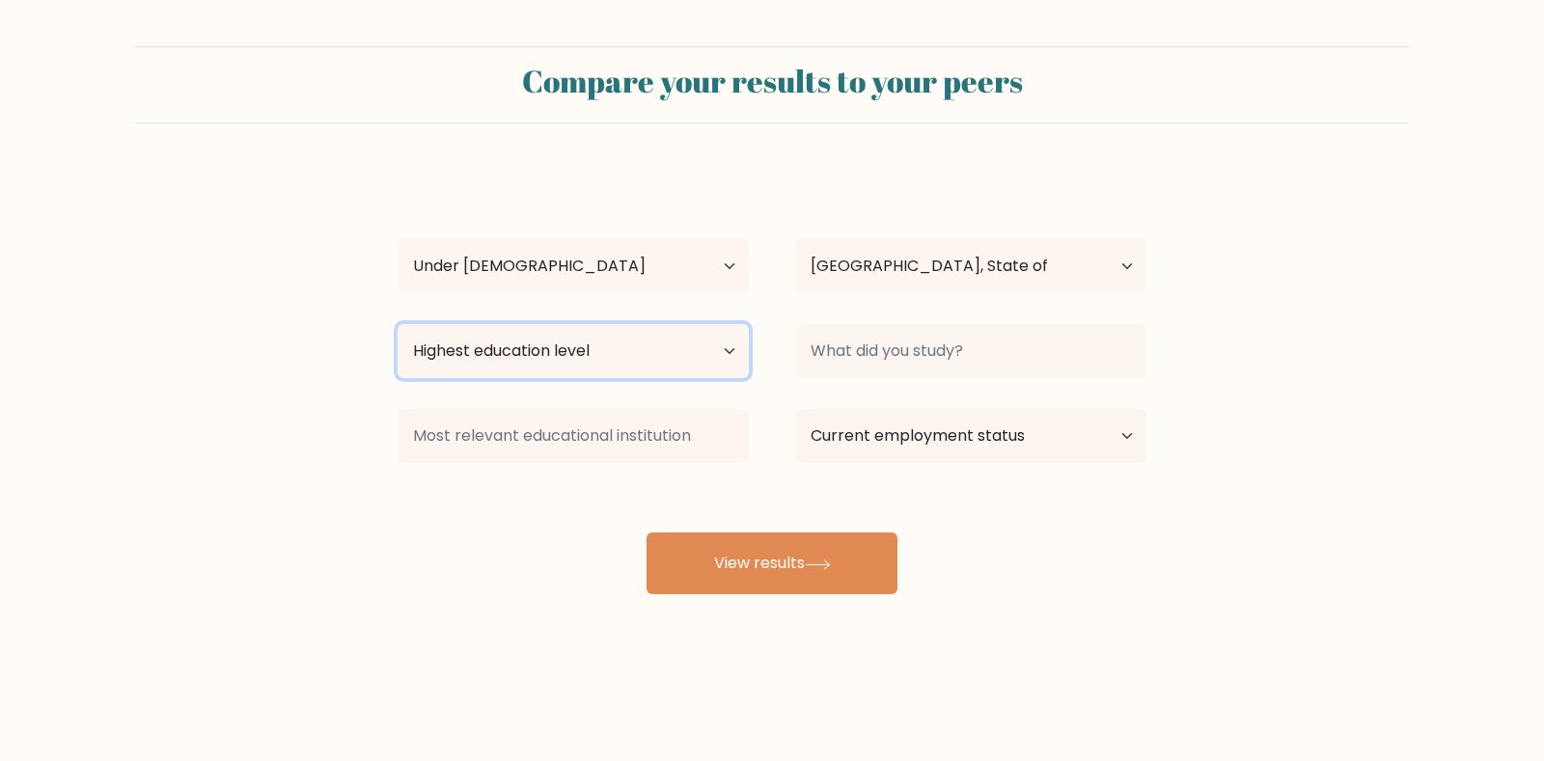
click at [551, 334] on select "Highest education level No schooling Primary Lower Secondary Upper Secondary Oc…" at bounding box center [573, 351] width 351 height 54
select select "lower_secondary"
click at [398, 324] on select "Highest education level No schooling Primary Lower Secondary Upper Secondary Oc…" at bounding box center [573, 351] width 351 height 54
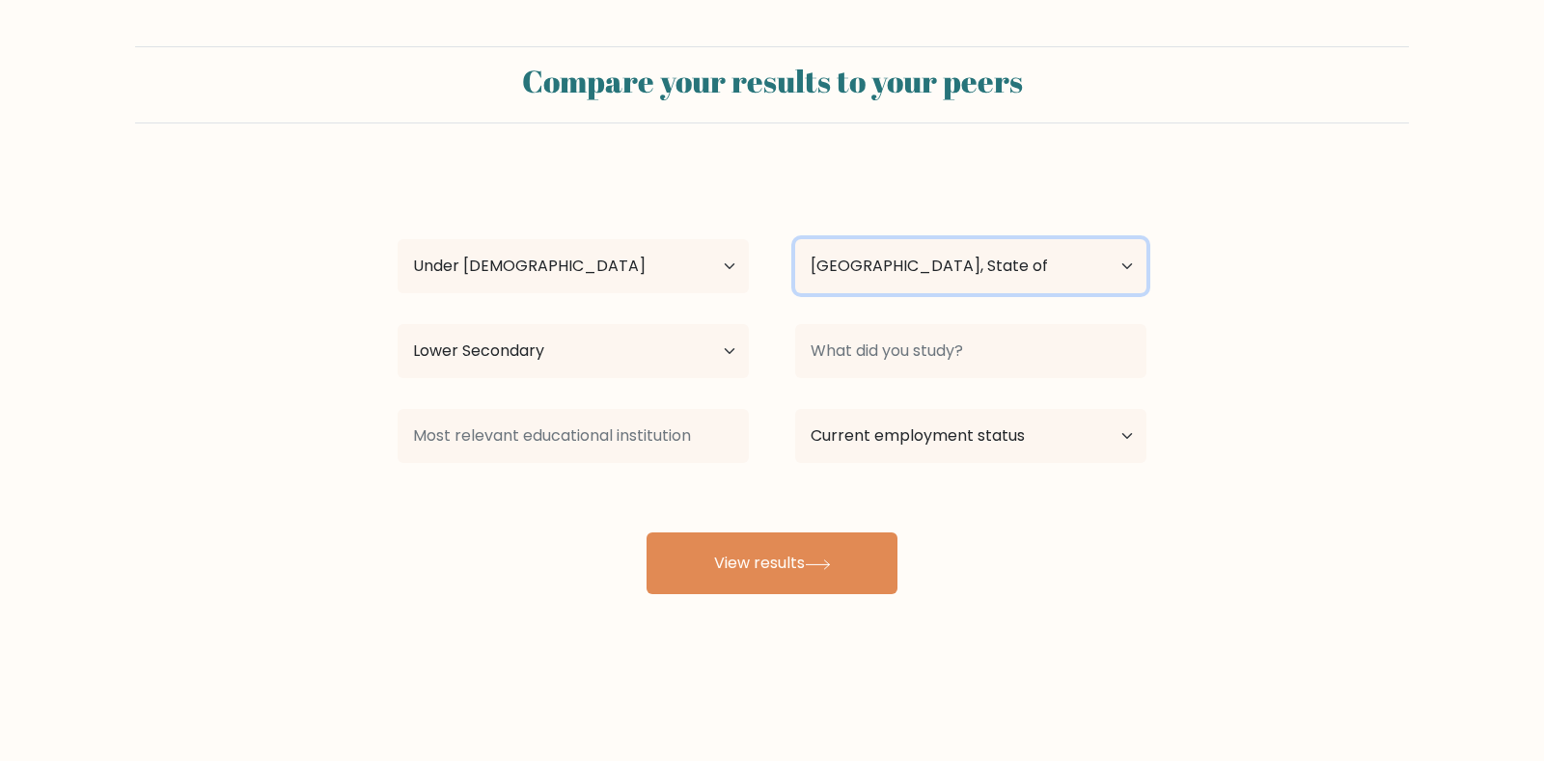
click at [1038, 254] on select "Country [GEOGRAPHIC_DATA] [GEOGRAPHIC_DATA] [GEOGRAPHIC_DATA] [US_STATE] [GEOGR…" at bounding box center [970, 266] width 351 height 54
click at [1038, 261] on select "Country [GEOGRAPHIC_DATA] [GEOGRAPHIC_DATA] [GEOGRAPHIC_DATA] [US_STATE] [GEOGR…" at bounding box center [970, 266] width 351 height 54
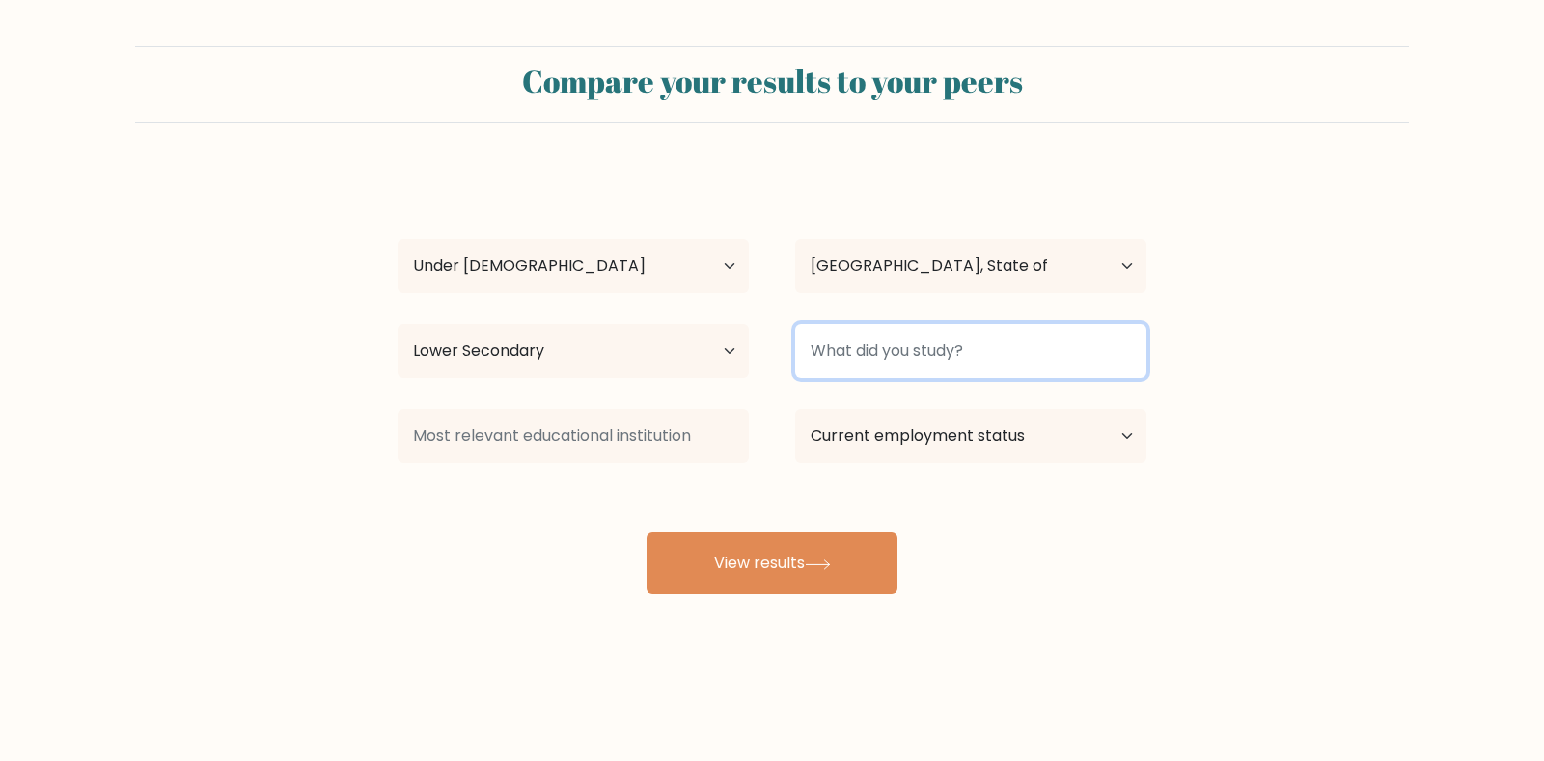
click at [993, 369] on input at bounding box center [970, 351] width 351 height 54
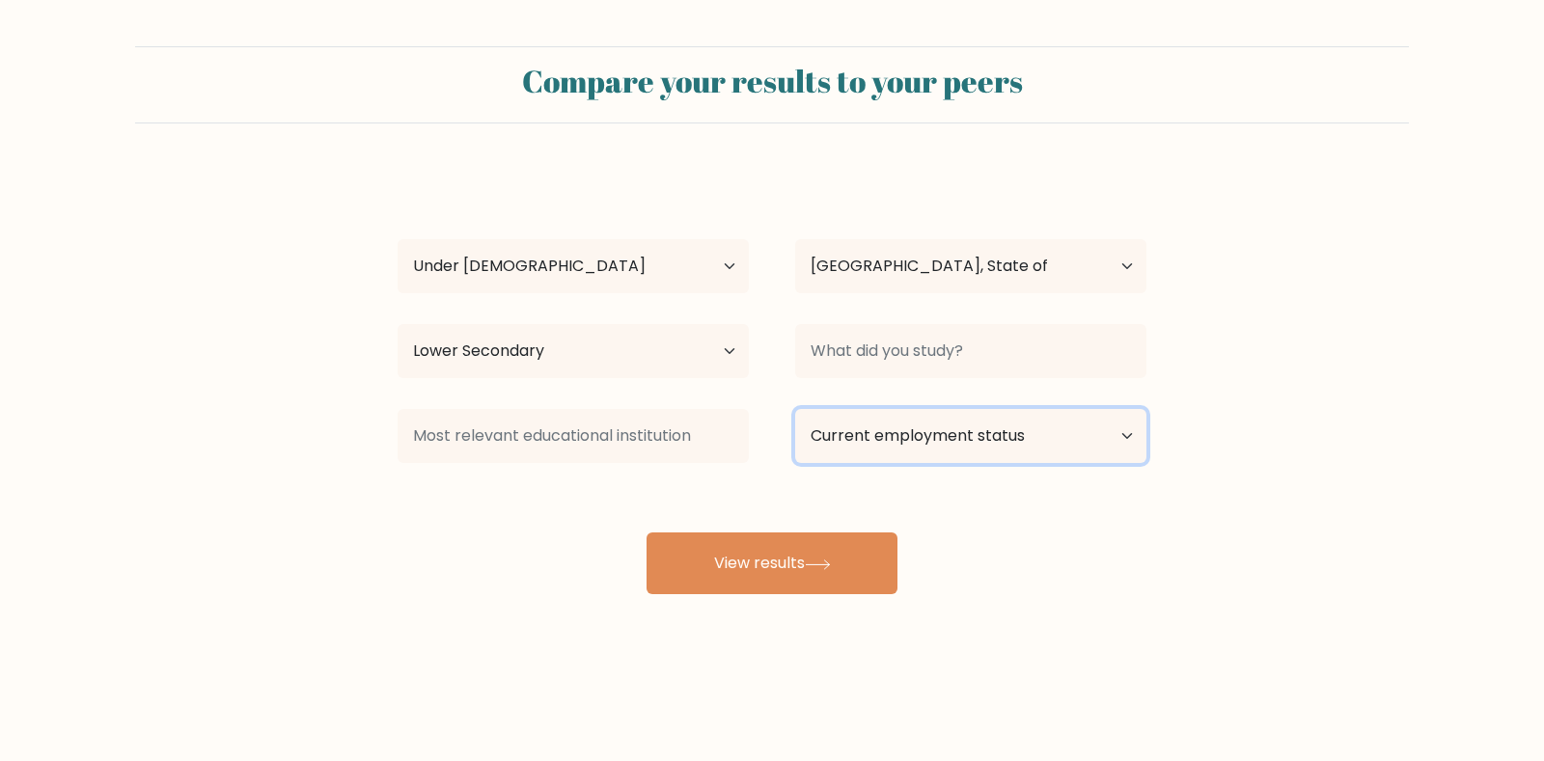
click at [961, 431] on select "Current employment status Employed Student Retired Other / prefer not to answer" at bounding box center [970, 436] width 351 height 54
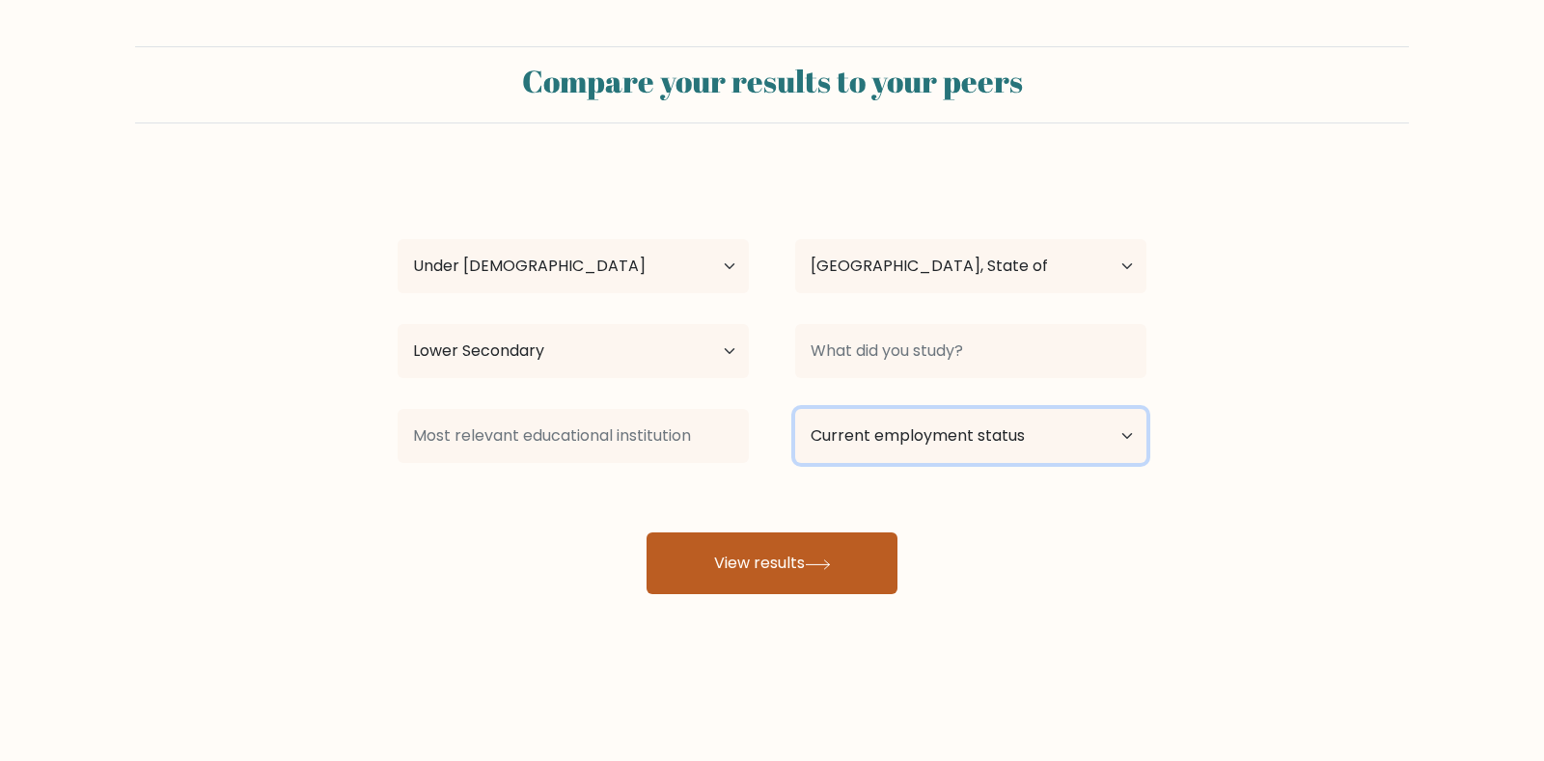
select select "student"
click at [795, 409] on select "Current employment status Employed Student Retired Other / prefer not to answer" at bounding box center [970, 436] width 351 height 54
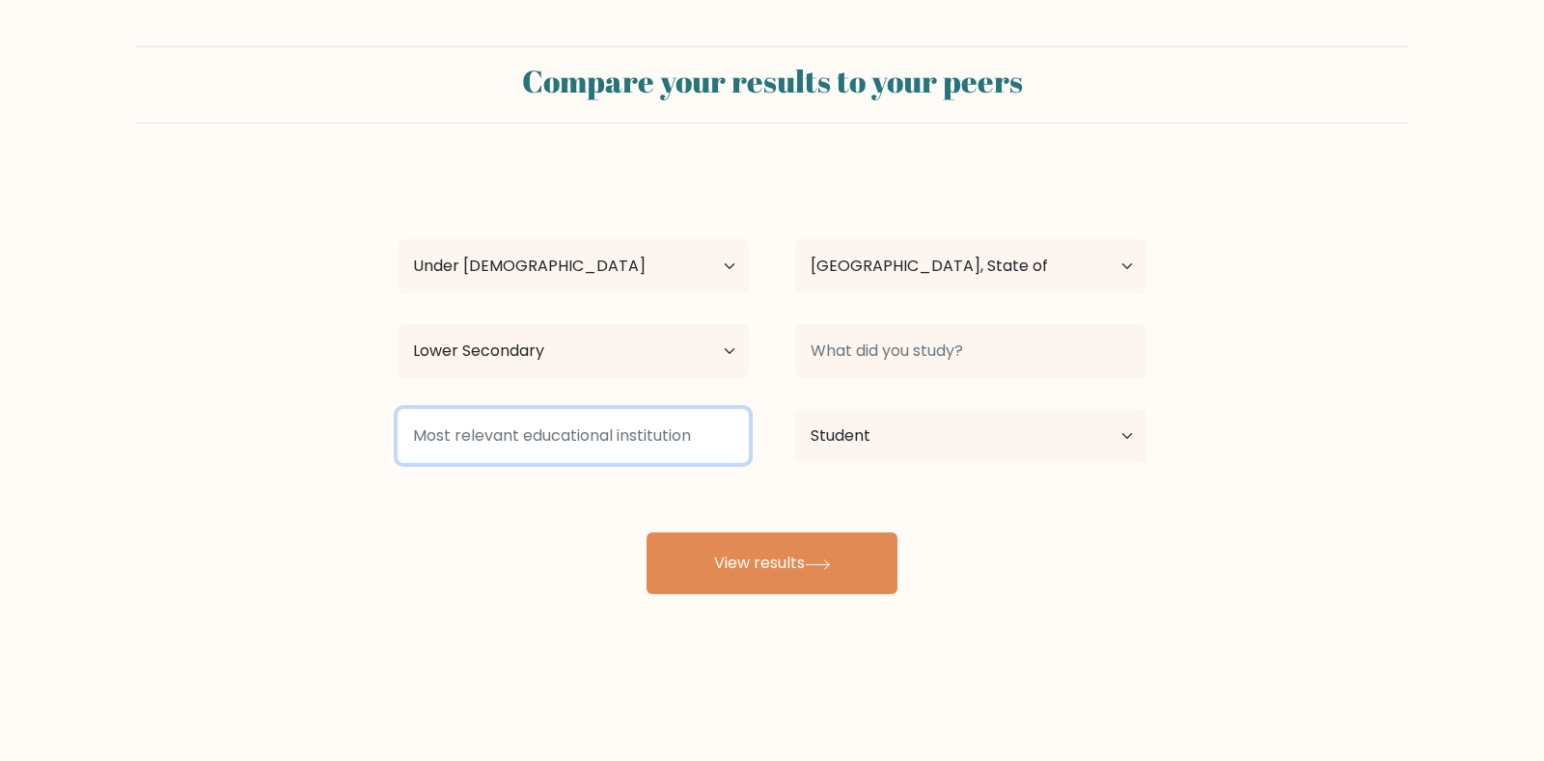
click at [700, 427] on input at bounding box center [573, 436] width 351 height 54
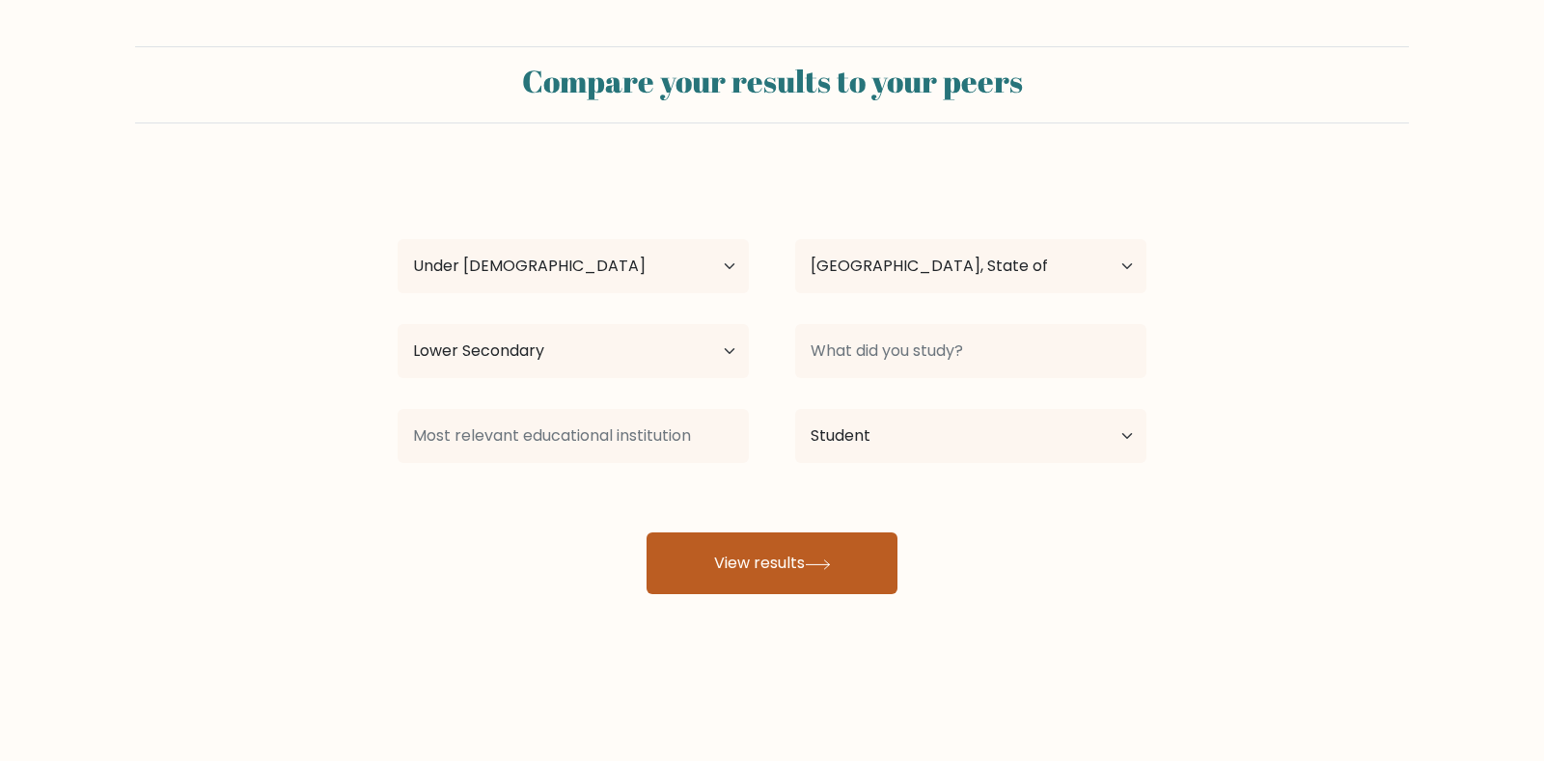
click at [744, 541] on button "View results" at bounding box center [772, 564] width 251 height 62
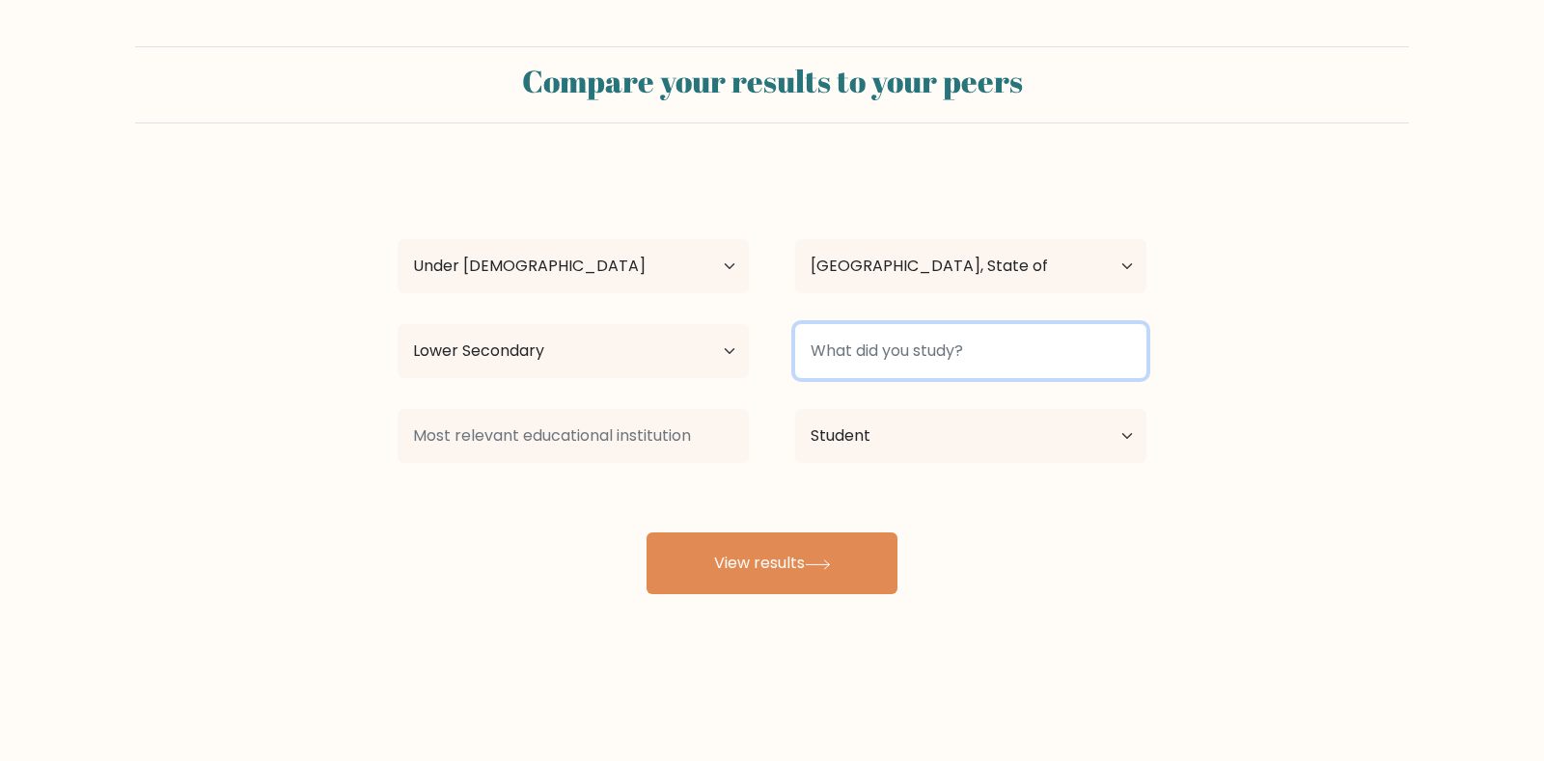
click at [927, 356] on input at bounding box center [970, 351] width 351 height 54
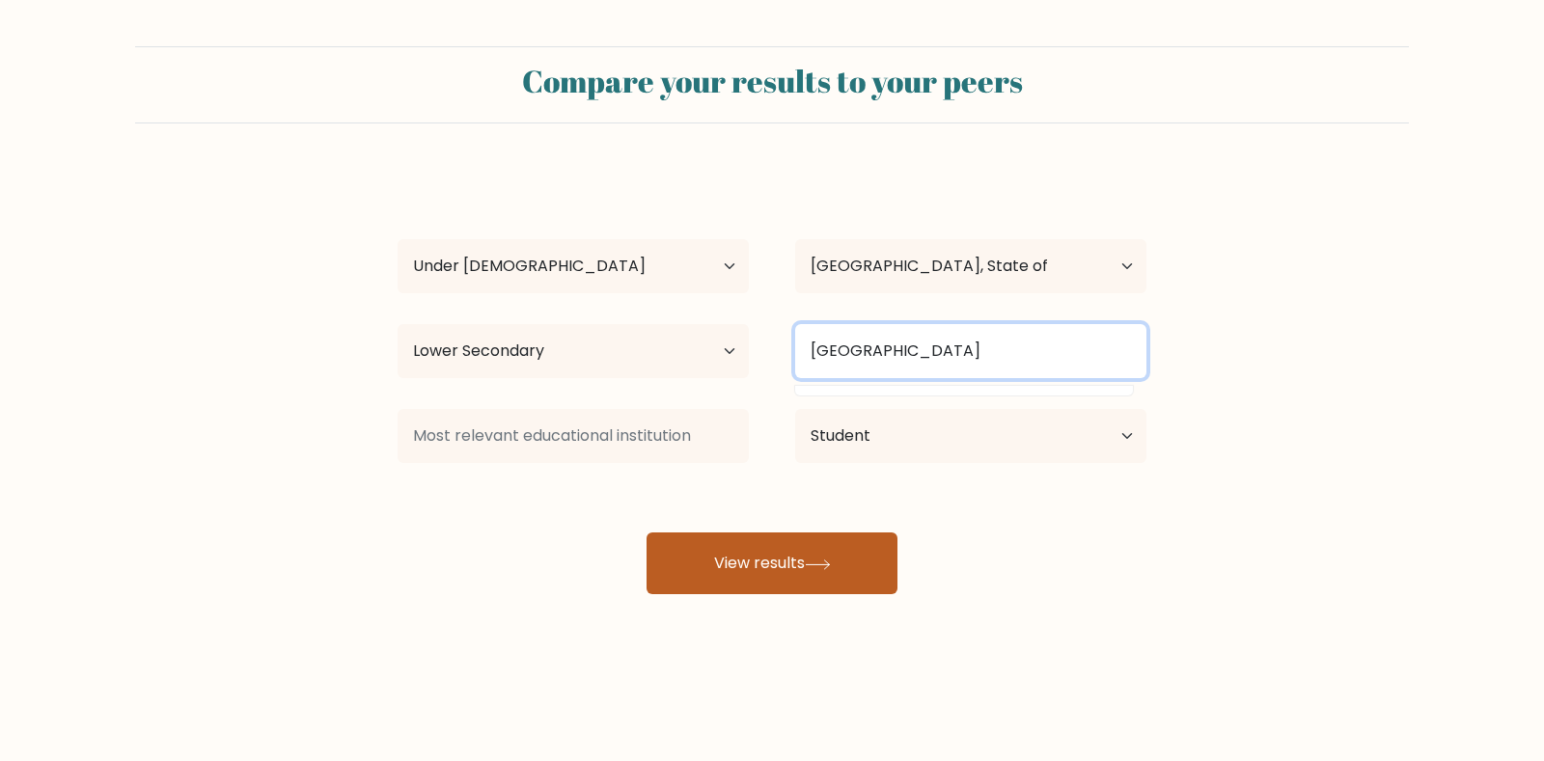
type input "[GEOGRAPHIC_DATA]"
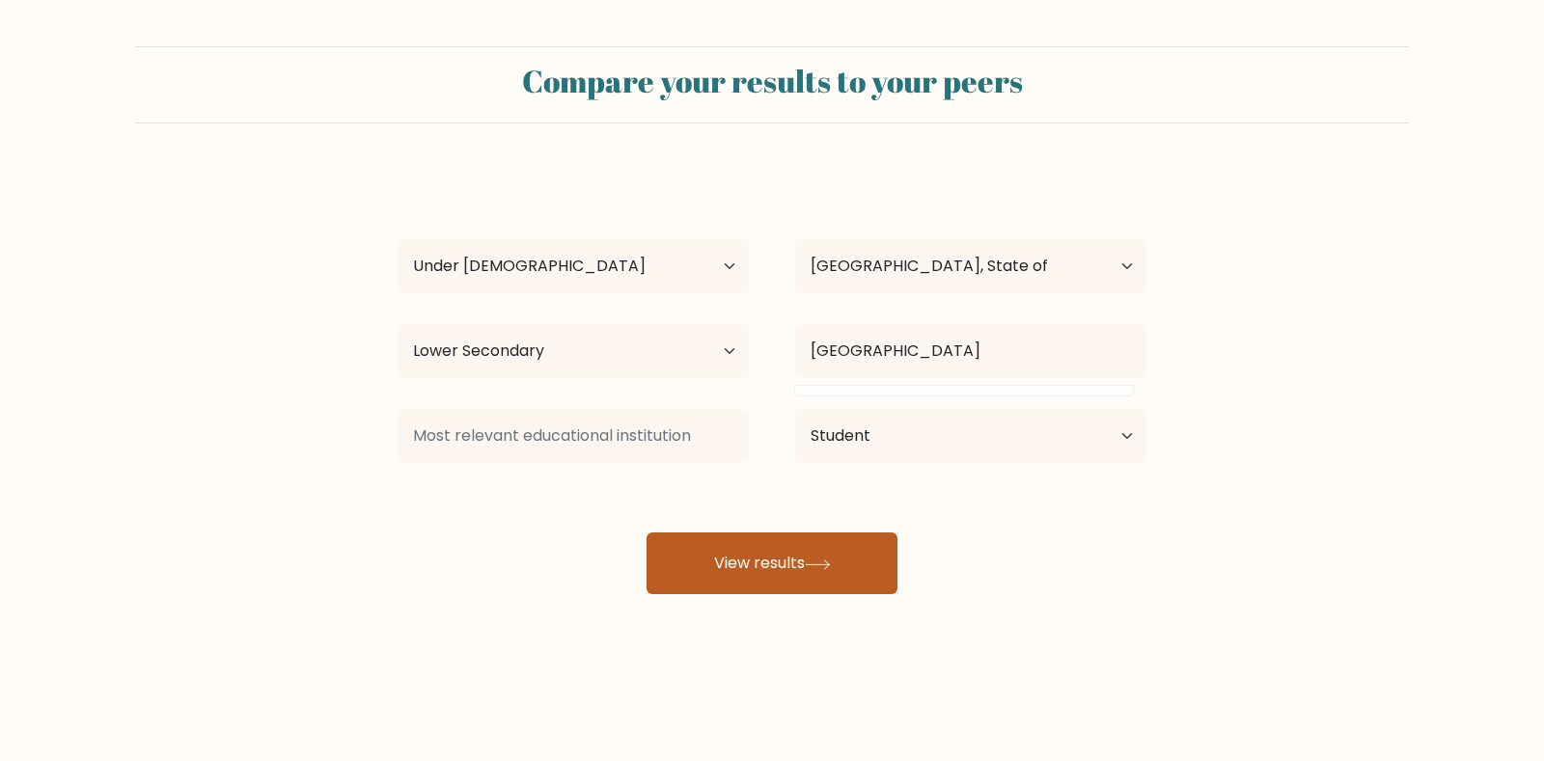
click at [719, 567] on button "View results" at bounding box center [772, 564] width 251 height 62
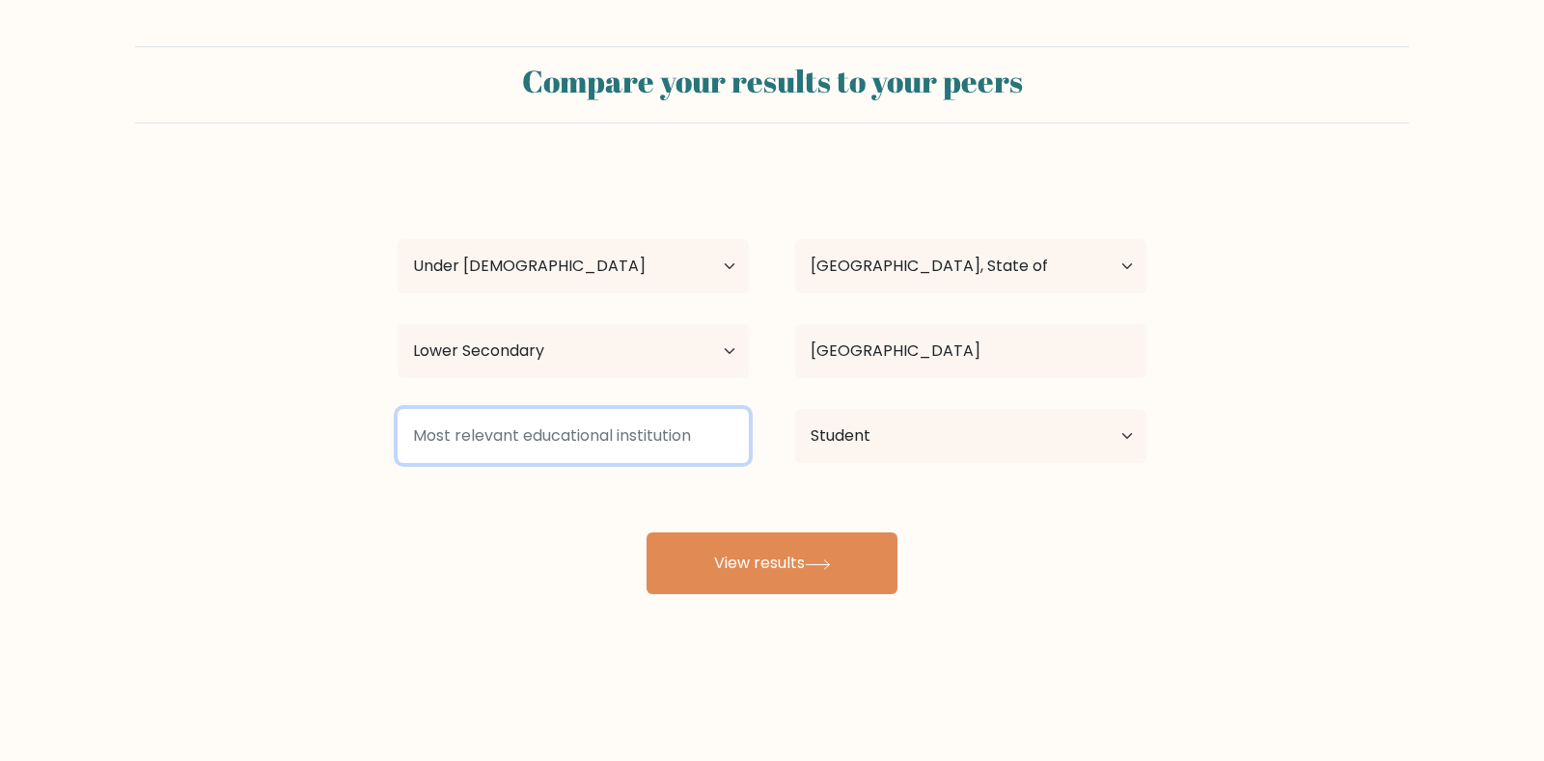
click at [642, 437] on input at bounding box center [573, 436] width 351 height 54
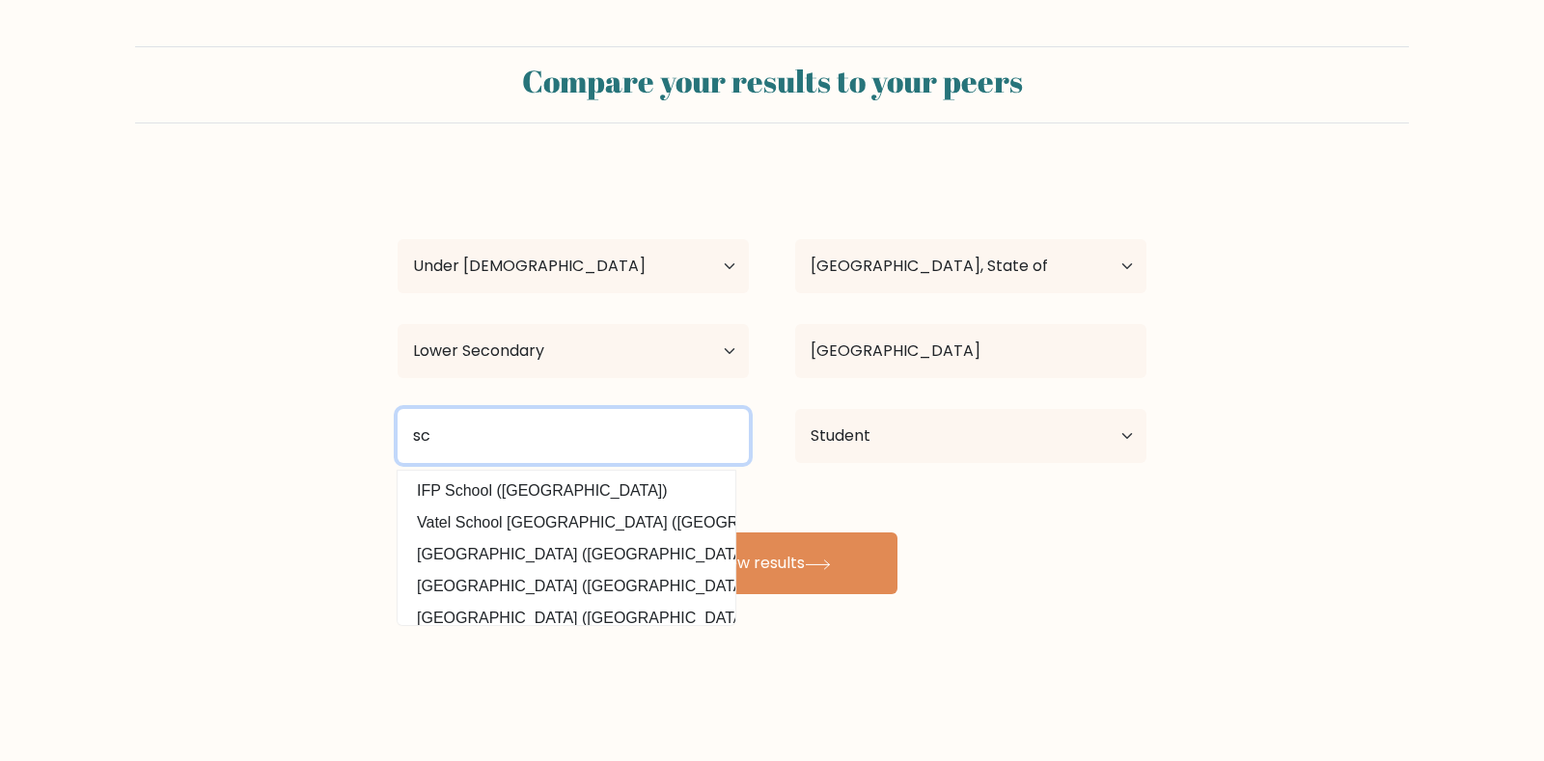
type input "s"
drag, startPoint x: 508, startPoint y: 431, endPoint x: 385, endPoint y: 448, distance: 123.7
click at [388, 448] on div "al mustqbal school [GEOGRAPHIC_DATA] ([GEOGRAPHIC_DATA]) IFP School ([GEOGRAPHI…" at bounding box center [573, 435] width 398 height 69
click at [526, 432] on input "Al Mustaqbal school" at bounding box center [573, 436] width 351 height 54
click at [639, 442] on input "[GEOGRAPHIC_DATA]" at bounding box center [573, 436] width 351 height 54
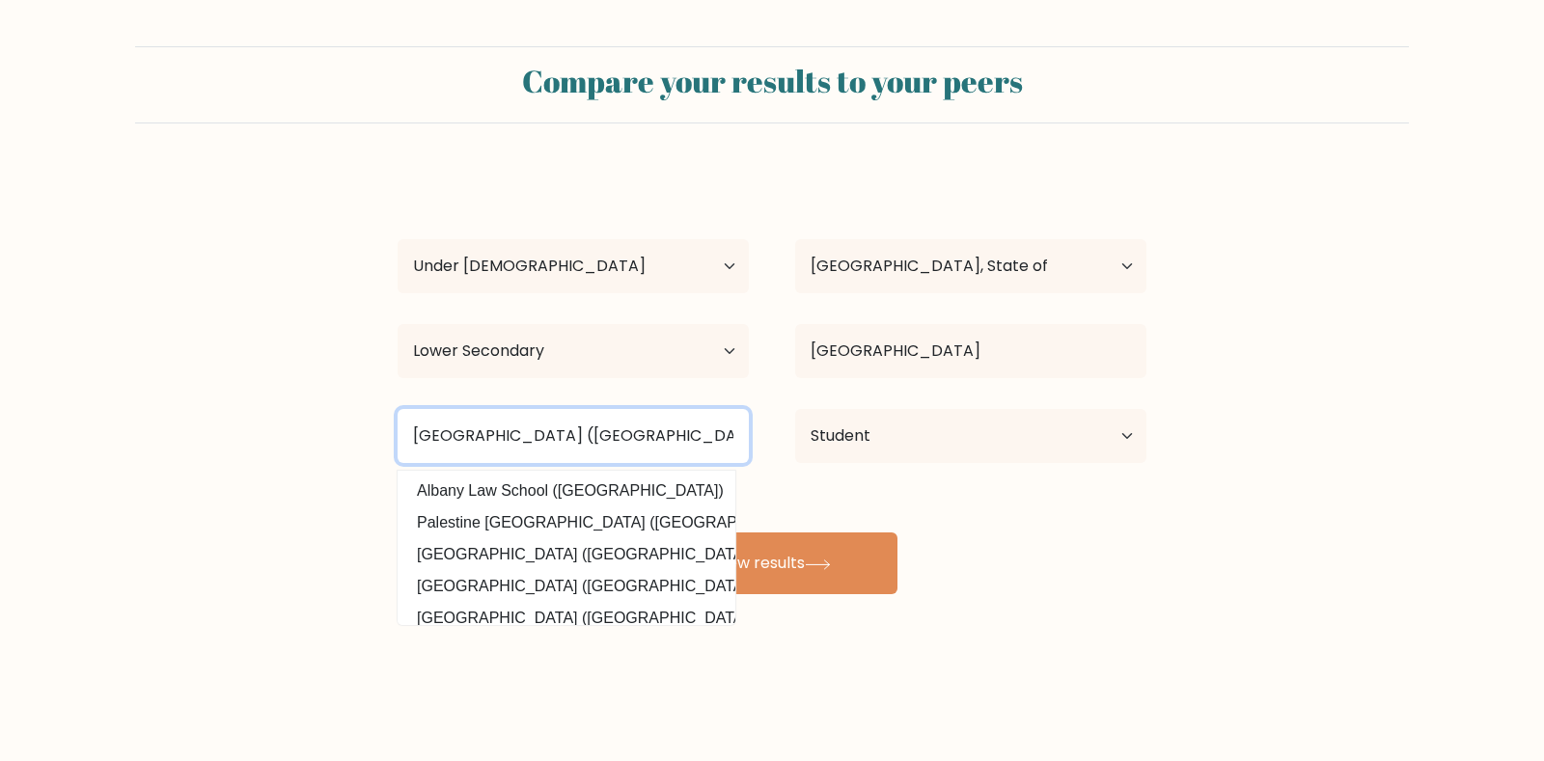
type input "[GEOGRAPHIC_DATA] ([GEOGRAPHIC_DATA])"
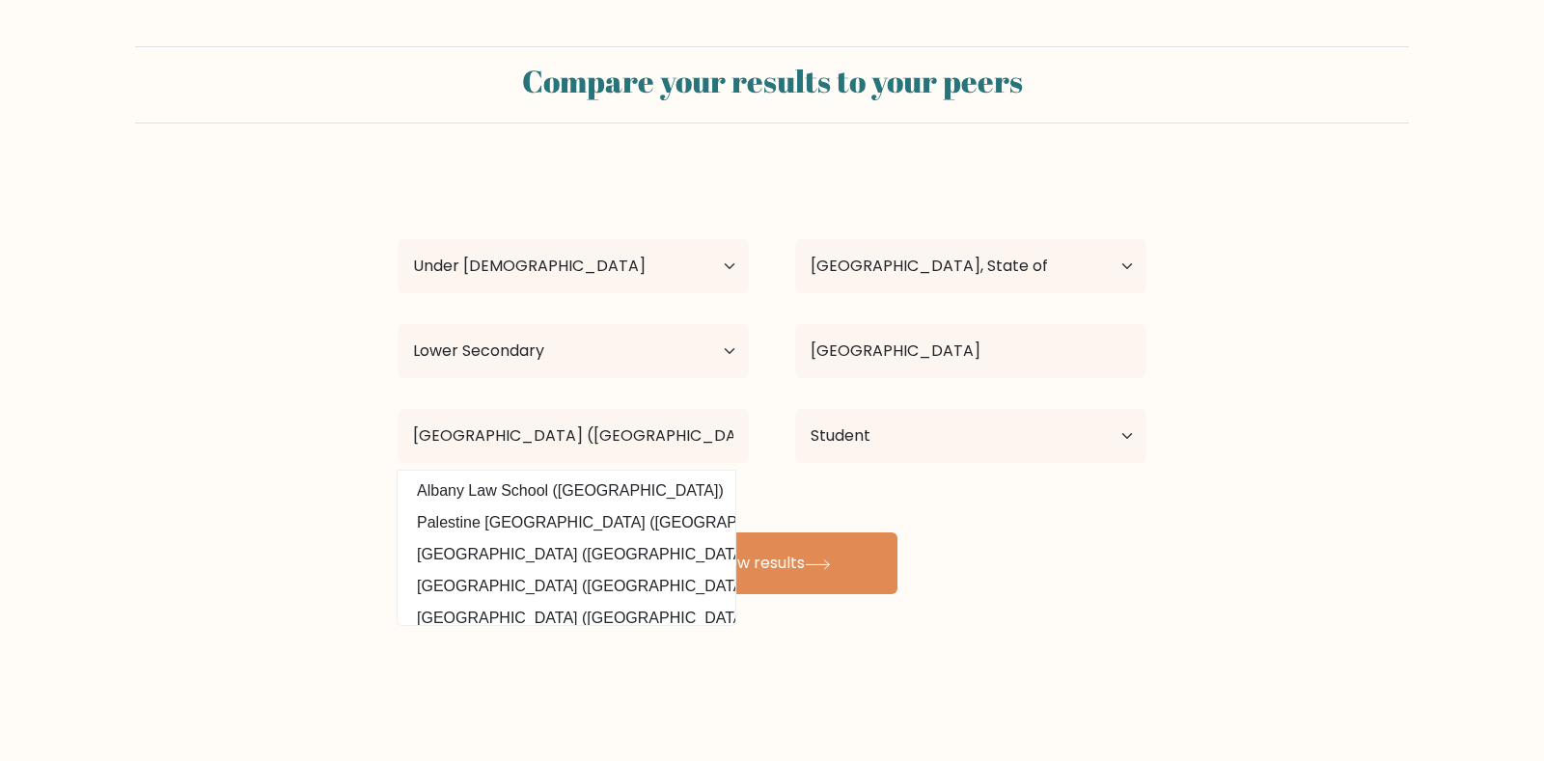
drag, startPoint x: 1293, startPoint y: 545, endPoint x: 1265, endPoint y: 527, distance: 33.5
click at [1280, 536] on form "Compare your results to your peers [PERSON_NAME] Age Under [DEMOGRAPHIC_DATA] […" at bounding box center [772, 320] width 1544 height 548
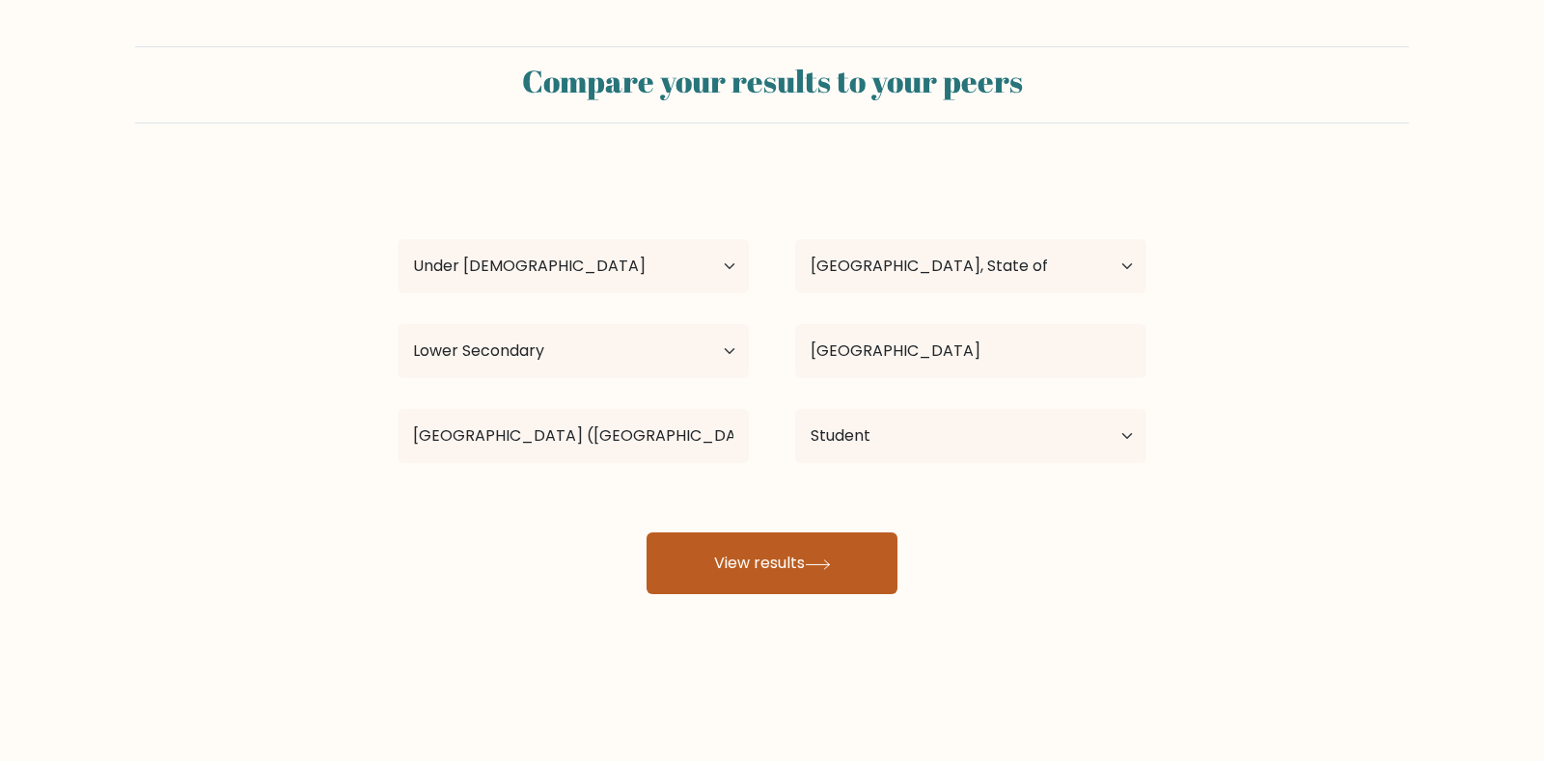
click at [740, 582] on button "View results" at bounding box center [772, 564] width 251 height 62
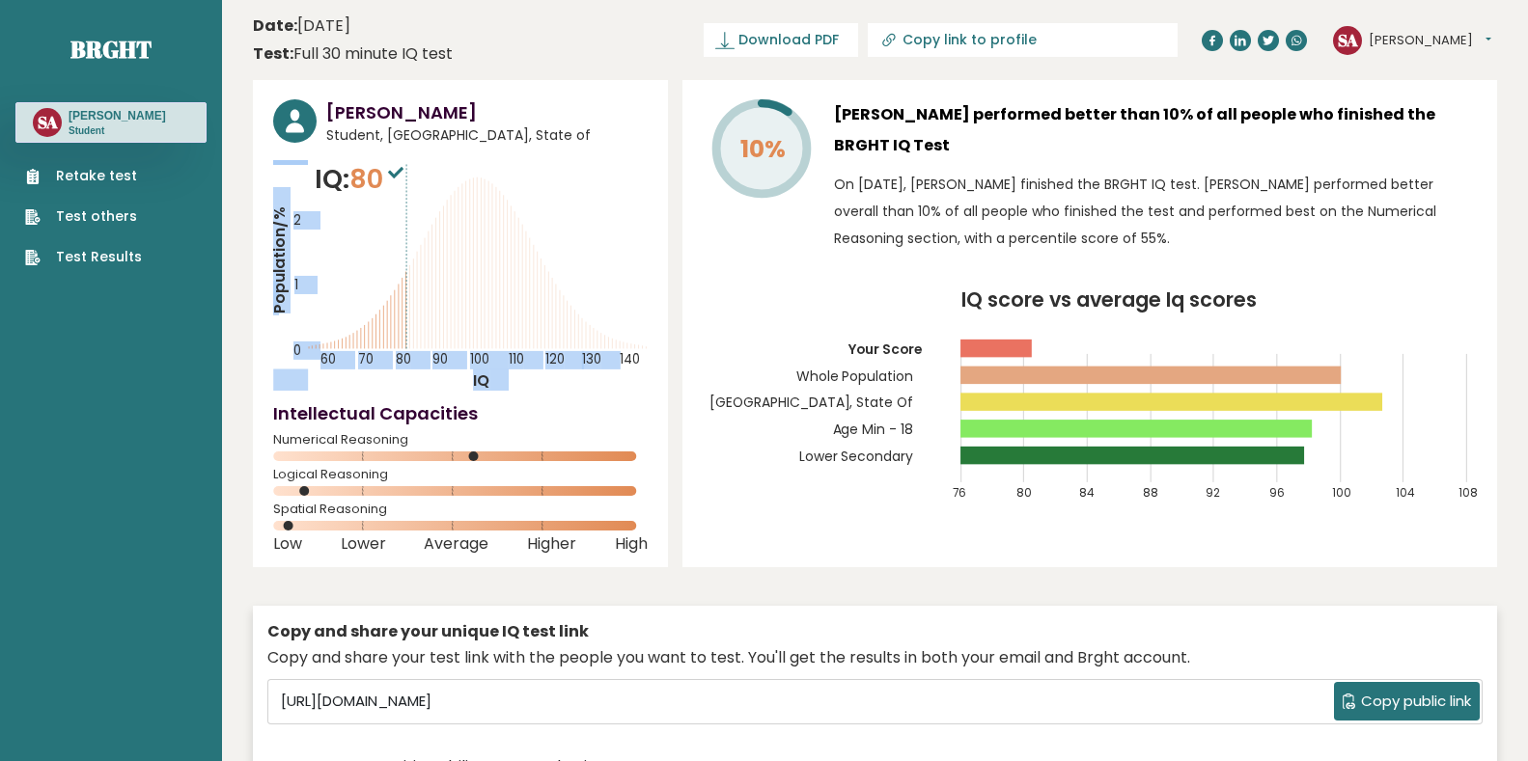
click at [407, 170] on div "IQ: 80 Population/% IQ 0 1 2 60 70 80 90 100 110 120 130 140" at bounding box center [460, 275] width 374 height 231
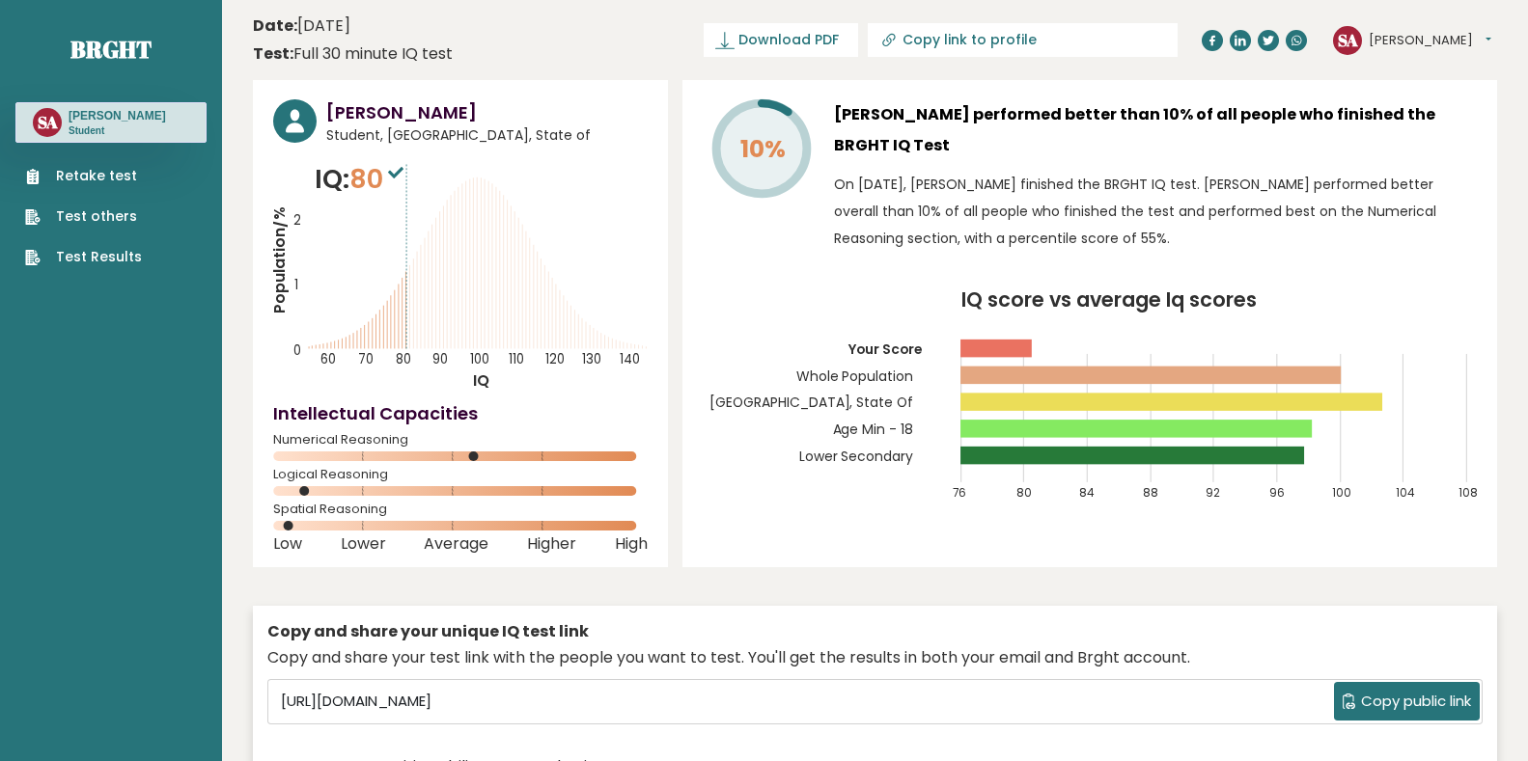
click at [549, 426] on h4 "Intellectual Capacities" at bounding box center [460, 414] width 374 height 26
drag, startPoint x: 1024, startPoint y: 338, endPoint x: 984, endPoint y: 336, distance: 39.6
click at [1018, 336] on icon "IQ score vs average Iq scores 76 80 84 88 92 96 100 104 108 Your Score Whole Po…" at bounding box center [1090, 404] width 774 height 229
click at [983, 331] on icon "IQ score vs average Iq scores 76 80 84 88 92 96 100 104 108 Your Score Whole Po…" at bounding box center [1090, 404] width 774 height 229
click at [984, 374] on rect at bounding box center [1150, 376] width 381 height 18
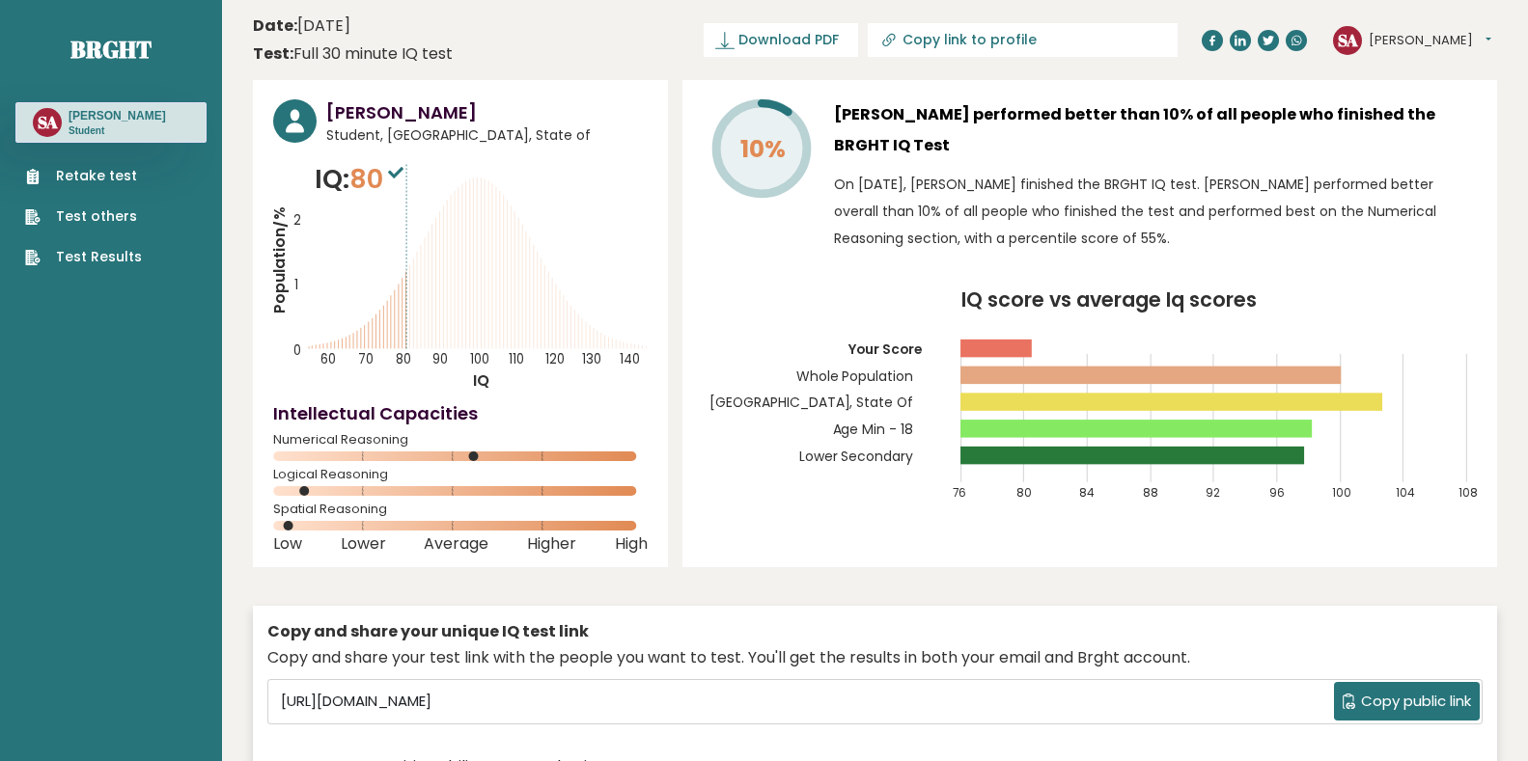
click at [1274, 358] on icon "IQ score vs average Iq scores 76 80 84 88 92 96 100 104 108 Your Score Whole Po…" at bounding box center [1090, 404] width 774 height 229
click at [1341, 411] on rect at bounding box center [1171, 403] width 423 height 18
click at [1259, 435] on rect at bounding box center [1136, 429] width 352 height 18
click at [1242, 473] on icon "IQ score vs average Iq scores 76 80 84 88 92 96 100 104 108 Your Score Whole Po…" at bounding box center [1090, 404] width 774 height 229
drag, startPoint x: 1274, startPoint y: 464, endPoint x: 1286, endPoint y: 446, distance: 21.7
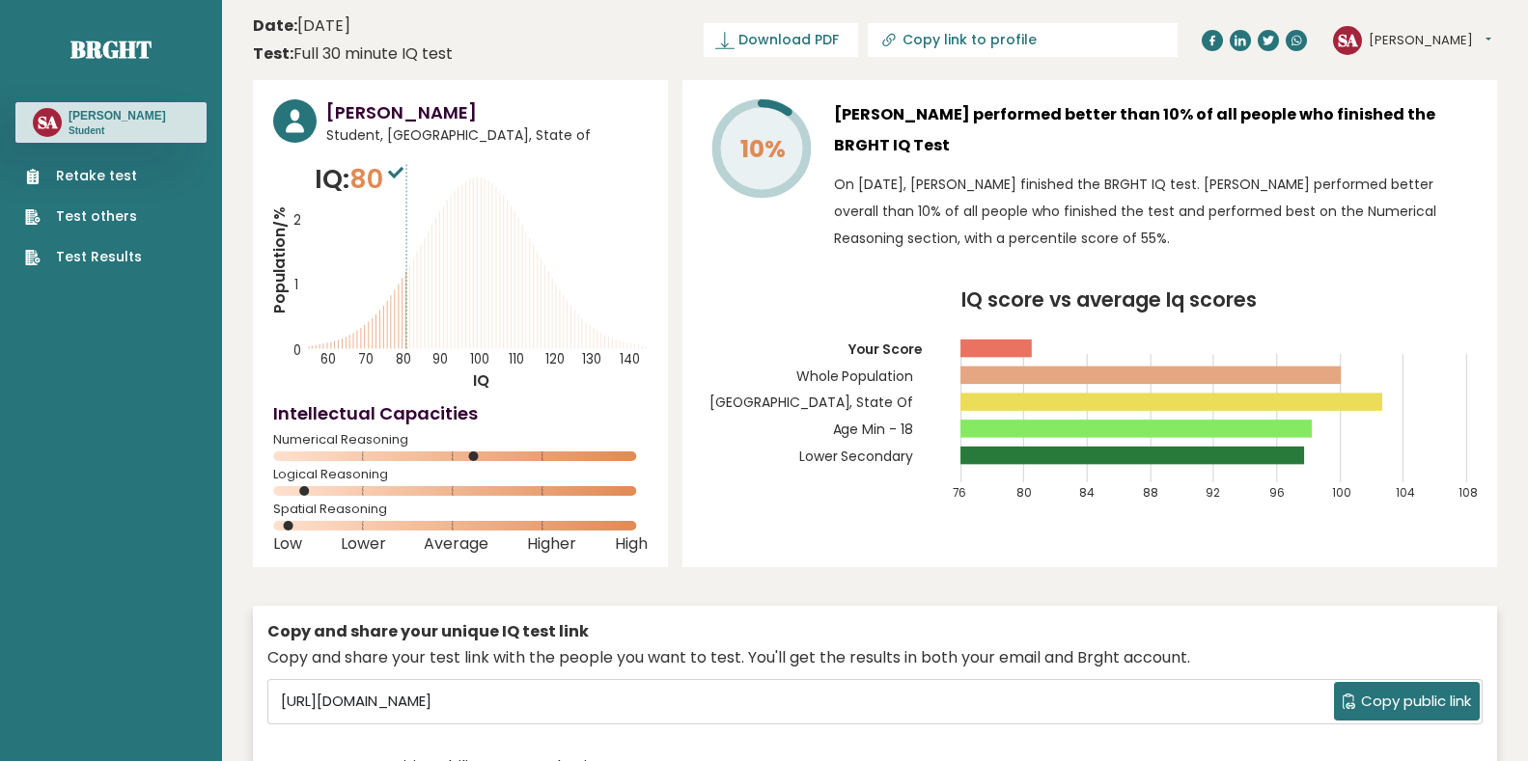
click at [1275, 463] on rect at bounding box center [1132, 456] width 345 height 18
click at [1284, 402] on rect at bounding box center [1171, 403] width 423 height 18
click at [1359, 363] on icon "IQ score vs average Iq scores 76 80 84 88 92 96 100 104 108 Your Score Whole Po…" at bounding box center [1090, 404] width 774 height 229
drag, startPoint x: 1290, startPoint y: 318, endPoint x: 1241, endPoint y: 374, distance: 74.5
click at [1289, 318] on icon "IQ score vs average Iq scores 76 80 84 88 92 96 100 104 108 Your Score Whole Po…" at bounding box center [1090, 404] width 774 height 229
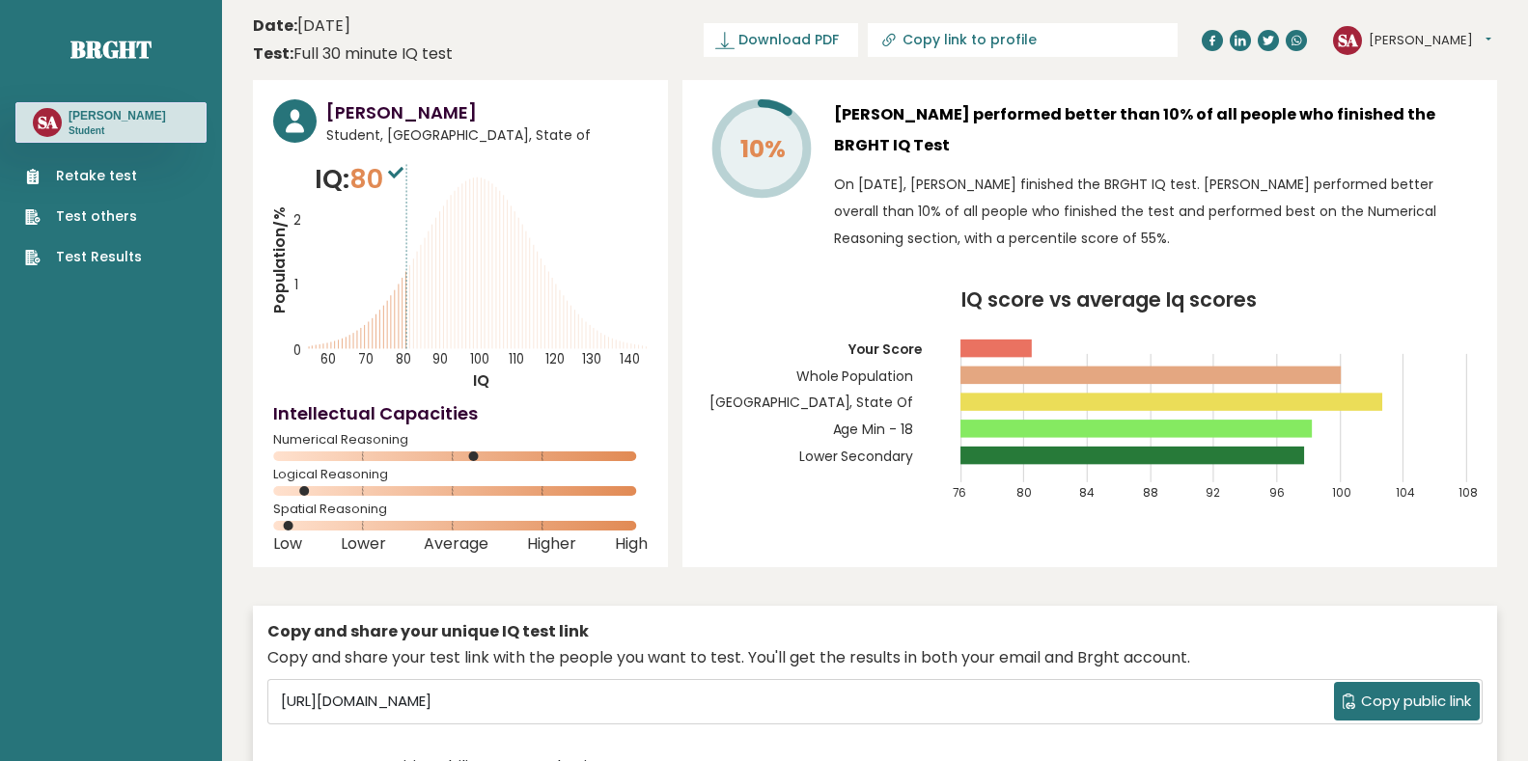
click at [1275, 398] on rect at bounding box center [1171, 403] width 423 height 18
click at [1204, 420] on icon "IQ score vs average Iq scores 76 80 84 88 92 96 100 104 108 Your Score Whole Po…" at bounding box center [1090, 404] width 774 height 229
click at [1178, 456] on rect at bounding box center [1132, 456] width 345 height 18
click at [1220, 447] on icon "IQ score vs average Iq scores 76 80 84 88 92 96 100 104 108 Your Score Whole Po…" at bounding box center [1090, 404] width 774 height 229
drag, startPoint x: 1201, startPoint y: 431, endPoint x: 1243, endPoint y: 399, distance: 53.7
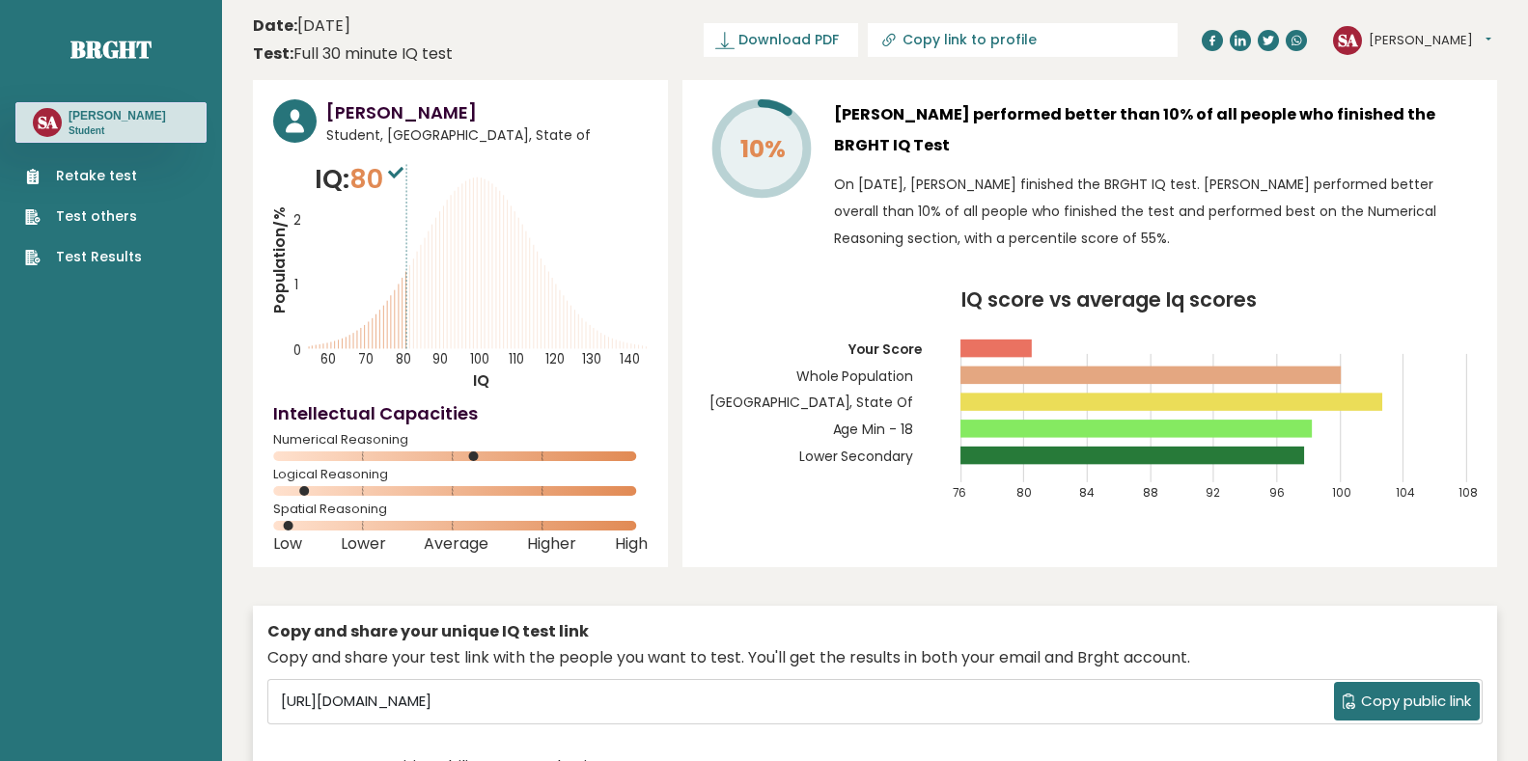
click at [1203, 431] on rect at bounding box center [1136, 429] width 352 height 18
click at [1243, 395] on rect at bounding box center [1171, 403] width 423 height 18
